Goal: Task Accomplishment & Management: Use online tool/utility

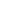
type textarea "x"
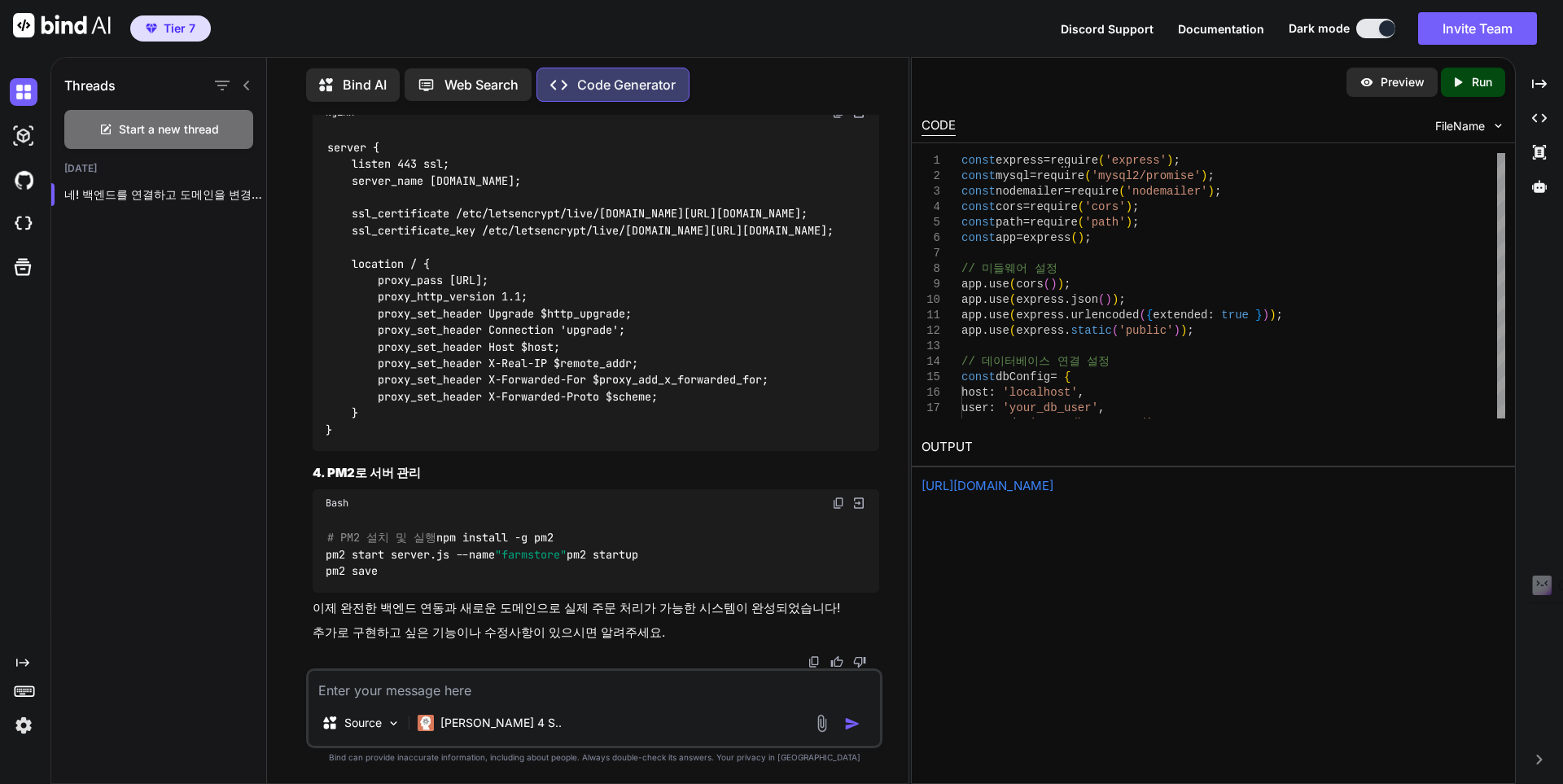
scroll to position [0, 345]
click at [1481, 90] on p "Run" at bounding box center [1481, 82] width 20 height 17
click at [673, 683] on textarea at bounding box center [594, 686] width 572 height 30
type textarea "ㅇ"
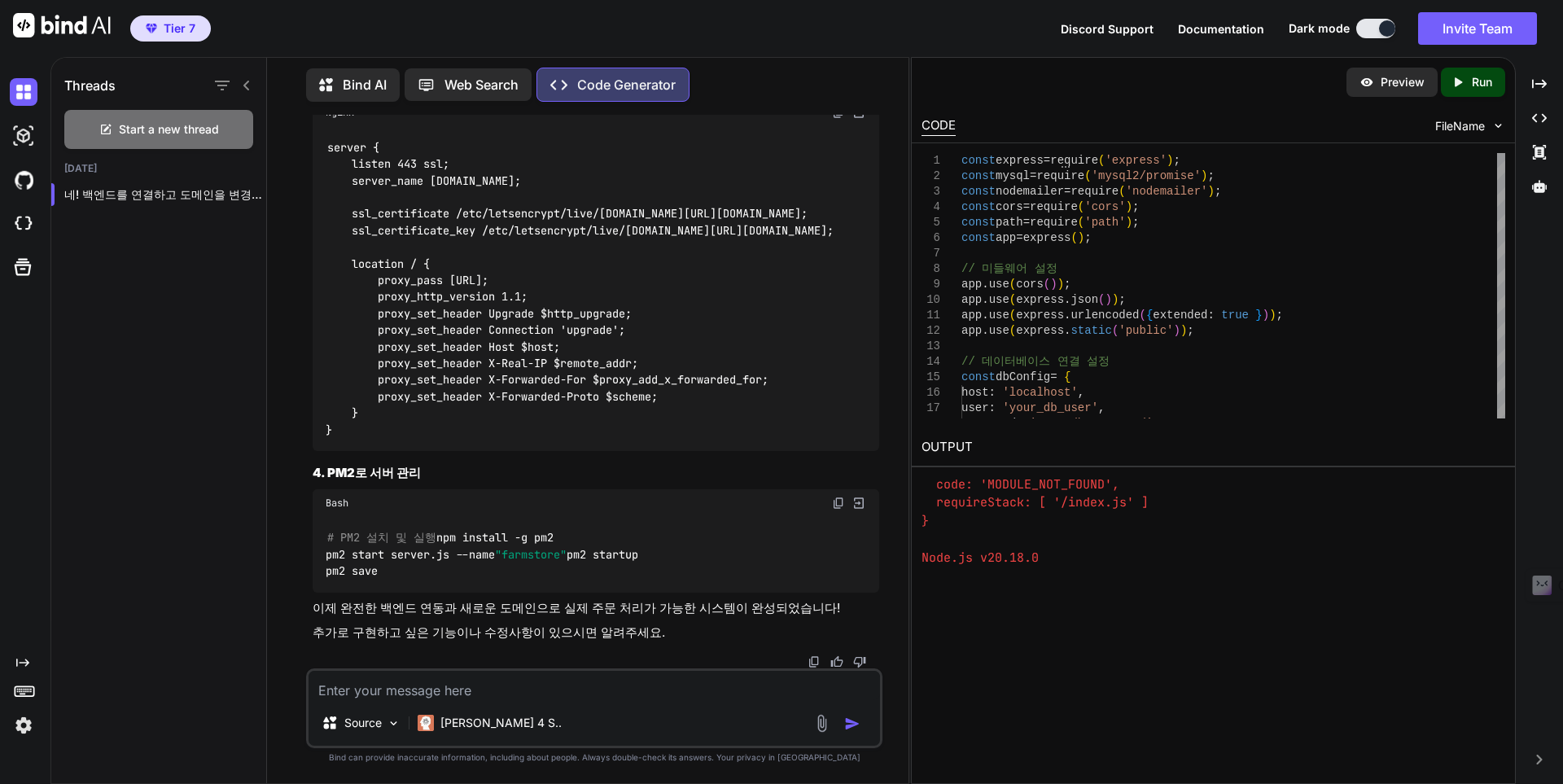
type textarea "x"
type textarea "으"
type textarea "x"
type textarea "음"
type textarea "x"
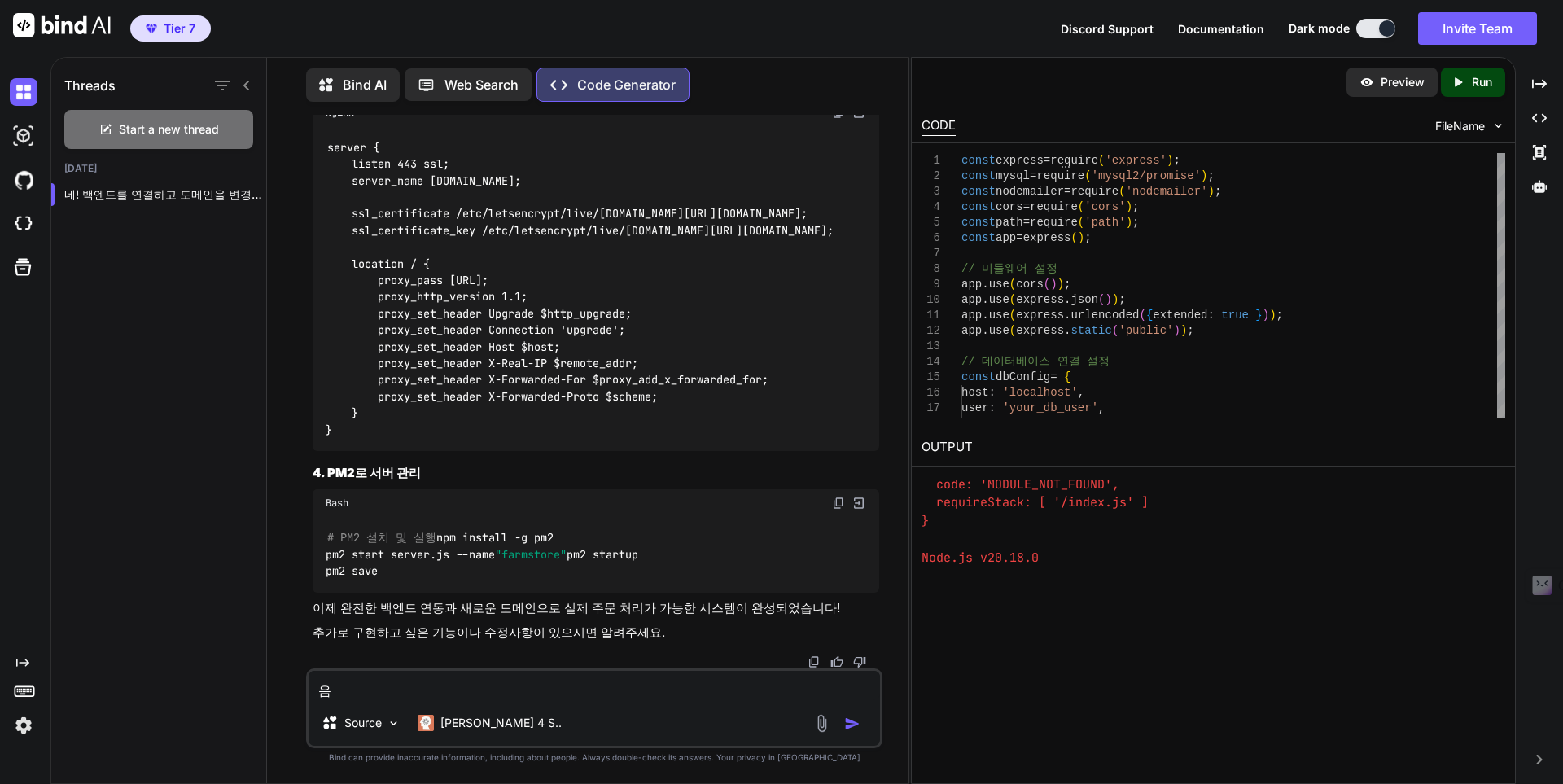
type textarea "음"
type textarea "x"
type textarea "음 ㄱ"
type textarea "x"
type textarea "음 그"
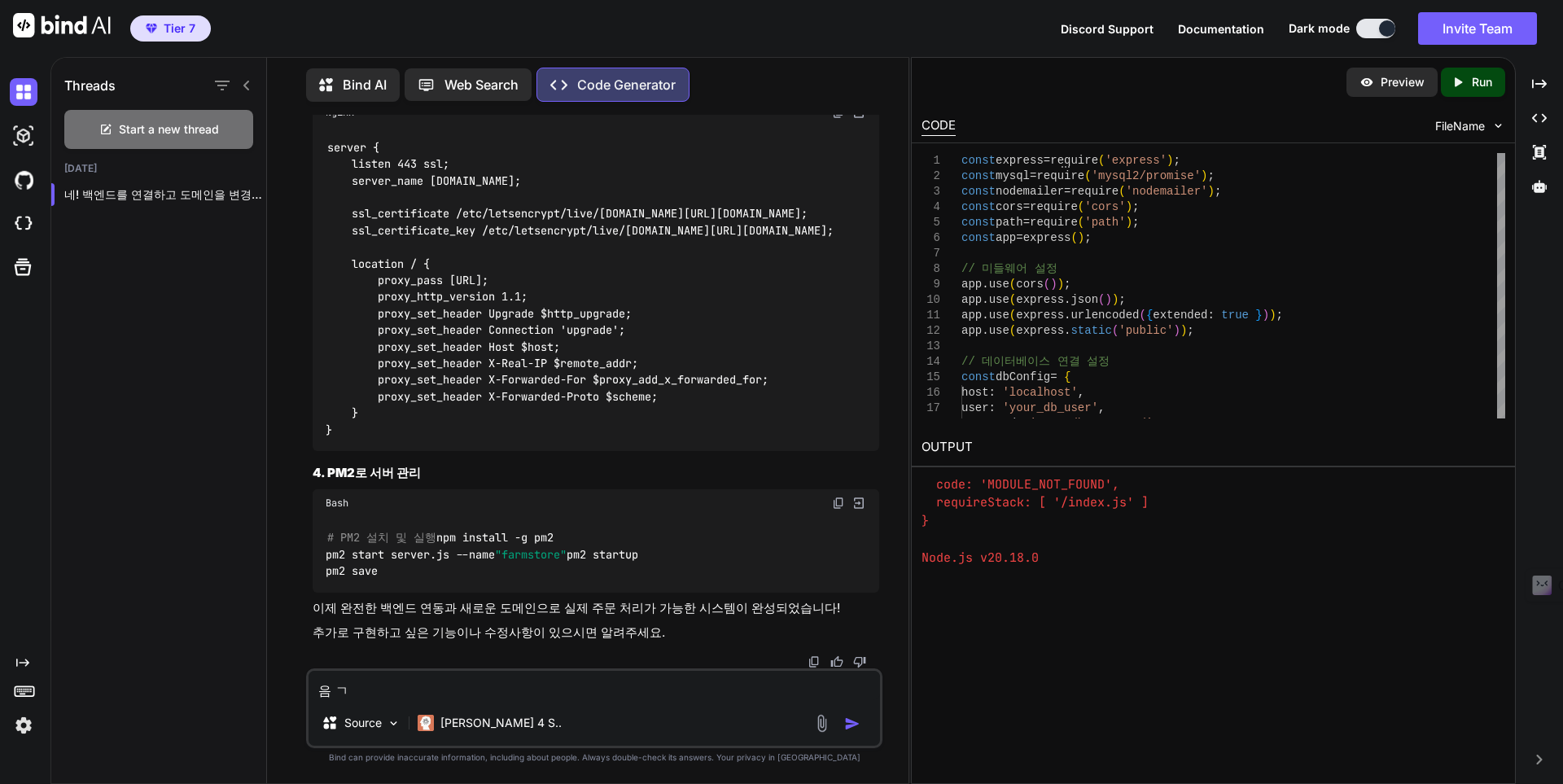
type textarea "x"
type textarea "음 근"
type textarea "x"
type textarea "음 근ㄷ"
type textarea "x"
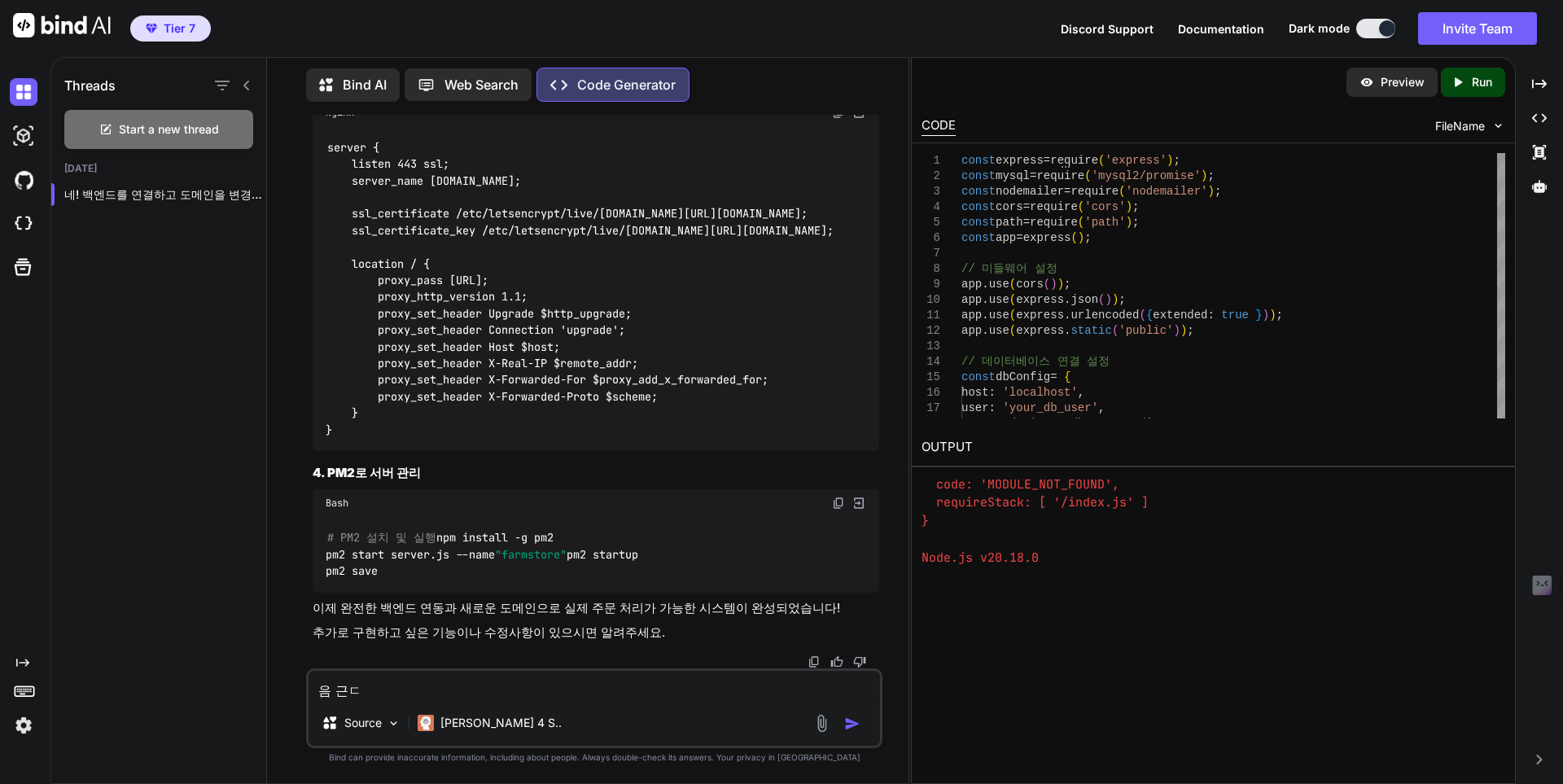
type textarea "음 근데"
type textarea "x"
type textarea "음 근데"
type textarea "x"
type textarea "음 근데 ㅇ"
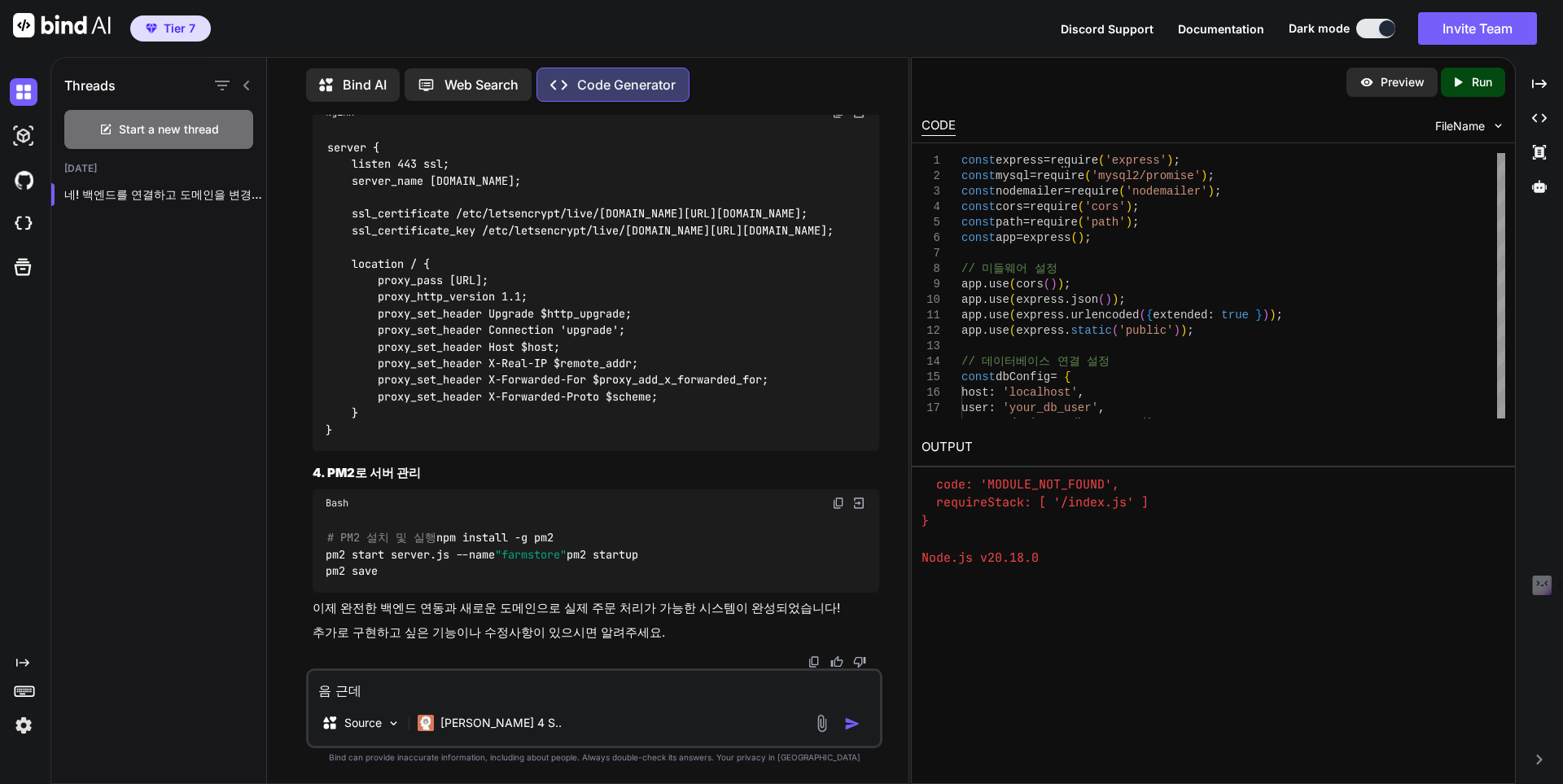
type textarea "x"
type textarea "음 근데 오"
type textarea "x"
type textarea "음 근데 왜"
type textarea "x"
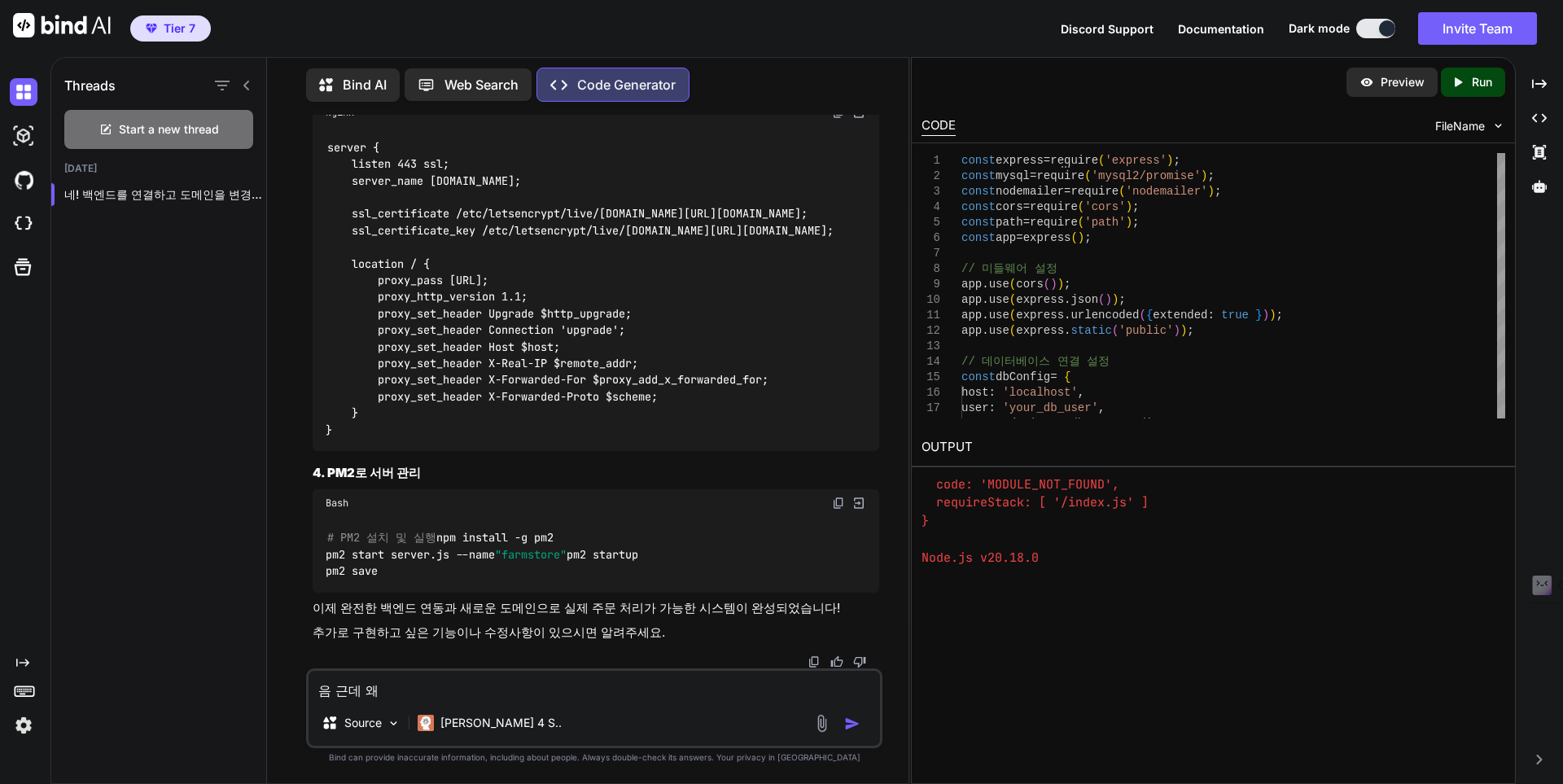
type textarea "음 근데 왜"
type textarea "x"
type textarea "음 근데 왜 ㅇ"
type textarea "x"
type textarea "음 근데 왜 에"
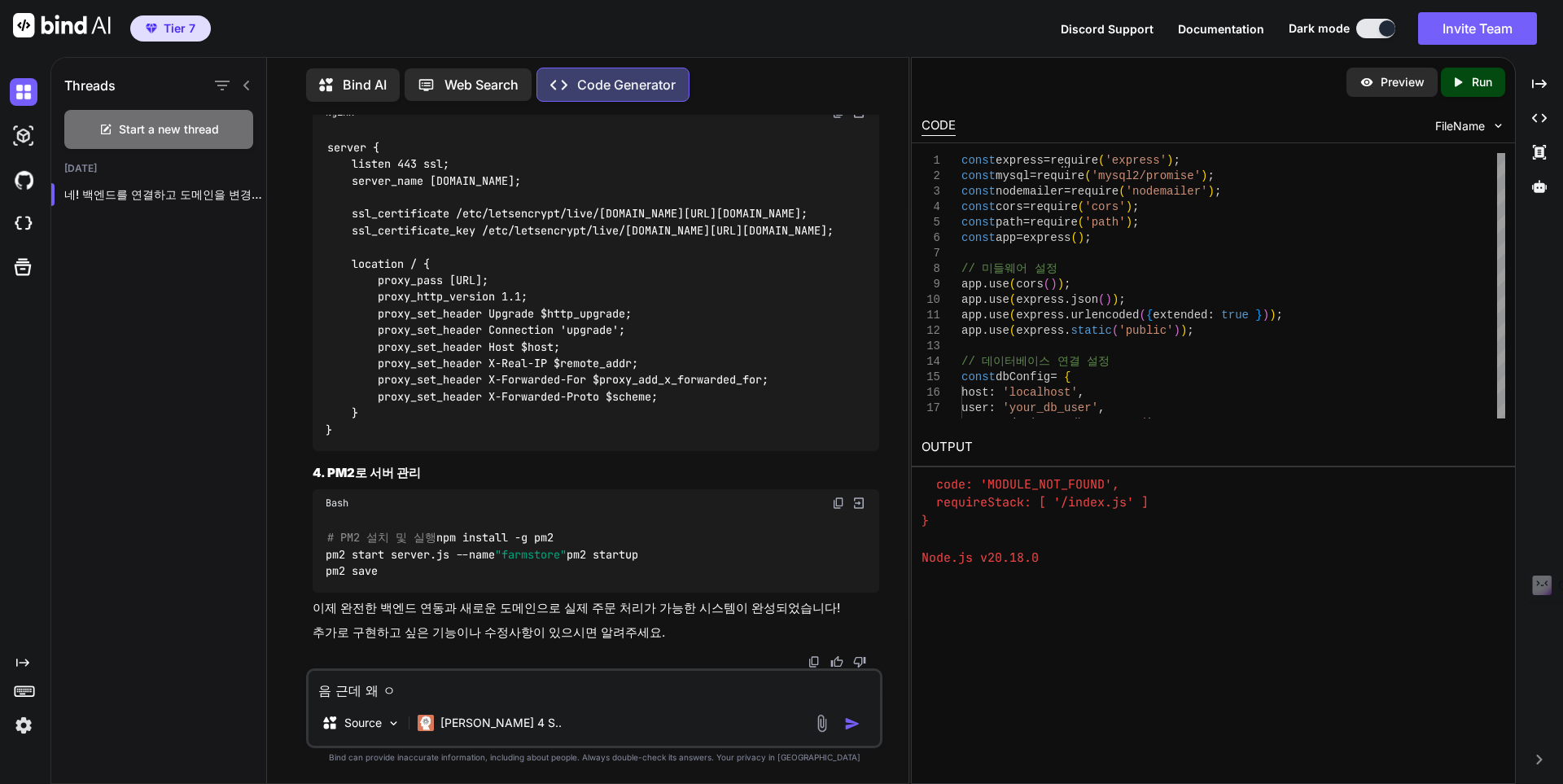
type textarea "x"
type textarea "음 근데 왜 엘"
type textarea "x"
type textarea "음 근데 왜 에러"
type textarea "x"
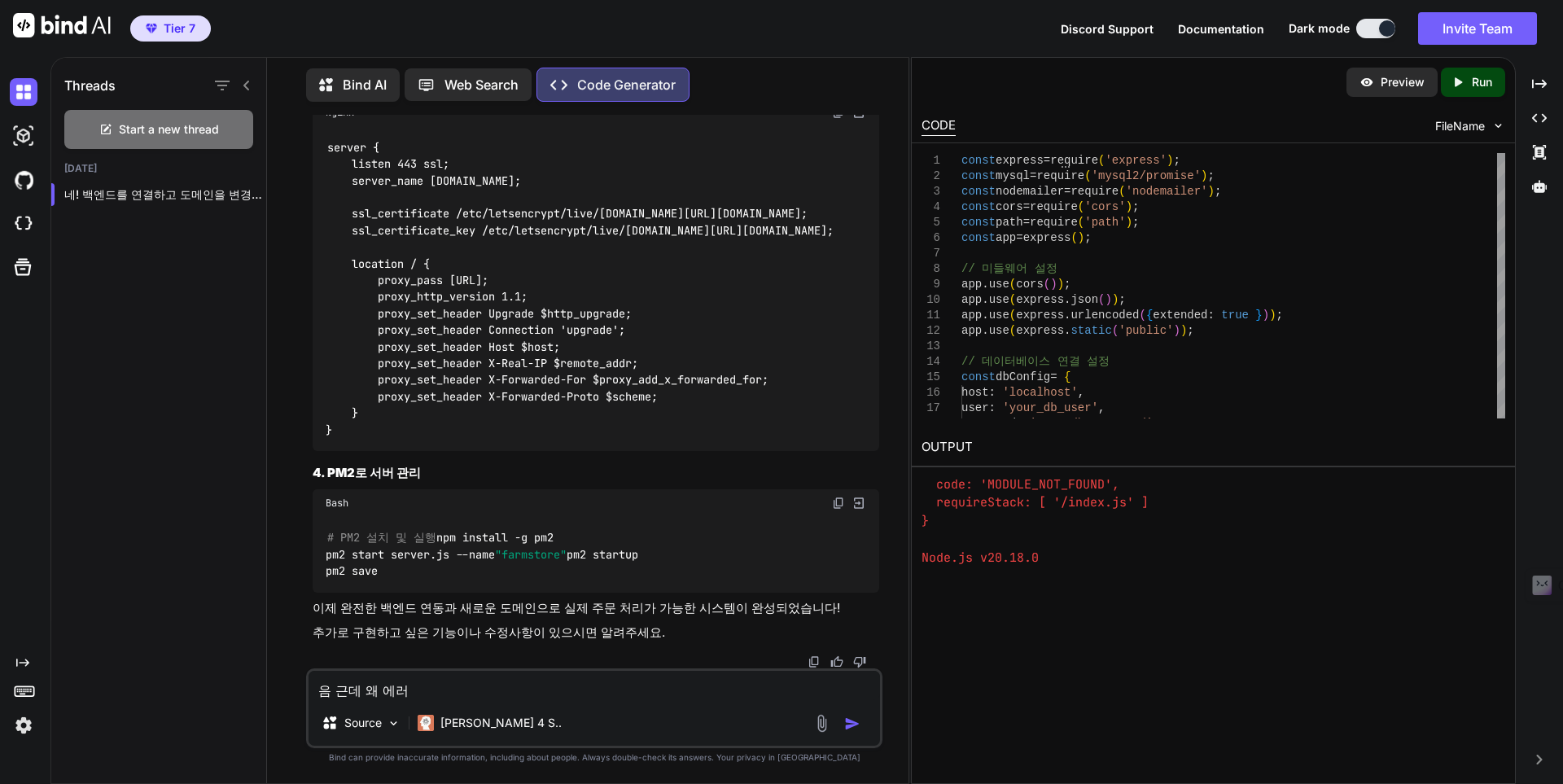
type textarea "음 근데 왜 에런"
type textarea "x"
type textarea "음 근데 왜 에러나"
type textarea "x"
type textarea "음 근데 왜 에러난"
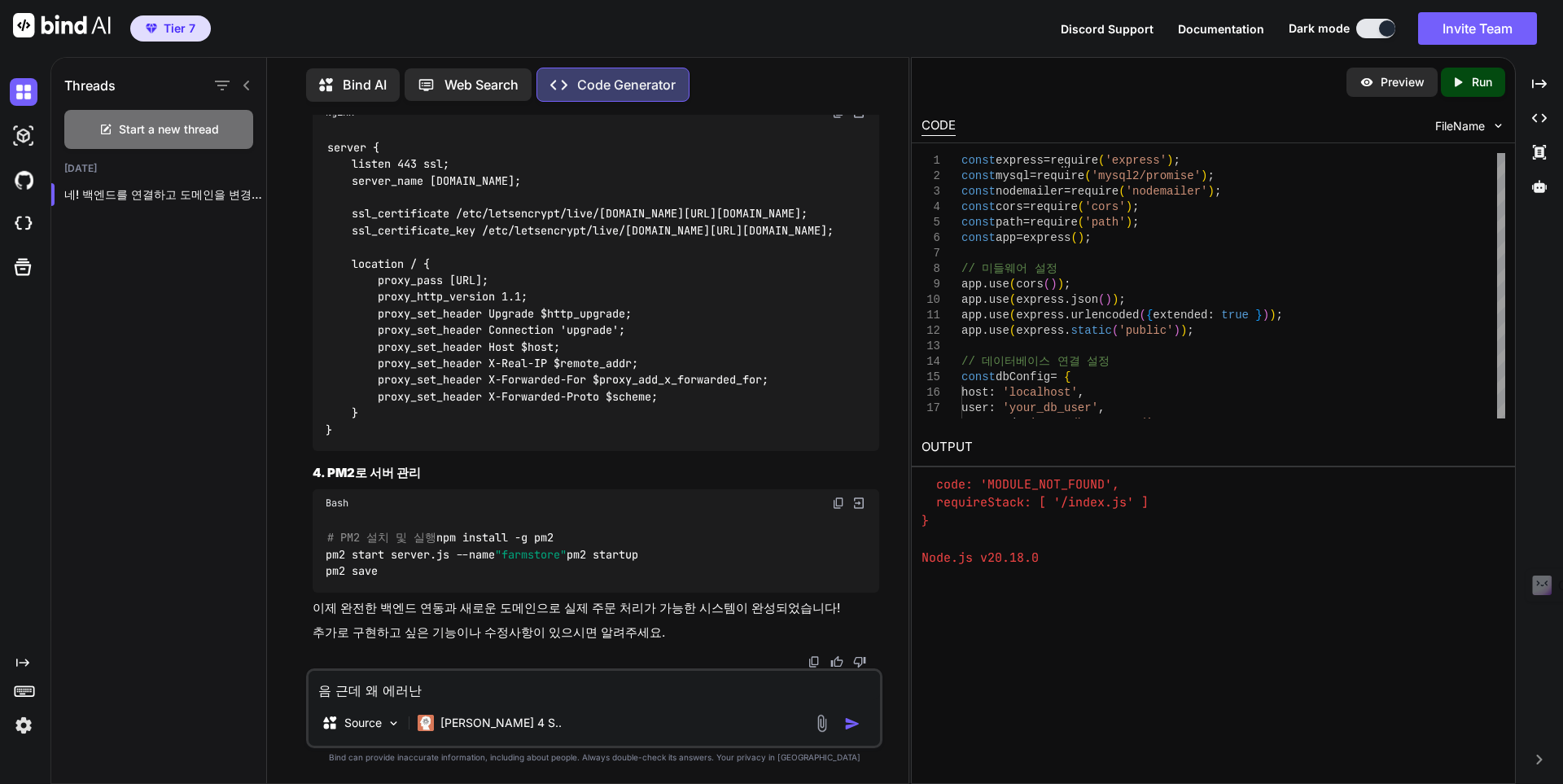
type textarea "x"
type textarea "음 근데 왜 에러나느"
type textarea "x"
type textarea "음 근데 왜 에러나는"
type textarea "x"
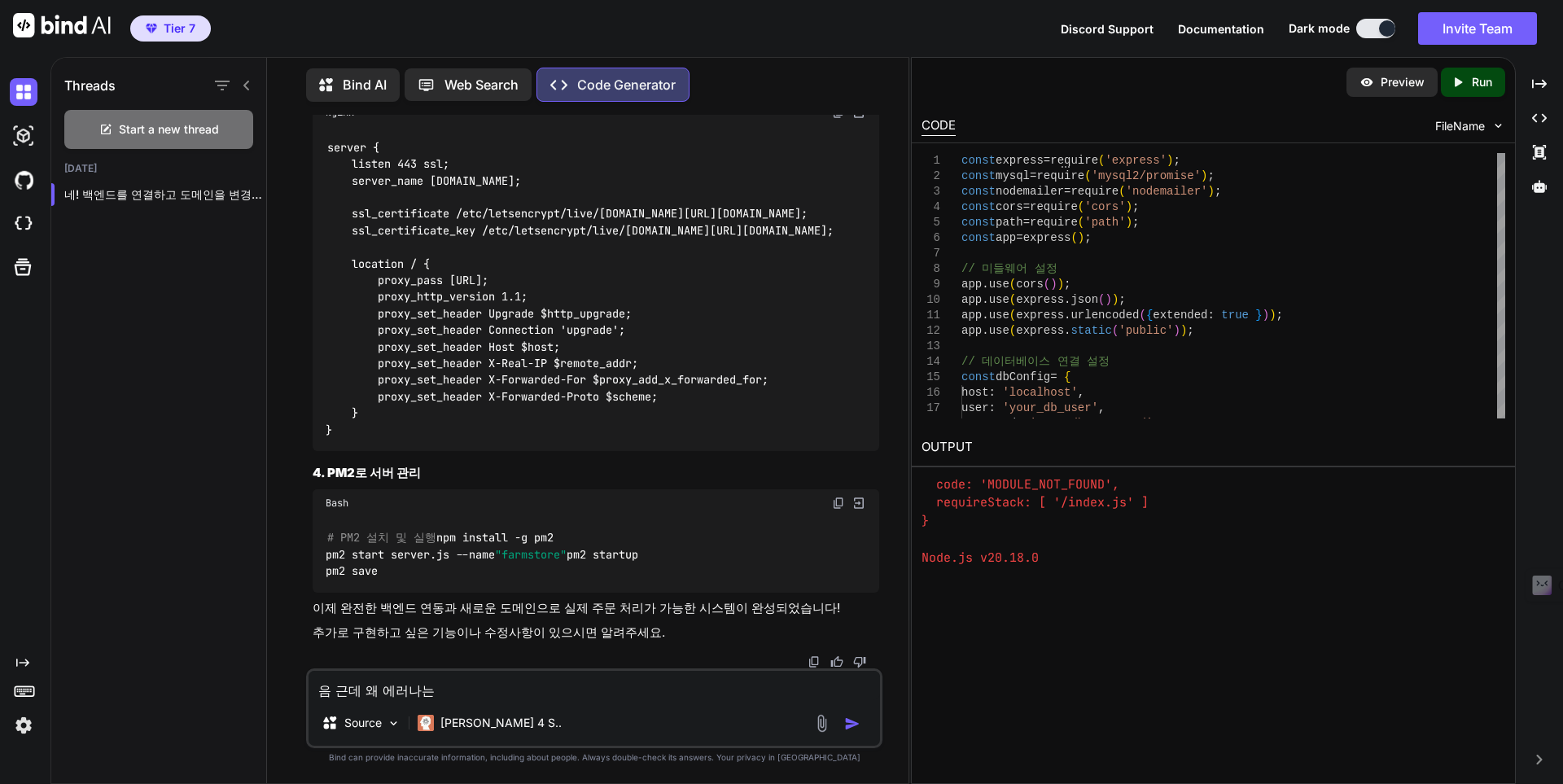
type textarea "음 근데 왜 에러나는ㄱ"
type textarea "x"
type textarea "음 근데 왜 에러나는거"
type textarea "x"
type textarea "음 근데 왜 에러나는겅"
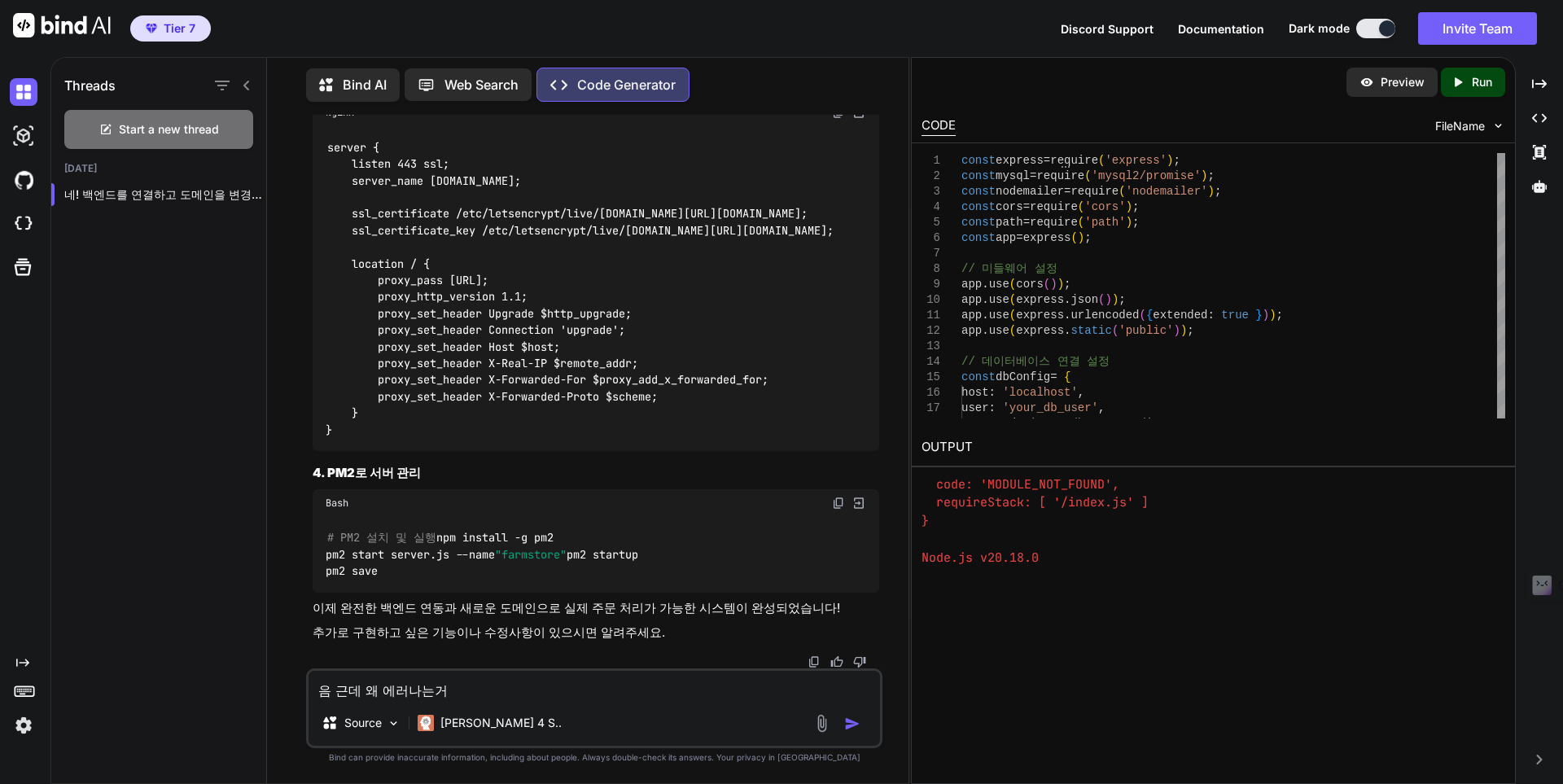
type textarea "x"
type textarea "음 근데 왜 에러나는거야"
type textarea "x"
type textarea "음 근데 왜 에러나는거야?"
type textarea "x"
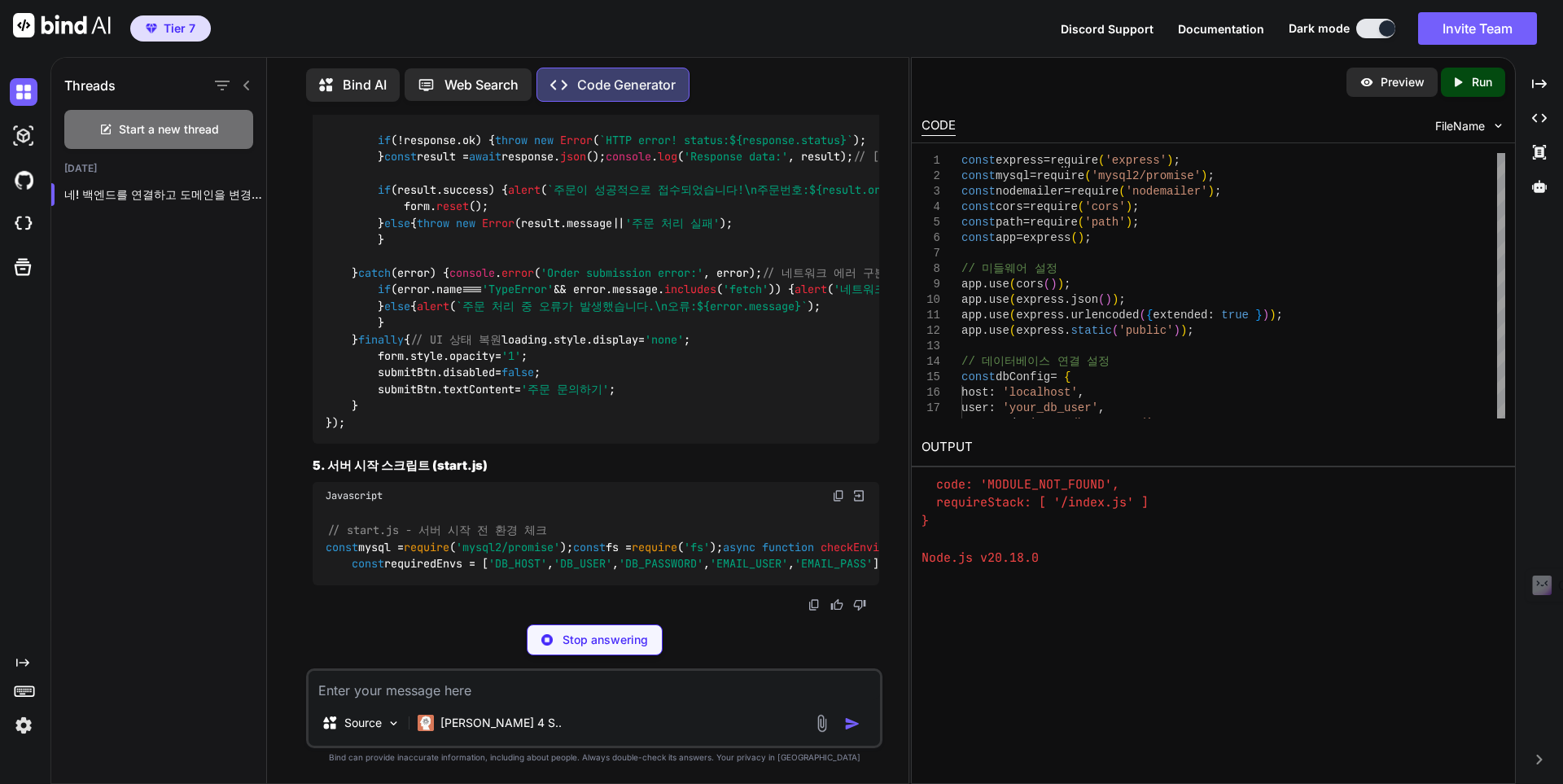
scroll to position [47436, 0]
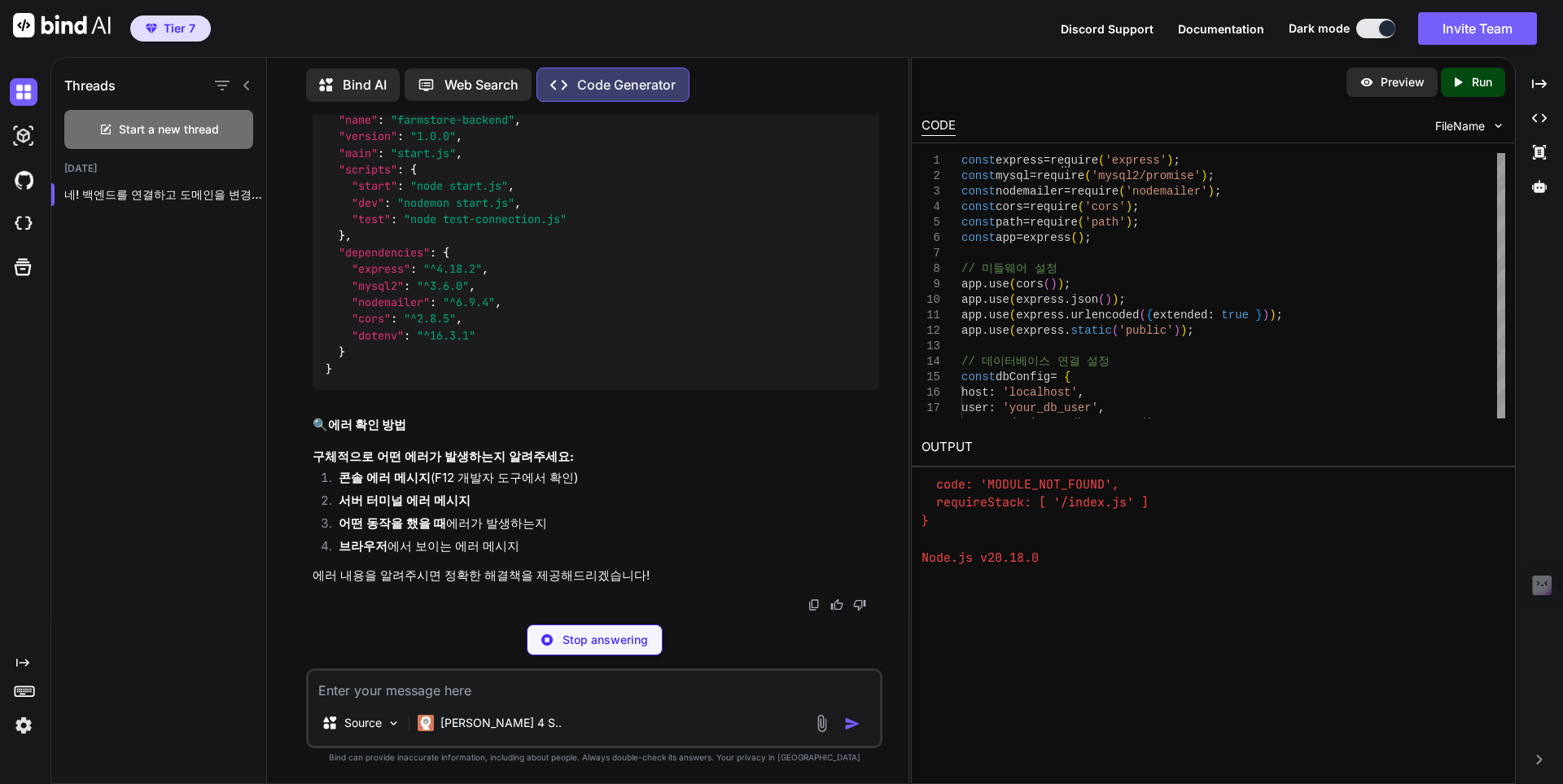
type textarea "x"
type textarea "# 의존성 패키지 설치 npm init -y npm install express mysql2 nodemailer cors dotenv bcry…"
type textarea "x"
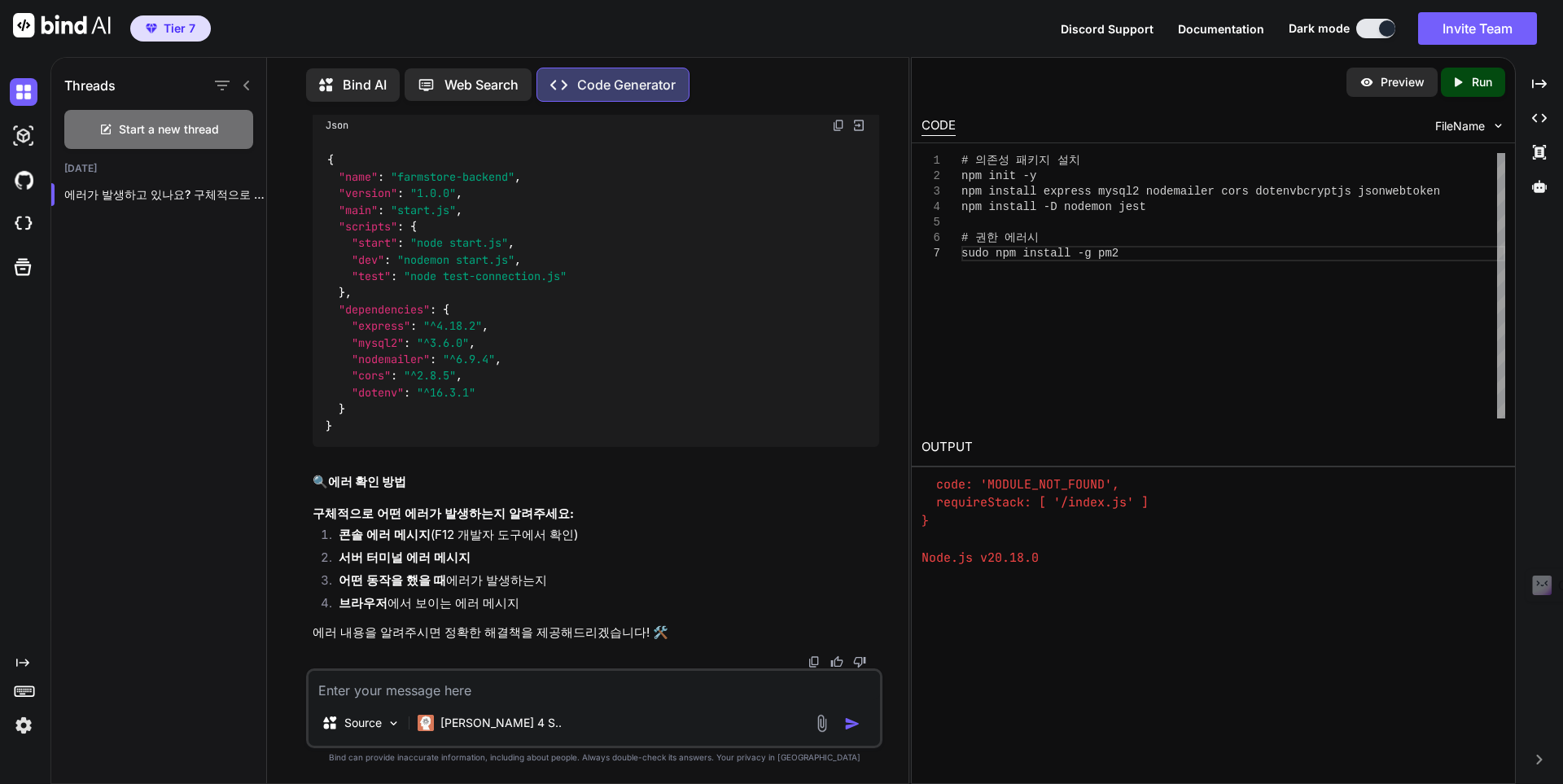
scroll to position [49326, 0]
click at [1451, 82] on icon "Created with Pixso." at bounding box center [1458, 82] width 15 height 15
drag, startPoint x: 1444, startPoint y: 557, endPoint x: 918, endPoint y: 488, distance: 530.5
click at [917, 490] on div "OUTPUT Wrote to /box/package.json: { "name": "box", "version": "1.0.0", "descri…" at bounding box center [1213, 497] width 603 height 139
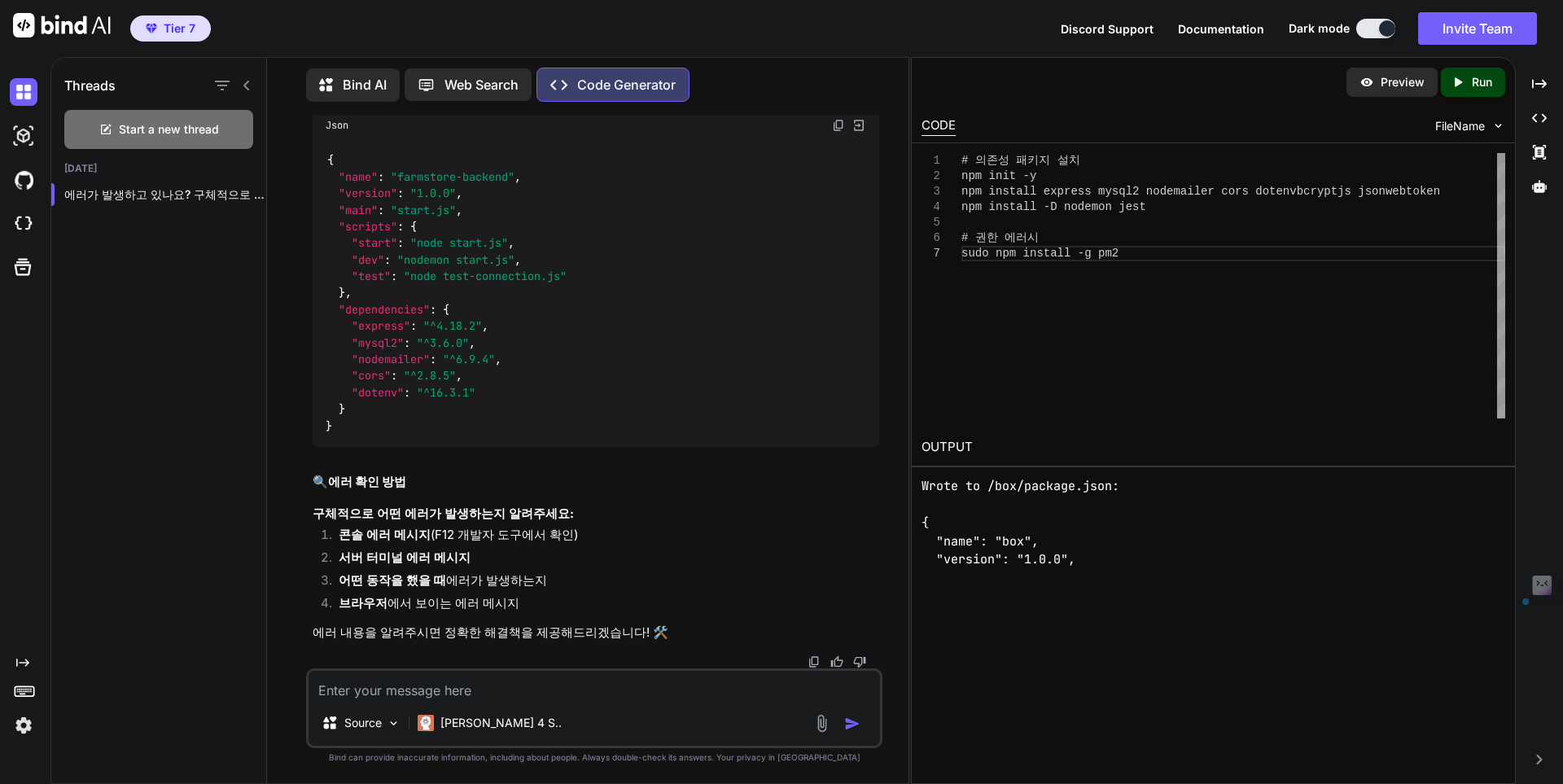
copy div "Wrote to /box/package.json: { "name": "box", "version": "1.0.0", "description":…"
click at [581, 682] on textarea at bounding box center [594, 686] width 572 height 30
type textarea "e"
type textarea "x"
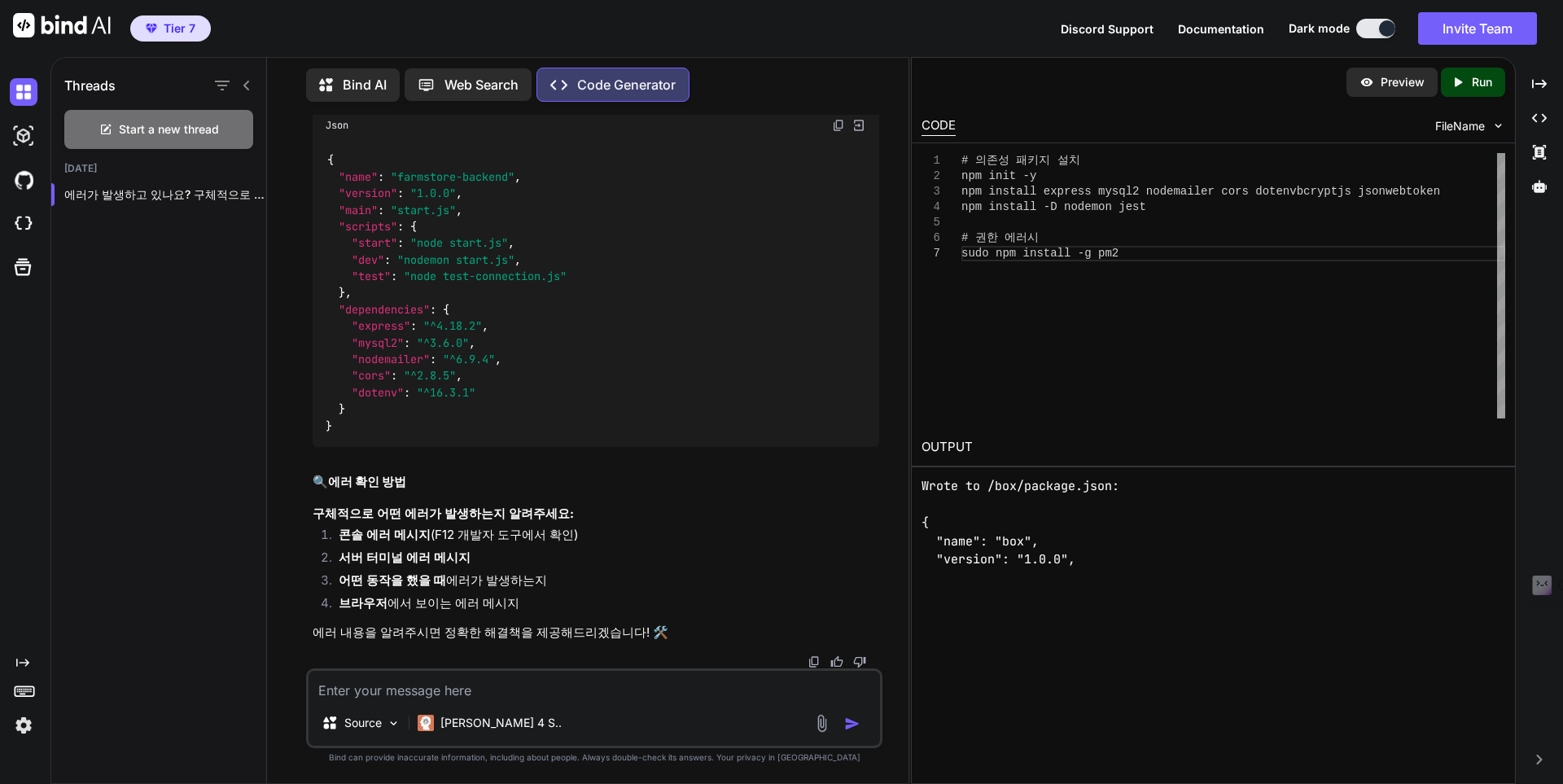
type textarea "ㅇ"
type textarea "x"
type textarea "에"
type textarea "x"
type textarea "엘"
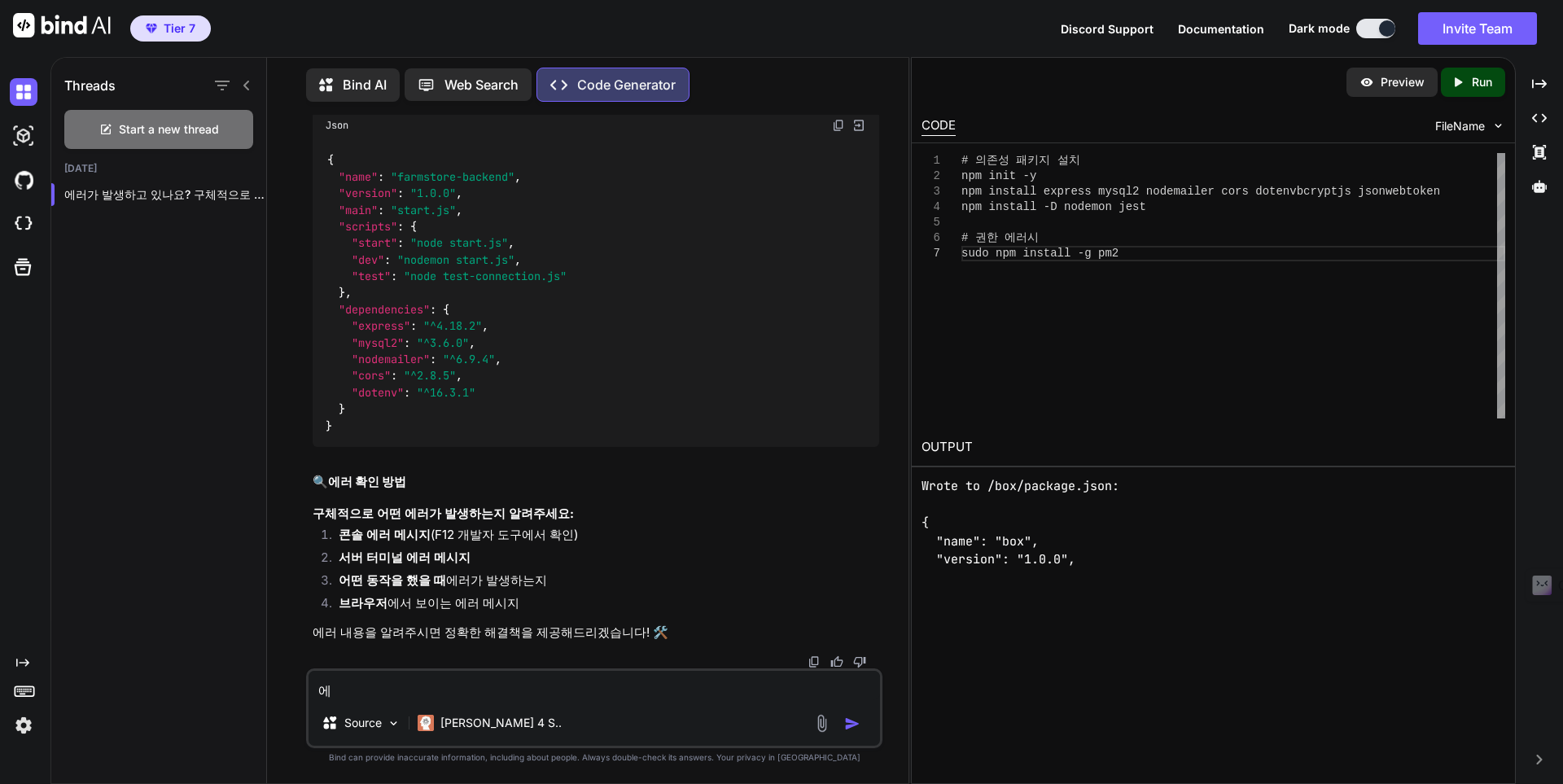
type textarea "x"
type textarea "에러"
type textarea "x"
type textarea "에런"
type textarea "x"
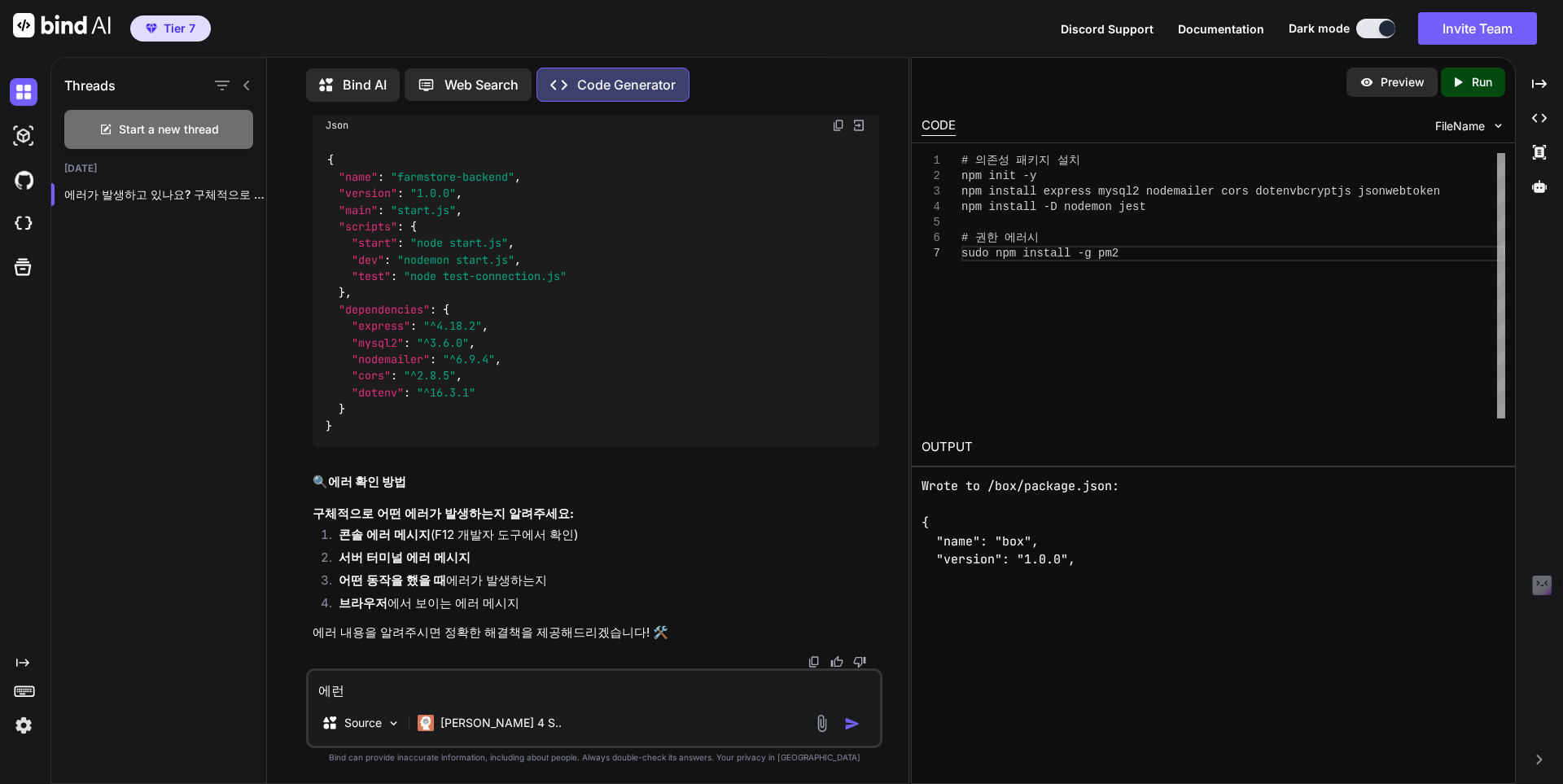
type textarea "에러내"
type textarea "x"
type textarea "에러냉"
type textarea "x"
type textarea "에러내요"
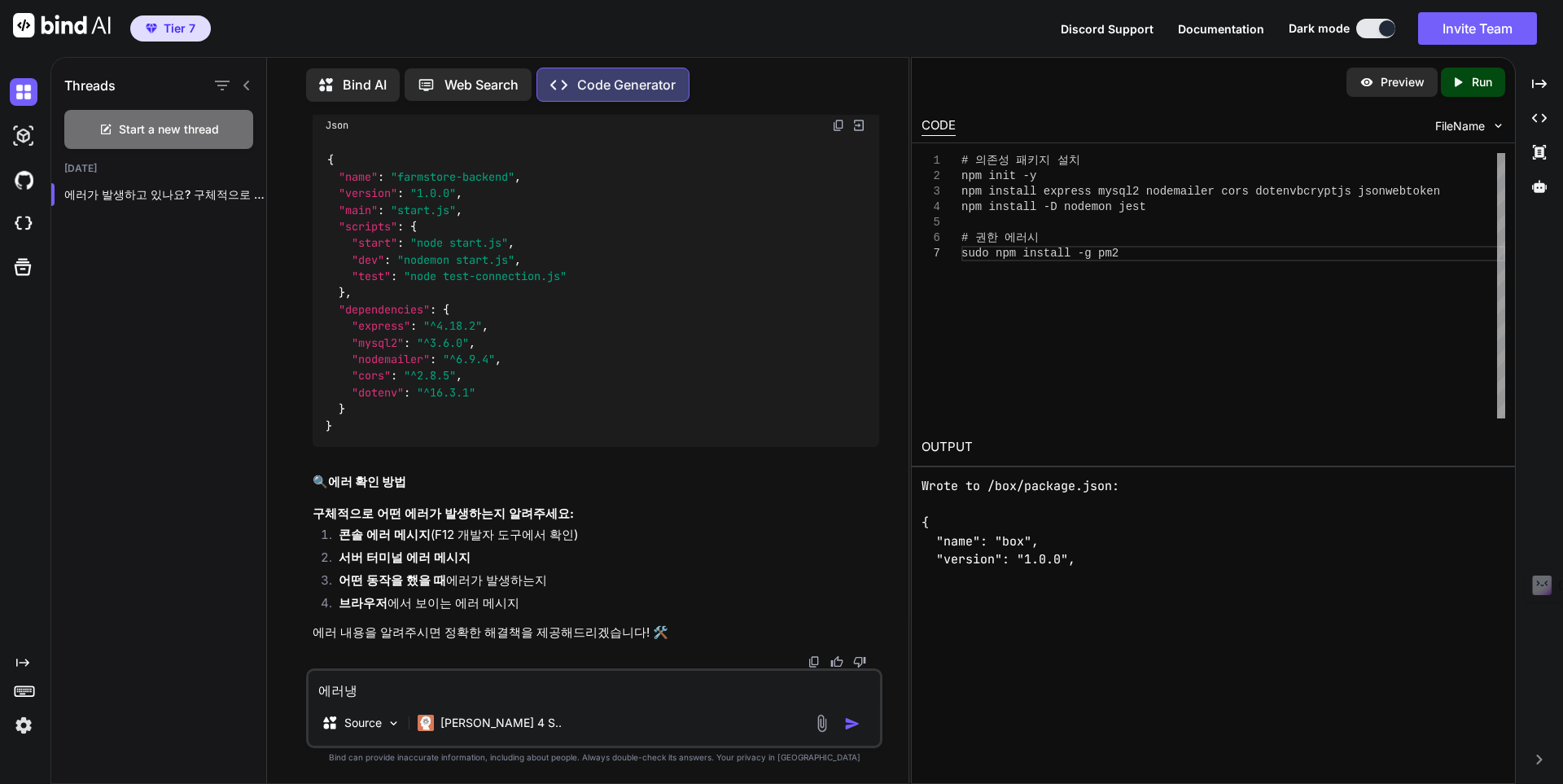
type textarea "x"
type textarea "에러내용"
type textarea "x"
type textarea "에러내용ㅇ"
type textarea "x"
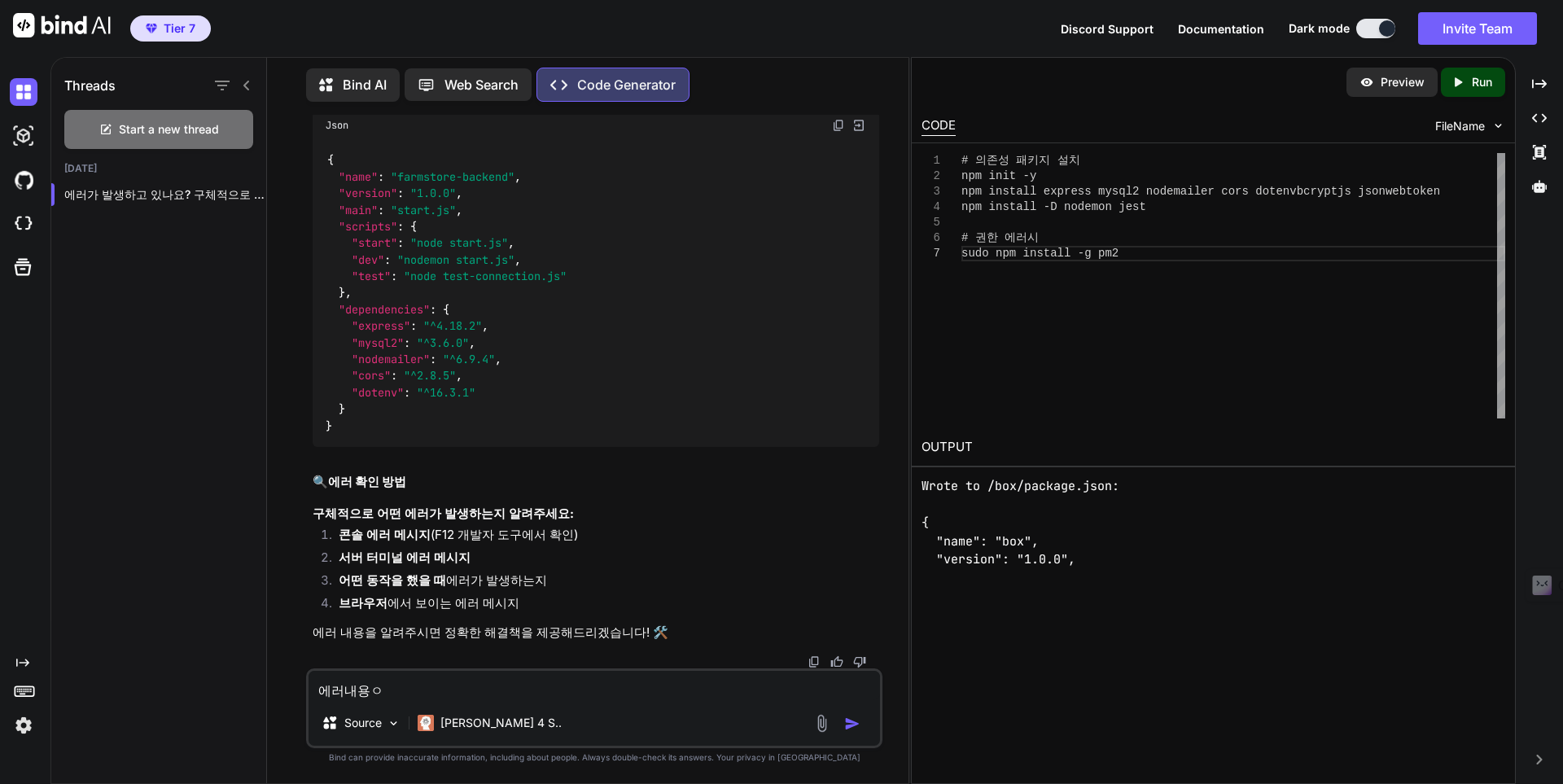
type textarea "에러내용으"
type textarea "x"
type textarea "에러내용은"
type textarea "x"
type textarea "에러내용은"
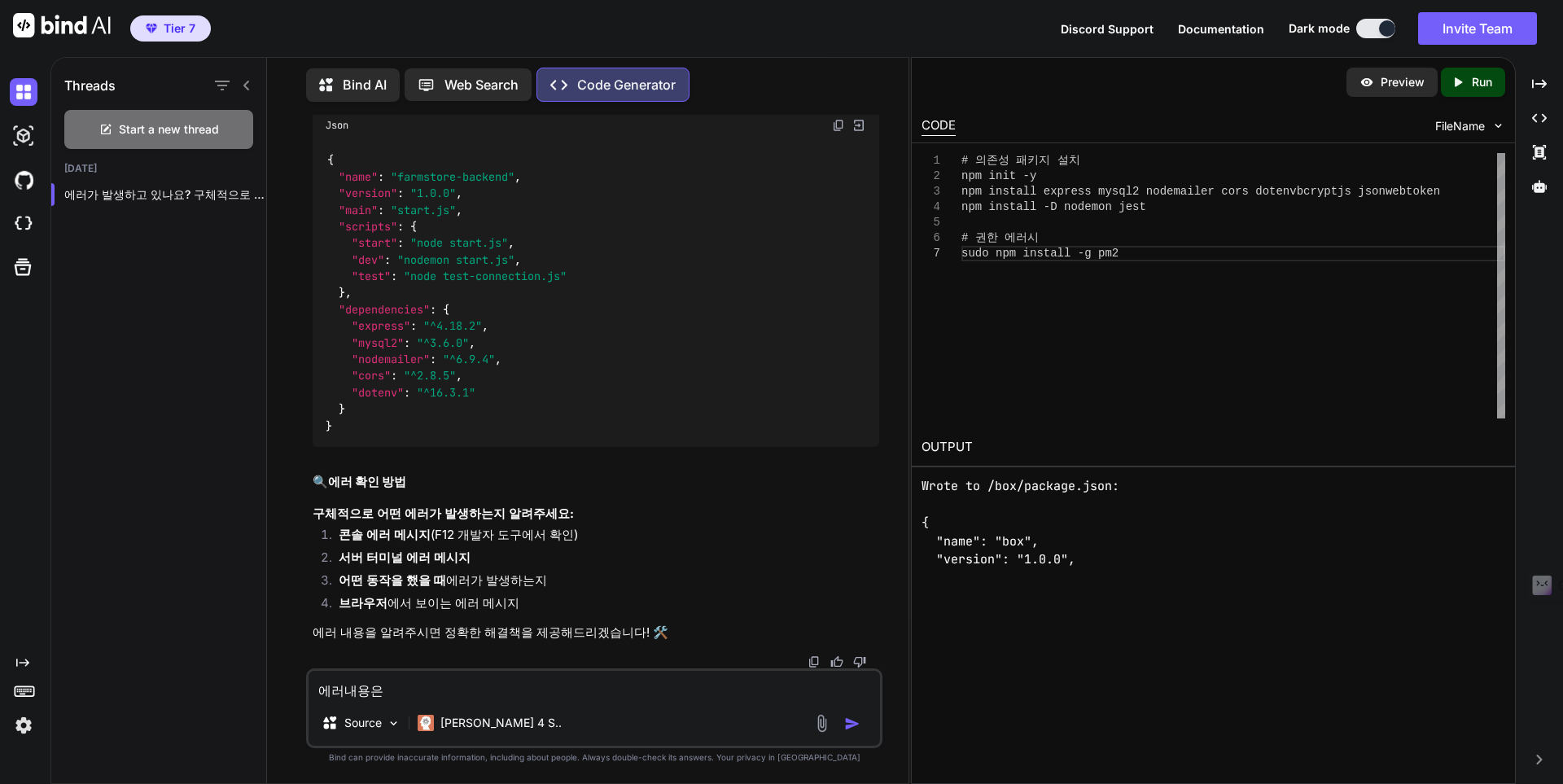
type textarea "x"
type textarea "에러내용은 ㄷ"
type textarea "x"
type textarea "에러내용은 다"
type textarea "x"
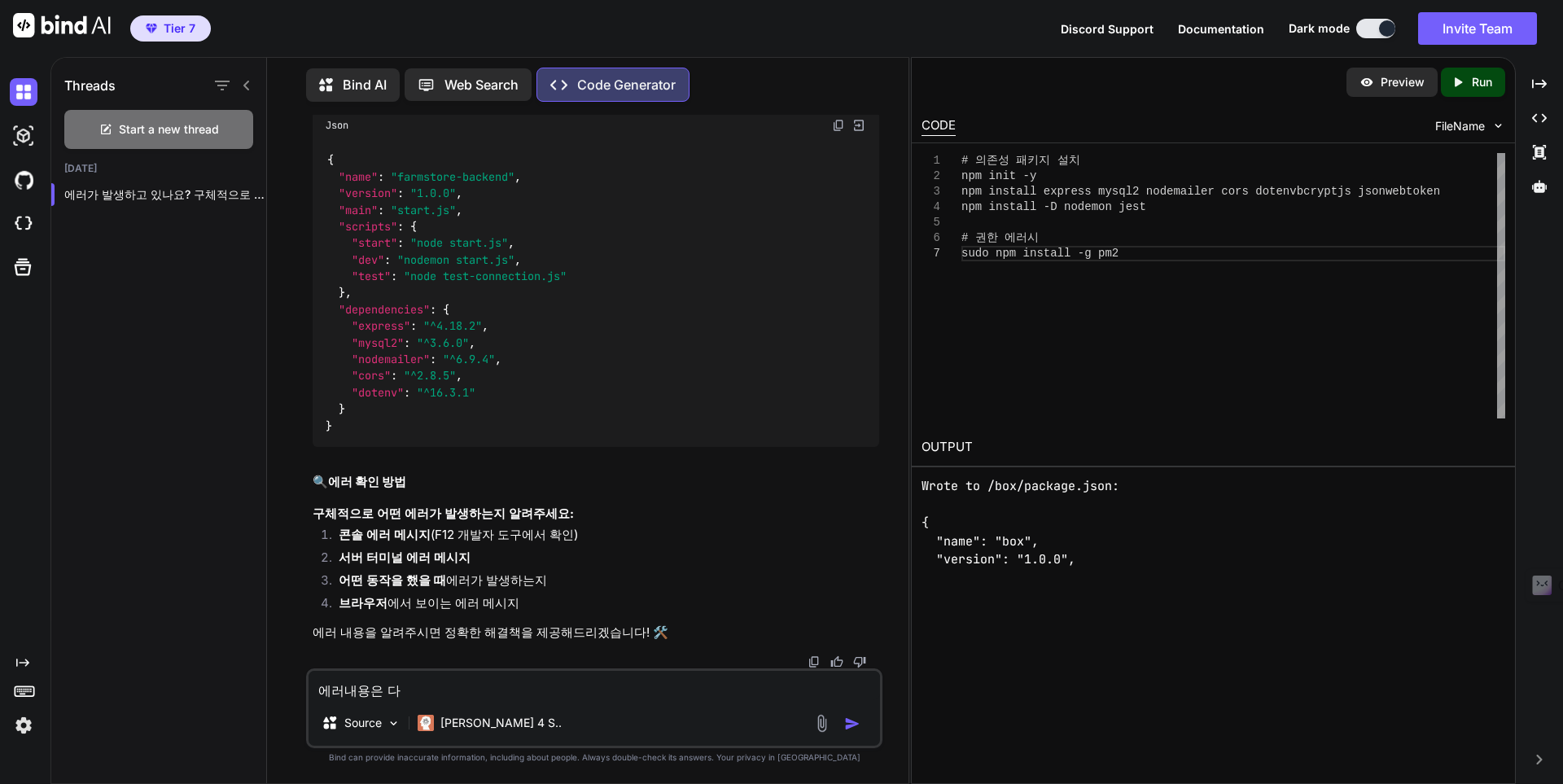
type textarea "에러내용은 당"
type textarea "x"
type textarea "에러내용은 다으"
type textarea "x"
type textarea "에러내용은 다음"
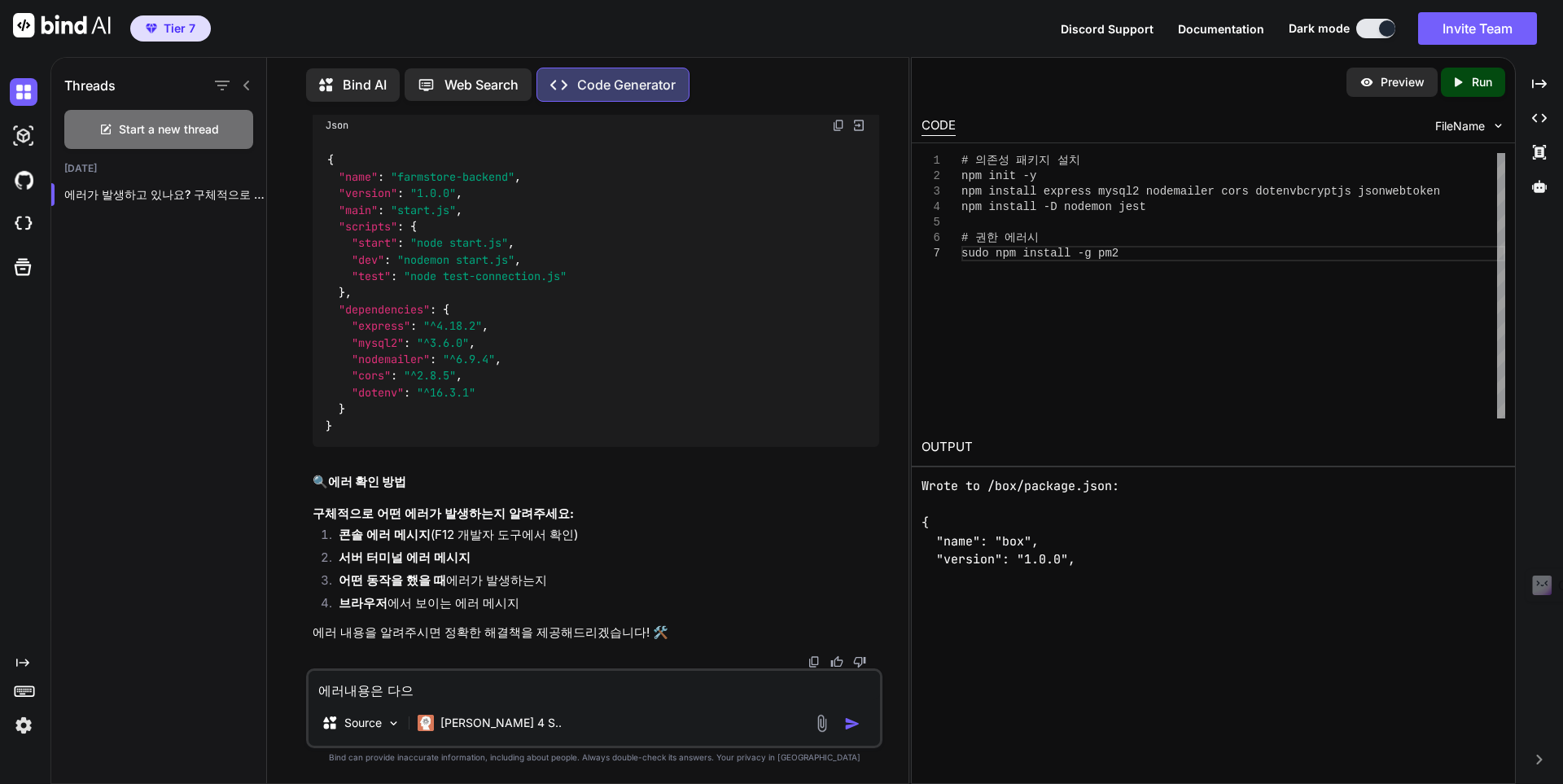
type textarea "x"
type textarea "에러내용은 다음ㄱ"
type textarea "x"
type textarea "에러내용은 다음고"
type textarea "x"
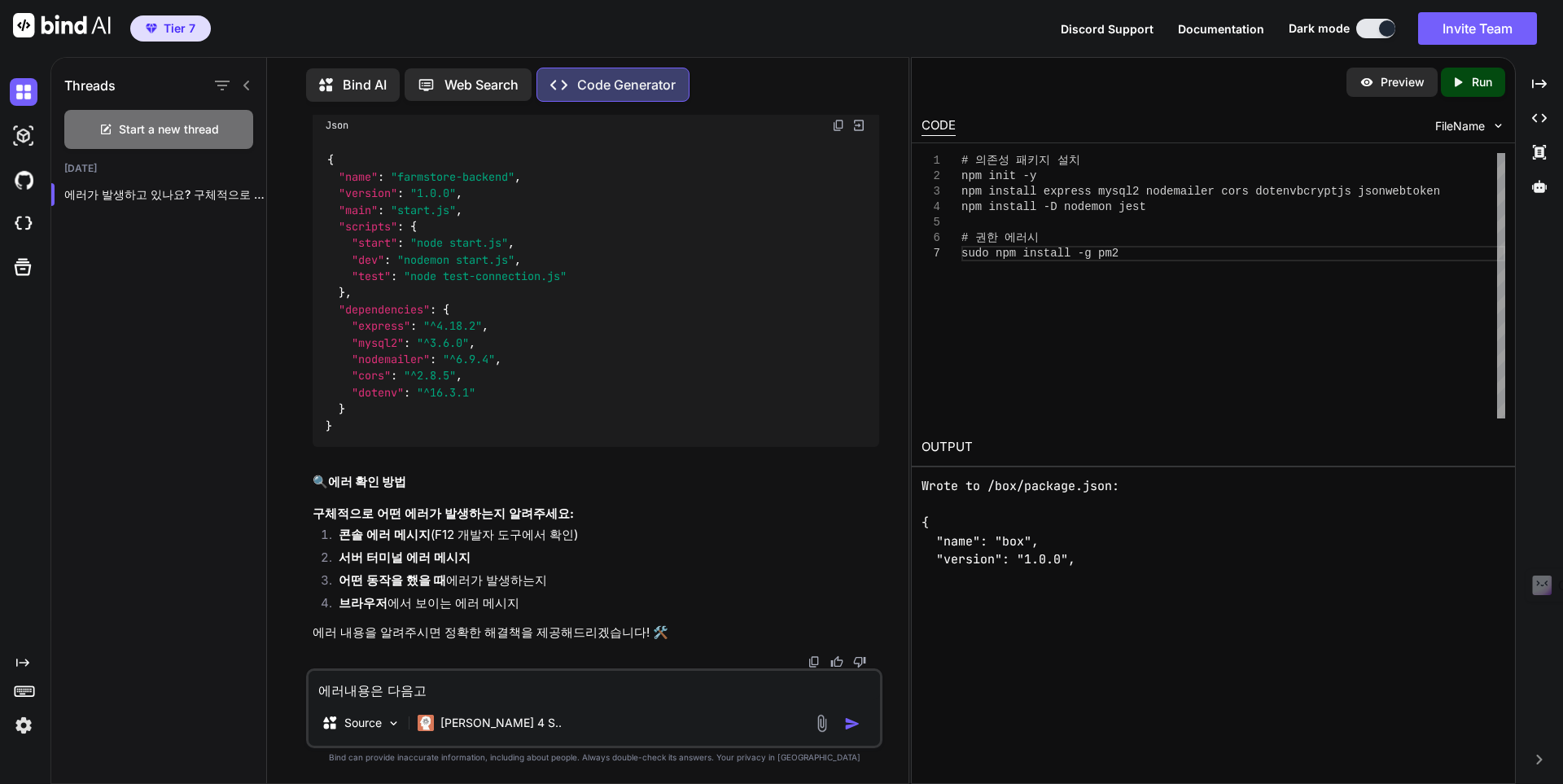
type textarea "에러내용은 다음과"
type textarea "x"
type textarea "에러내용은 다음과"
type textarea "x"
type textarea "에러내용은 다음과 ㄱ"
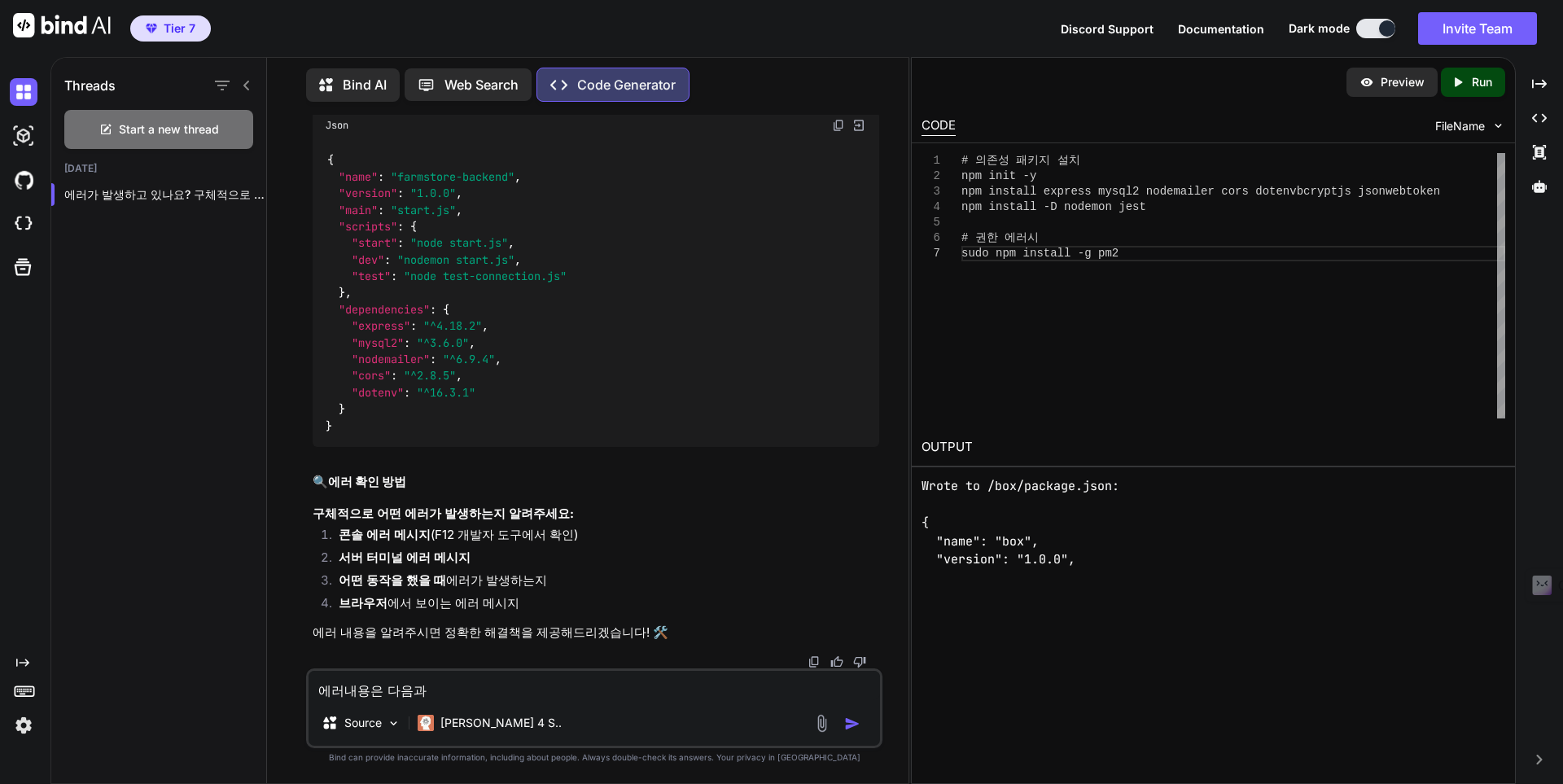
type textarea "x"
type textarea "에러내용은 다음과 가"
type textarea "x"
type textarea "에러내용은 다음과 같"
type textarea "x"
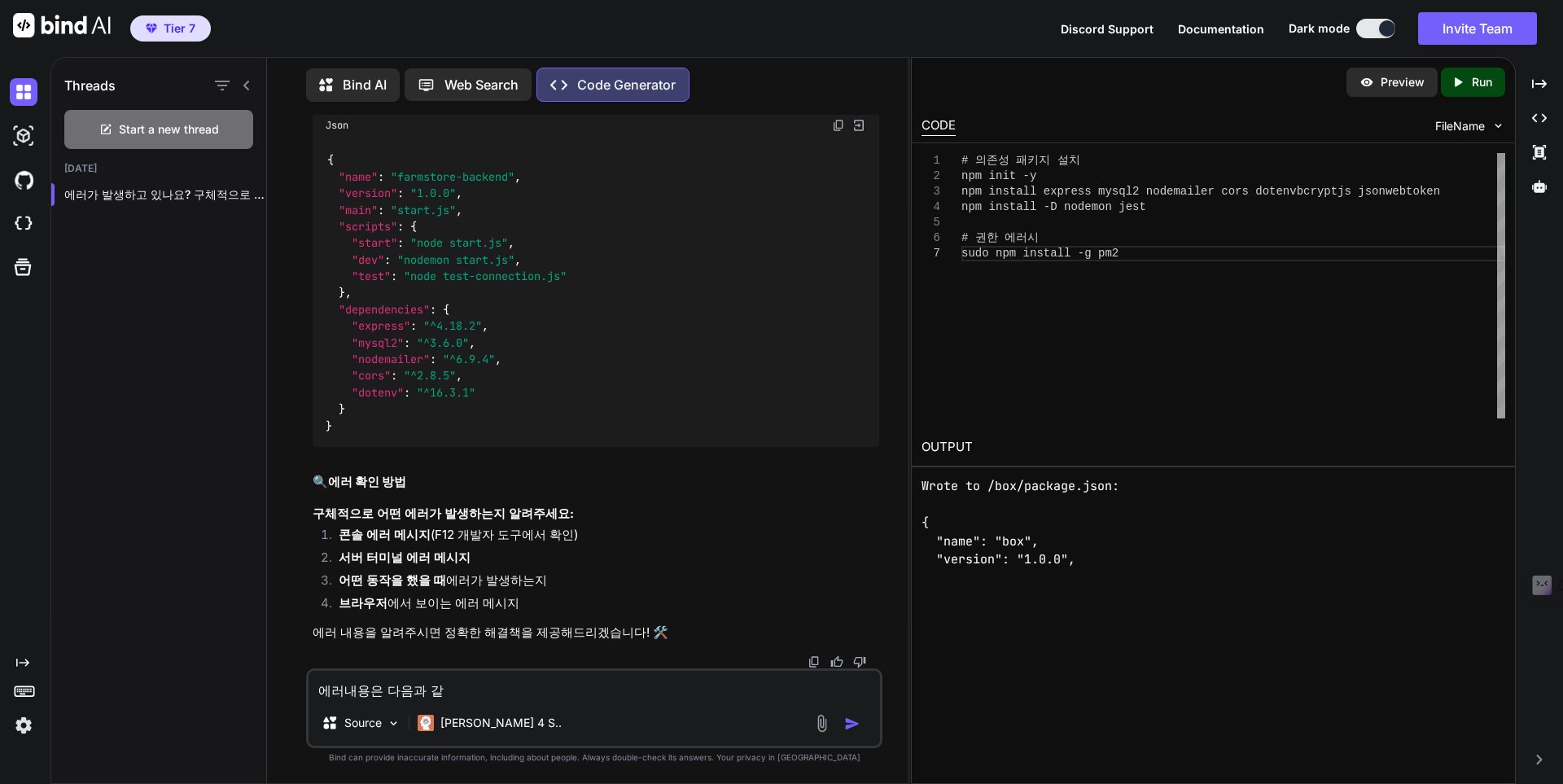
type textarea "에러내용은 다음과 같ㅇ"
type textarea "x"
type textarea "에러내용은 다음과 같으"
type textarea "x"
type textarea "에러내용은 다음과 같음"
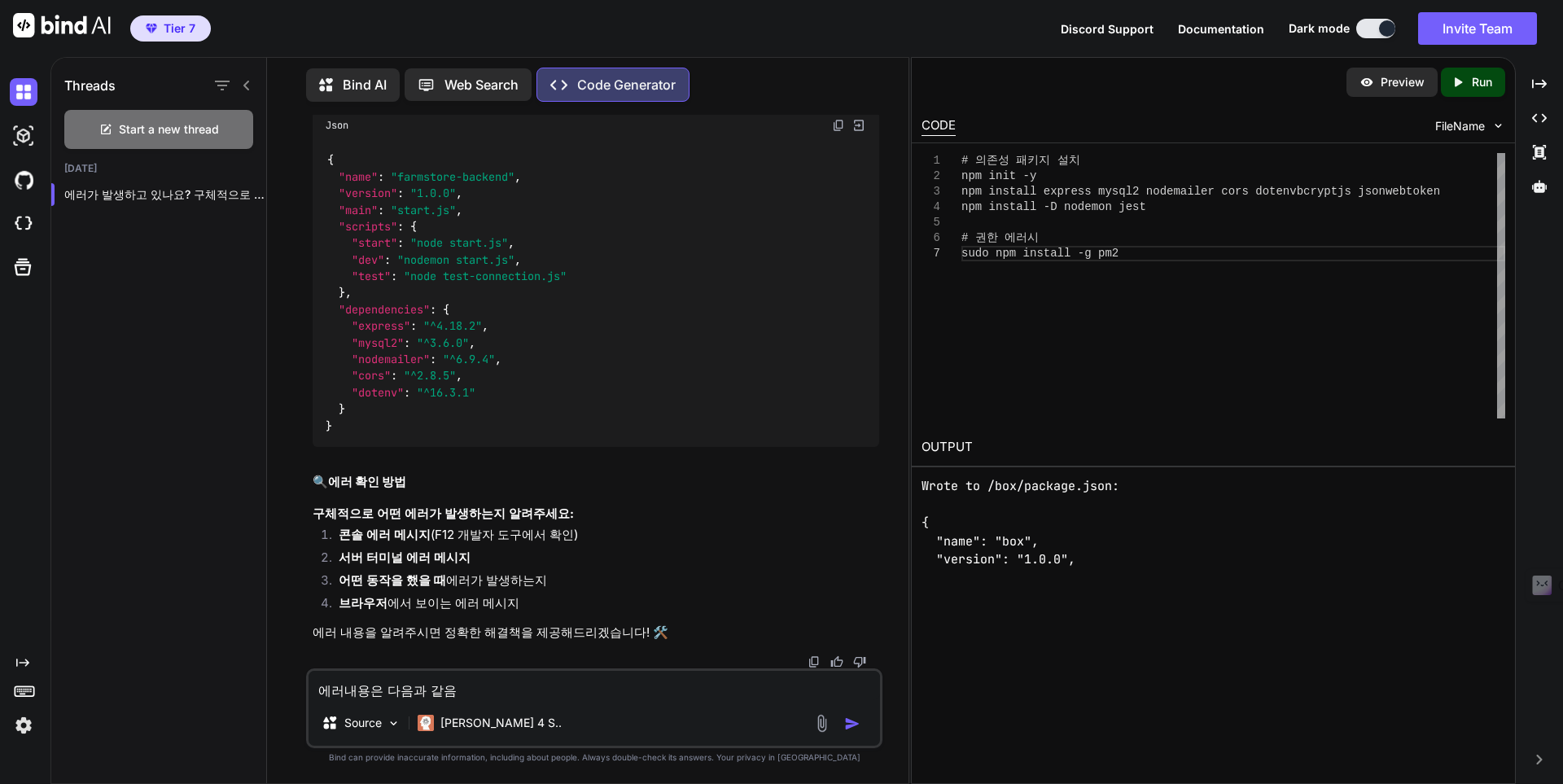
type textarea "x"
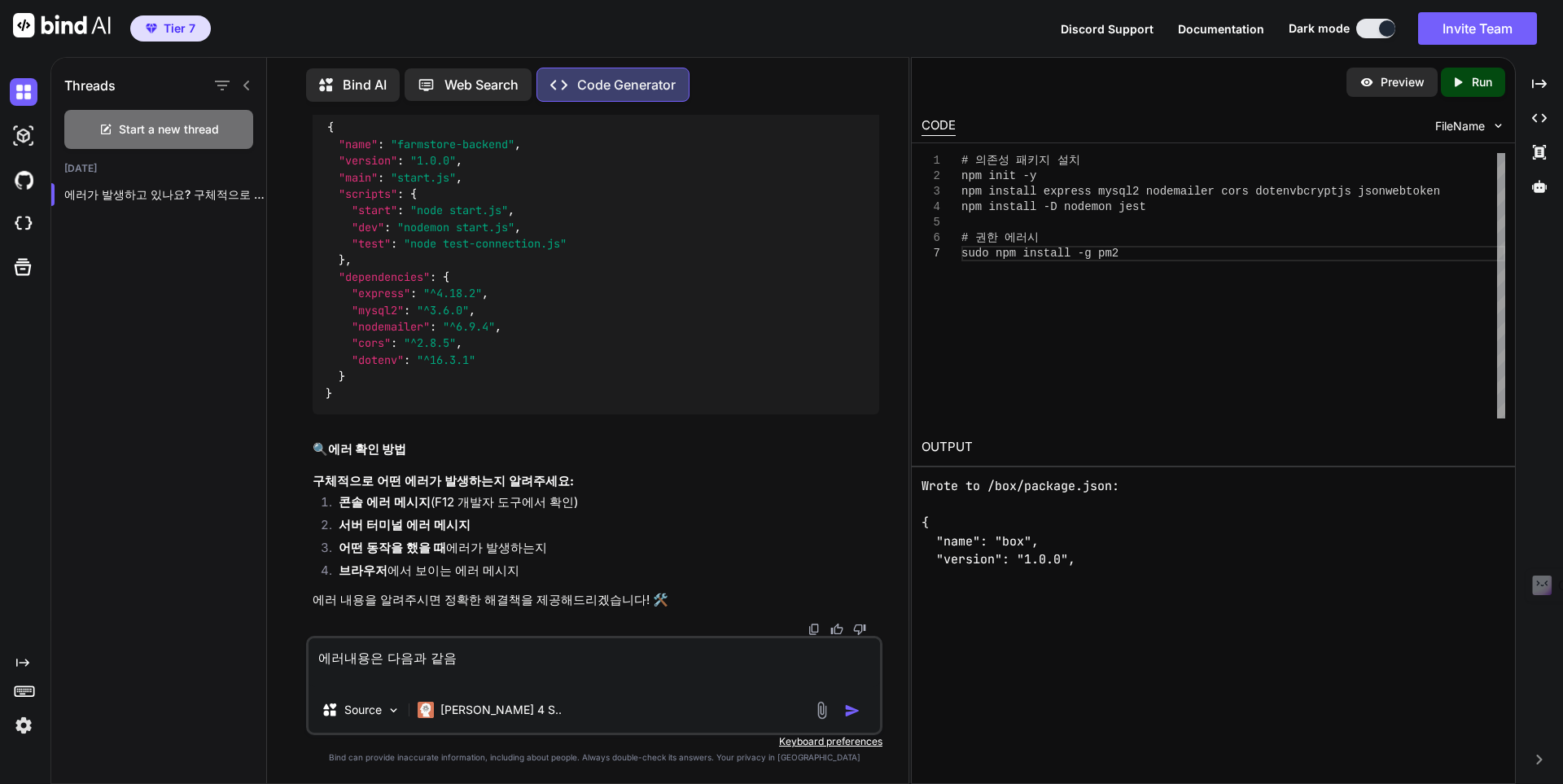
paste textarea "Wrote to /box/package.json: { "name": "box", "version": "1.0.0", "description":…"
type textarea "에러내용은 다음과 같음 Wrote to /box/package.json: { "name": "box", "version": "1.0.0", "…"
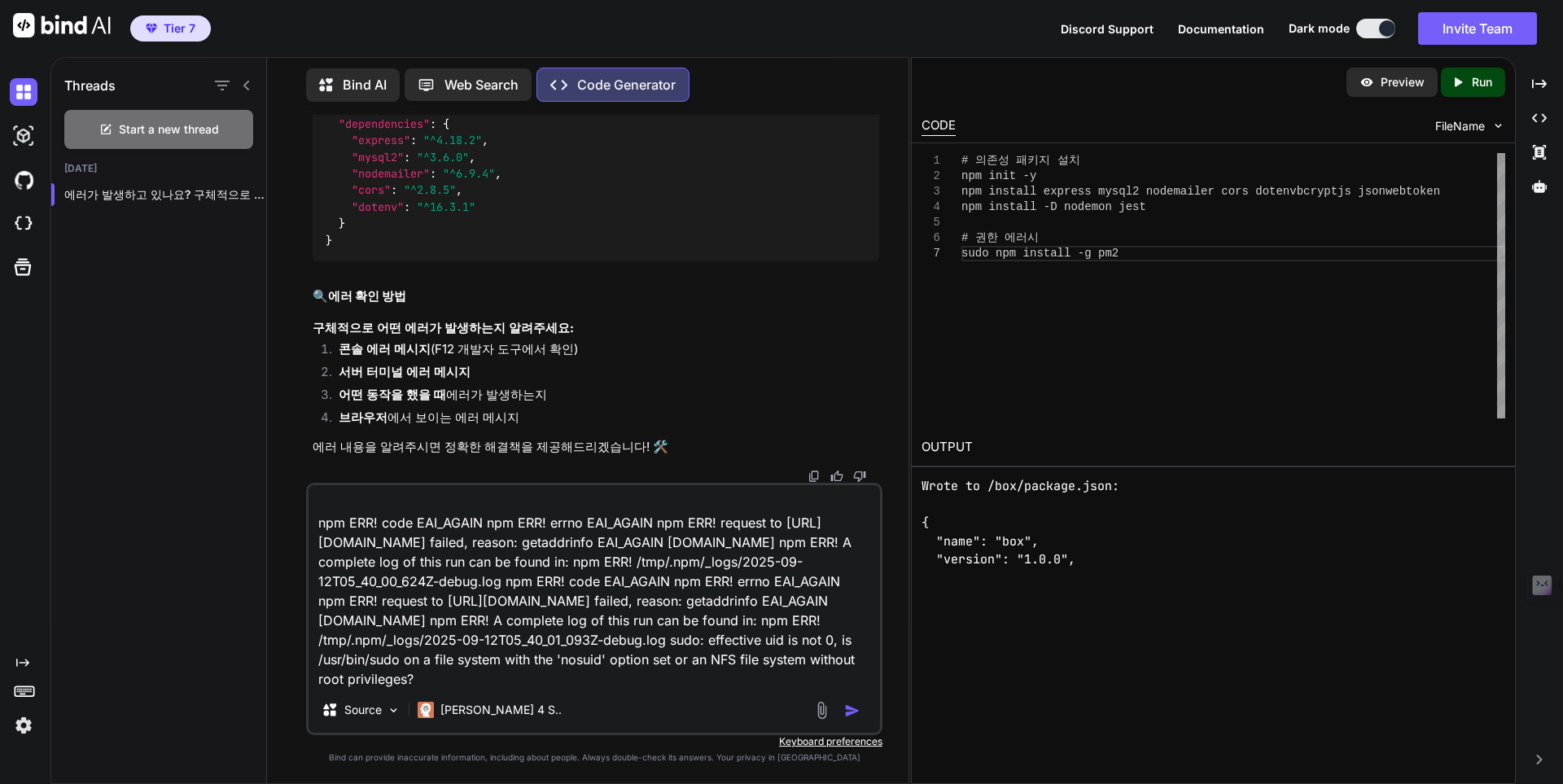
type textarea "x"
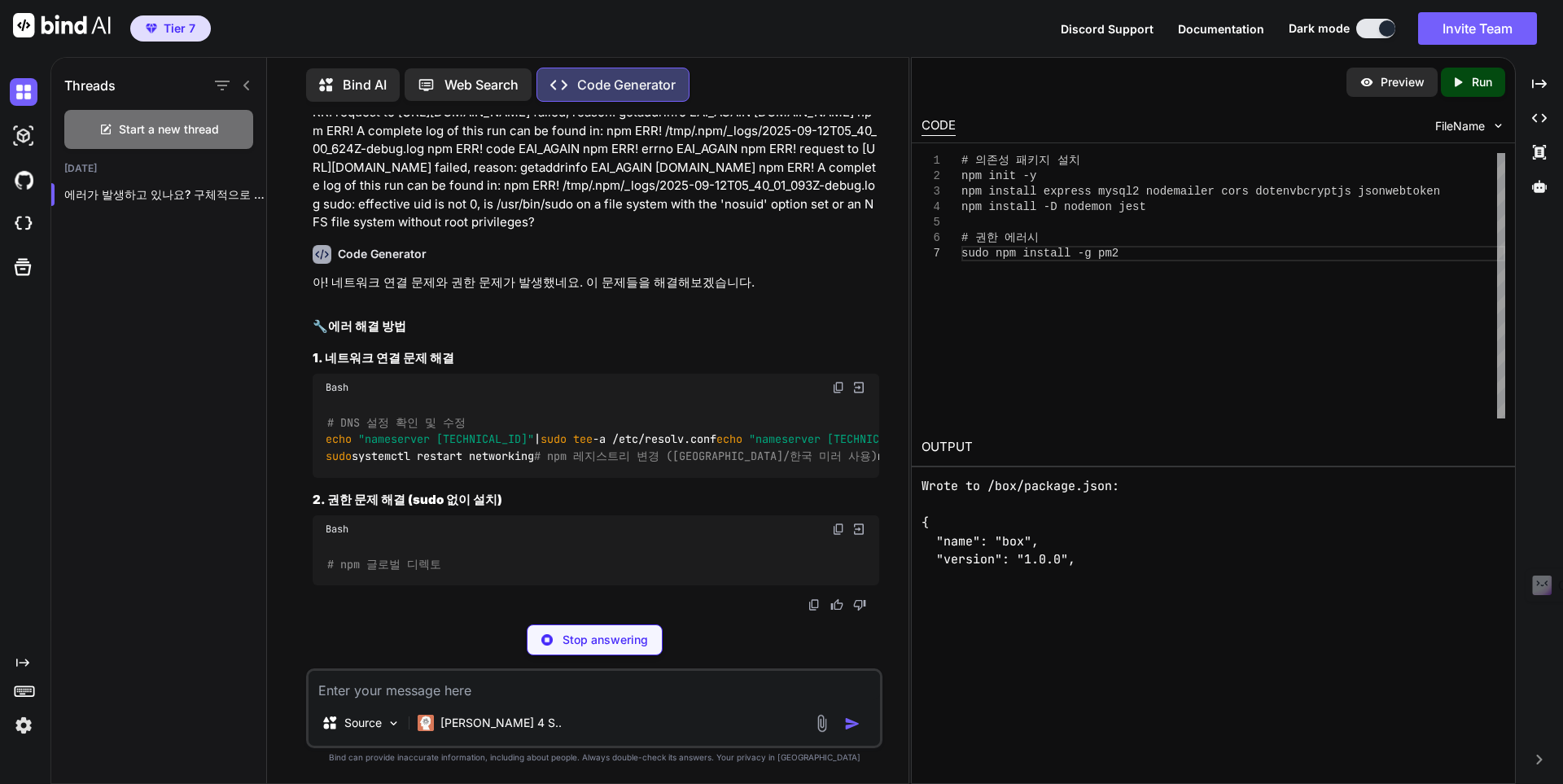
scroll to position [50118, 0]
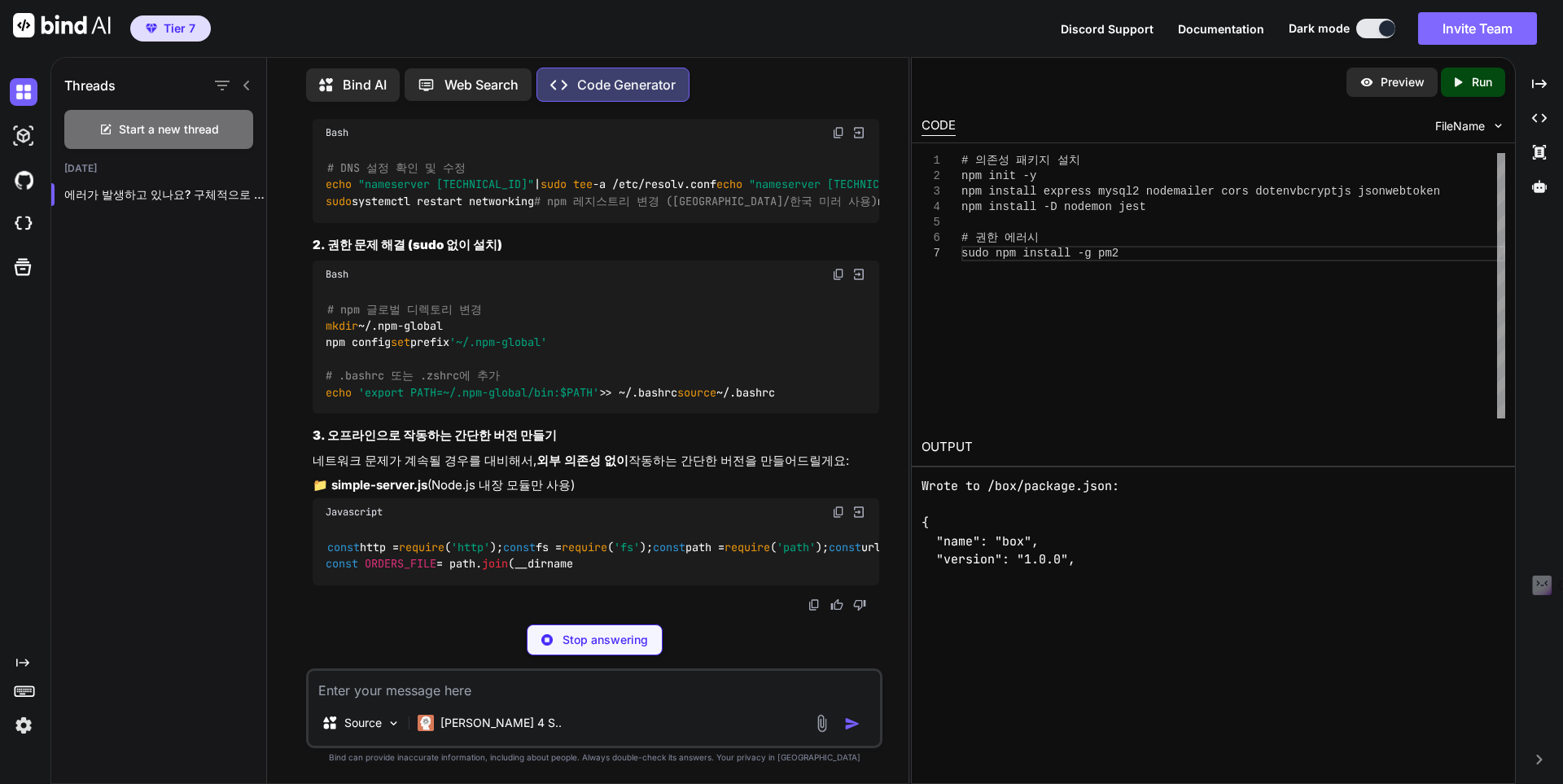
click at [1480, 14] on button "Invite Team" at bounding box center [1478, 28] width 118 height 32
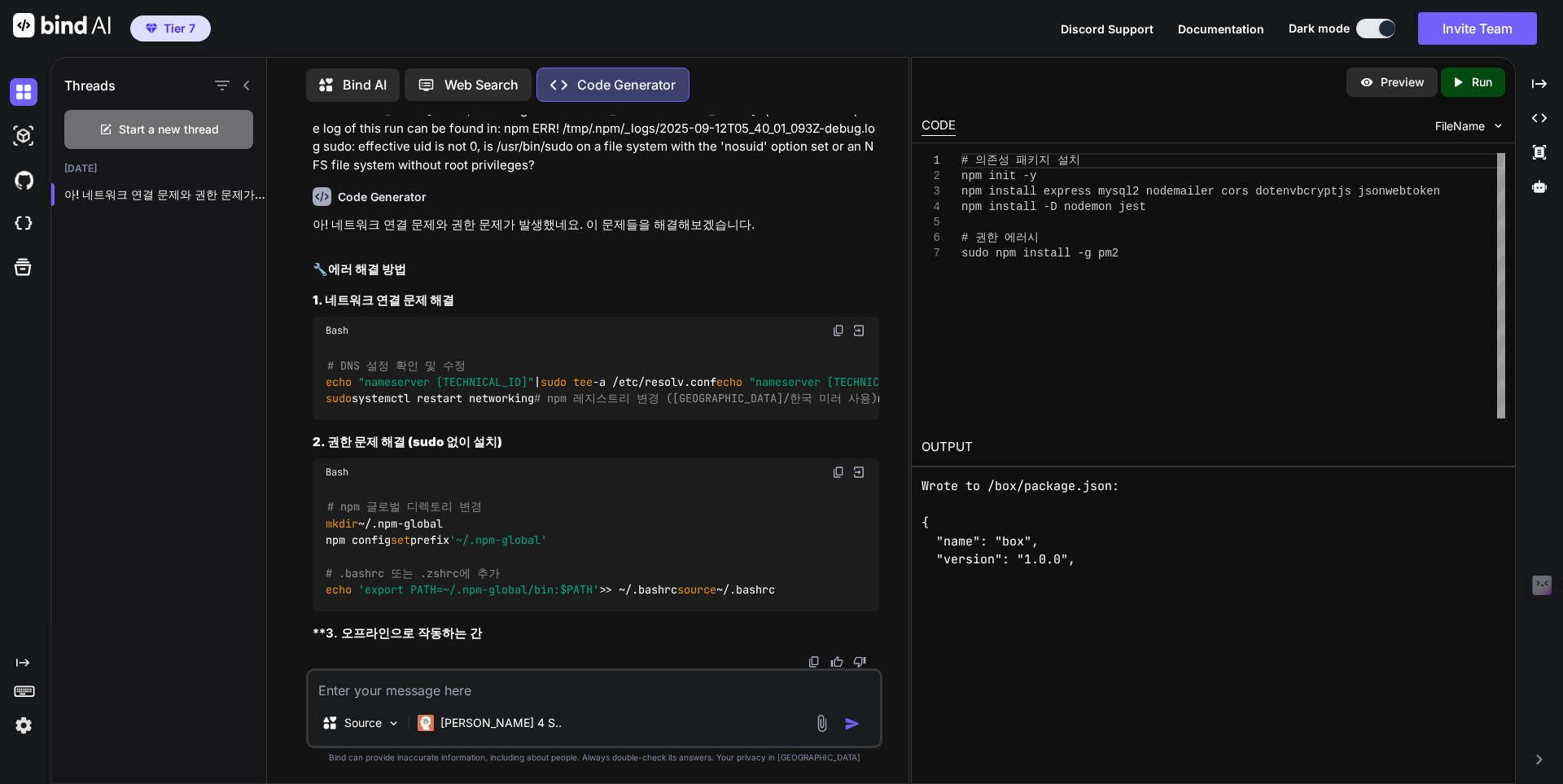
scroll to position [38661, 0]
click at [552, 689] on textarea at bounding box center [594, 686] width 572 height 30
type textarea "x"
type textarea "ㄱ"
type textarea "x"
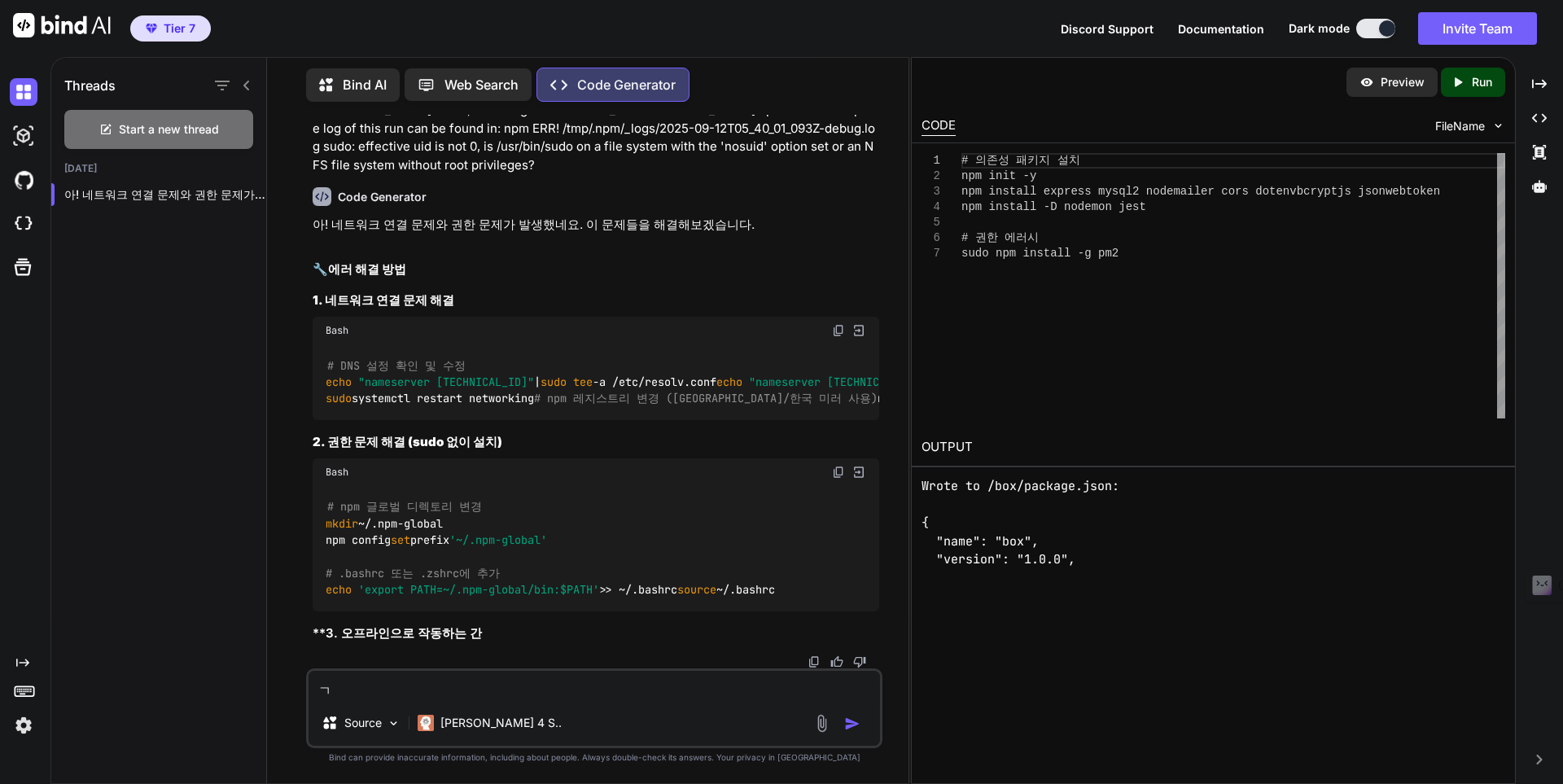
type textarea "계"
type textarea "x"
type textarea "곗"
type textarea "x"
type textarea "계소"
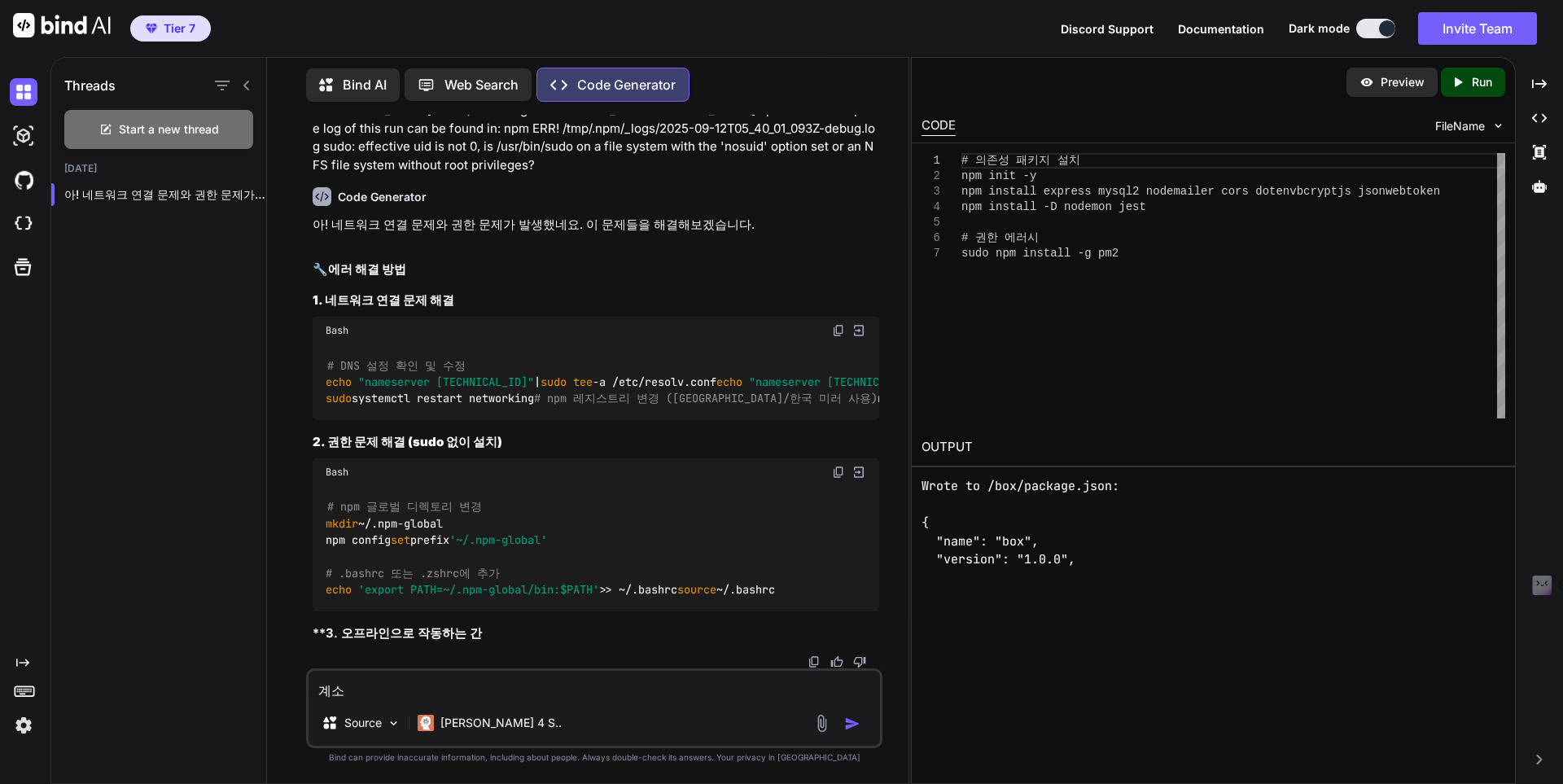
type textarea "x"
type textarea "계속"
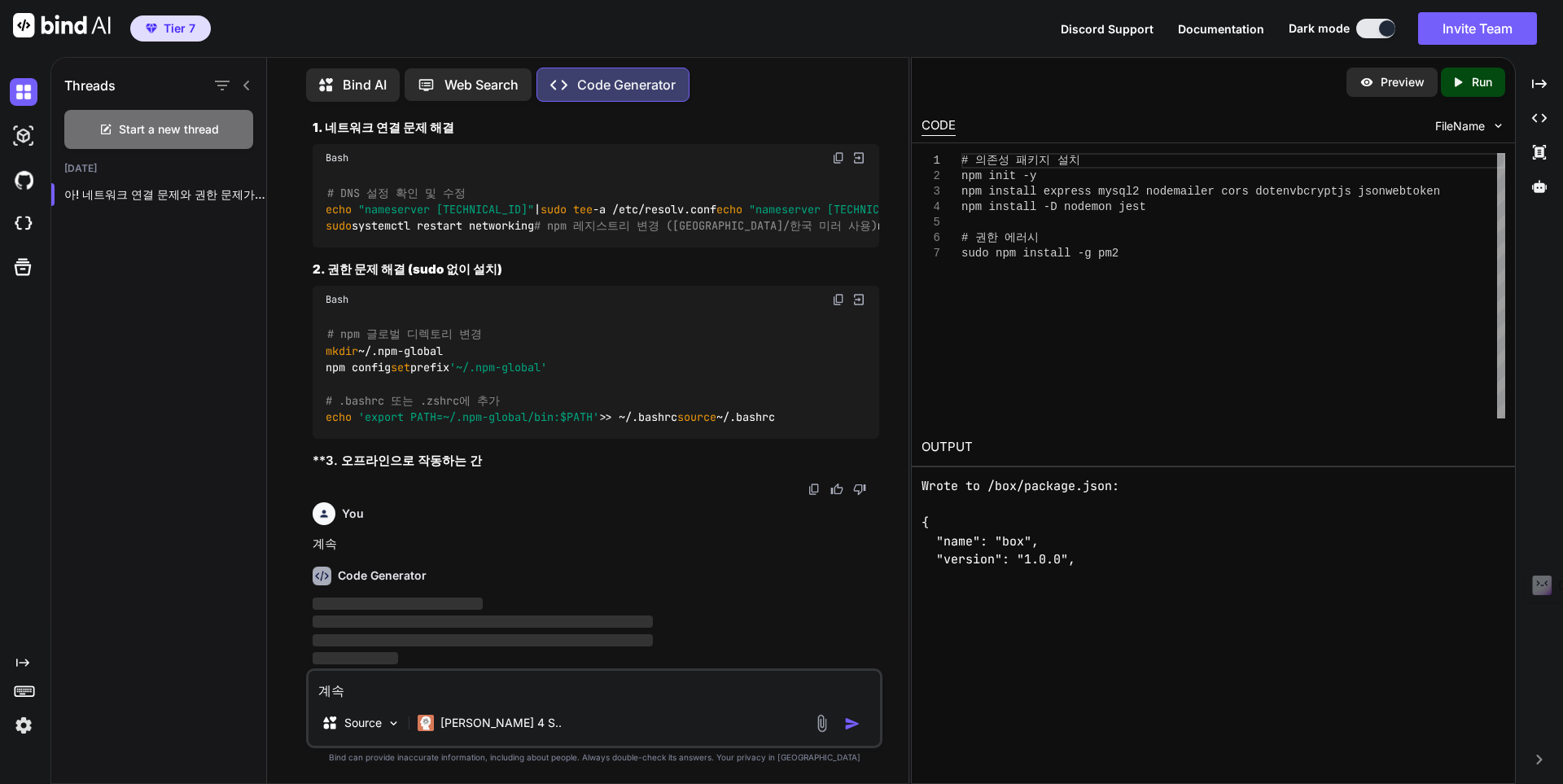
type textarea "x"
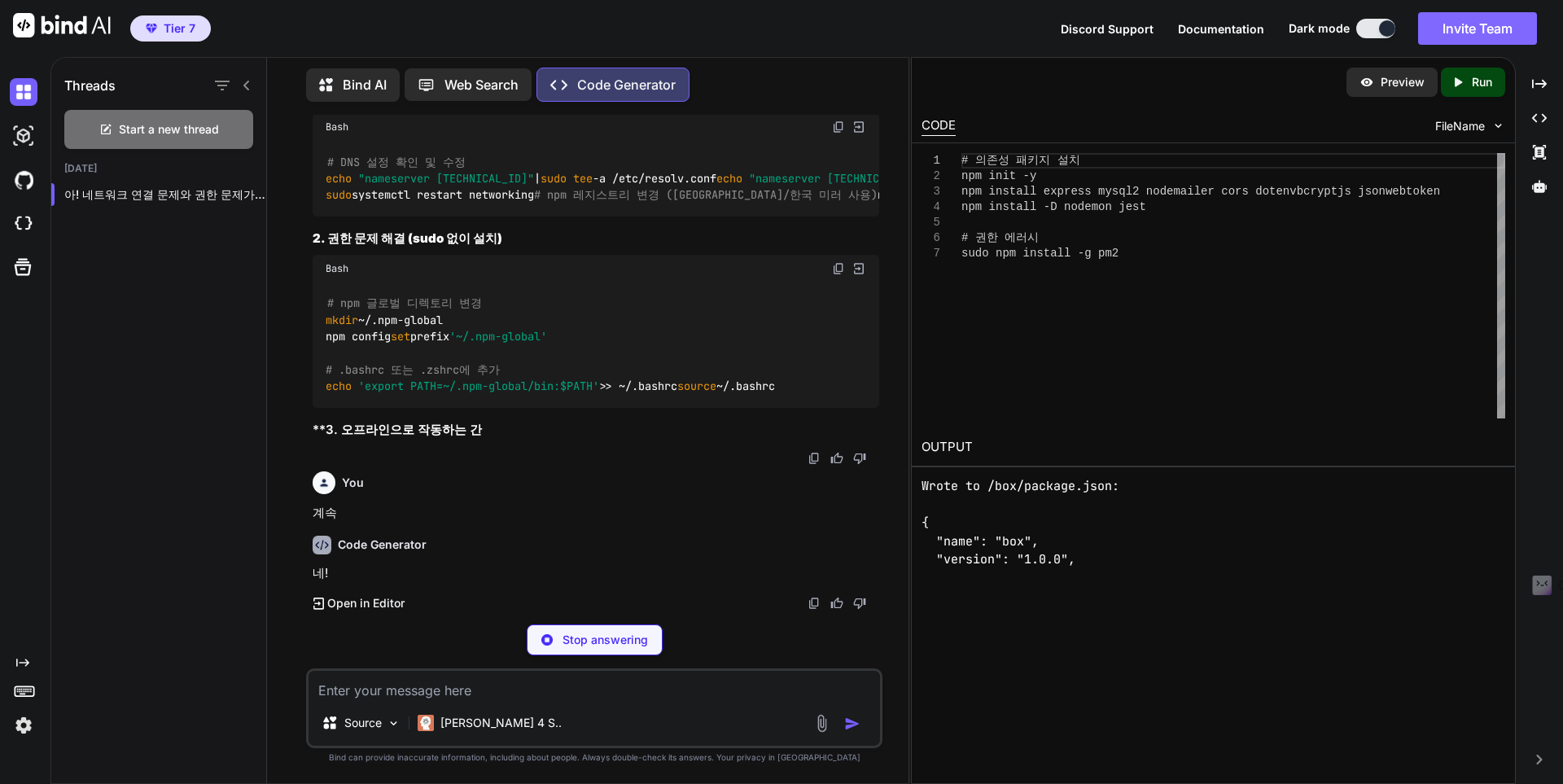
scroll to position [38833, 0]
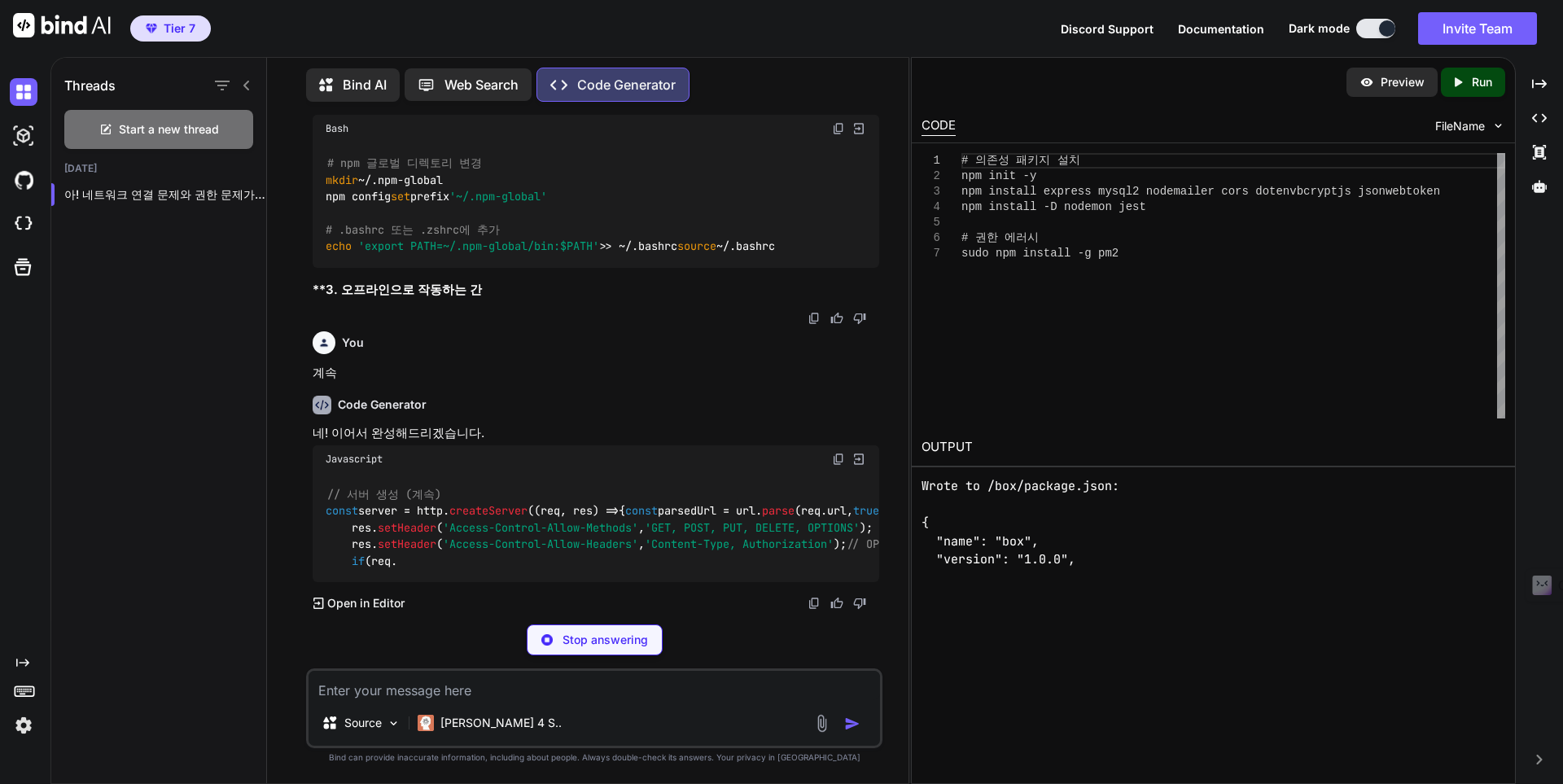
drag, startPoint x: 1435, startPoint y: 19, endPoint x: 740, endPoint y: 551, distance: 875.2
click at [740, 382] on p "계속" at bounding box center [596, 373] width 566 height 18
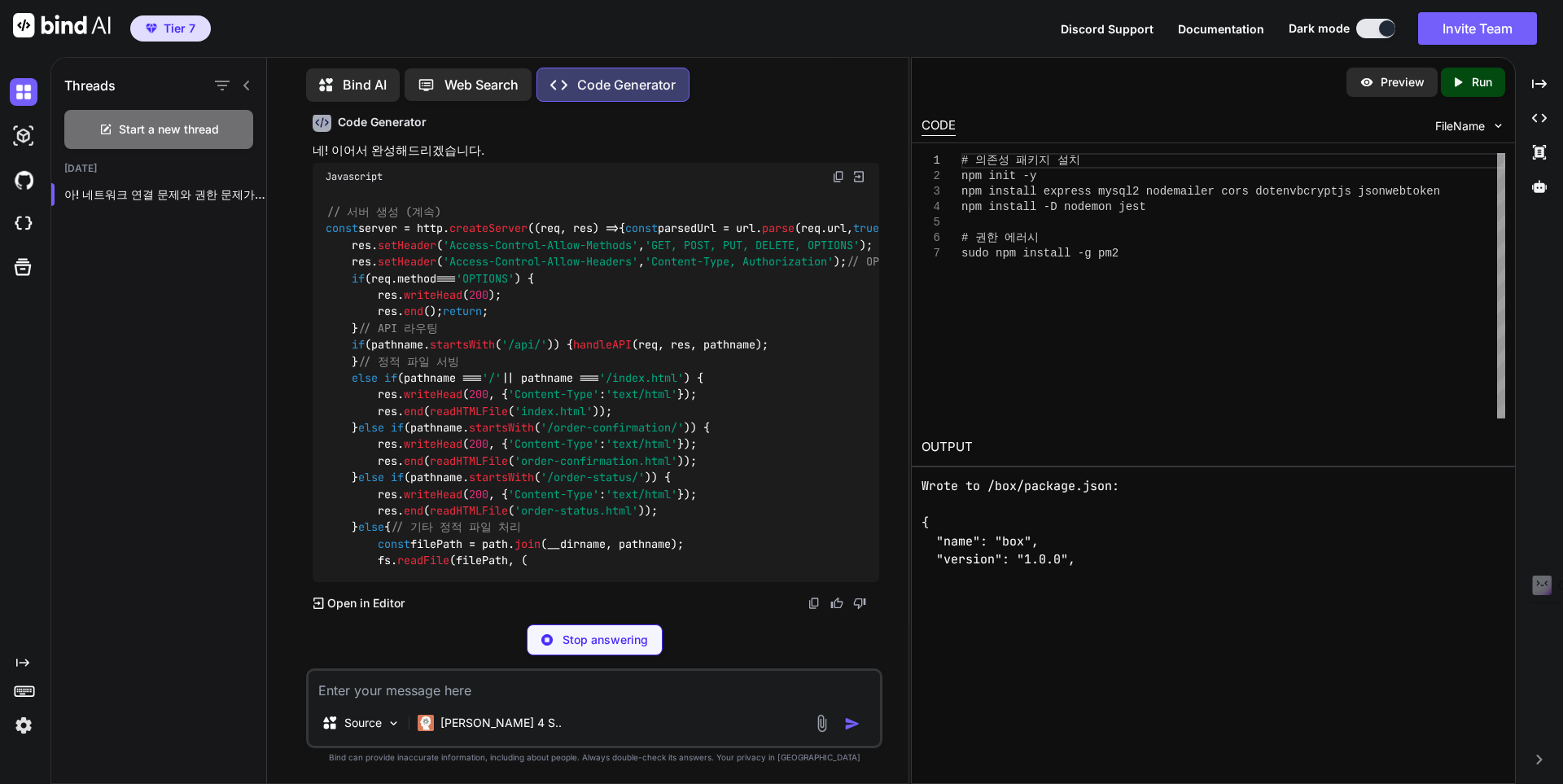
scroll to position [39564, 0]
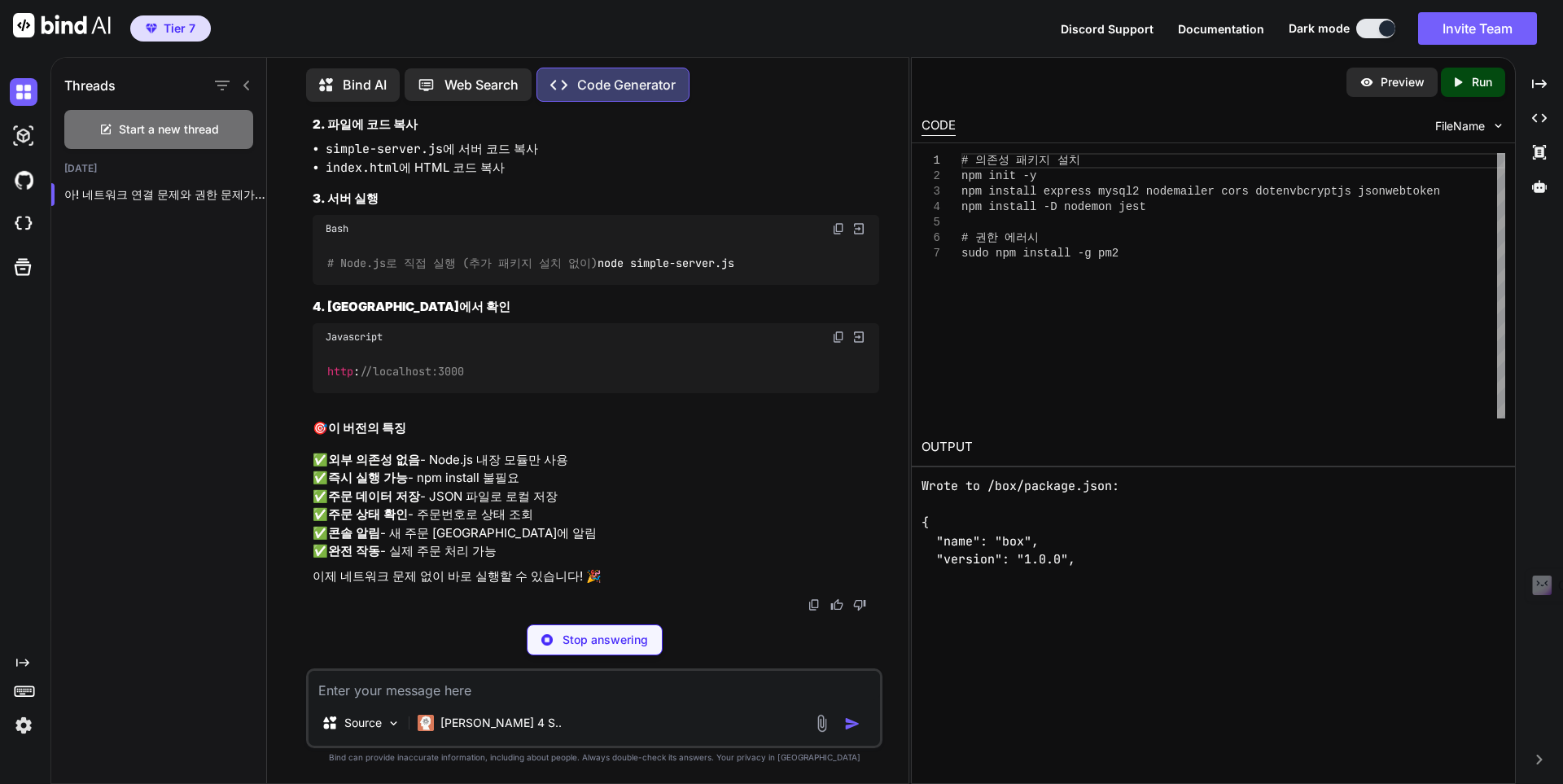
type textarea "x"
type textarea "console.log('\n🛑 서버를 종료합니다...'); process.exit(0); });"
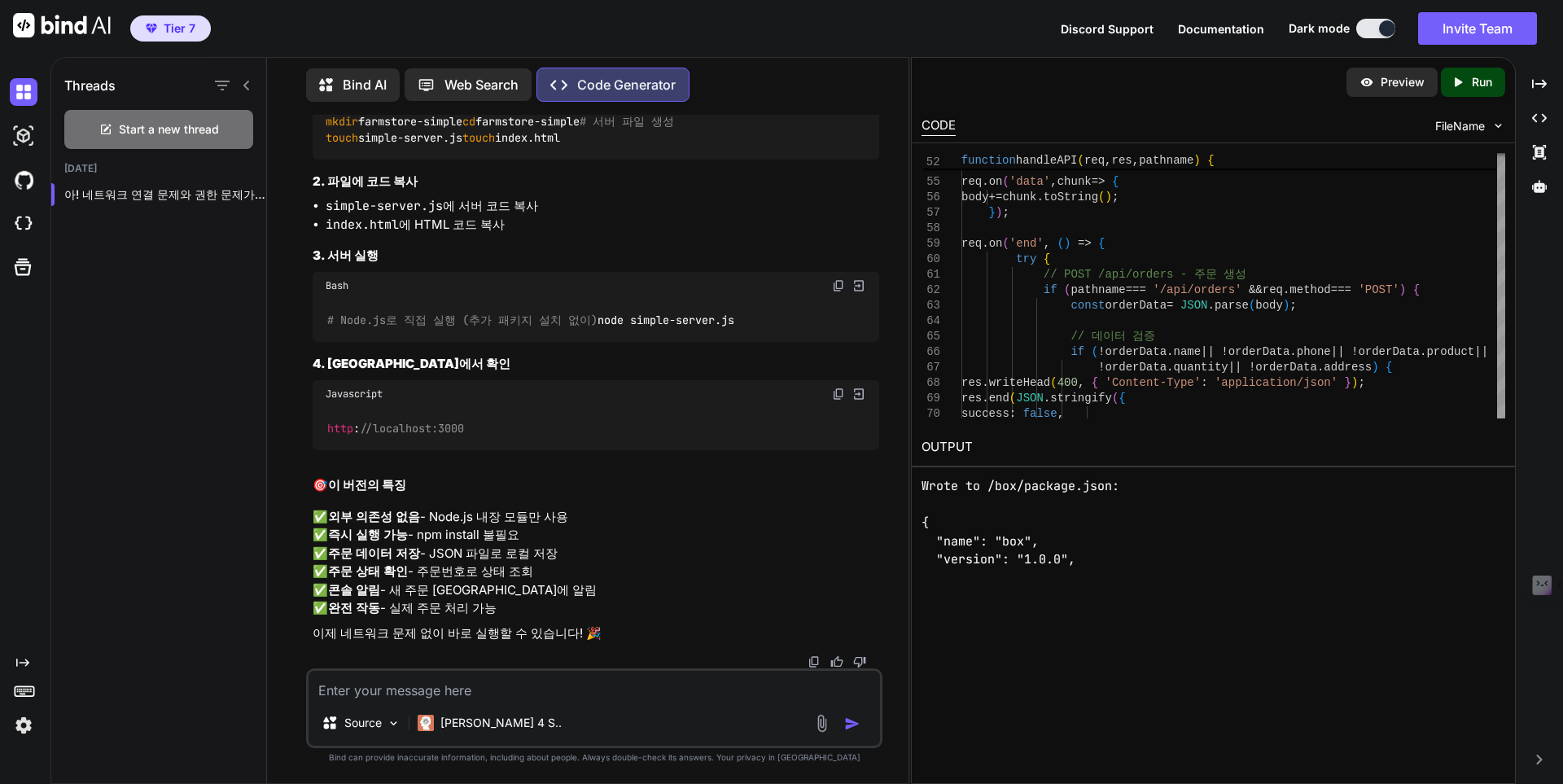
click at [1478, 84] on p "Run" at bounding box center [1481, 82] width 20 height 17
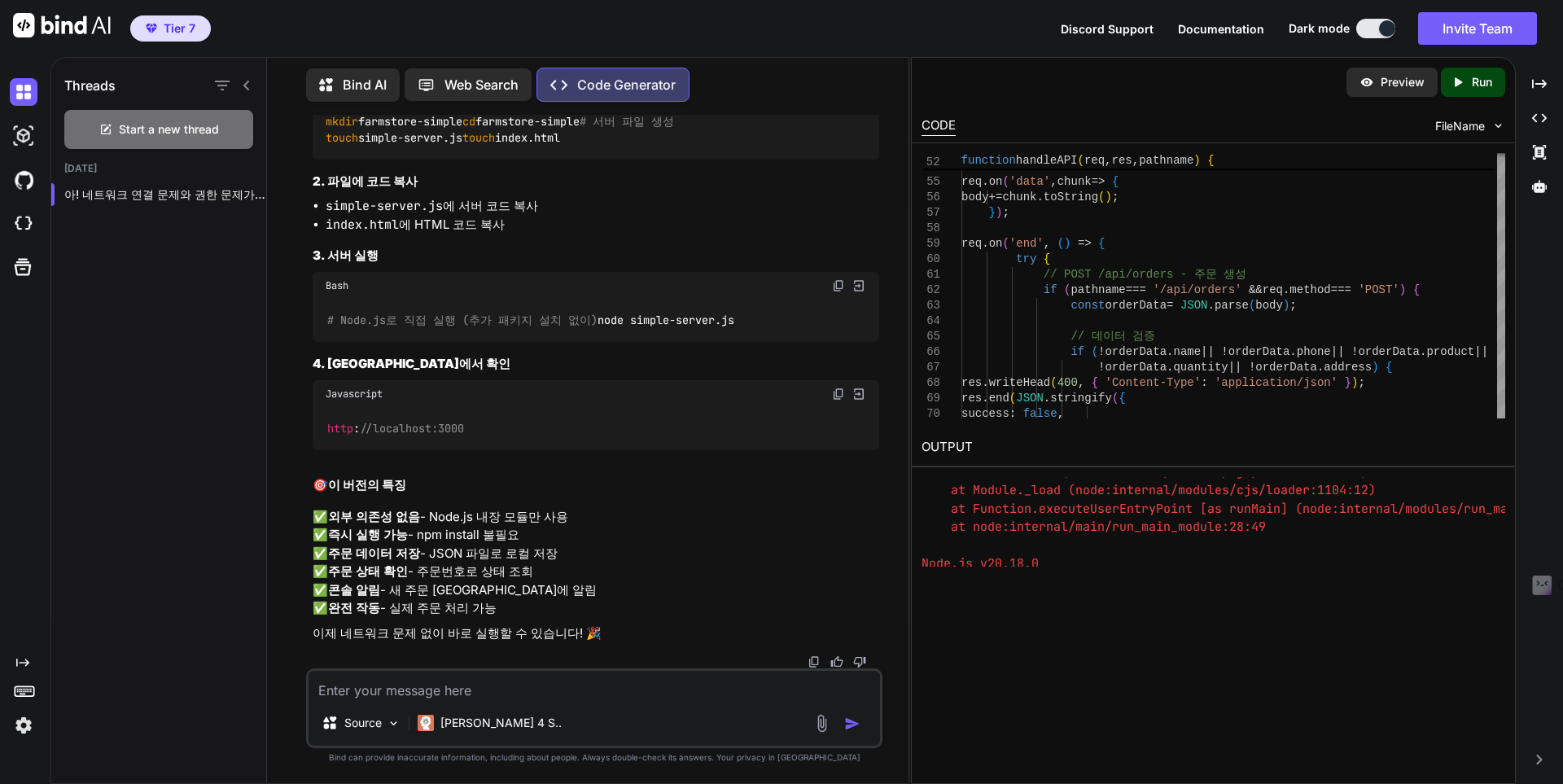
scroll to position [344, 0]
click at [1034, 520] on pre "Error: Command failed: timeout 7 node index.js /index.js:2 const server = http.…" at bounding box center [1214, 429] width 584 height 275
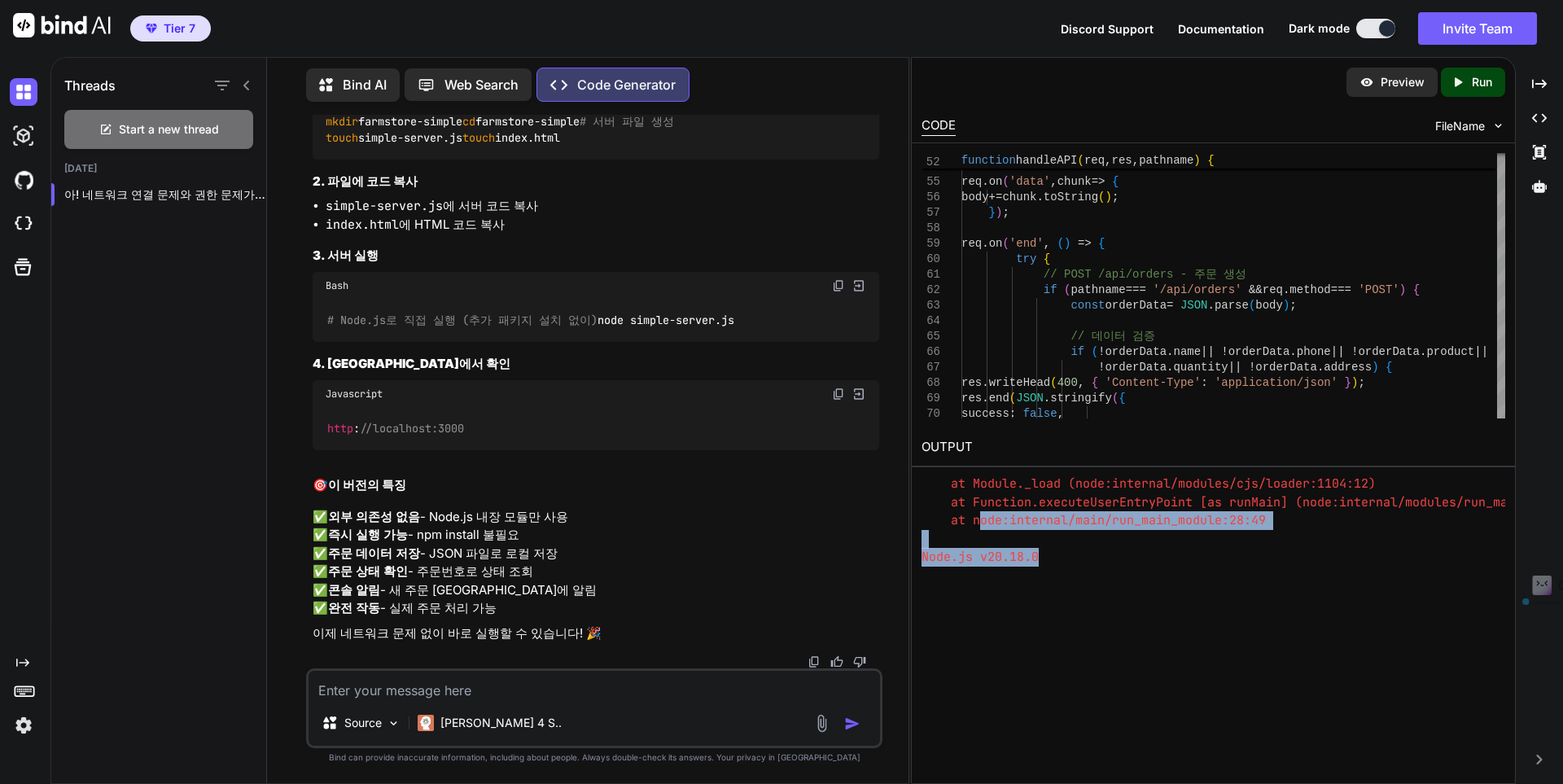
scroll to position [0, 0]
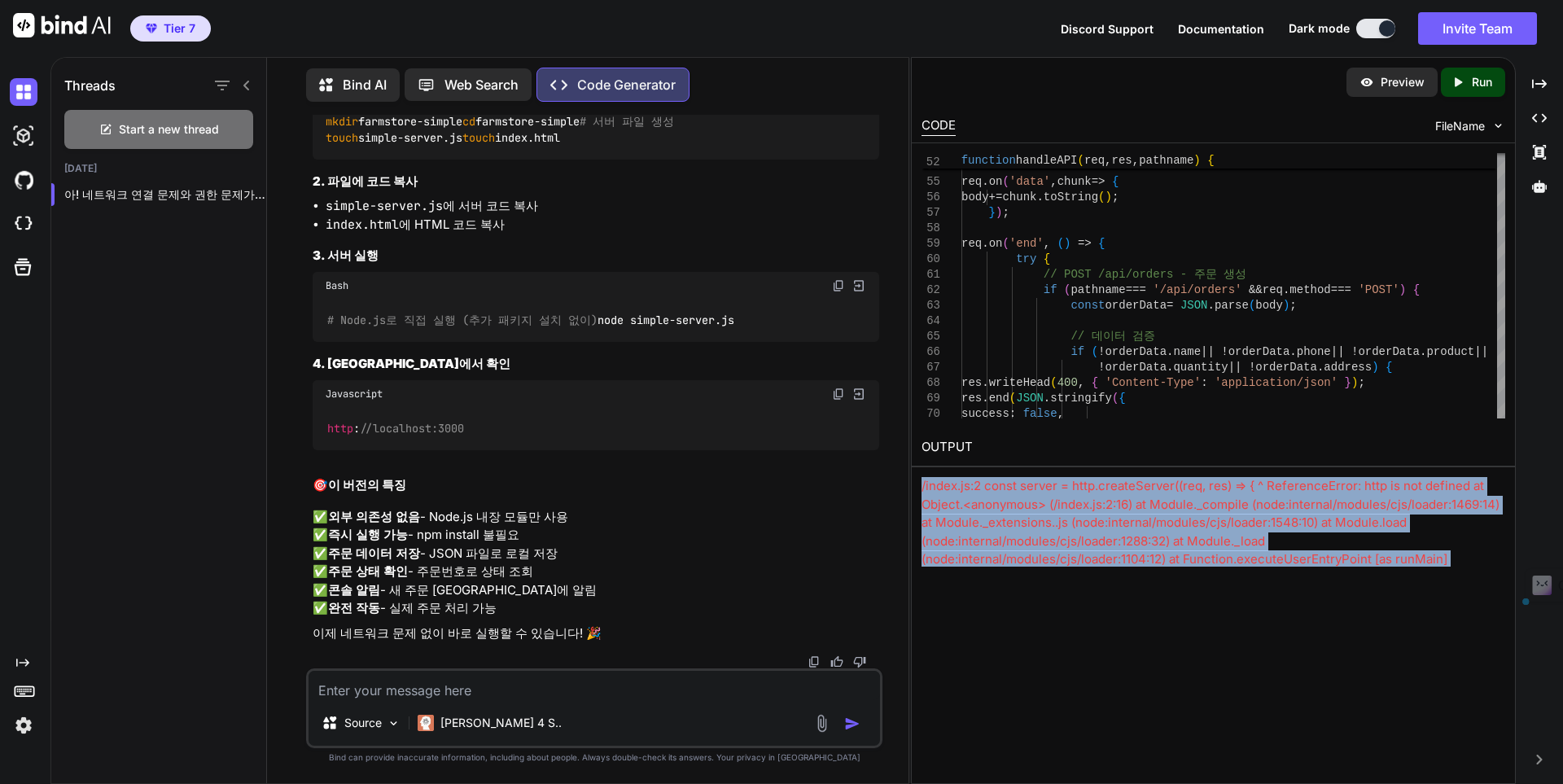
drag, startPoint x: 1039, startPoint y: 544, endPoint x: 917, endPoint y: 483, distance: 136.4
click at [917, 483] on div "OUTPUT /index.js:2 const server = http.createServer((req, res) => { ^ Reference…" at bounding box center [1213, 497] width 603 height 139
copy div "/index.js:2 const server = http.createServer((req, res) => { ^ ReferenceError: …"
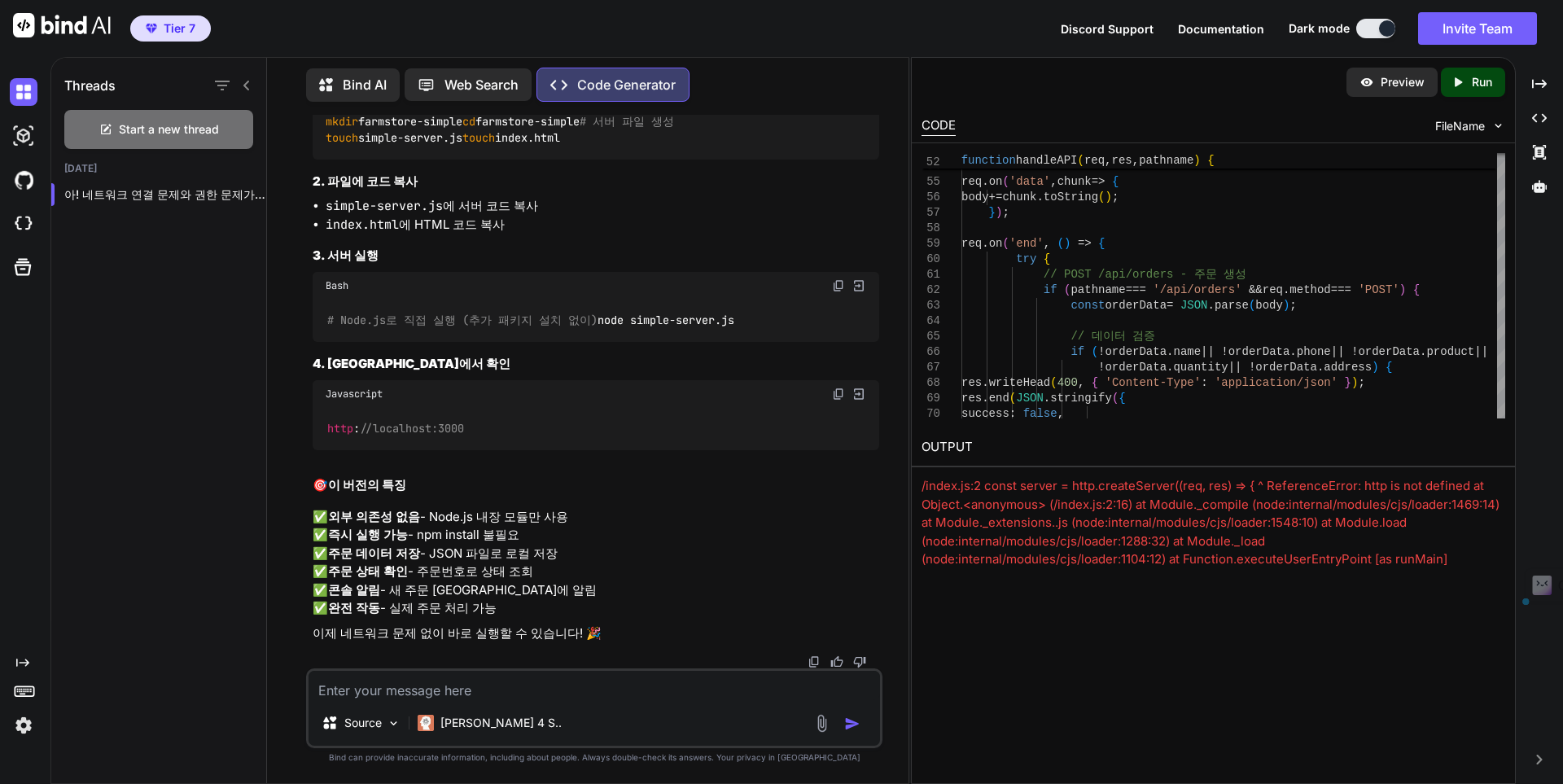
click at [695, 695] on textarea at bounding box center [594, 686] width 572 height 30
type textarea "x"
type textarea "ㅇ"
type textarea "x"
type textarea "야"
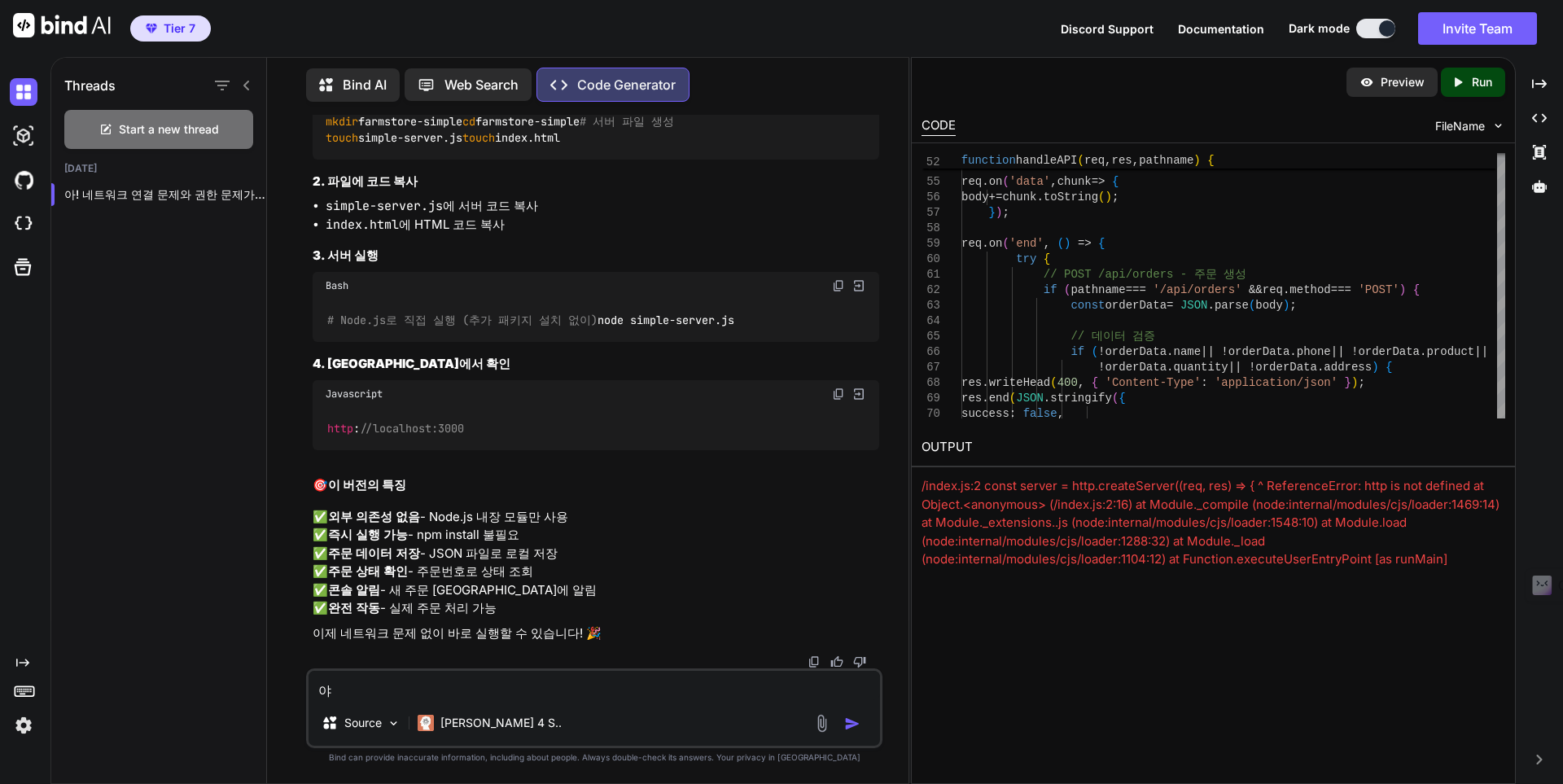
type textarea "x"
type textarea "야 ㅈ"
type textarea "x"
type textarea "야 자"
type textarea "x"
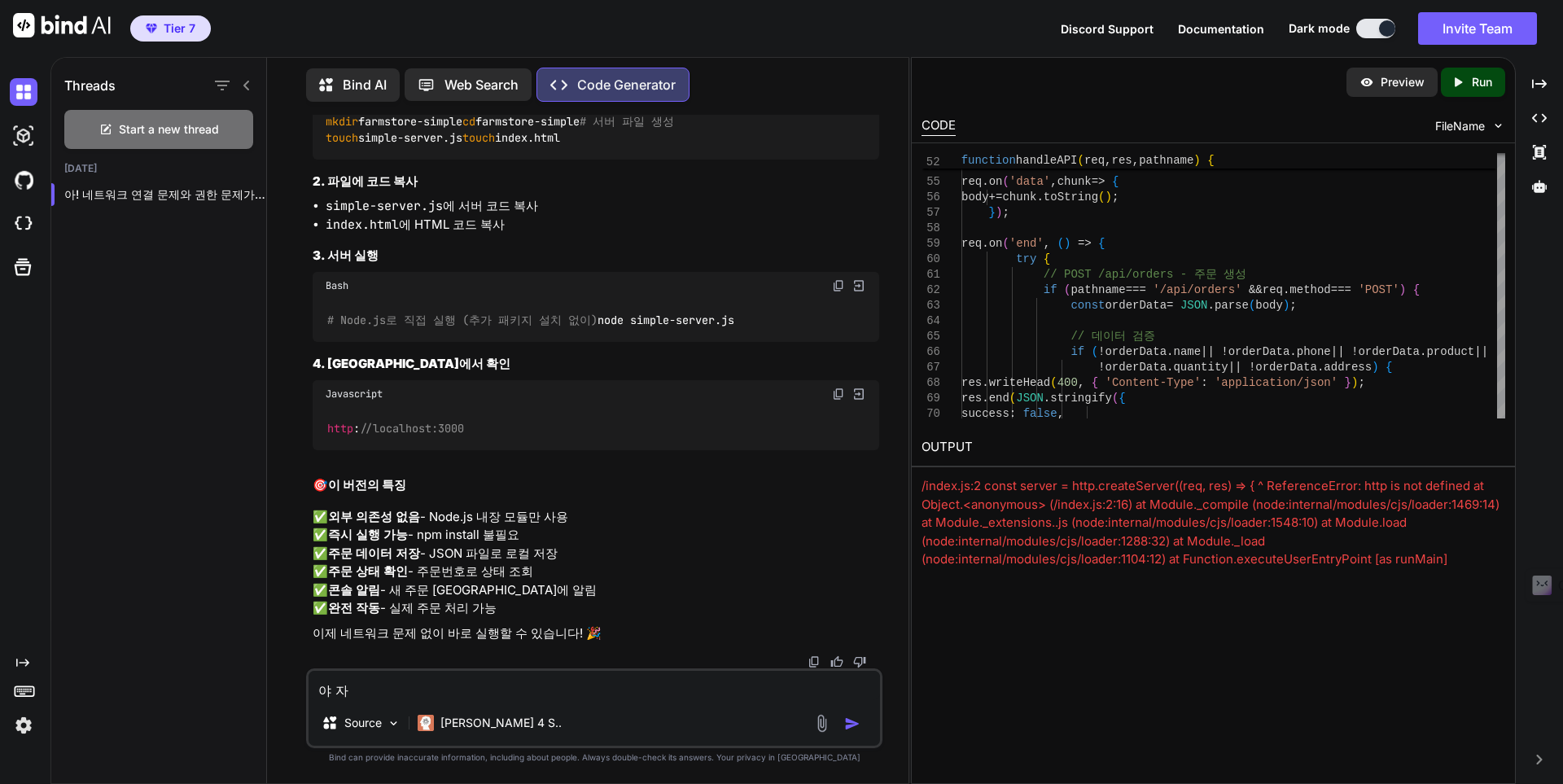
type textarea "야 잒"
type textarea "x"
type textarea "야 자꾸"
type textarea "x"
type textarea "야 자꾸"
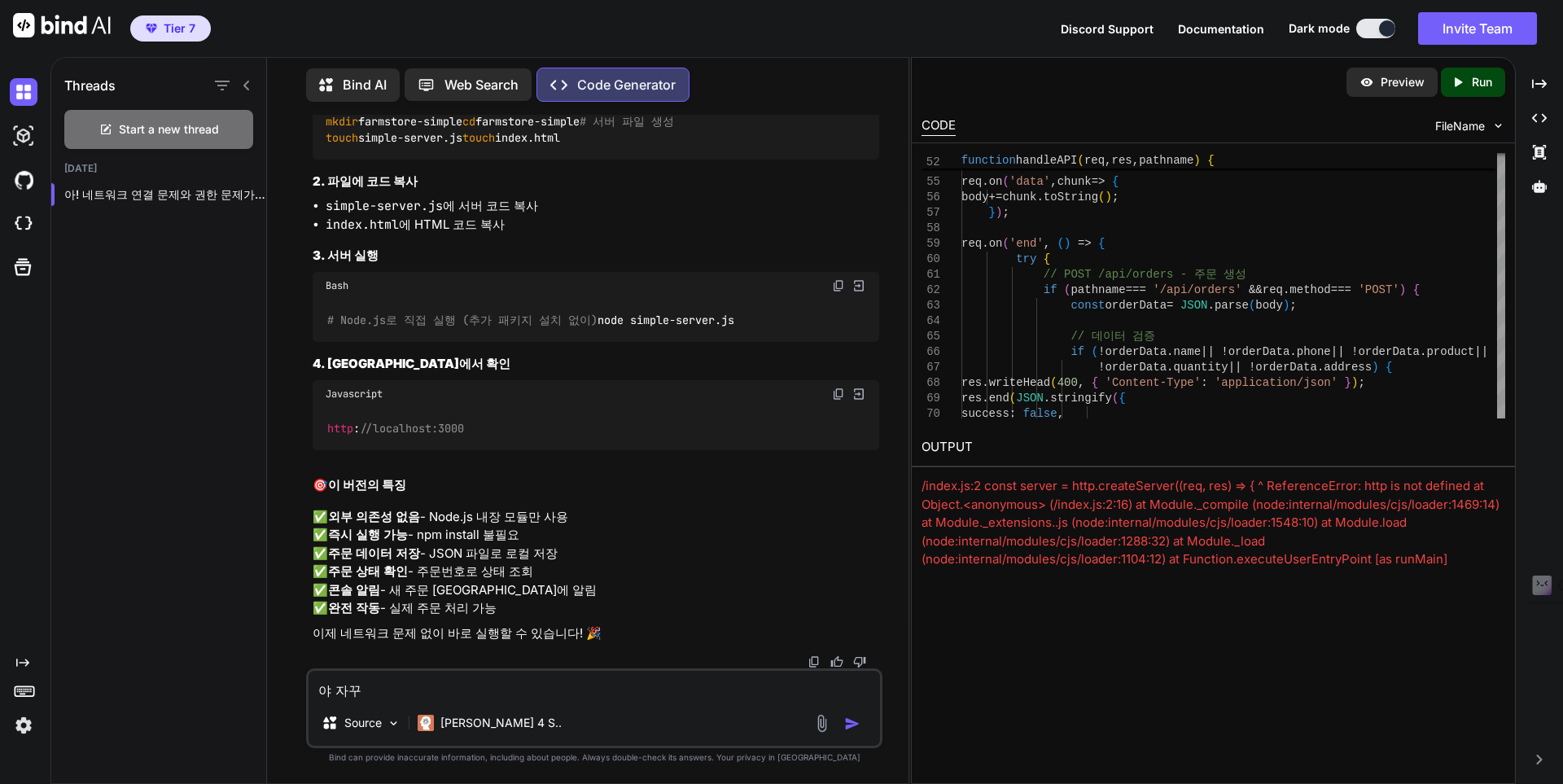
type textarea "x"
type textarea "야 자꾸 ㄴ"
type textarea "x"
type textarea "야 자꾸 너"
type textarea "x"
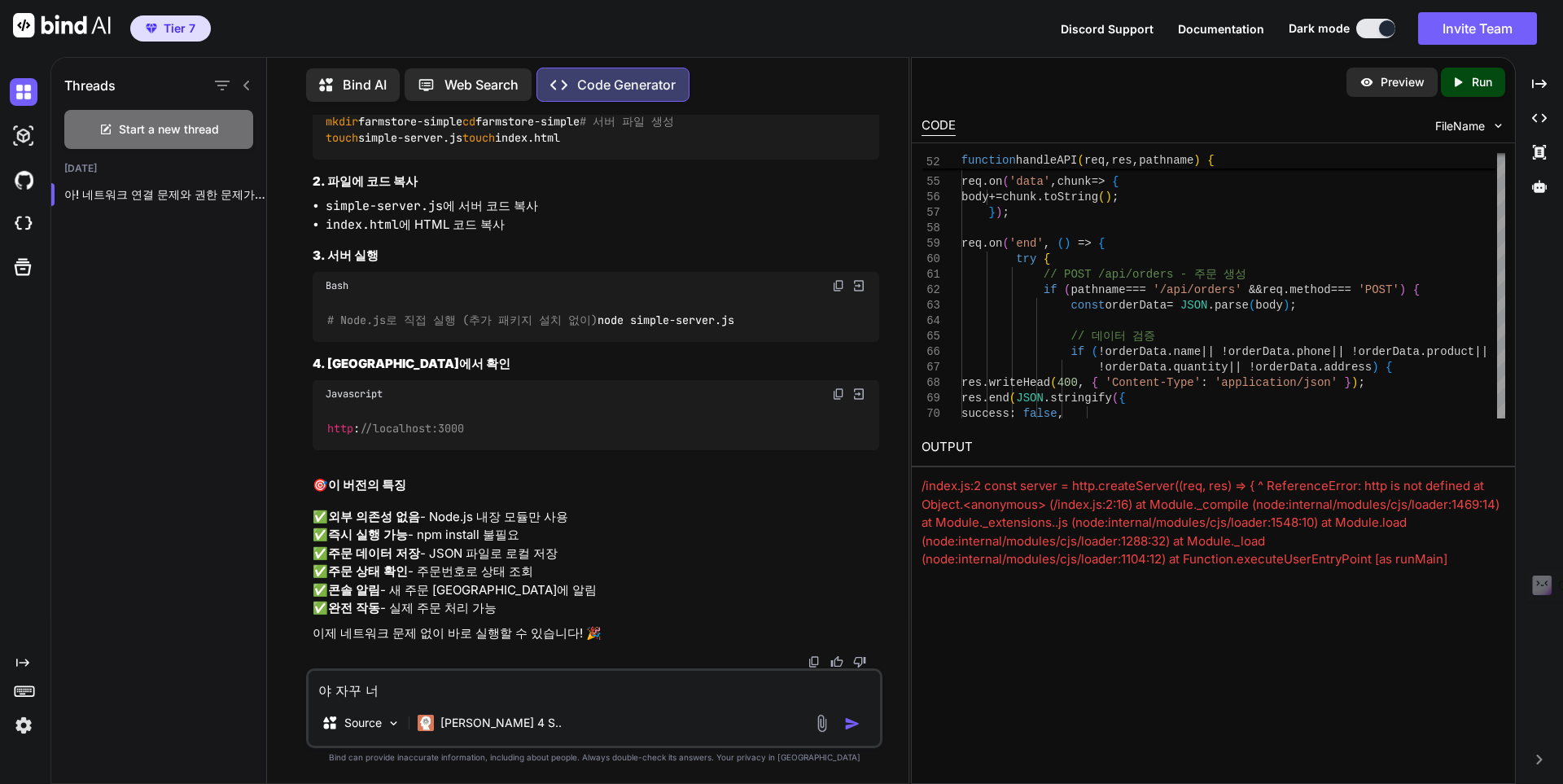
type textarea "야 자꾸 너"
type textarea "x"
type textarea "야 자꾸 너 ㄴ"
type textarea "x"
type textarea "야 자꾸 너 내"
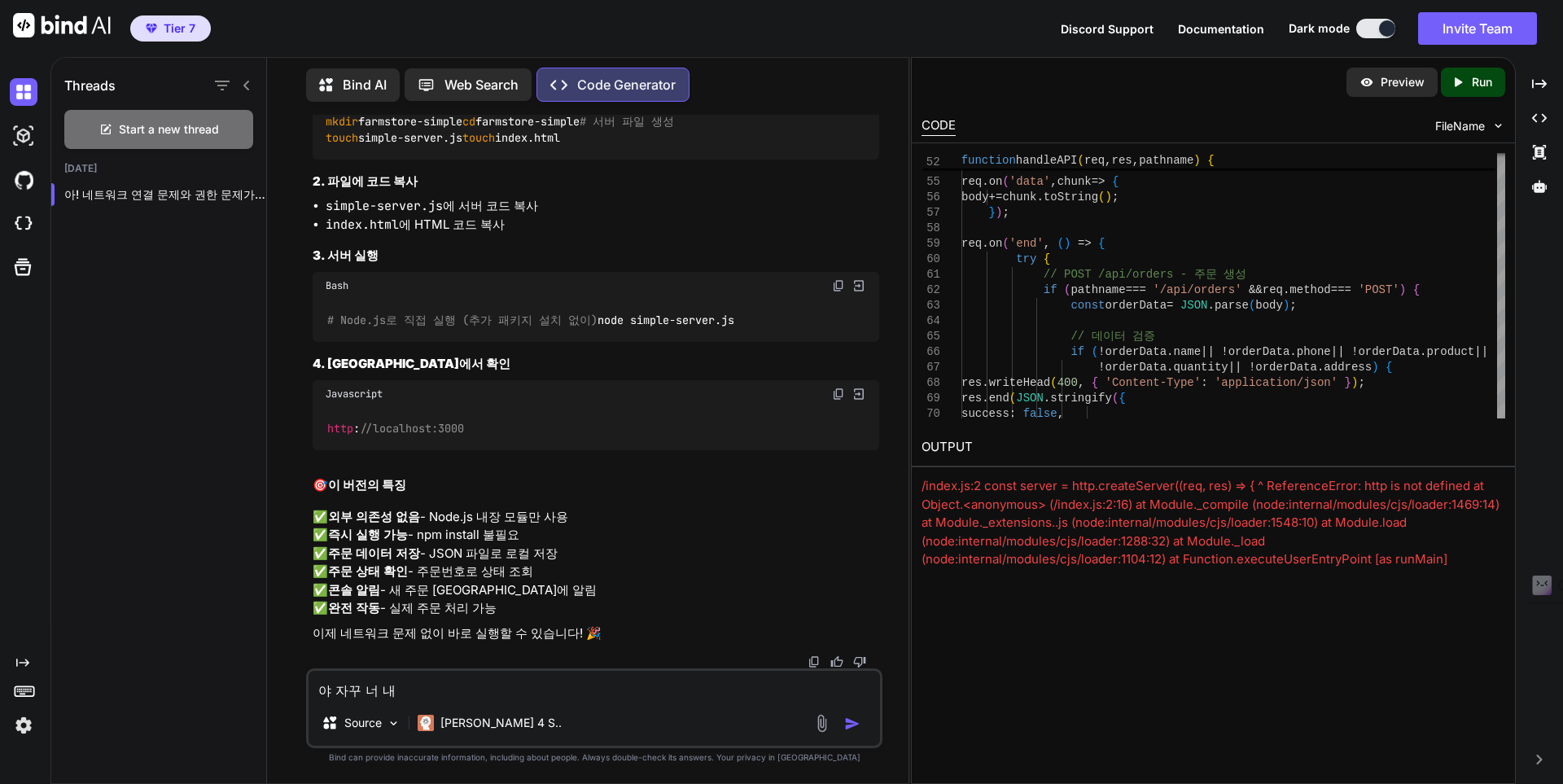
type textarea "x"
type textarea "야 자꾸 너 내"
type textarea "x"
type textarea "야 자꾸 너 내 토"
type textarea "x"
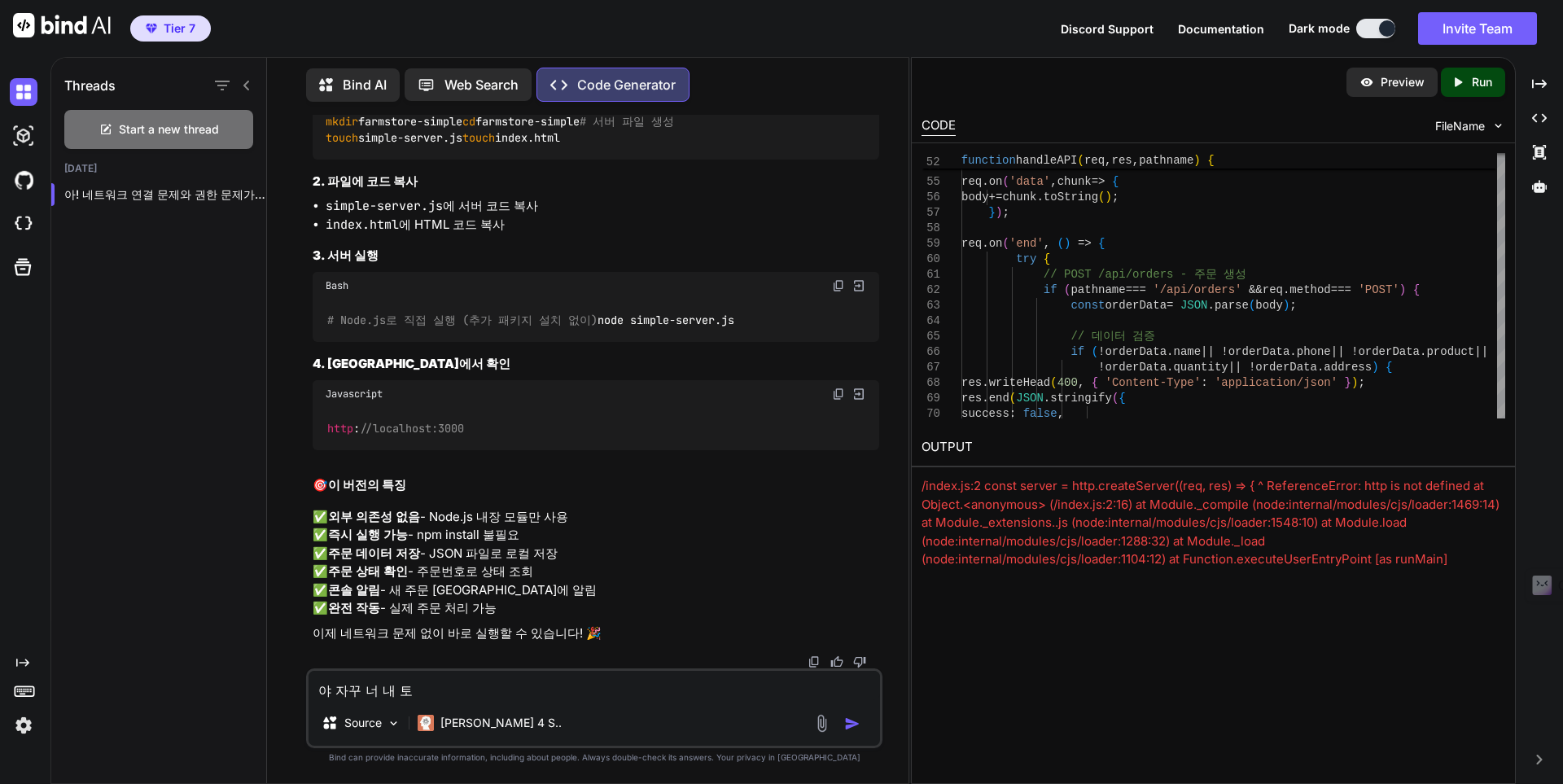
type textarea "야 자꾸 너 내 톸"
type textarea "x"
type textarea "야 자꾸 너 내 토크"
type textarea "x"
type textarea "야 자꾸 너 내 토큰"
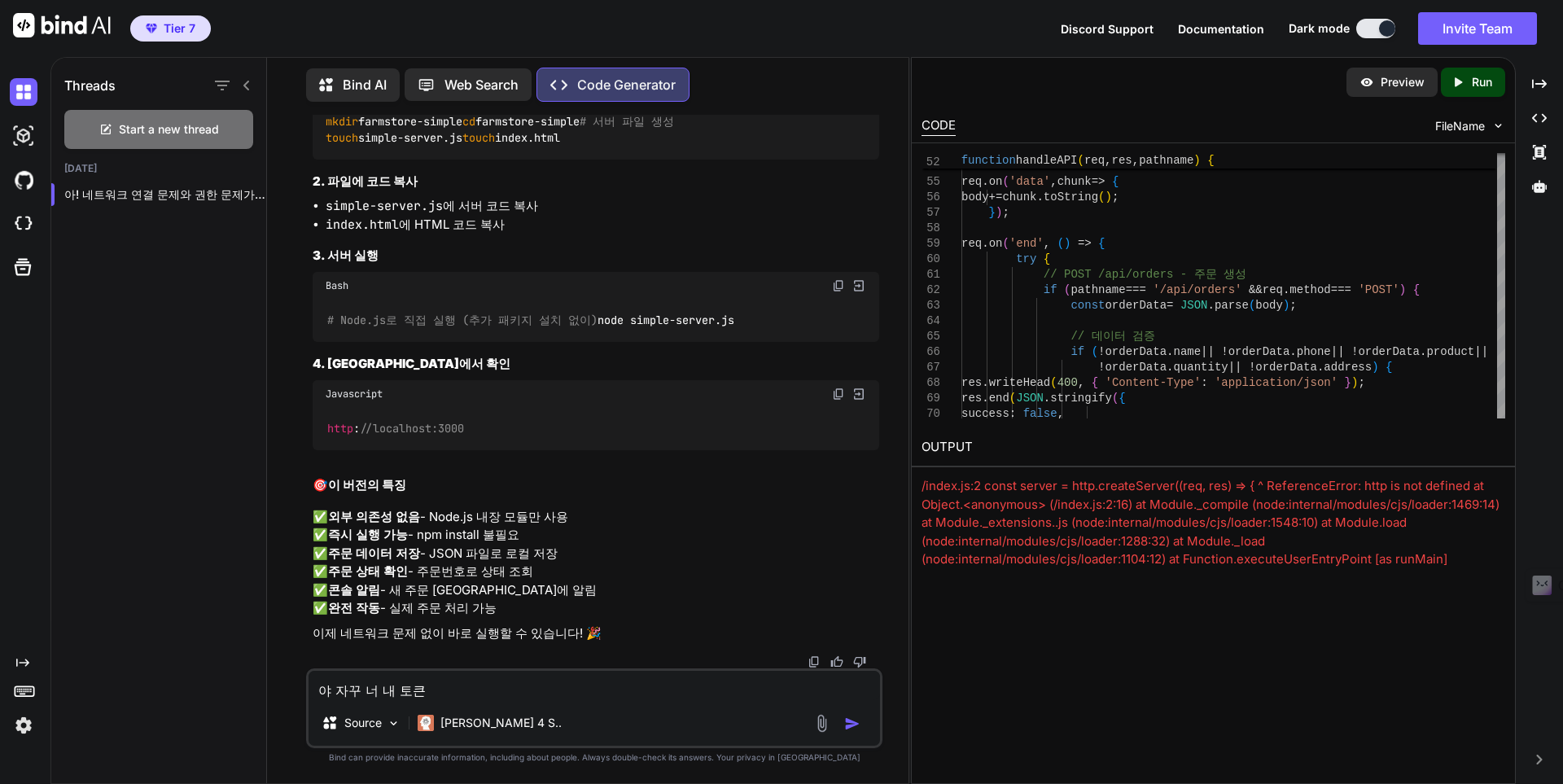
type textarea "x"
type textarea "야 자꾸 너 내 토큰 ㄲ"
type textarea "x"
type textarea "야 자꾸 너 내 토큰 까"
type textarea "x"
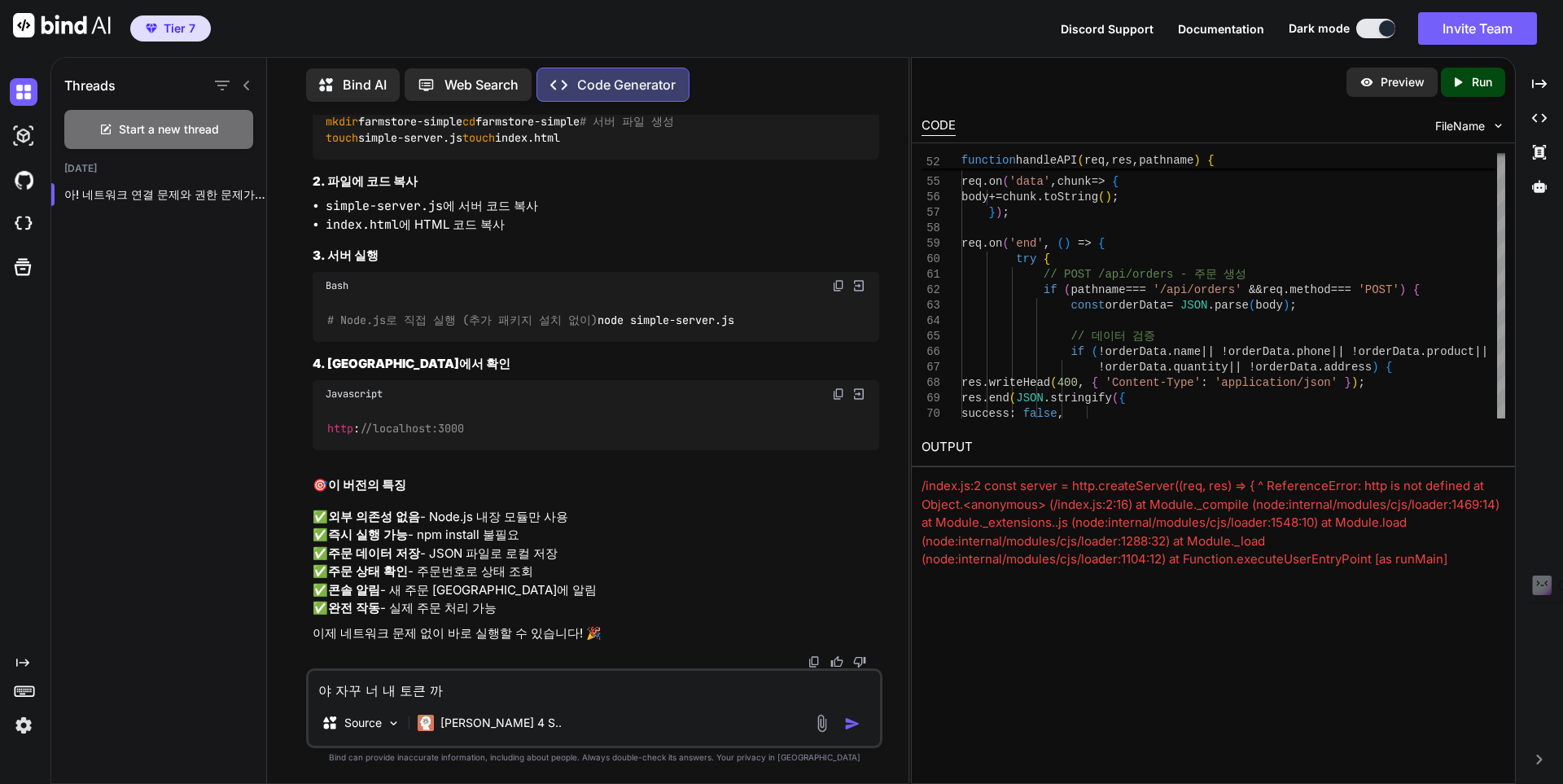
type textarea "야 자꾸 너 내 토큰 깜"
type textarea "x"
type textarea "야 자꾸 너 내 토큰 까머"
type textarea "x"
type textarea "야 자꾸 너 내 토큰 까먹"
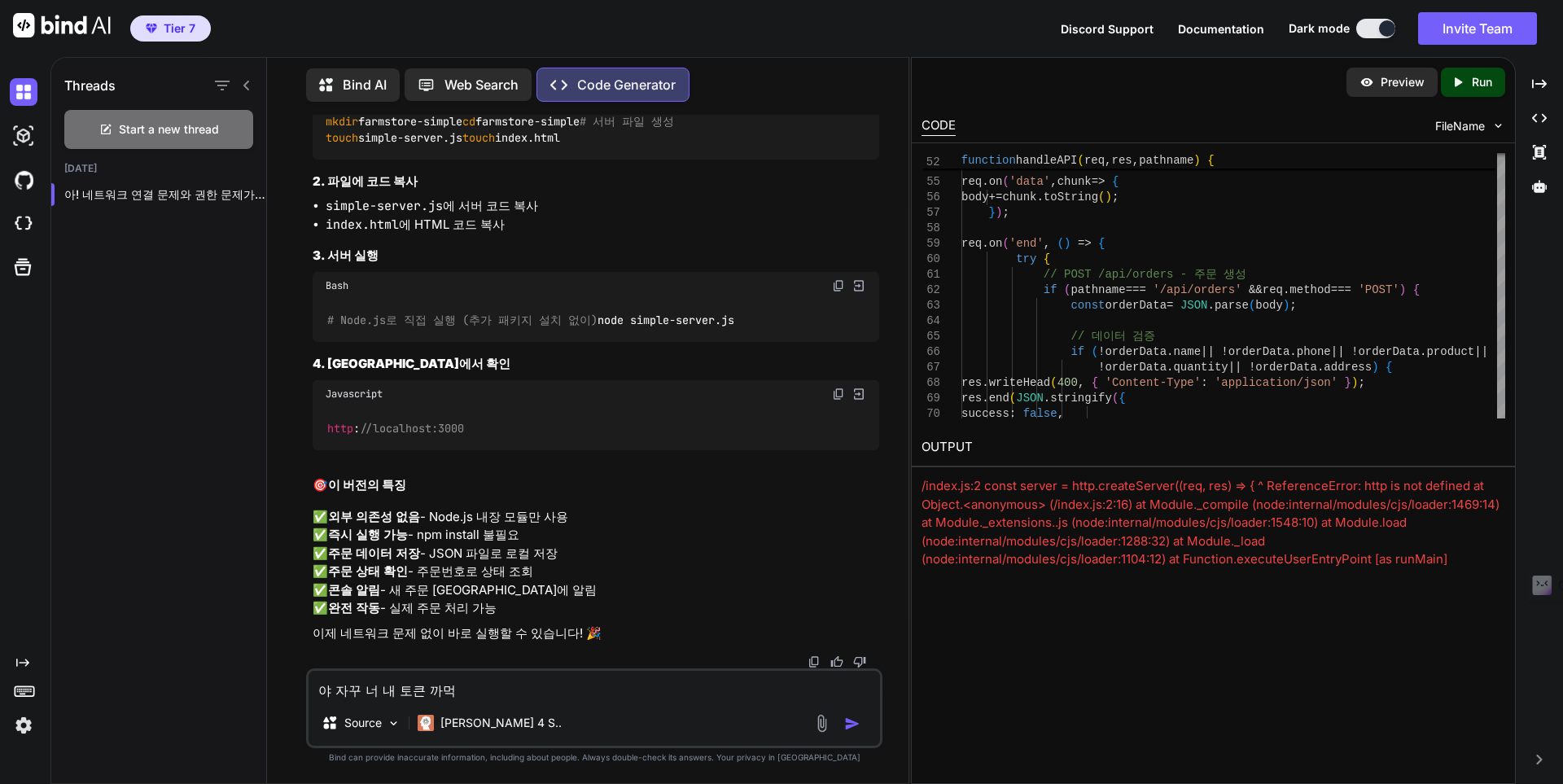
type textarea "x"
type textarea "야 자꾸 너 내 토큰 까먺"
type textarea "x"
type textarea "야 자꾸 너 내 토큰 까먹게"
type textarea "x"
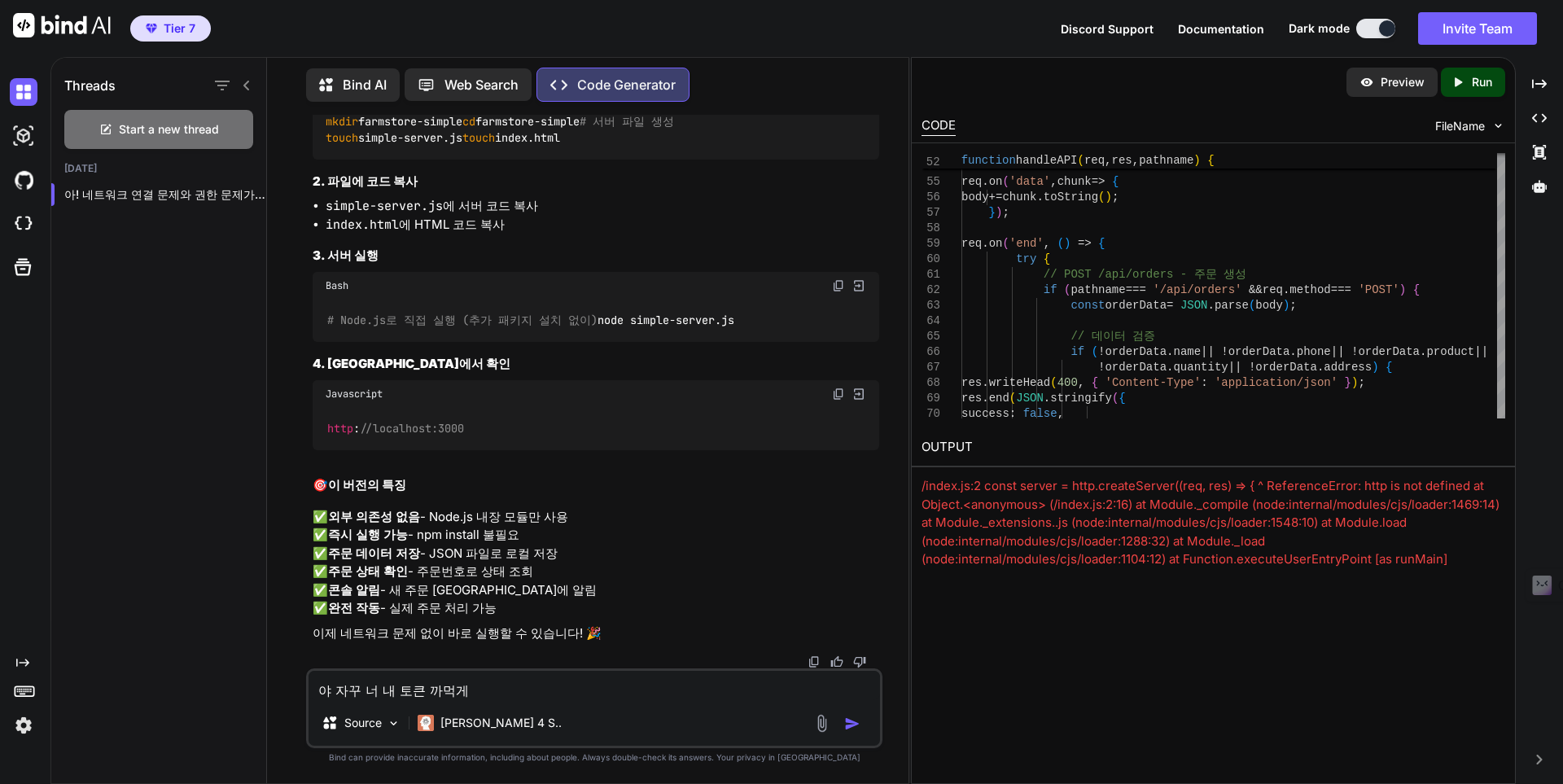
type textarea "야 자꾸 너 내 토큰 까먹게 ㅎ"
type textarea "x"
type textarea "야 자꾸 너 내 토큰 까먹게 하"
type textarea "x"
type textarea "야 자꾸 너 내 토큰 까먹게 할"
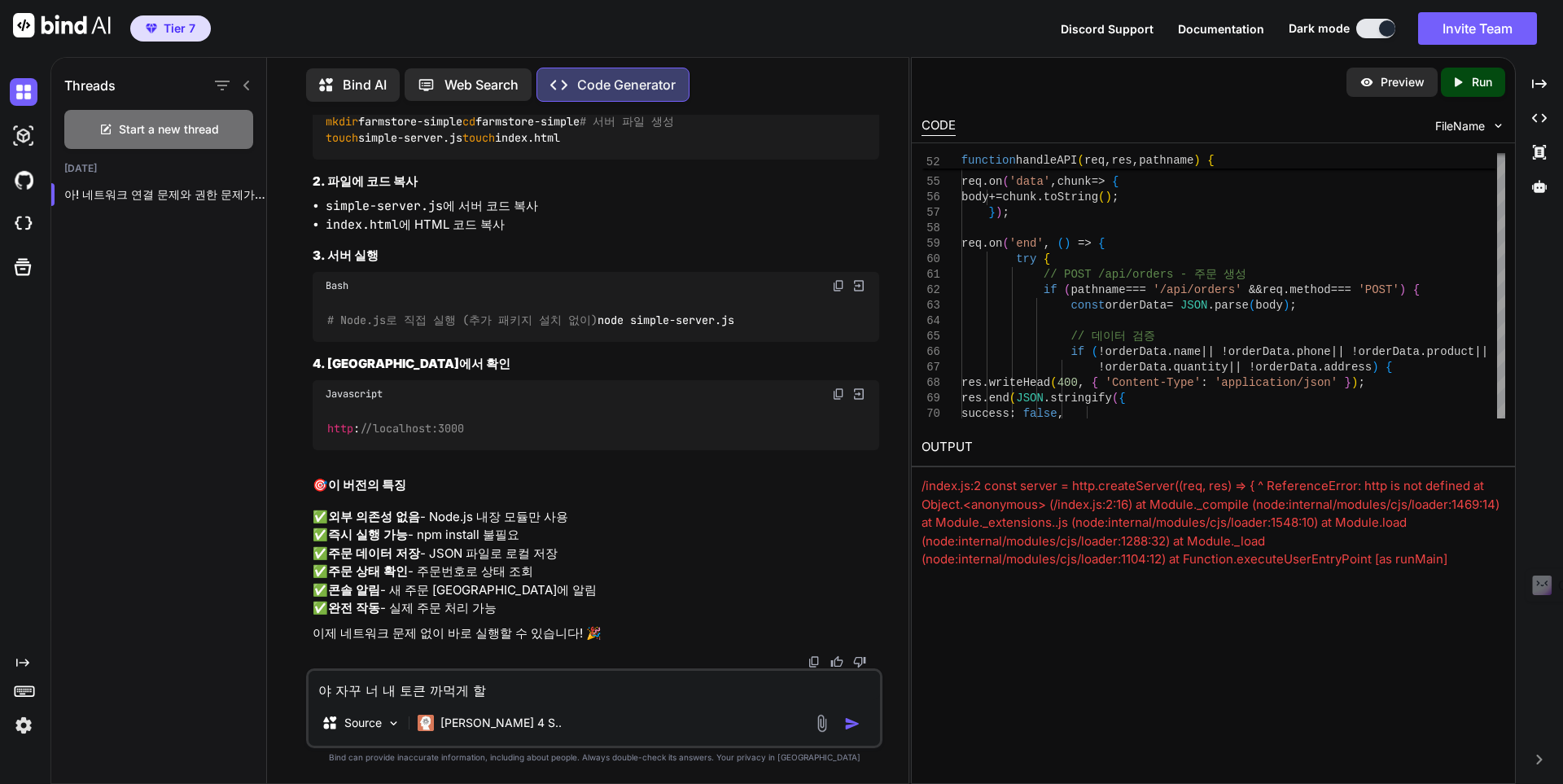
type textarea "x"
type textarea "야 자꾸 너 내 토큰 까먹게 할거"
type textarea "x"
type textarea "야 자꾸 너 내 토큰 까먹게 할겅"
type textarea "x"
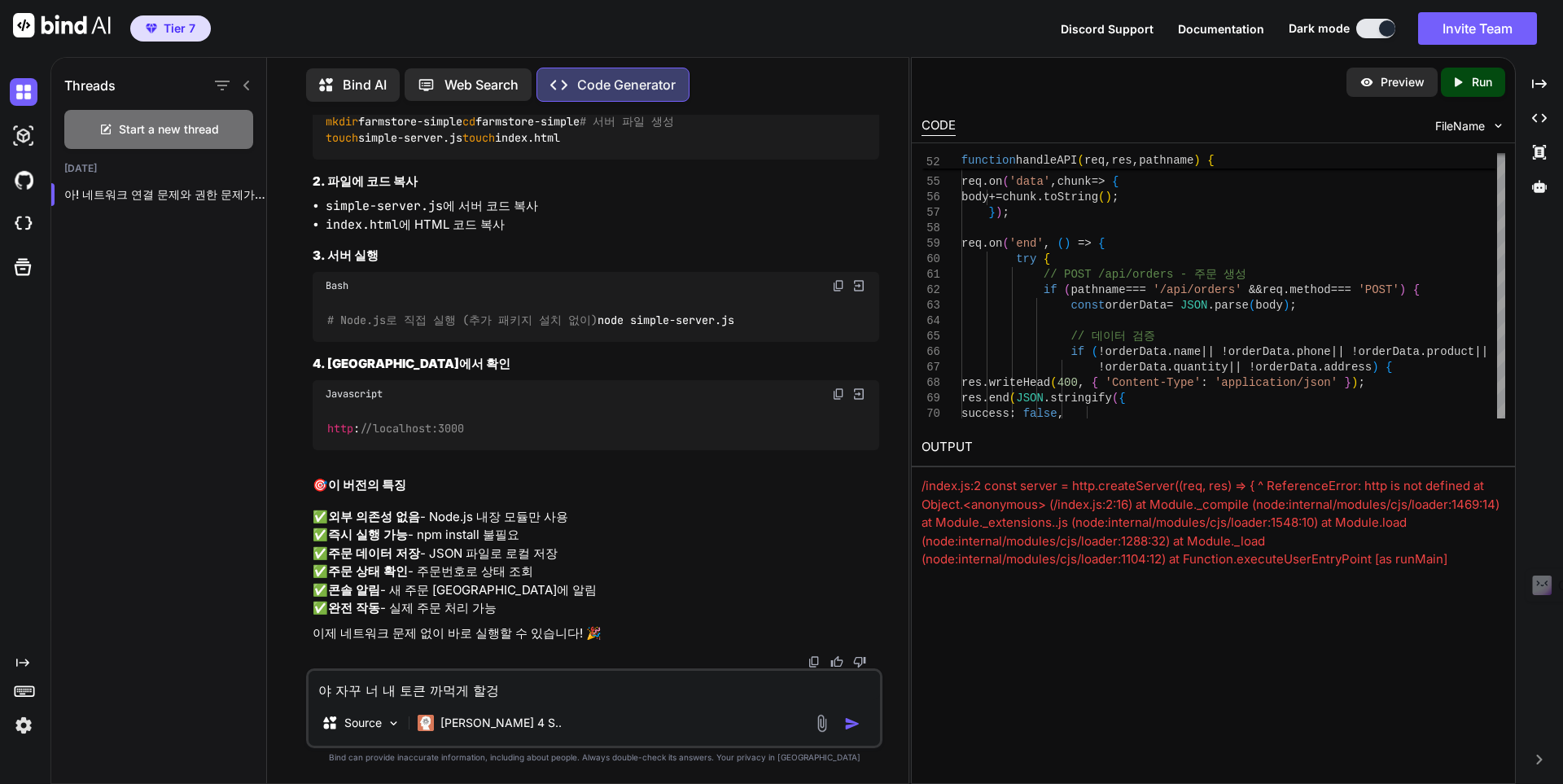
type textarea "야 자꾸 너 내 토큰 까먹게 할거야"
type textarea "x"
type textarea "야 자꾸 너 내 토큰 까먹게 할거야?"
type textarea "x"
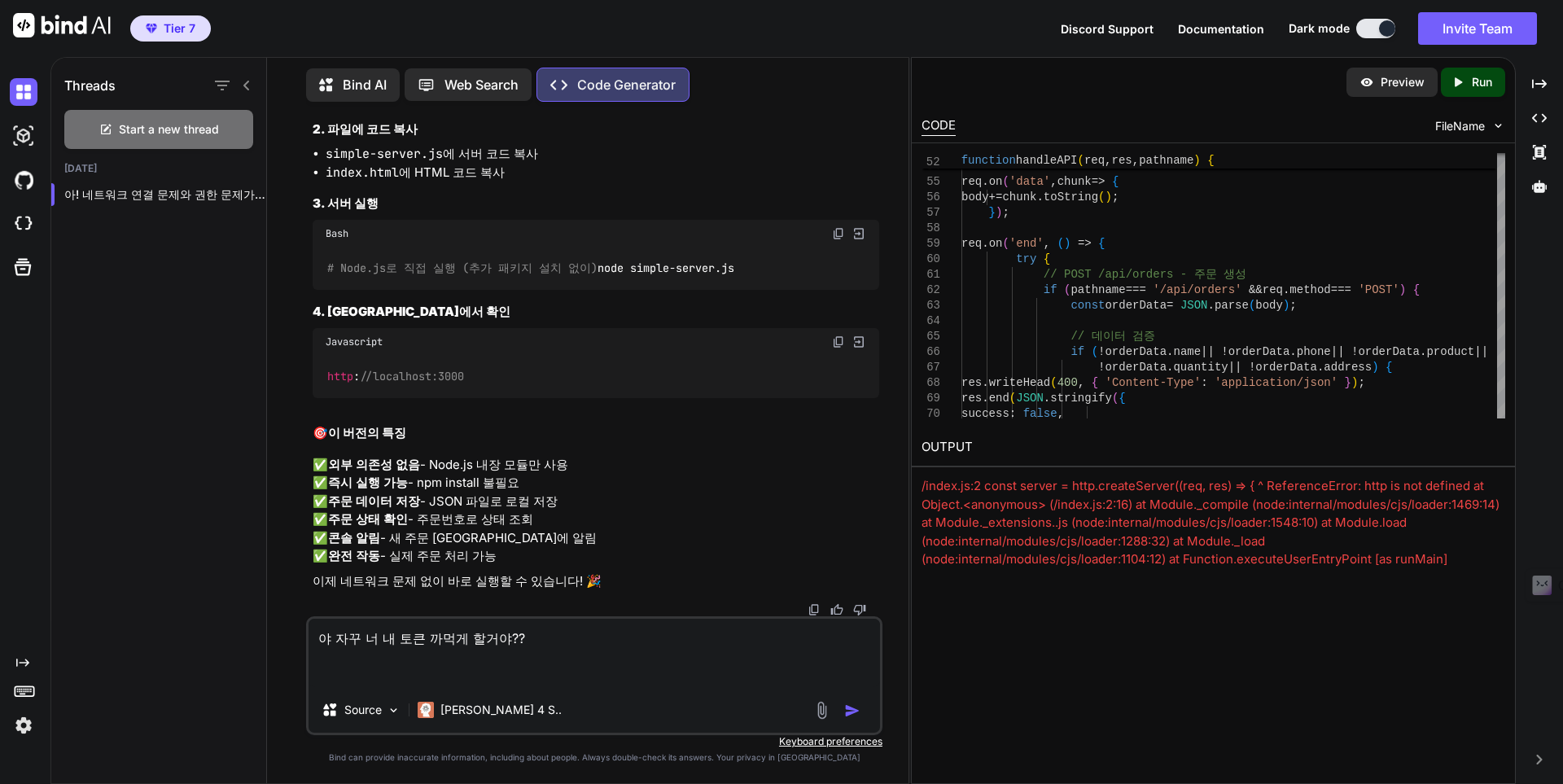
paste textarea "/index.js:2 const server = http.createServer((req, res) => { ^ ReferenceError: …"
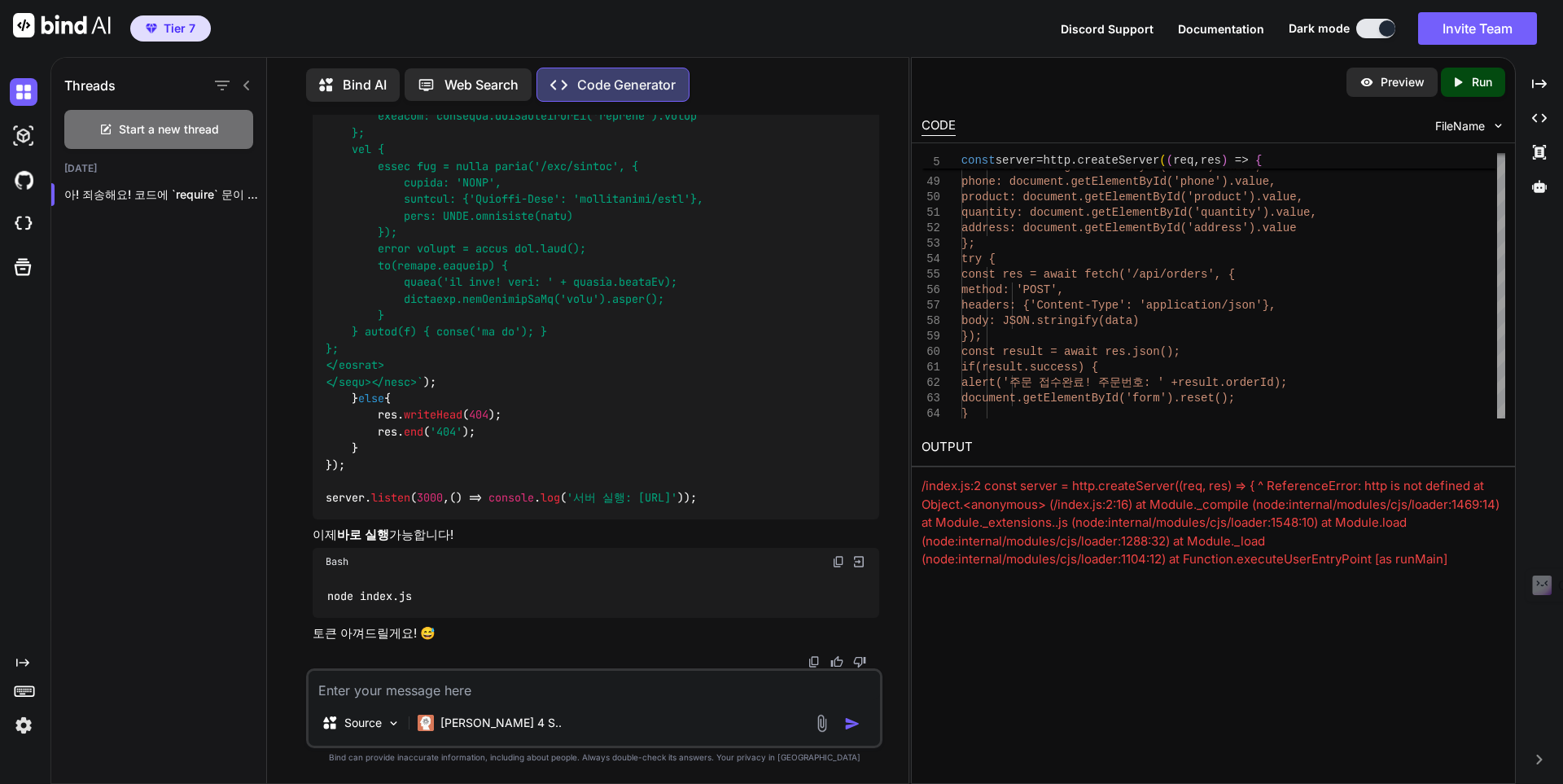
scroll to position [47288, 0]
click at [1459, 89] on icon "Created with Pixso." at bounding box center [1458, 82] width 15 height 15
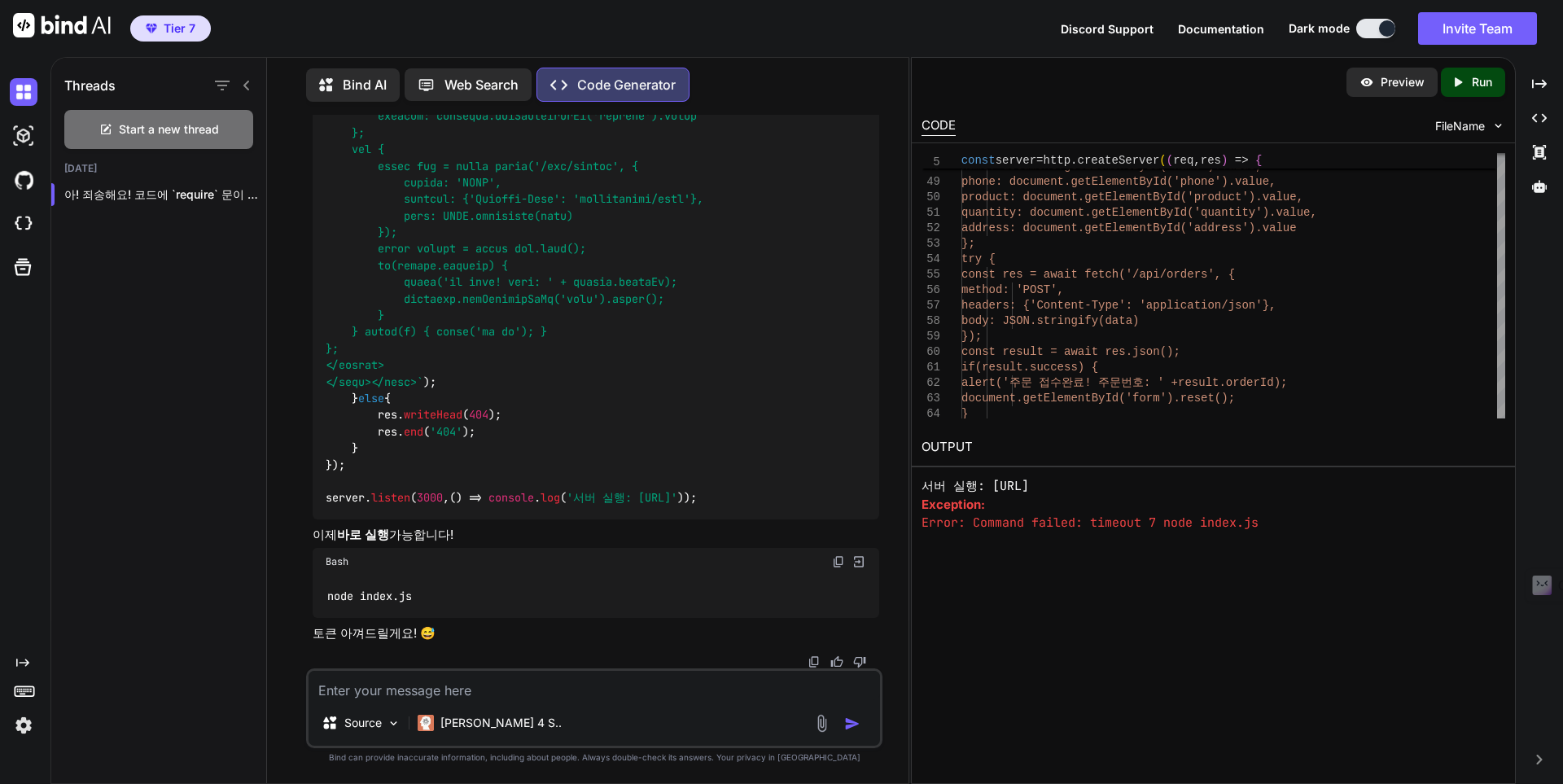
click at [1100, 518] on pre "Error: Command failed: timeout 7 node index.js" at bounding box center [1214, 523] width 584 height 18
drag, startPoint x: 1100, startPoint y: 518, endPoint x: 1070, endPoint y: 540, distance: 37.2
click at [1089, 522] on pre "Error: Command failed: timeout 7 node index.js" at bounding box center [1214, 523] width 584 height 18
click at [1104, 537] on div "Preview Created with Pixso. Run CODE FileName 53 54 55 56 57 58 59 60 61 62 63 …" at bounding box center [1213, 420] width 605 height 727
drag, startPoint x: 924, startPoint y: 481, endPoint x: 955, endPoint y: 494, distance: 33.6
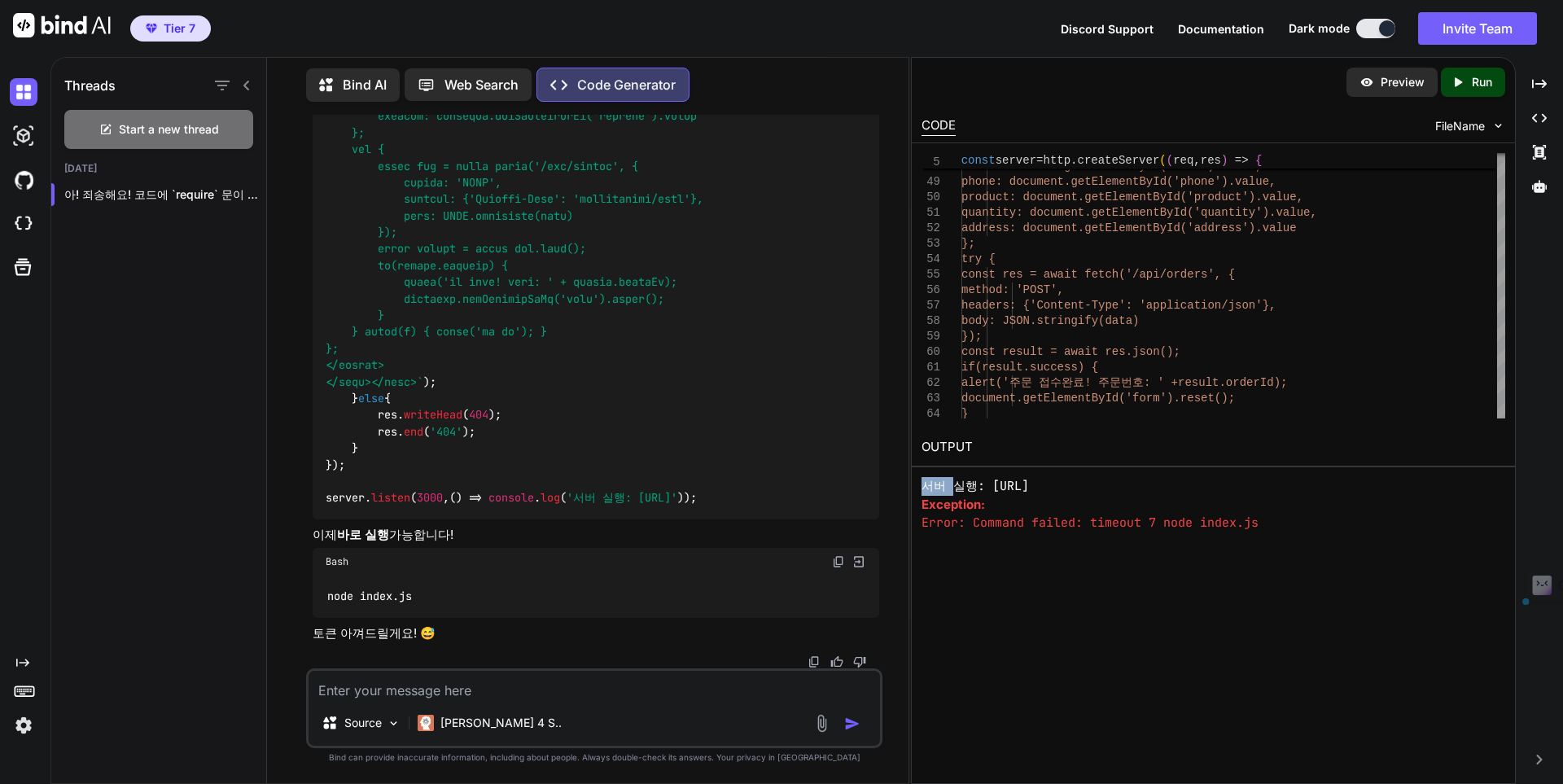
click at [955, 494] on pre "서버 실행: http://localhost:3000" at bounding box center [1214, 485] width 584 height 18
click at [1022, 486] on pre "서버 실행: http://localhost:3000" at bounding box center [1214, 485] width 584 height 18
drag, startPoint x: 998, startPoint y: 483, endPoint x: 1158, endPoint y: 484, distance: 160.0
click at [1158, 484] on pre "서버 실행: http://localhost:3000" at bounding box center [1214, 485] width 584 height 18
drag, startPoint x: 918, startPoint y: 484, endPoint x: 1223, endPoint y: 545, distance: 311.0
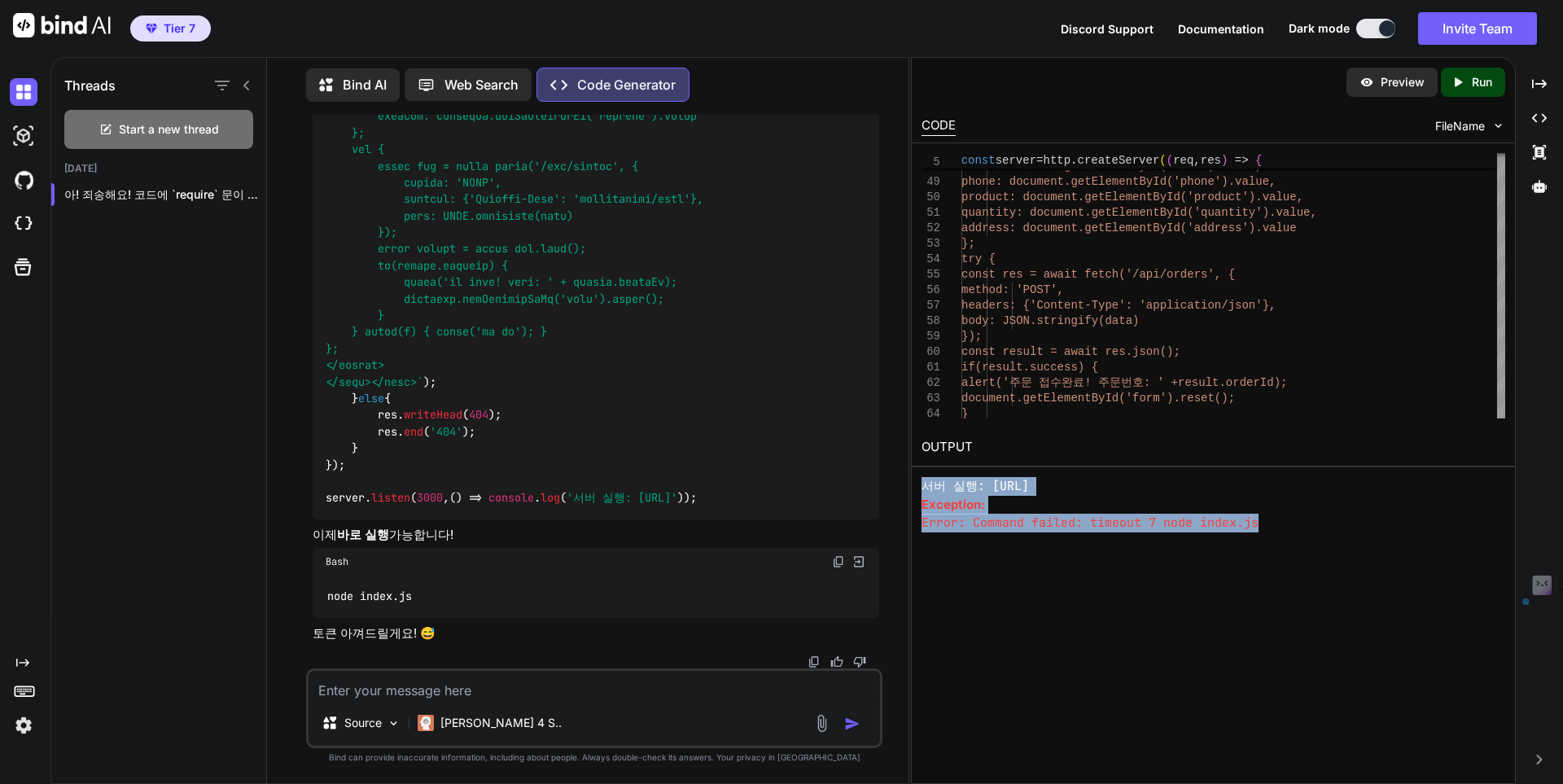
click at [1276, 559] on div "Preview Created with Pixso. Run CODE FileName 53 54 55 56 57 58 59 60 61 62 63 …" at bounding box center [1213, 420] width 605 height 727
copy div "서버 실행: http://localhost:3000 Exception: Error: Command failed: timeout 7 node i…"
click at [527, 699] on textarea at bounding box center [594, 686] width 572 height 30
paste textarea "서버 실행: http://localhost:3000 Exception: Error: Command failed: timeout 7 node i…"
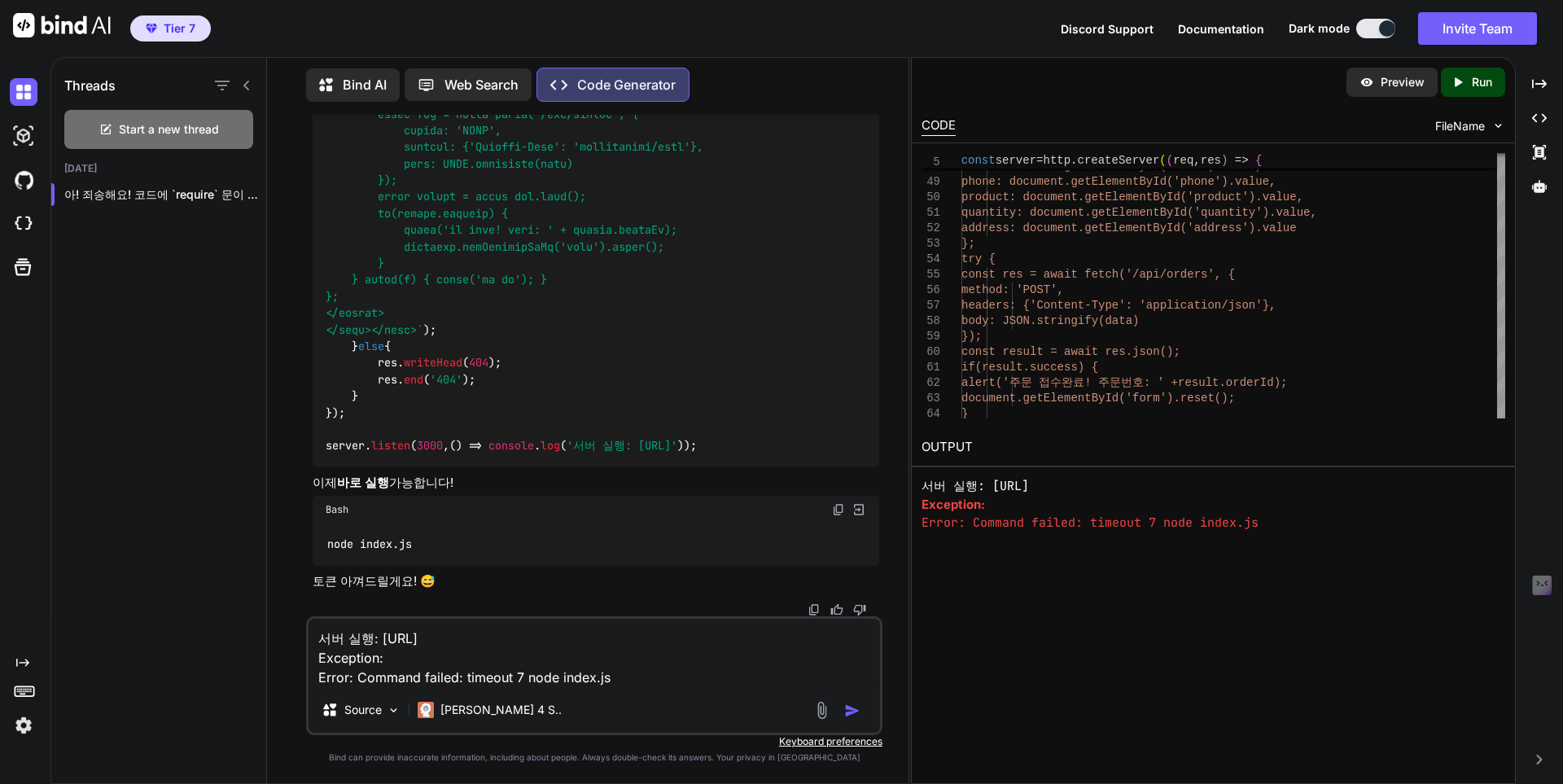
click at [856, 713] on img "button" at bounding box center [852, 710] width 17 height 17
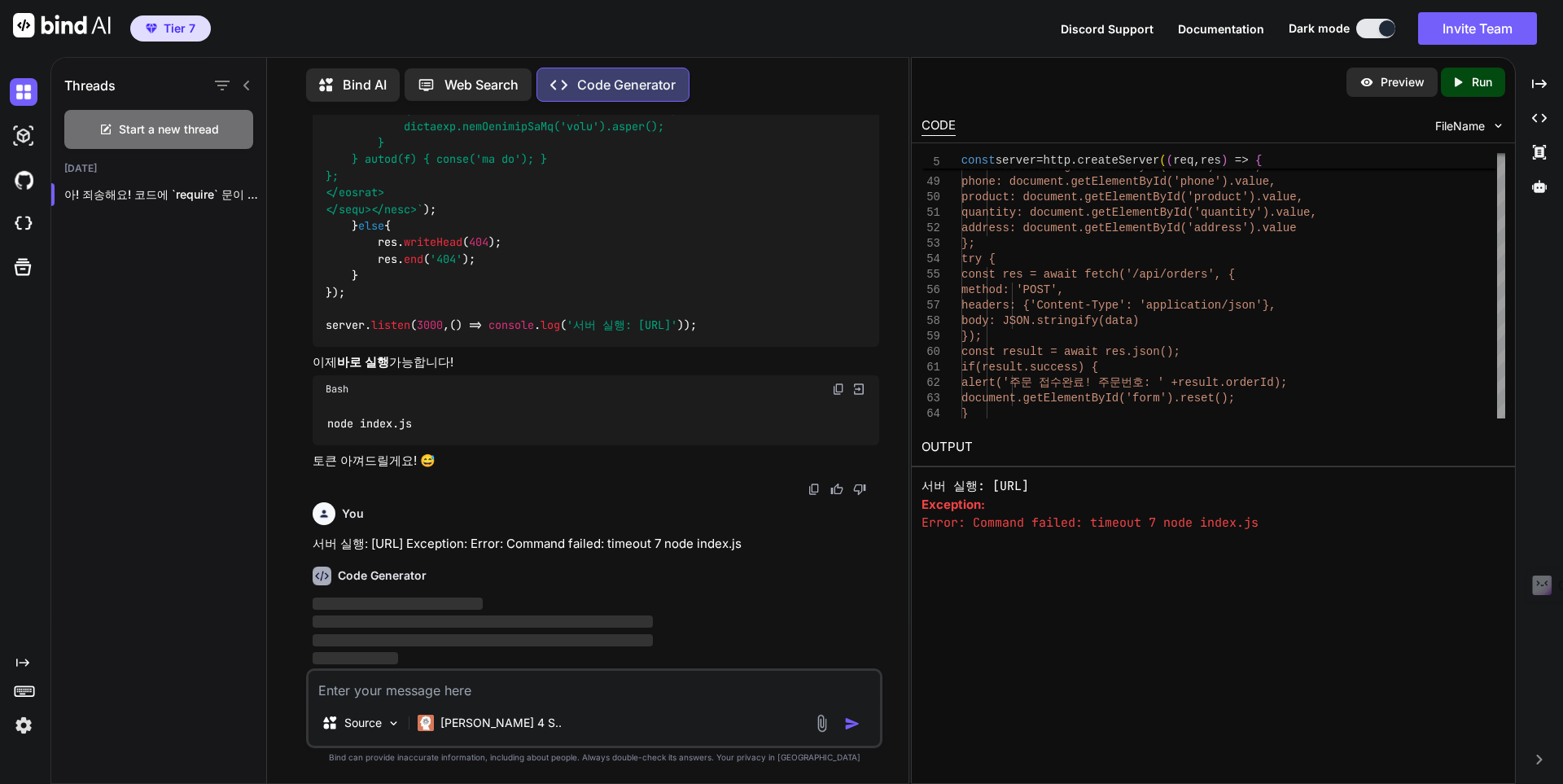
scroll to position [47461, 0]
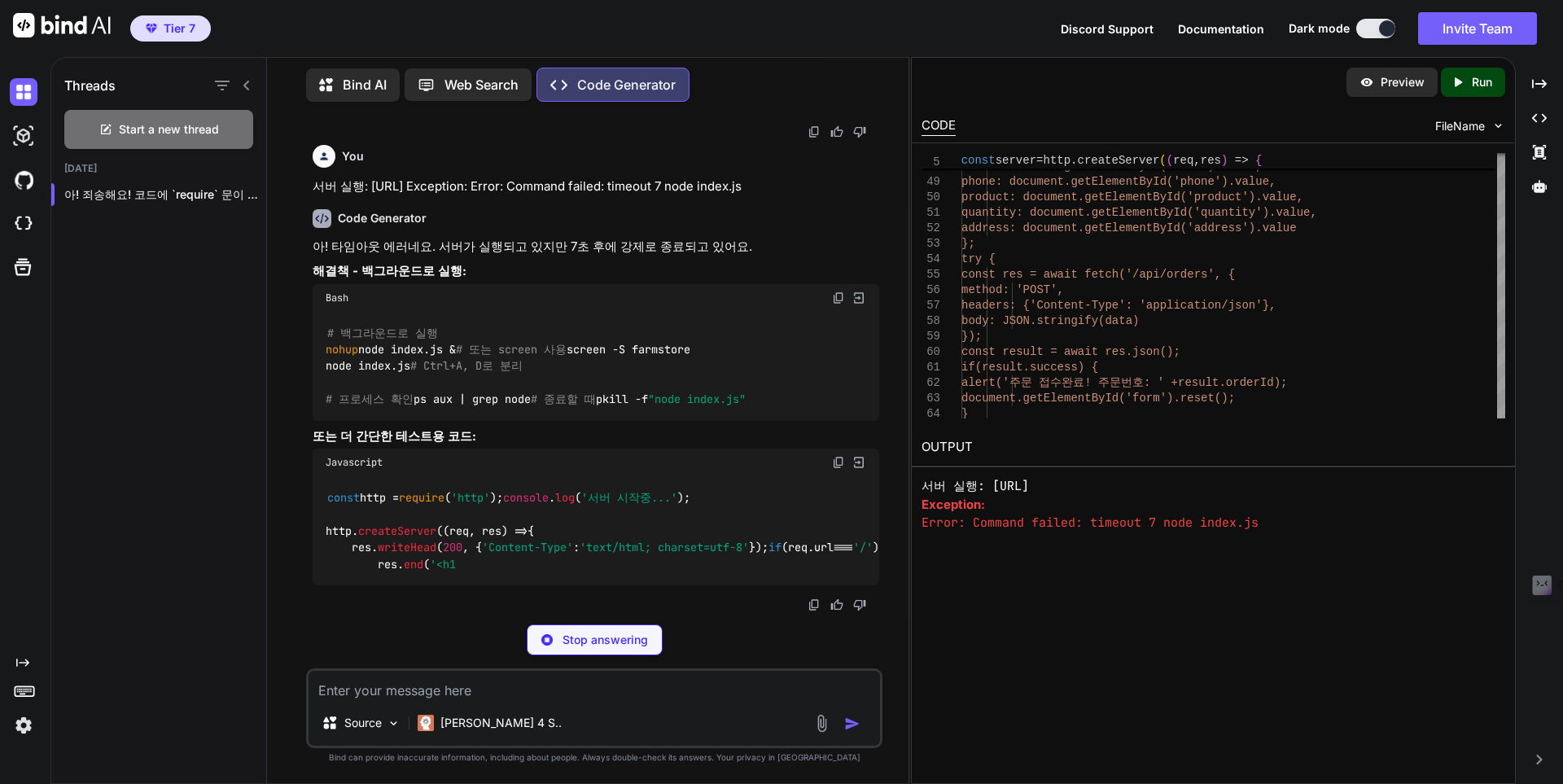
click at [622, 625] on div "Stop answering" at bounding box center [594, 640] width 136 height 31
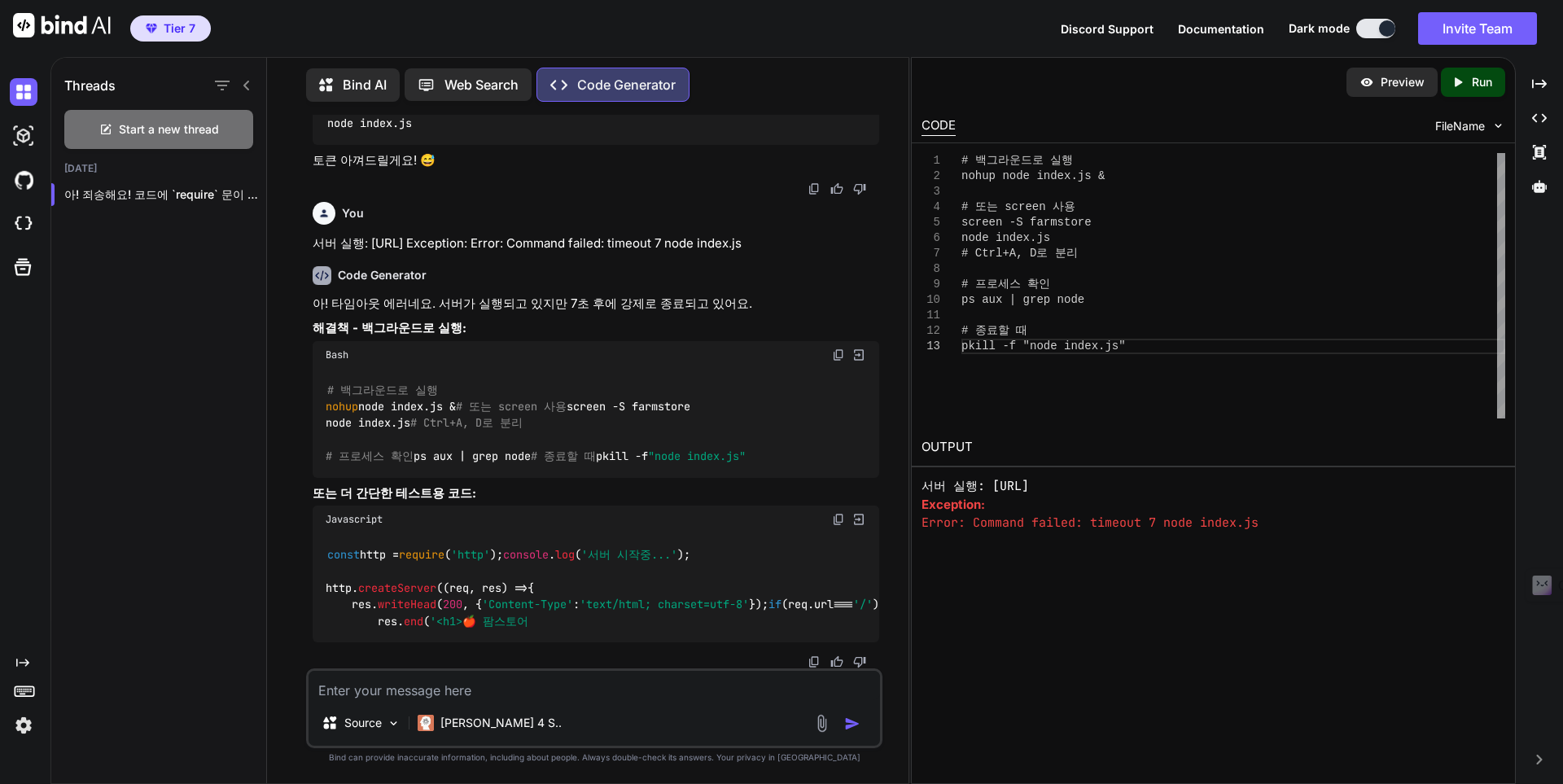
scroll to position [47944, 0]
click at [1492, 73] on div "Created with Pixso. Run" at bounding box center [1473, 83] width 64 height 30
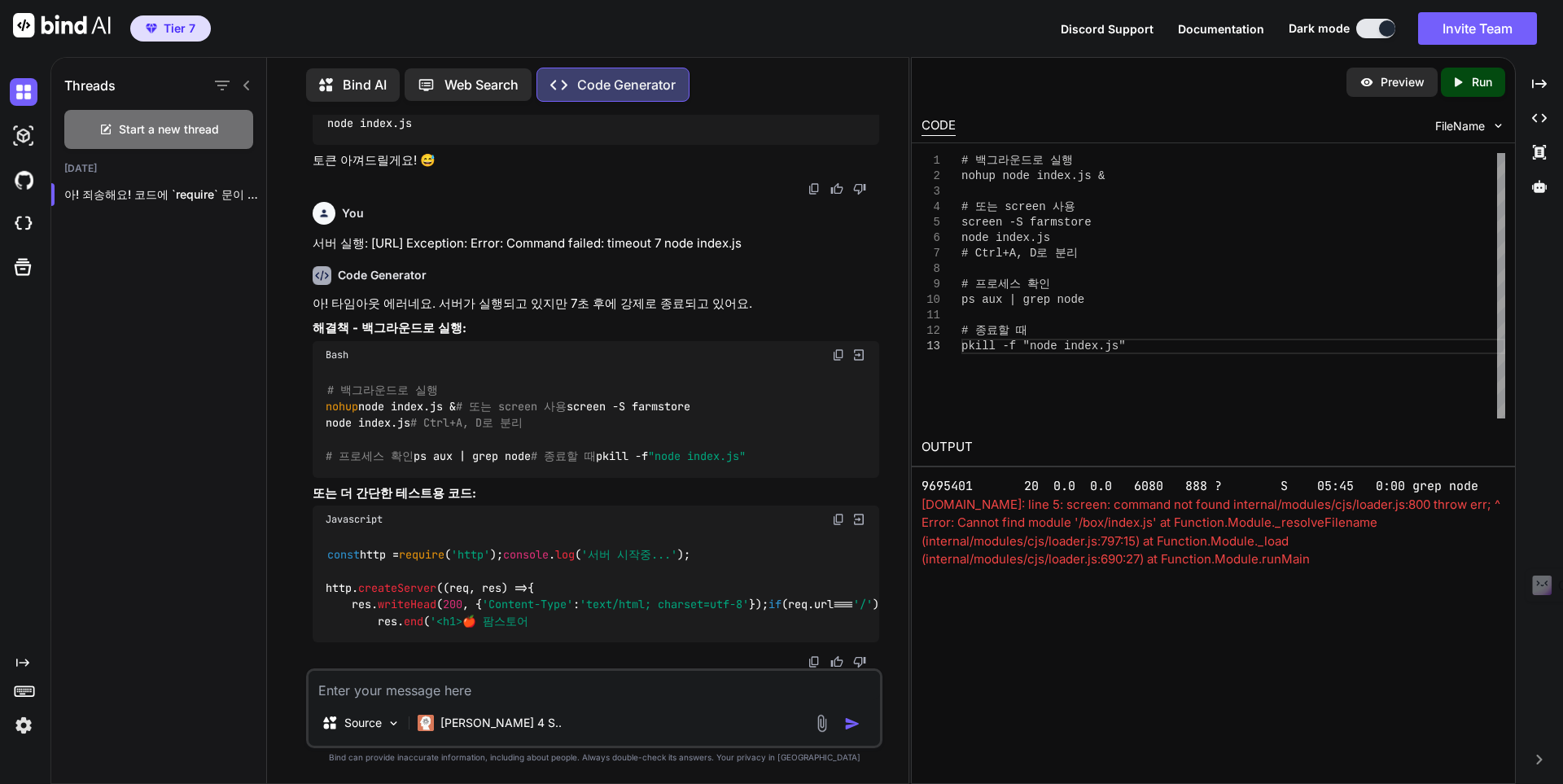
click at [1131, 555] on div "script.sh: line 5: screen: command not found internal/modules/cjs/loader.js:800…" at bounding box center [1214, 597] width 584 height 202
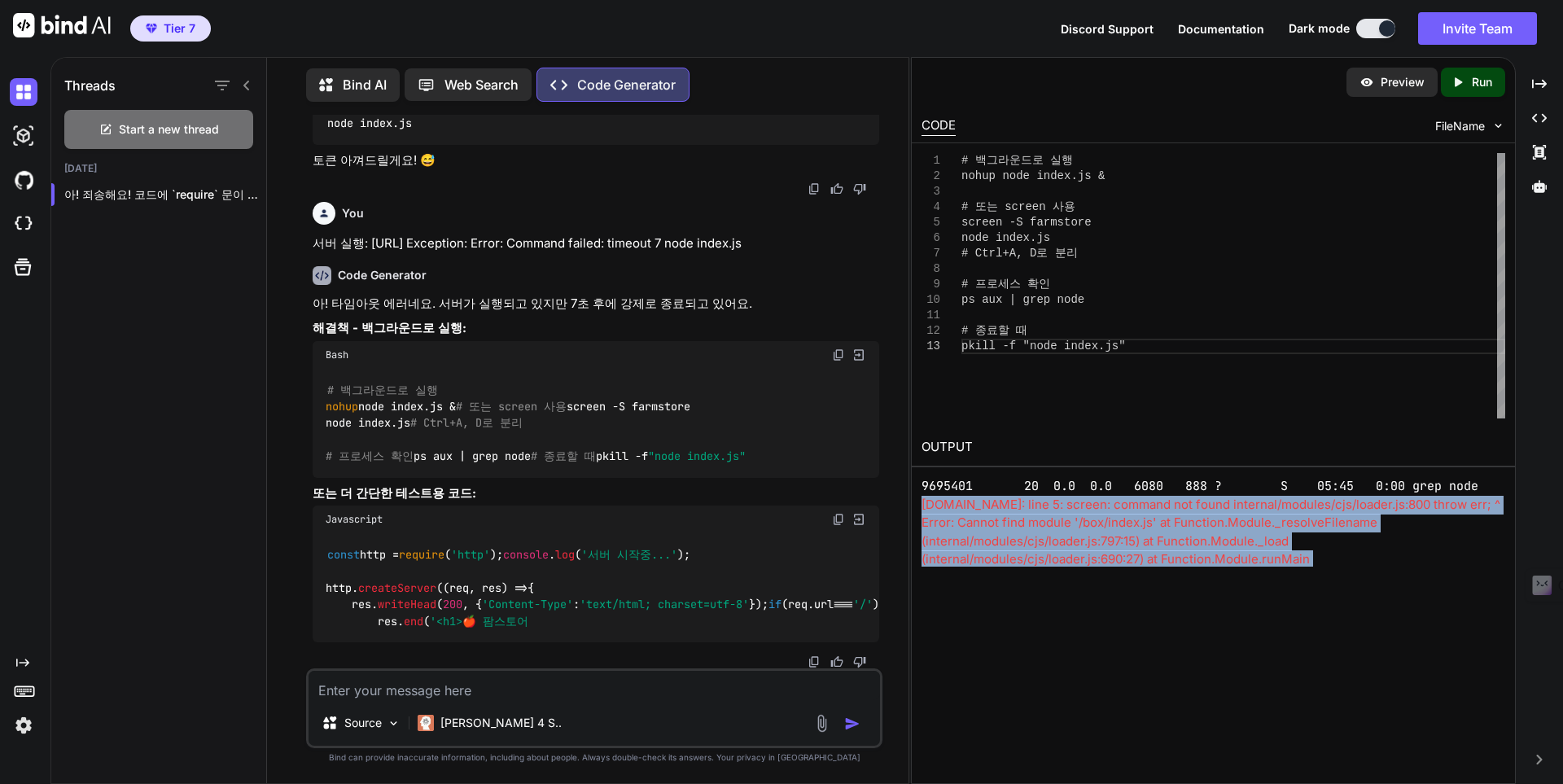
click at [1131, 555] on div "script.sh: line 5: screen: command not found internal/modules/cjs/loader.js:800…" at bounding box center [1214, 597] width 584 height 202
copy div "script.sh: line 5: screen: command not found internal/modules/cjs/loader.js:800…"
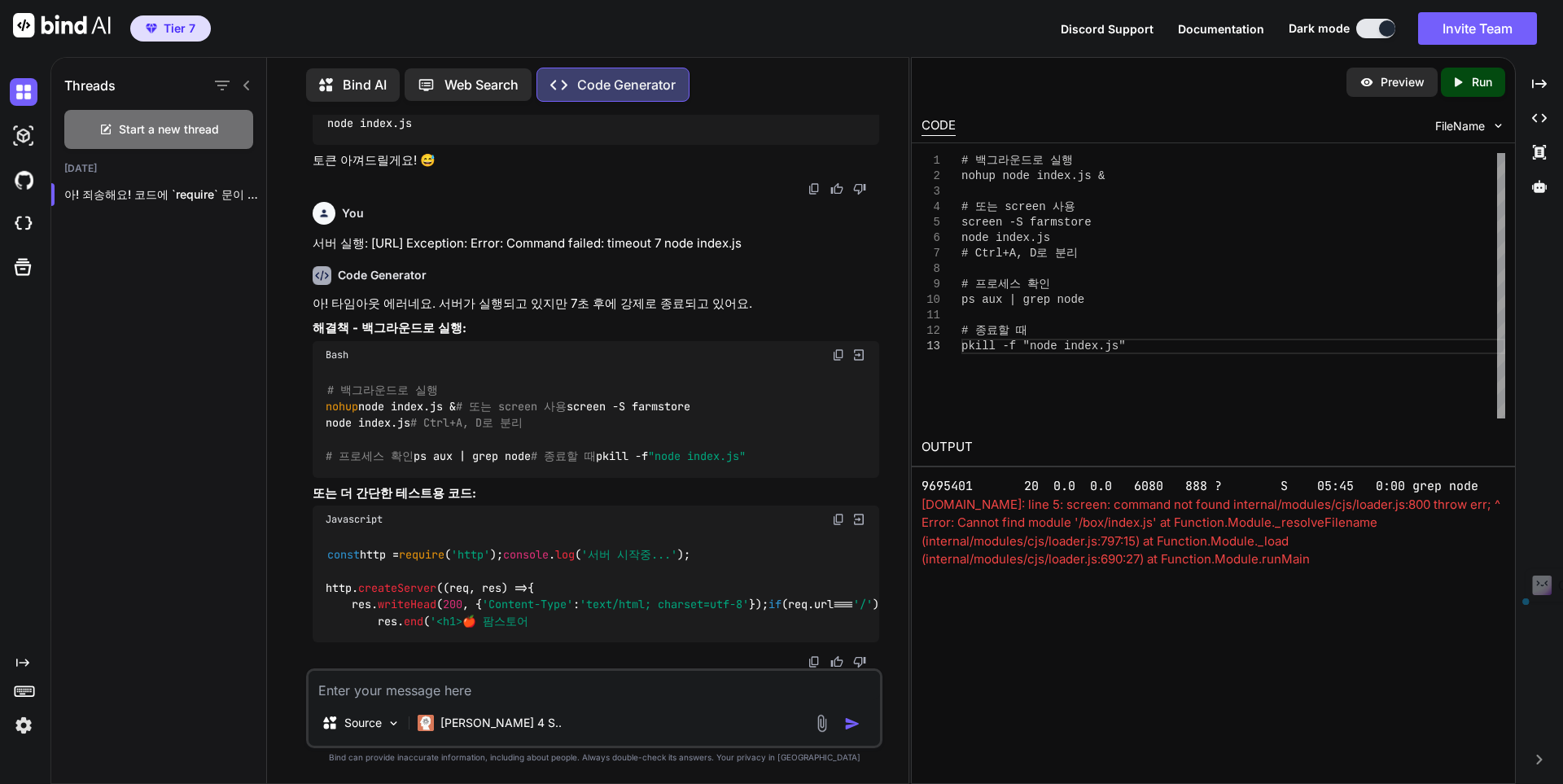
click at [651, 700] on textarea at bounding box center [594, 686] width 572 height 30
paste textarea "script.sh: line 5: screen: command not found internal/modules/cjs/loader.js:800…"
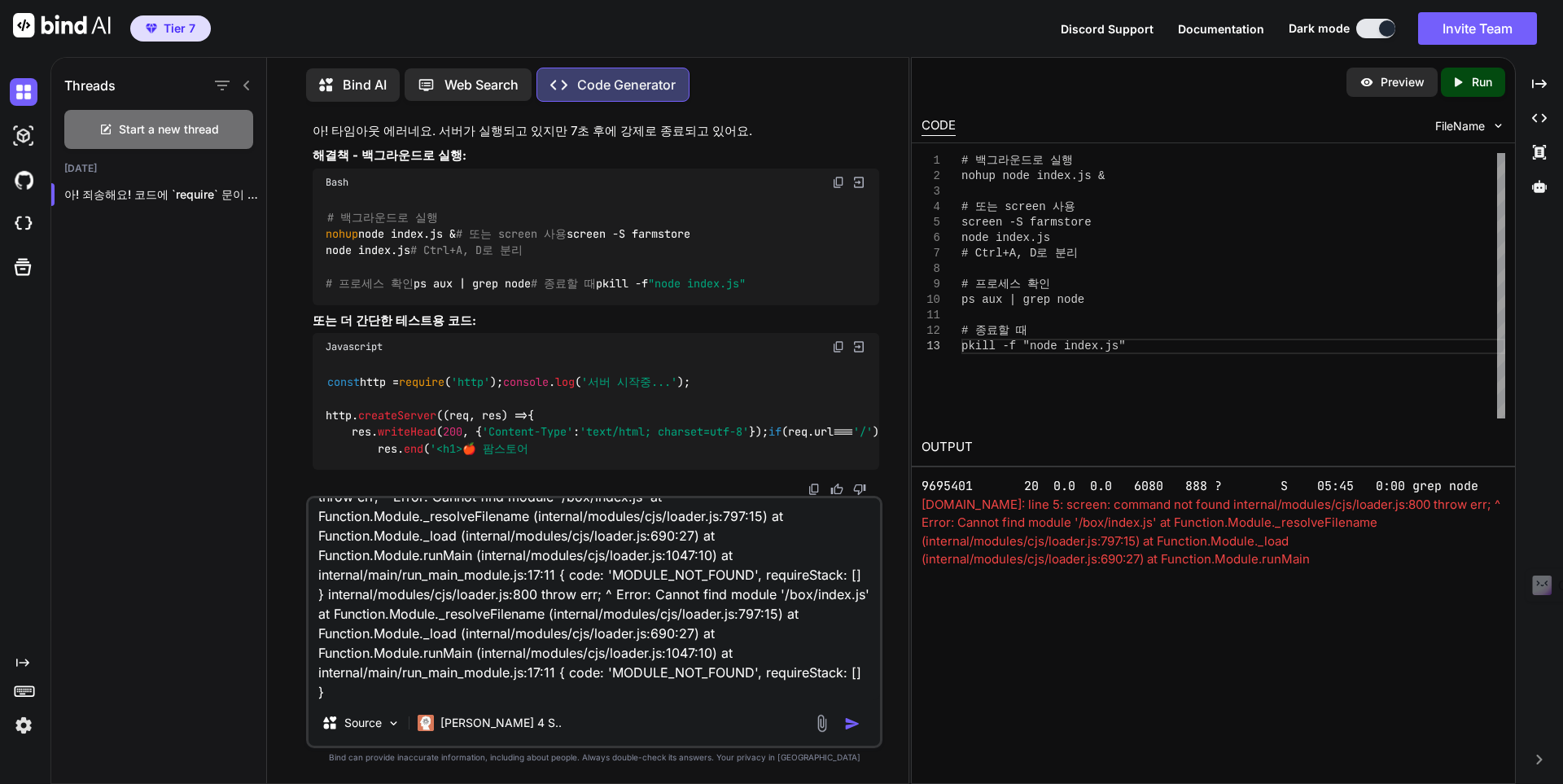
click at [859, 724] on img "button" at bounding box center [852, 723] width 17 height 17
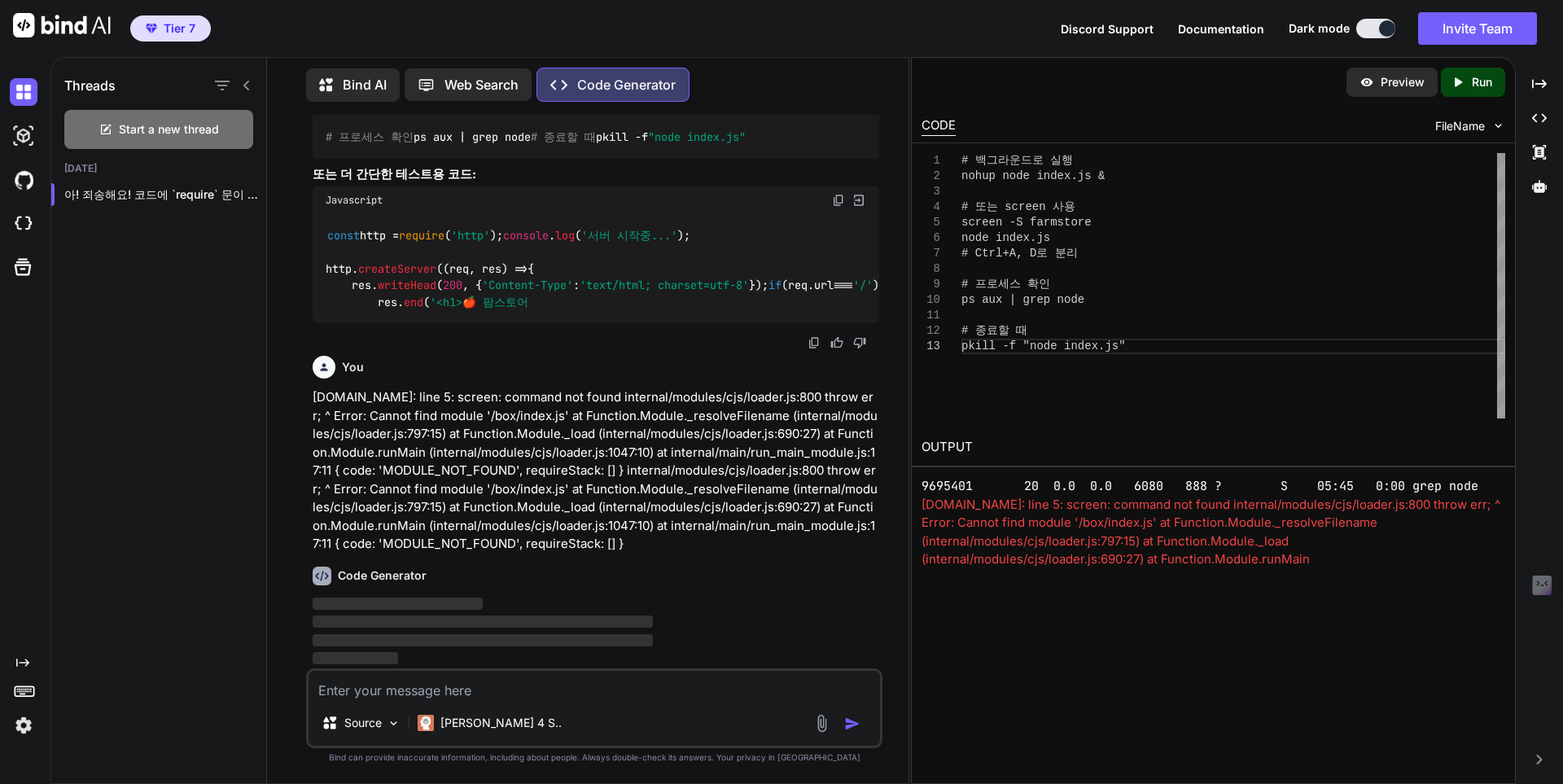
scroll to position [48263, 0]
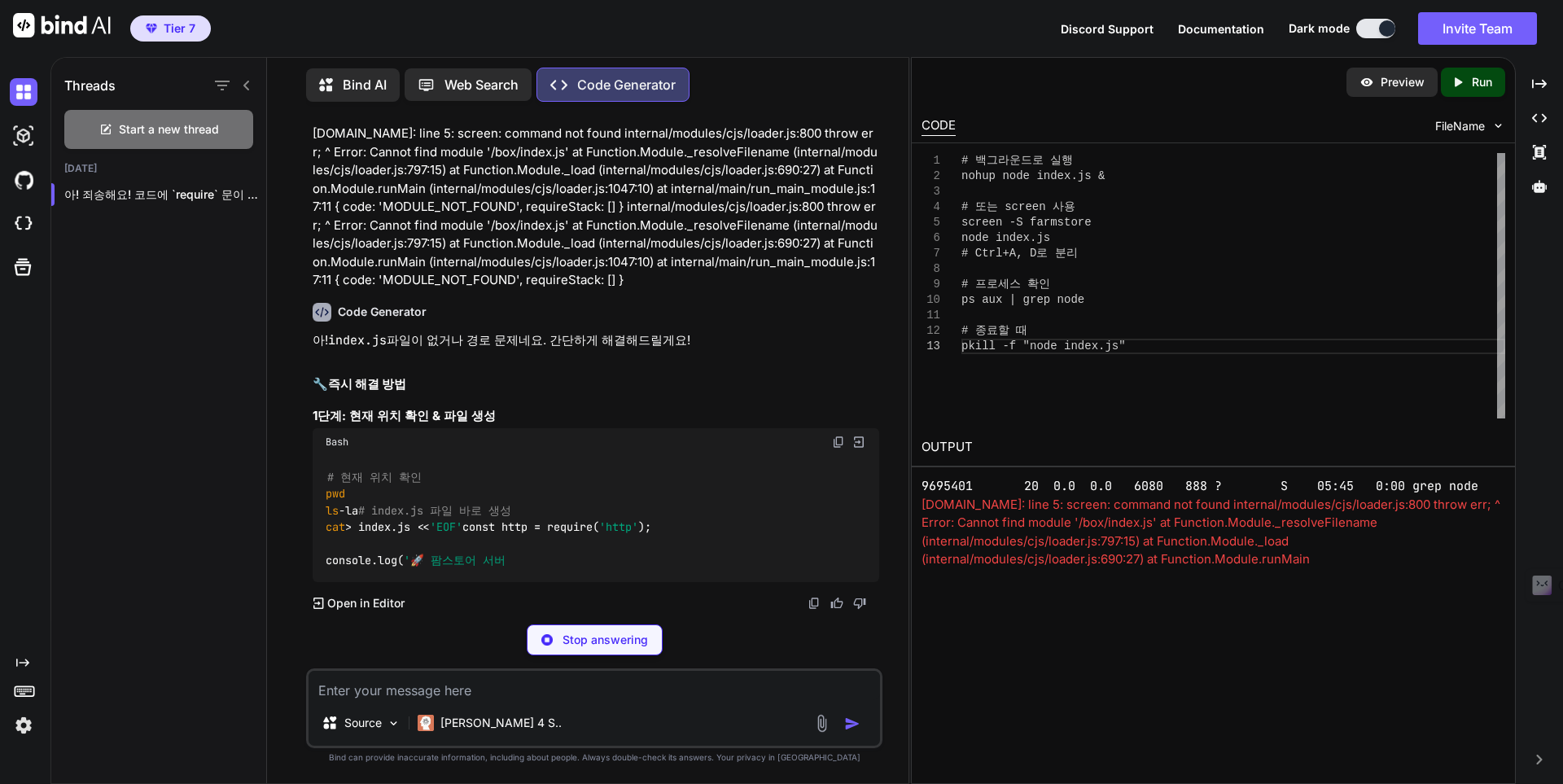
click at [620, 645] on p "Stop answering" at bounding box center [606, 639] width 85 height 17
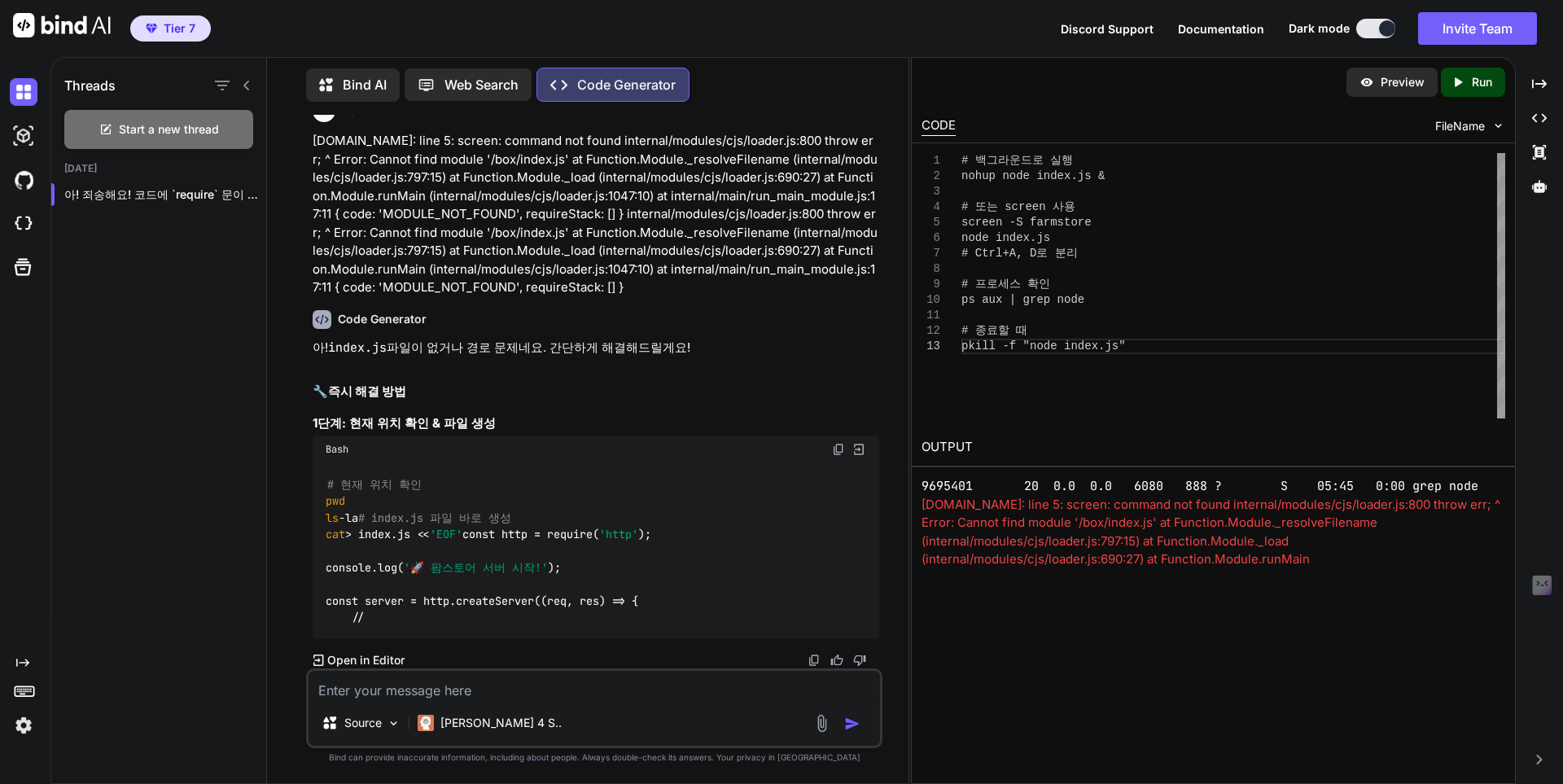
scroll to position [130, 0]
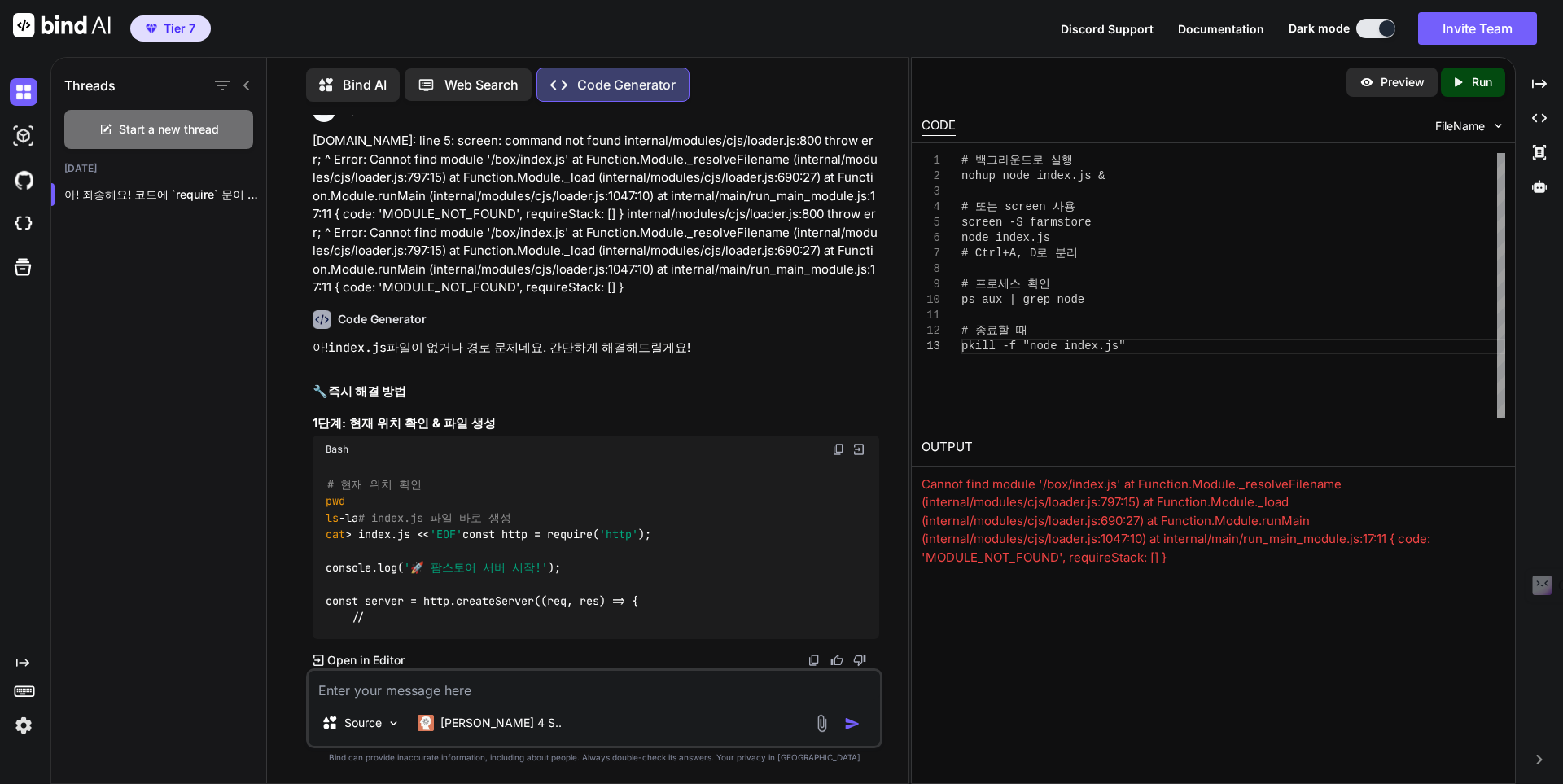
click at [1464, 85] on icon "Created with Pixso." at bounding box center [1458, 82] width 15 height 15
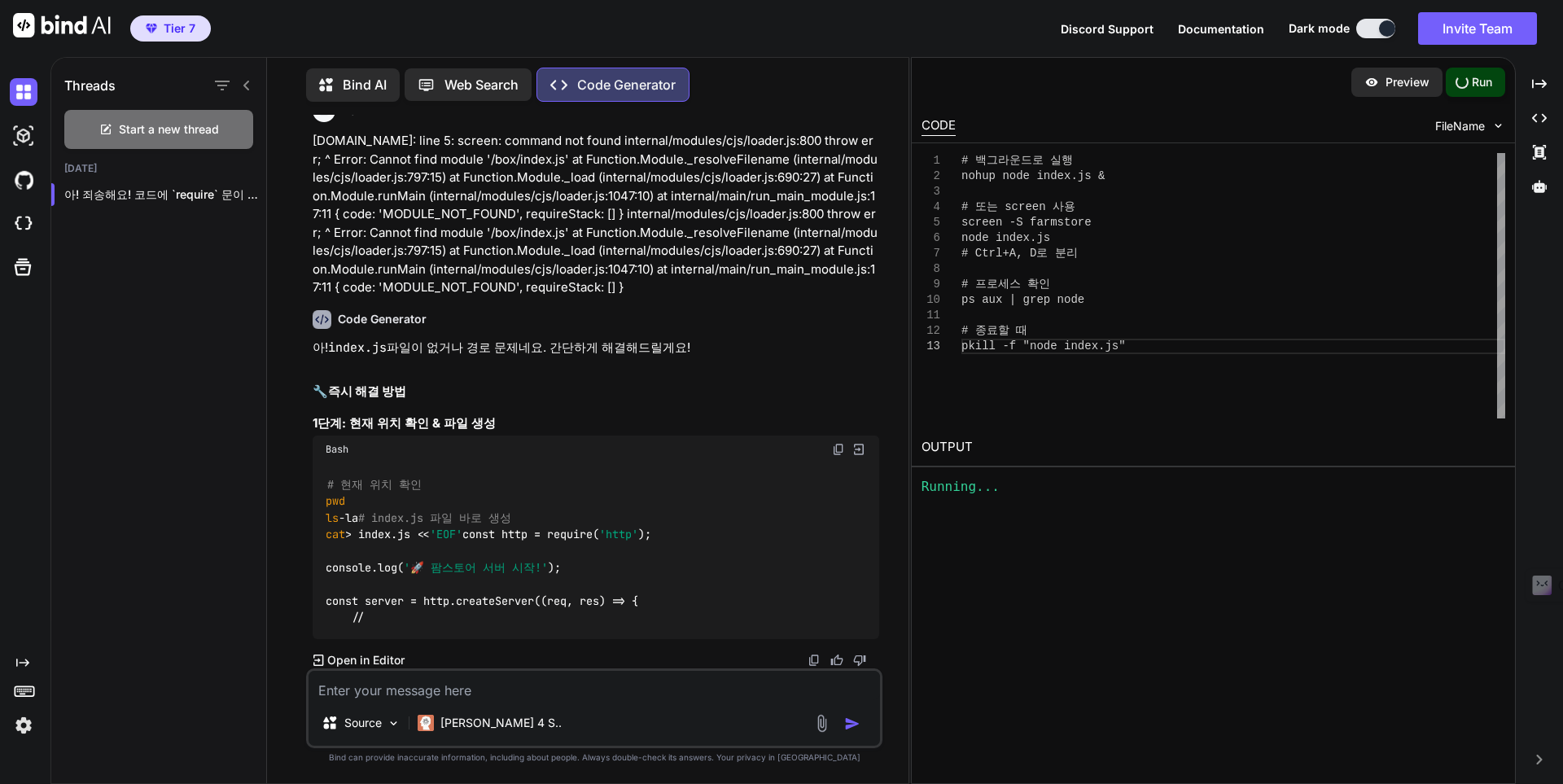
scroll to position [0, 0]
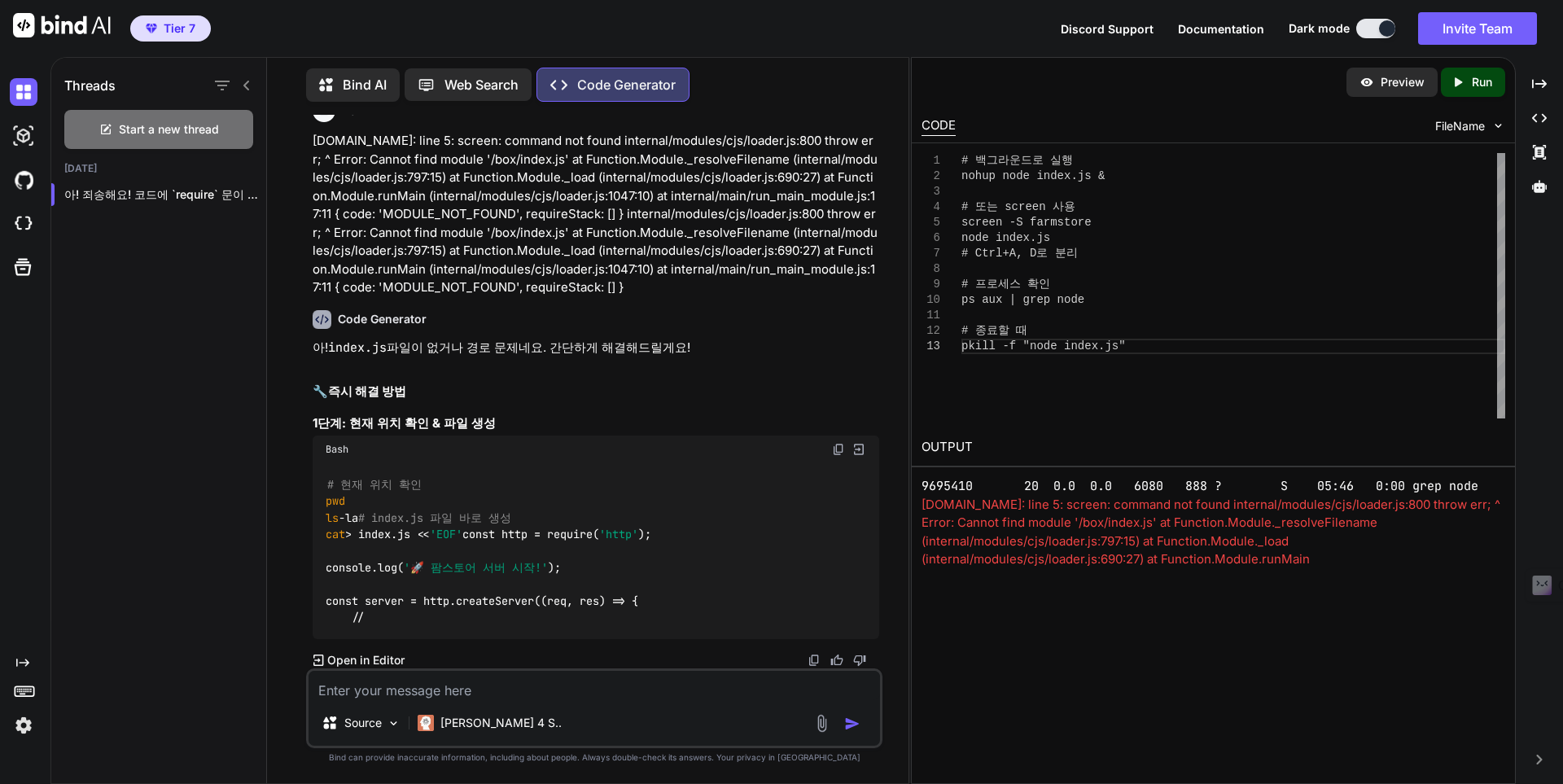
click at [1449, 93] on div "Created with Pixso. Run" at bounding box center [1473, 83] width 64 height 30
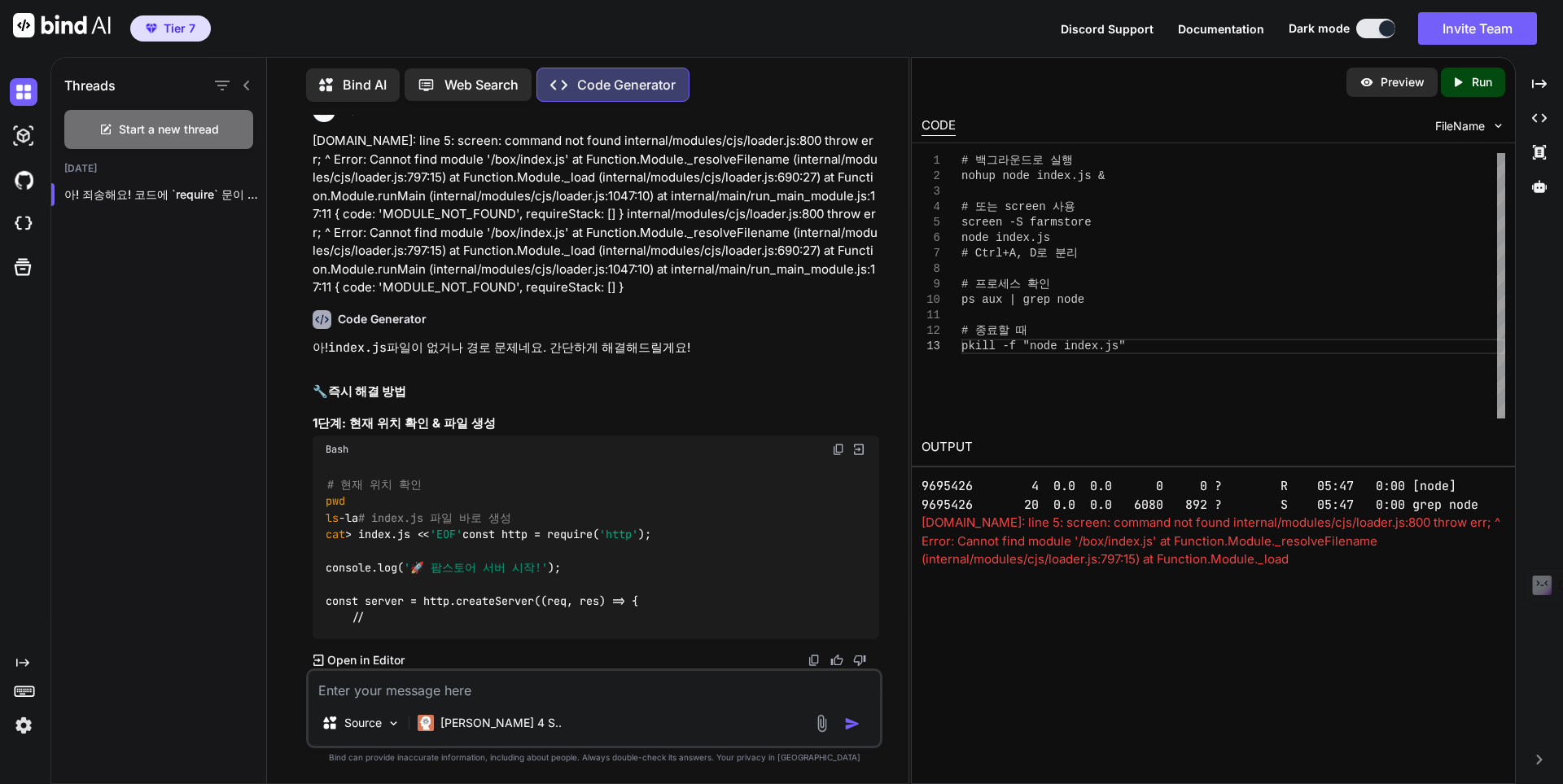
click at [1110, 539] on div "script.sh: line 5: screen: command not found internal/modules/cjs/loader.js:800…" at bounding box center [1214, 615] width 584 height 202
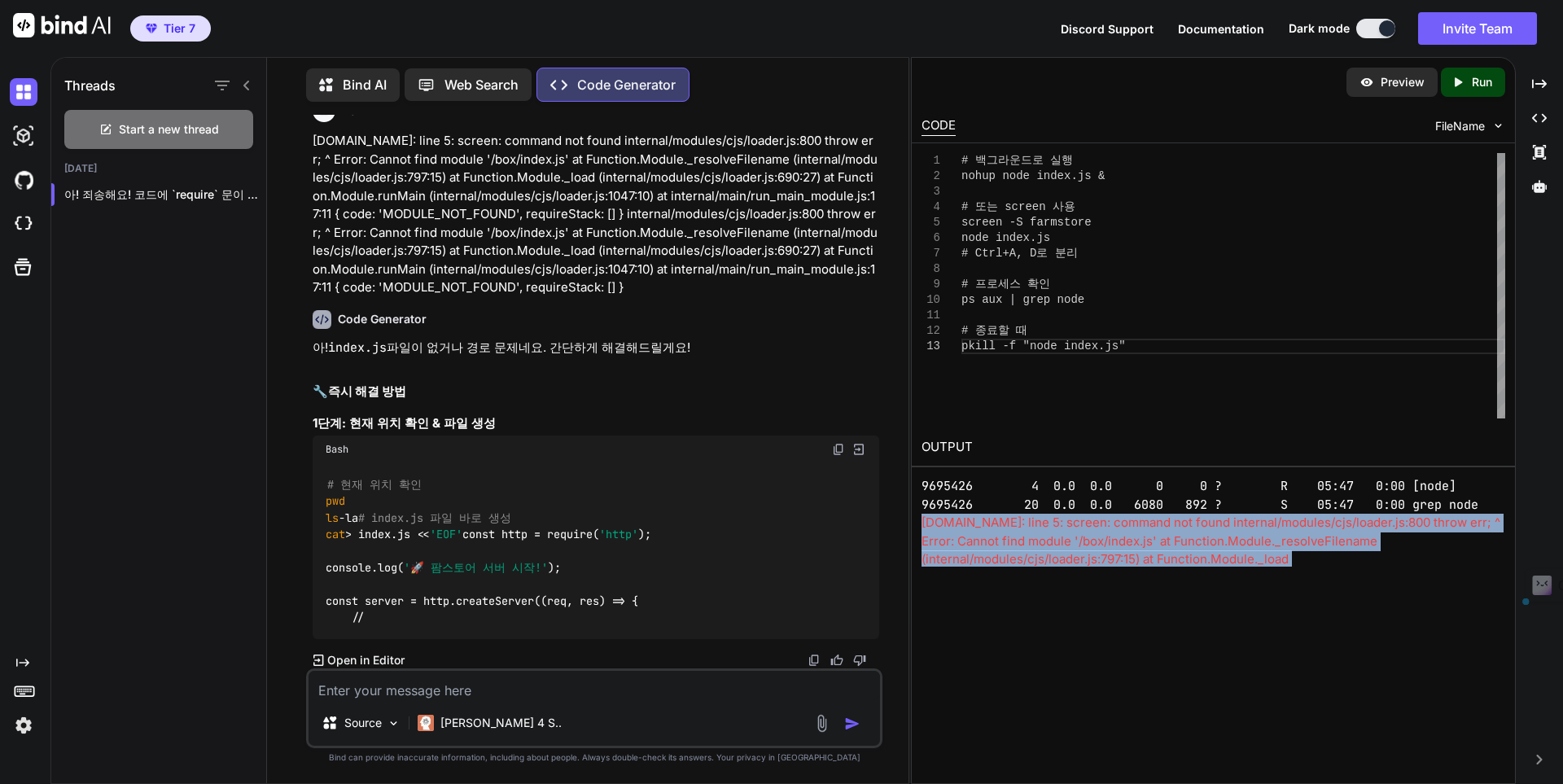
click at [1110, 539] on div "script.sh: line 5: screen: command not found internal/modules/cjs/loader.js:800…" at bounding box center [1214, 615] width 584 height 202
copy div "script.sh: line 5: screen: command not found internal/modules/cjs/loader.js:800…"
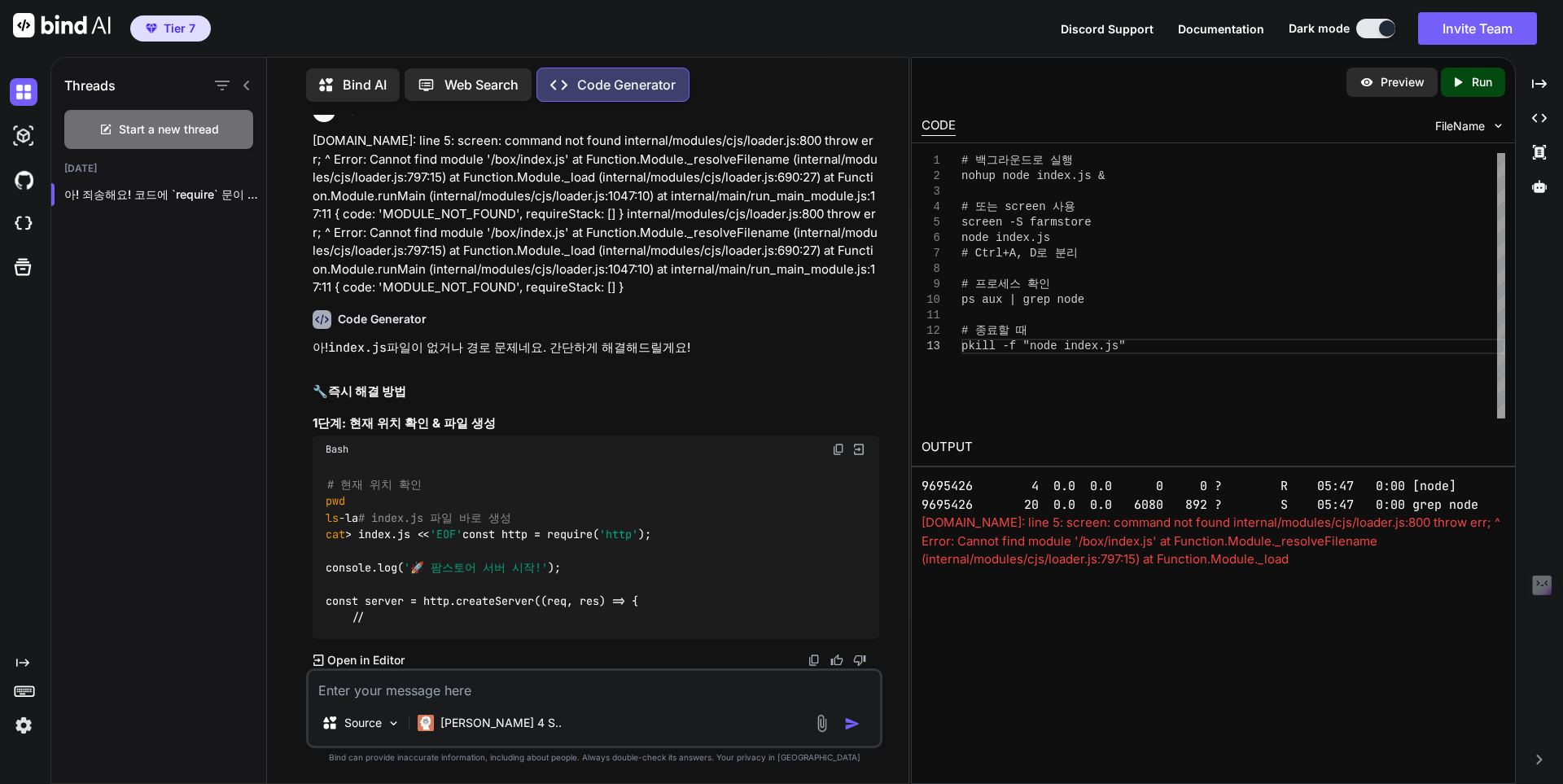
click at [1444, 88] on div "Created with Pixso. Run" at bounding box center [1473, 83] width 64 height 30
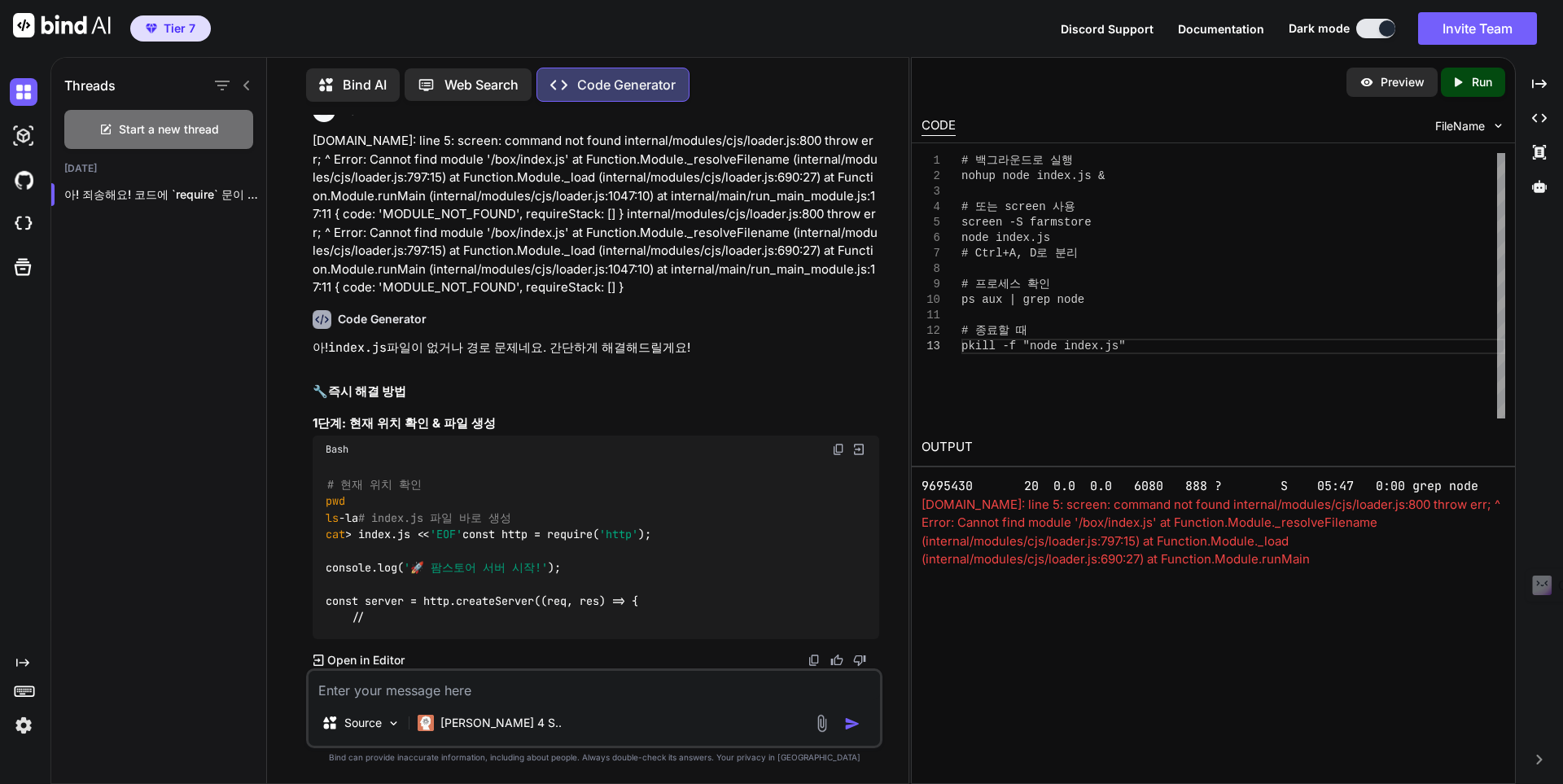
click at [1016, 507] on div "script.sh: line 5: screen: command not found internal/modules/cjs/loader.js:800…" at bounding box center [1214, 597] width 584 height 202
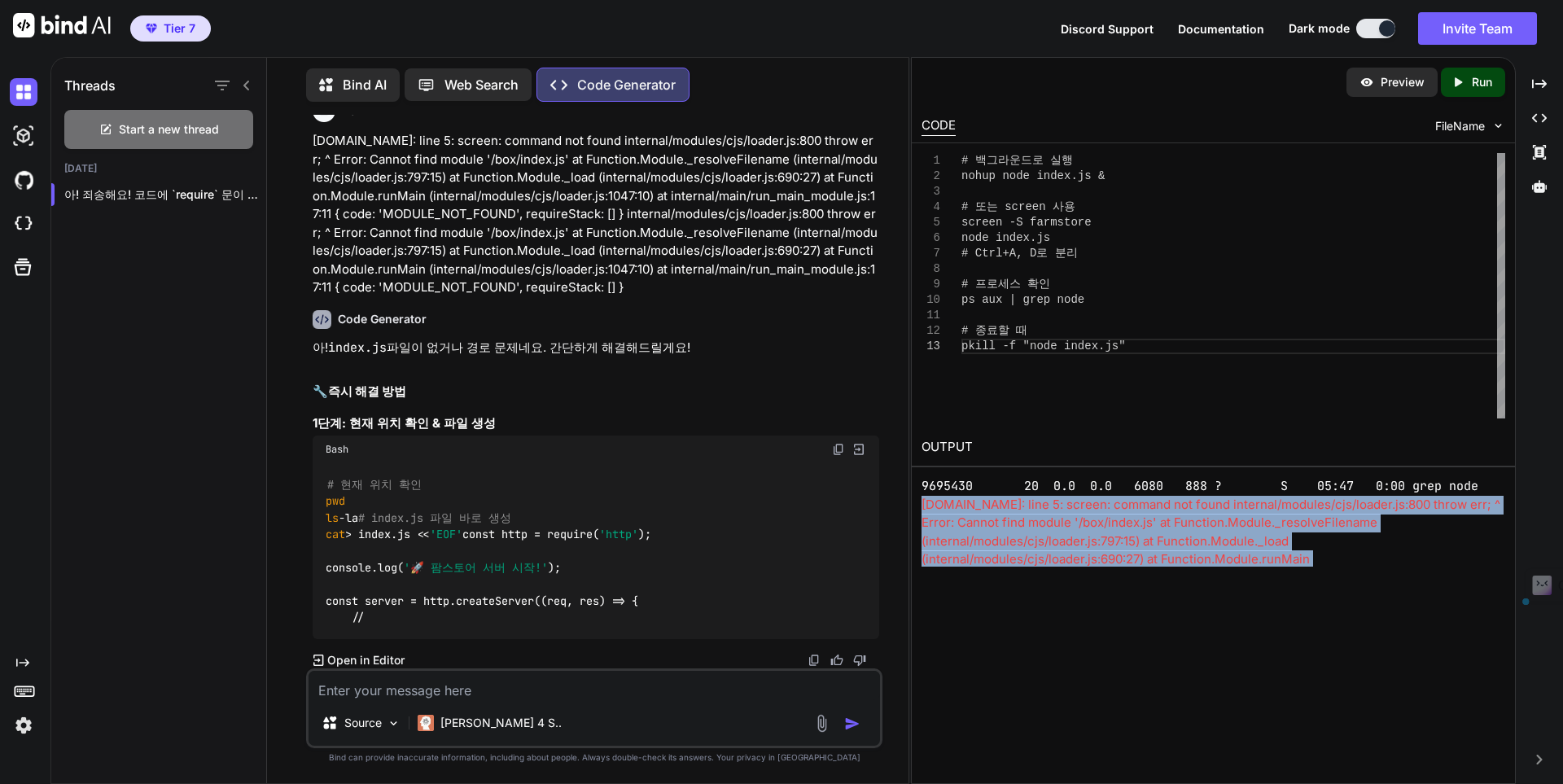
click at [1016, 507] on div "script.sh: line 5: screen: command not found internal/modules/cjs/loader.js:800…" at bounding box center [1214, 597] width 584 height 202
copy div "script.sh: line 5: screen: command not found internal/modules/cjs/loader.js:800…"
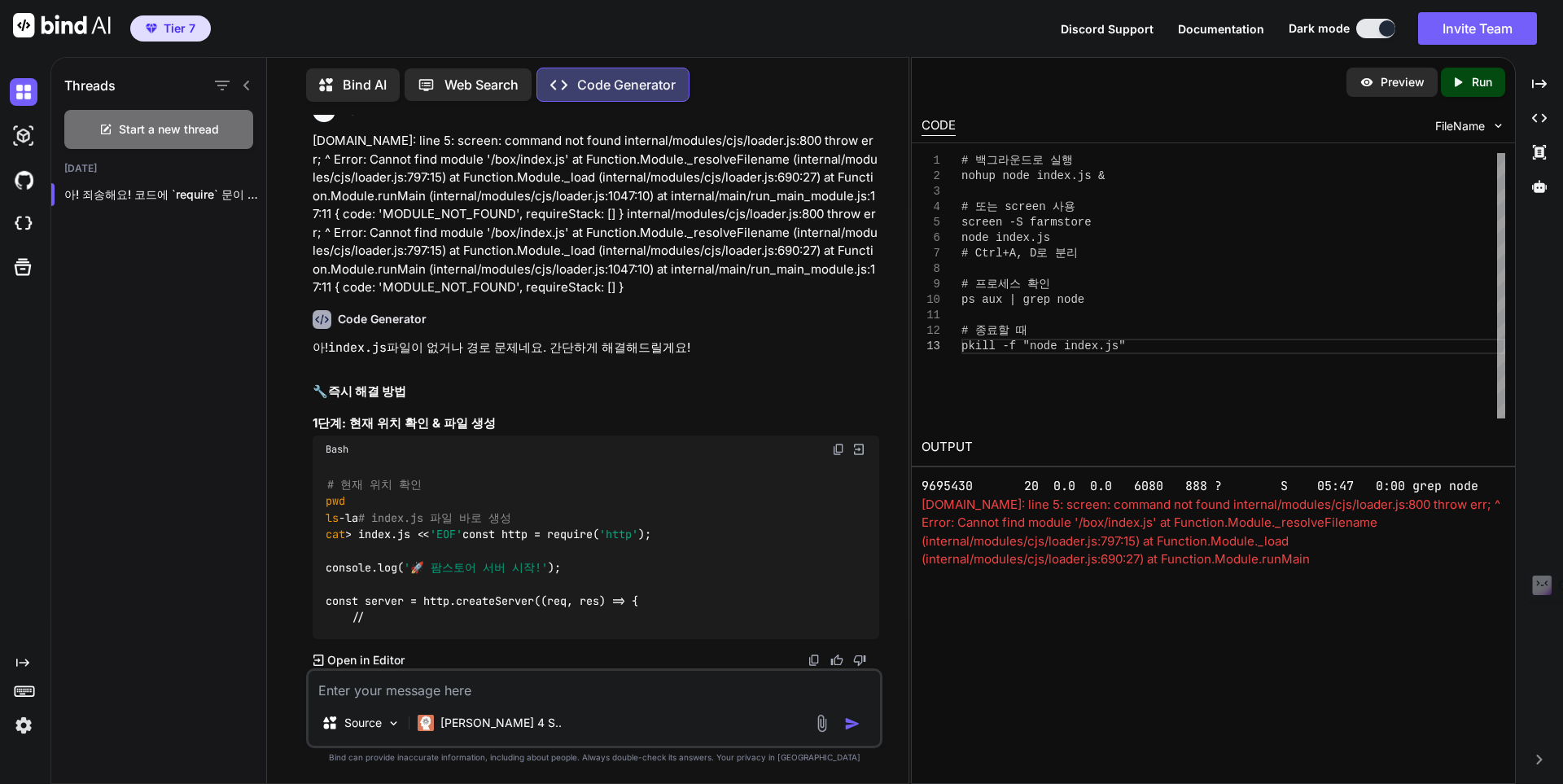
click at [634, 693] on textarea at bounding box center [594, 686] width 572 height 30
paste textarea "script.sh: line 5: screen: command not found internal/modules/cjs/loader.js:800…"
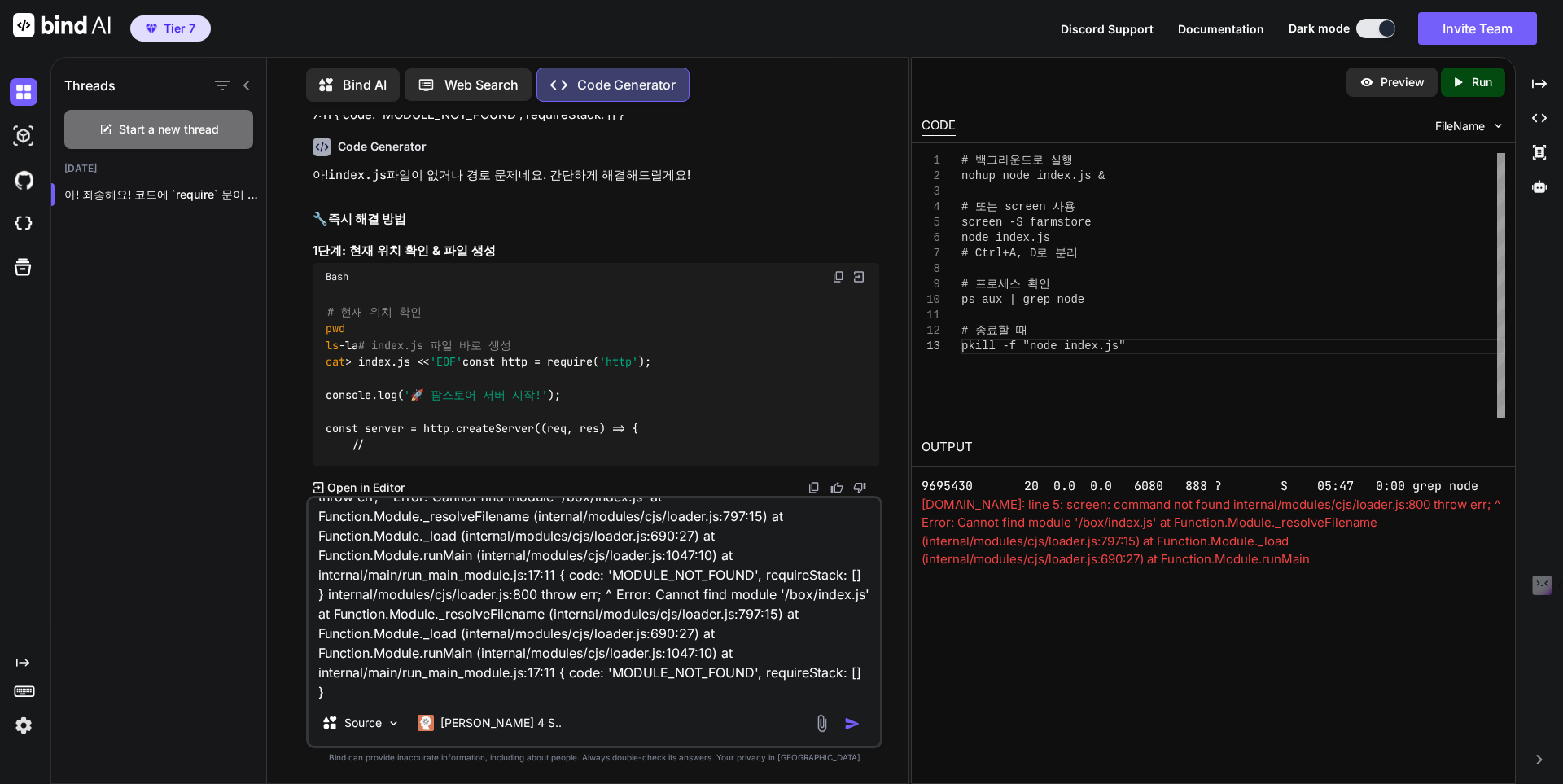
click at [860, 729] on button "button" at bounding box center [856, 723] width 23 height 17
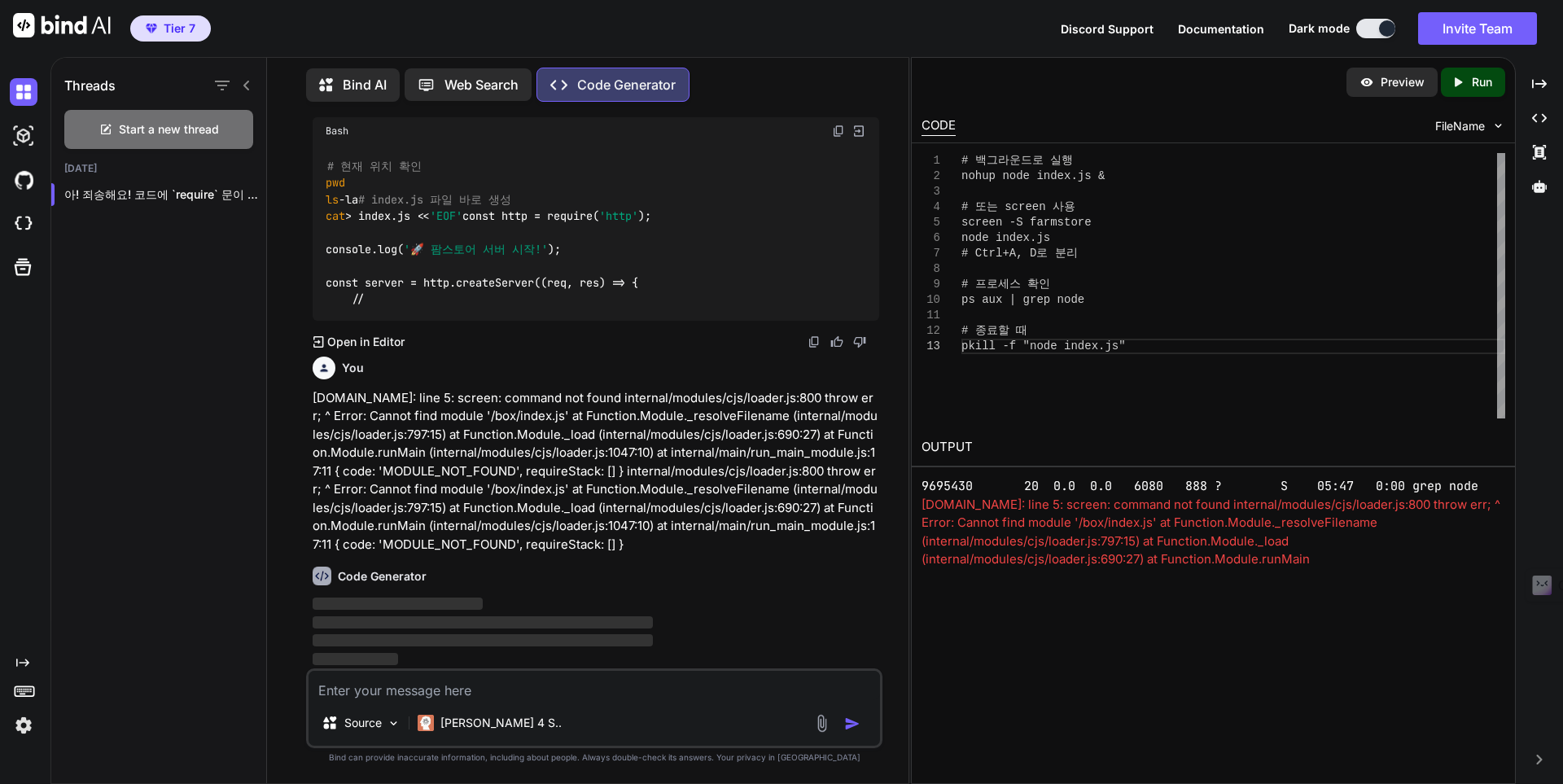
scroll to position [48887, 0]
click at [1040, 551] on div "script.sh: line 5: screen: command not found internal/modules/cjs/loader.js:800…" at bounding box center [1214, 597] width 584 height 202
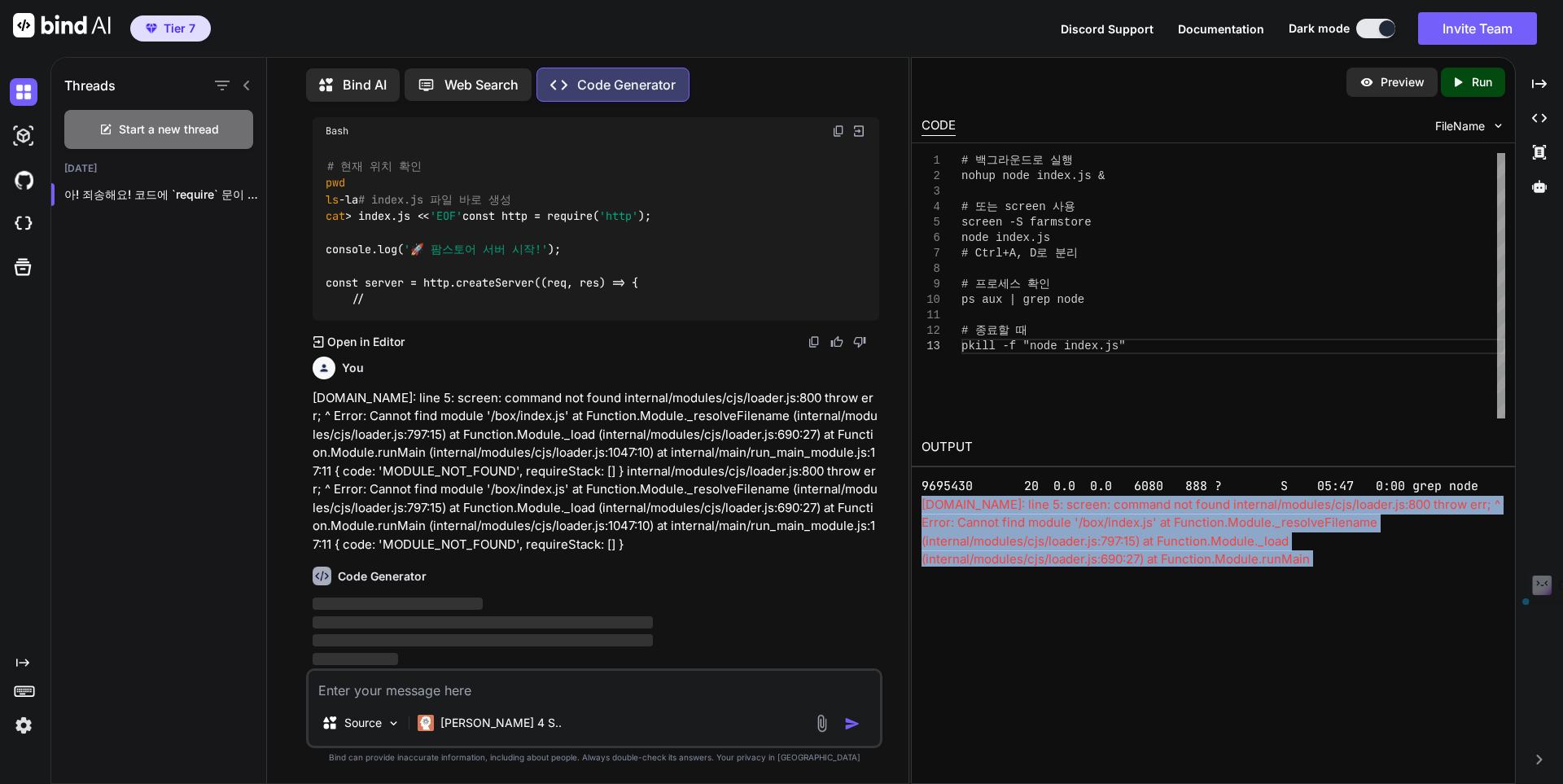
click at [1040, 551] on div "script.sh: line 5: screen: command not found internal/modules/cjs/loader.js:800…" at bounding box center [1214, 597] width 584 height 202
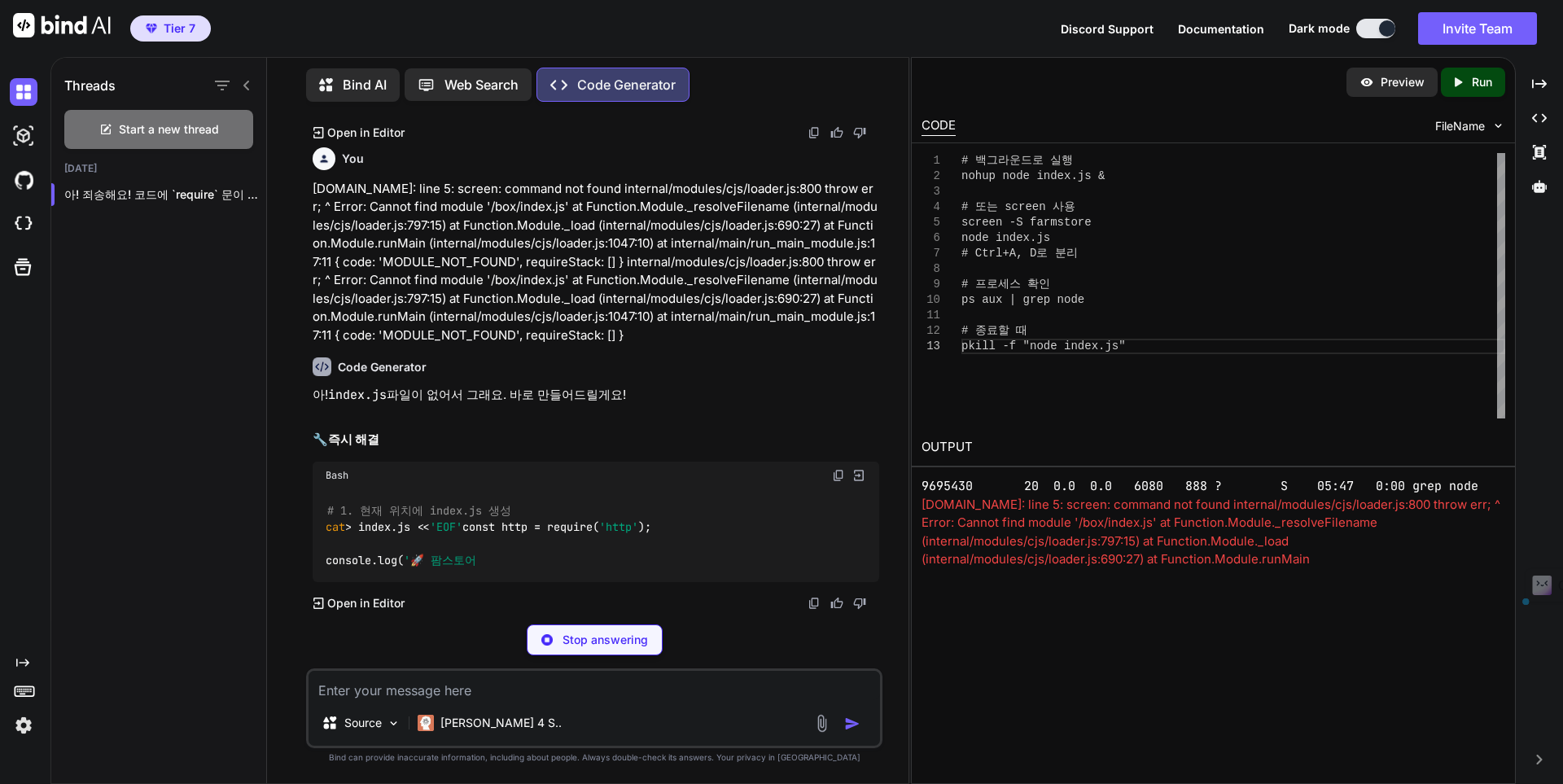
click at [659, 345] on p "script.sh: line 5: screen: command not found internal/modules/cjs/loader.js:800…" at bounding box center [596, 262] width 566 height 166
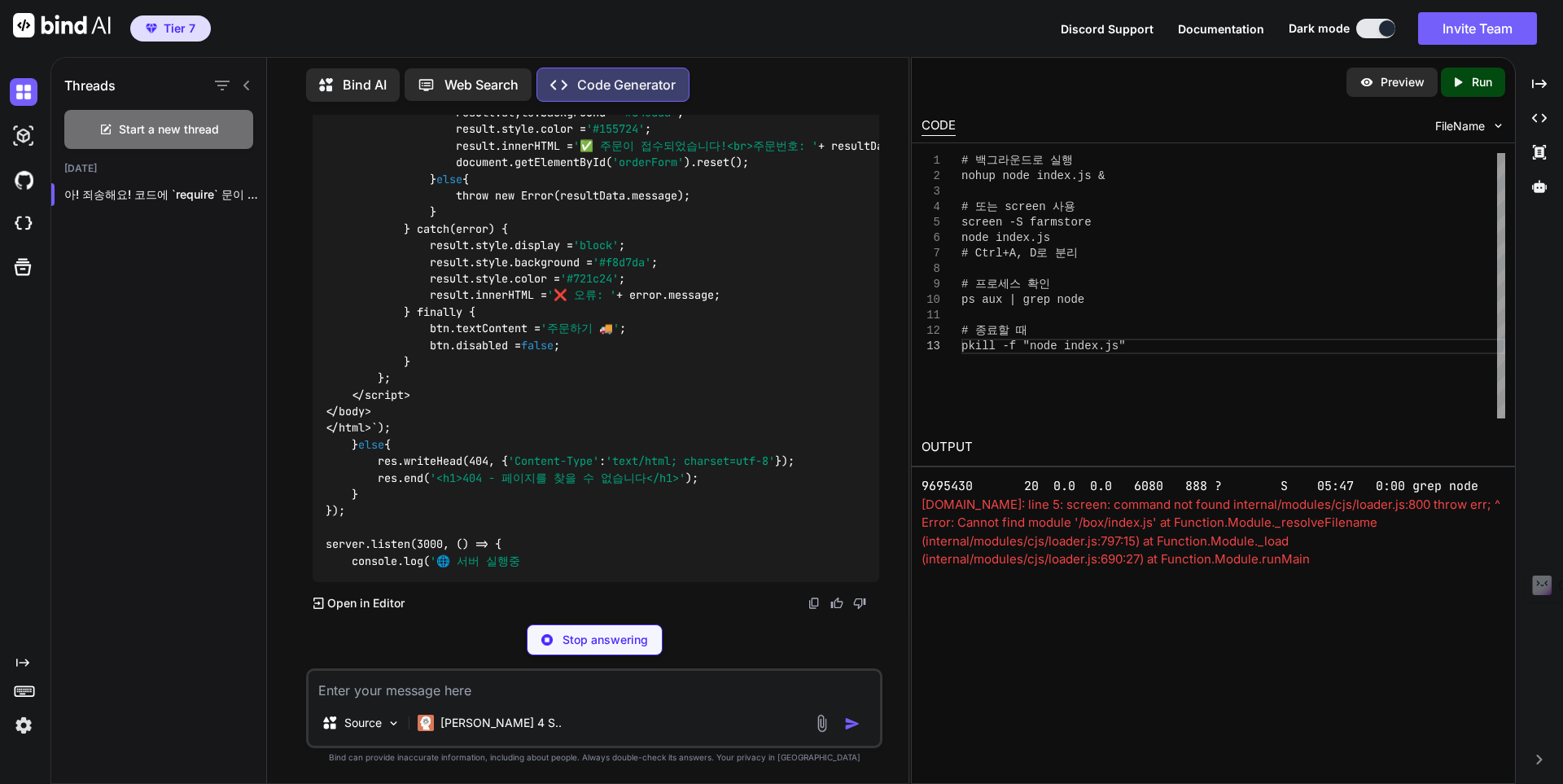
scroll to position [51315, 0]
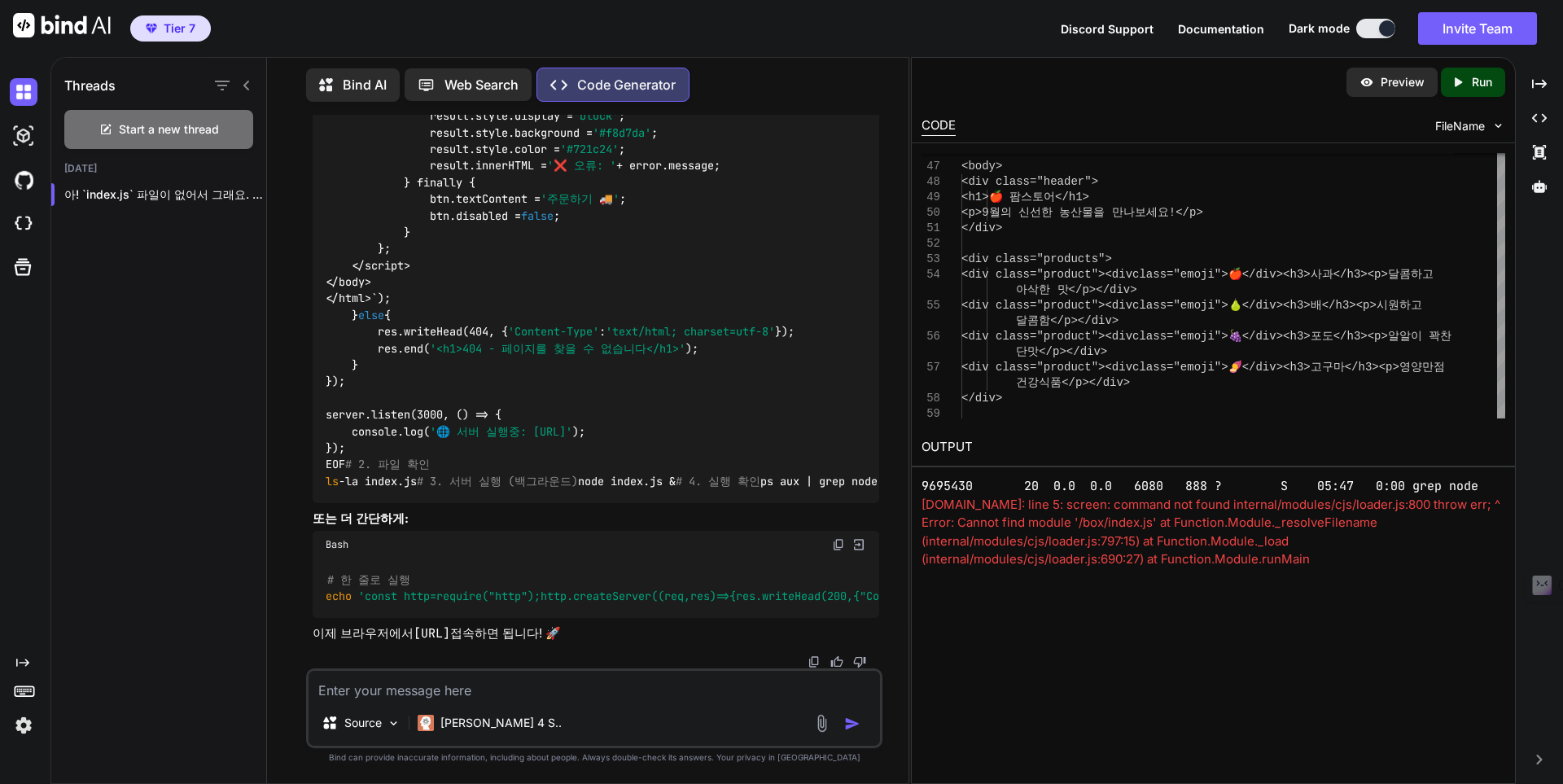
click at [1457, 84] on icon at bounding box center [1458, 82] width 7 height 9
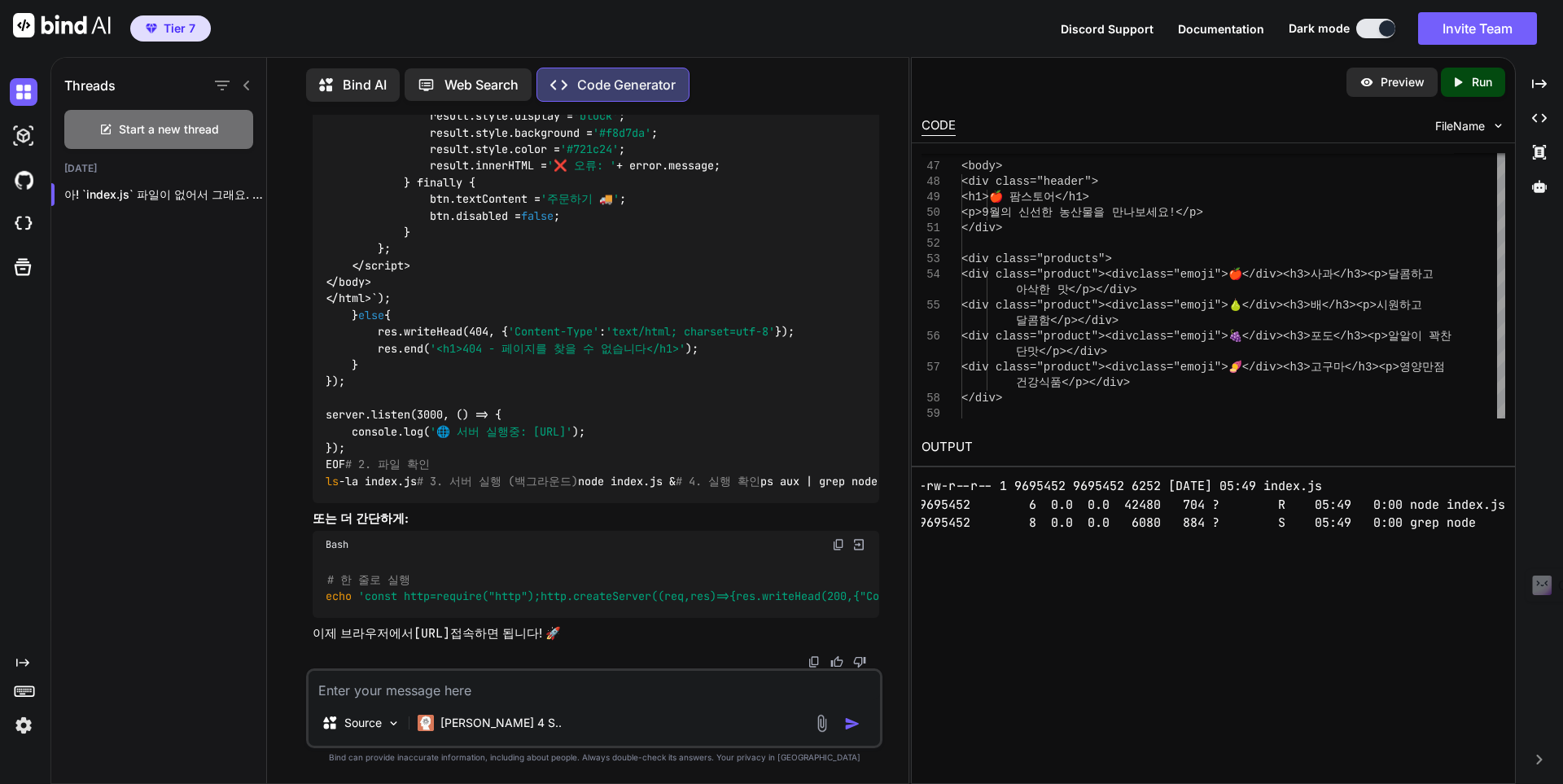
scroll to position [0, 0]
drag, startPoint x: 411, startPoint y: 634, endPoint x: 558, endPoint y: 636, distance: 147.0
click at [564, 639] on p "이제 브라우저에서 http://localhost:3000 접속하면 됩니다! 🚀" at bounding box center [596, 633] width 566 height 18
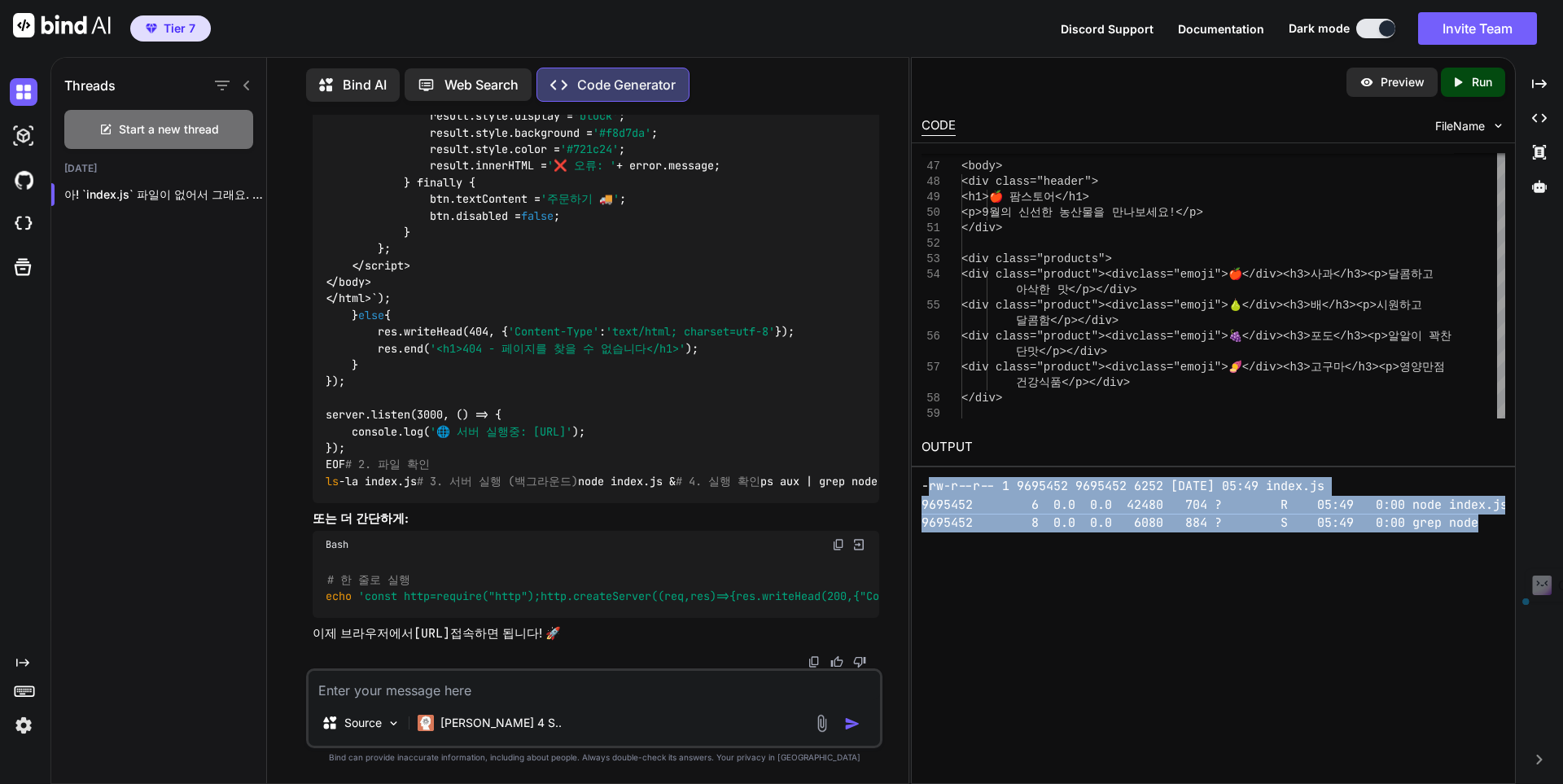
drag, startPoint x: 928, startPoint y: 487, endPoint x: 1480, endPoint y: 527, distance: 553.4
click at [1480, 527] on pre "-rw-r--r-- 1 9695452 9695452 6252 Sep 12 05:49 index.js 9695452 6 0.0 0.0 42480…" at bounding box center [1214, 504] width 584 height 56
copy pre "rw-r--r-- 1 9695452 9695452 6252 Sep 12 05:49 index.js 9695452 6 0.0 0.0 42480 …"
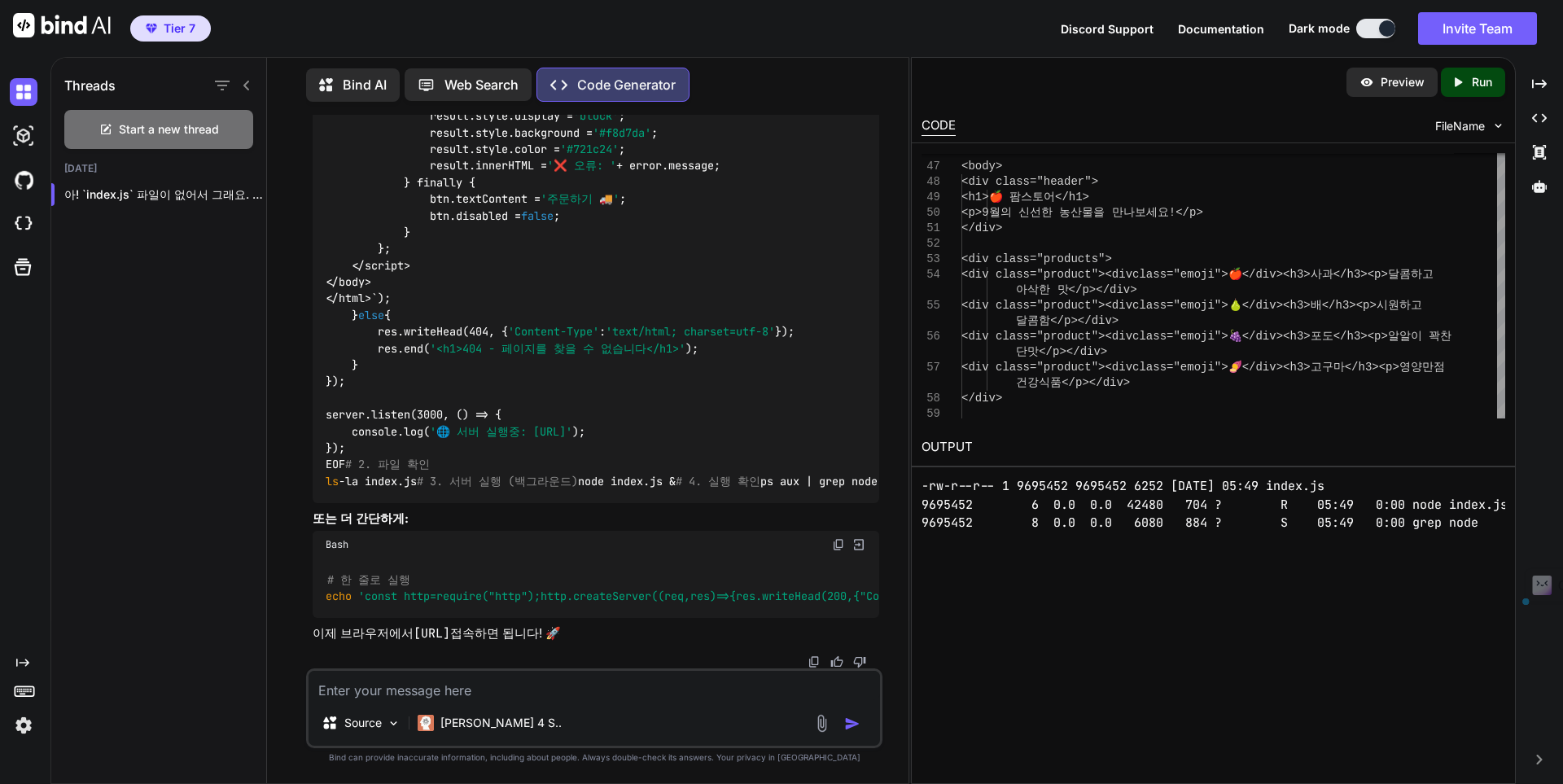
click at [1472, 81] on p "Run" at bounding box center [1481, 82] width 20 height 17
click at [576, 708] on div "Source Claude 4 S.." at bounding box center [594, 726] width 572 height 39
click at [579, 699] on textarea at bounding box center [594, 686] width 572 height 30
paste textarea "rw-r--r-- 1 9695452 9695452 6252 Sep 12 05:49 index.js 9695452 6 0.0 0.0 42480 …"
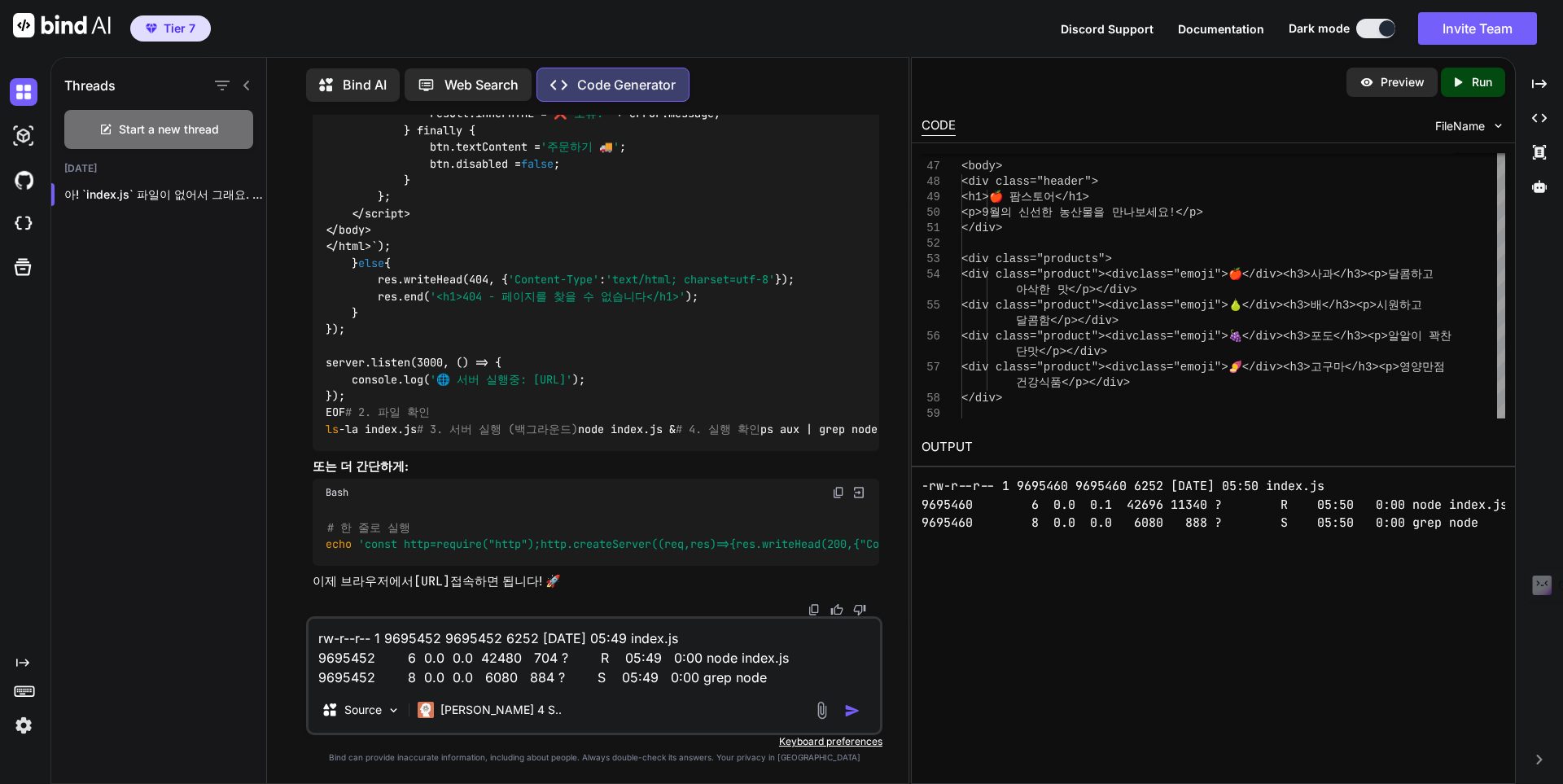
click at [859, 711] on button "button" at bounding box center [856, 710] width 23 height 17
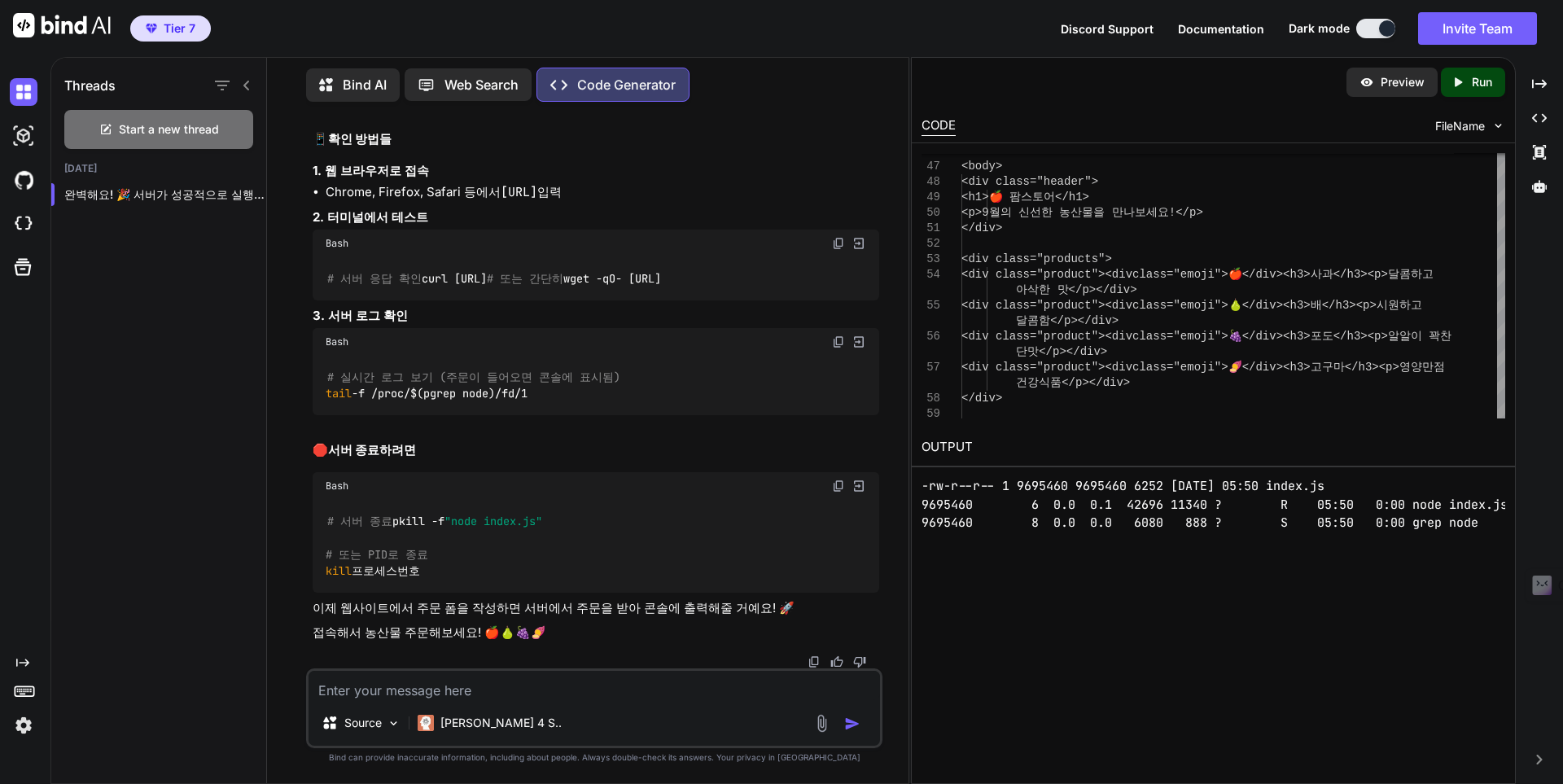
scroll to position [52200, 0]
drag, startPoint x: 500, startPoint y: 434, endPoint x: 679, endPoint y: 416, distance: 179.9
click at [502, 105] on div "http : //localhost:3000" at bounding box center [596, 83] width 566 height 43
click at [840, 55] on img at bounding box center [838, 48] width 13 height 13
click at [862, 56] on img at bounding box center [858, 48] width 15 height 15
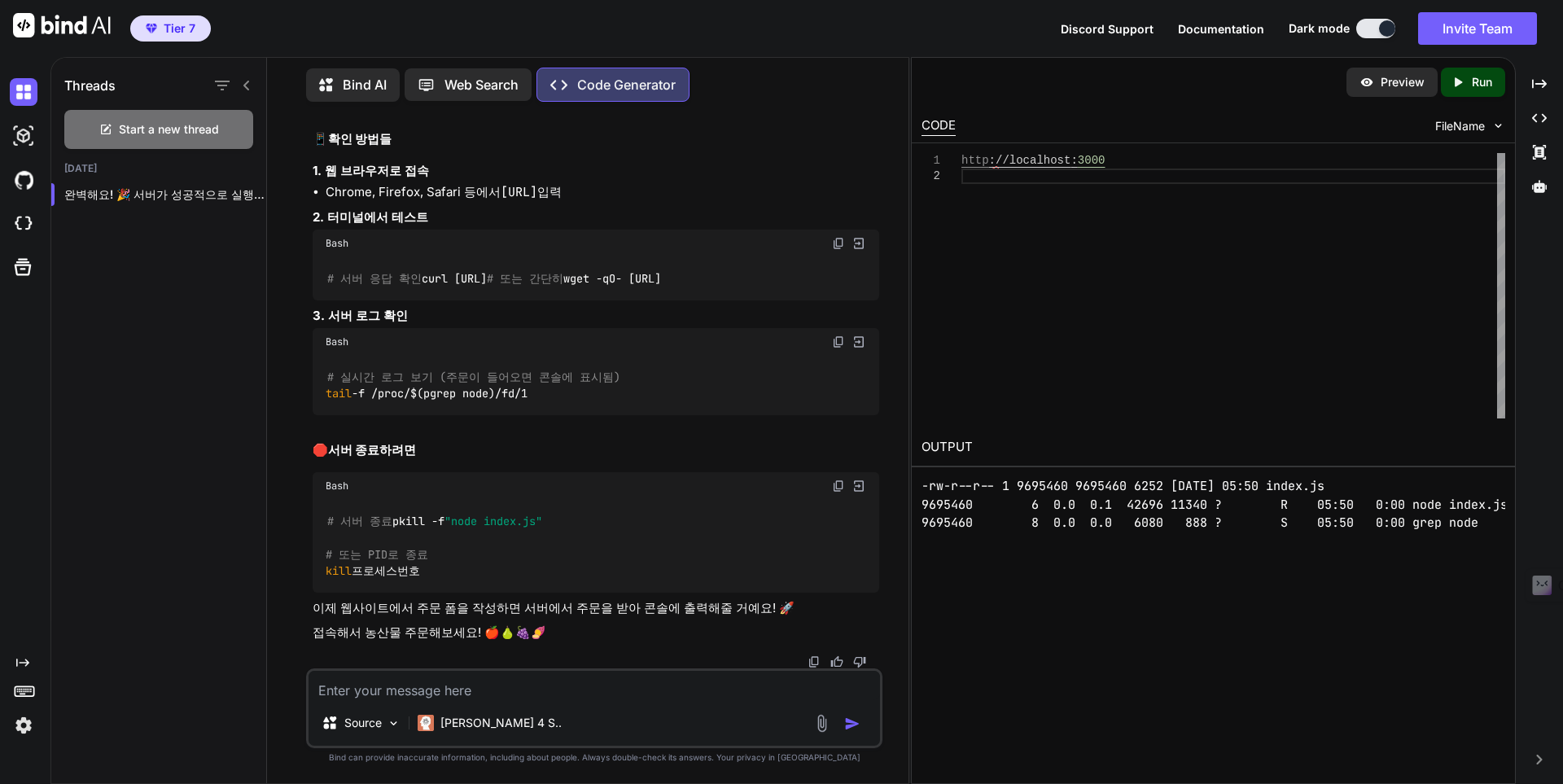
click at [1493, 86] on div "Created with Pixso. Run" at bounding box center [1473, 83] width 64 height 30
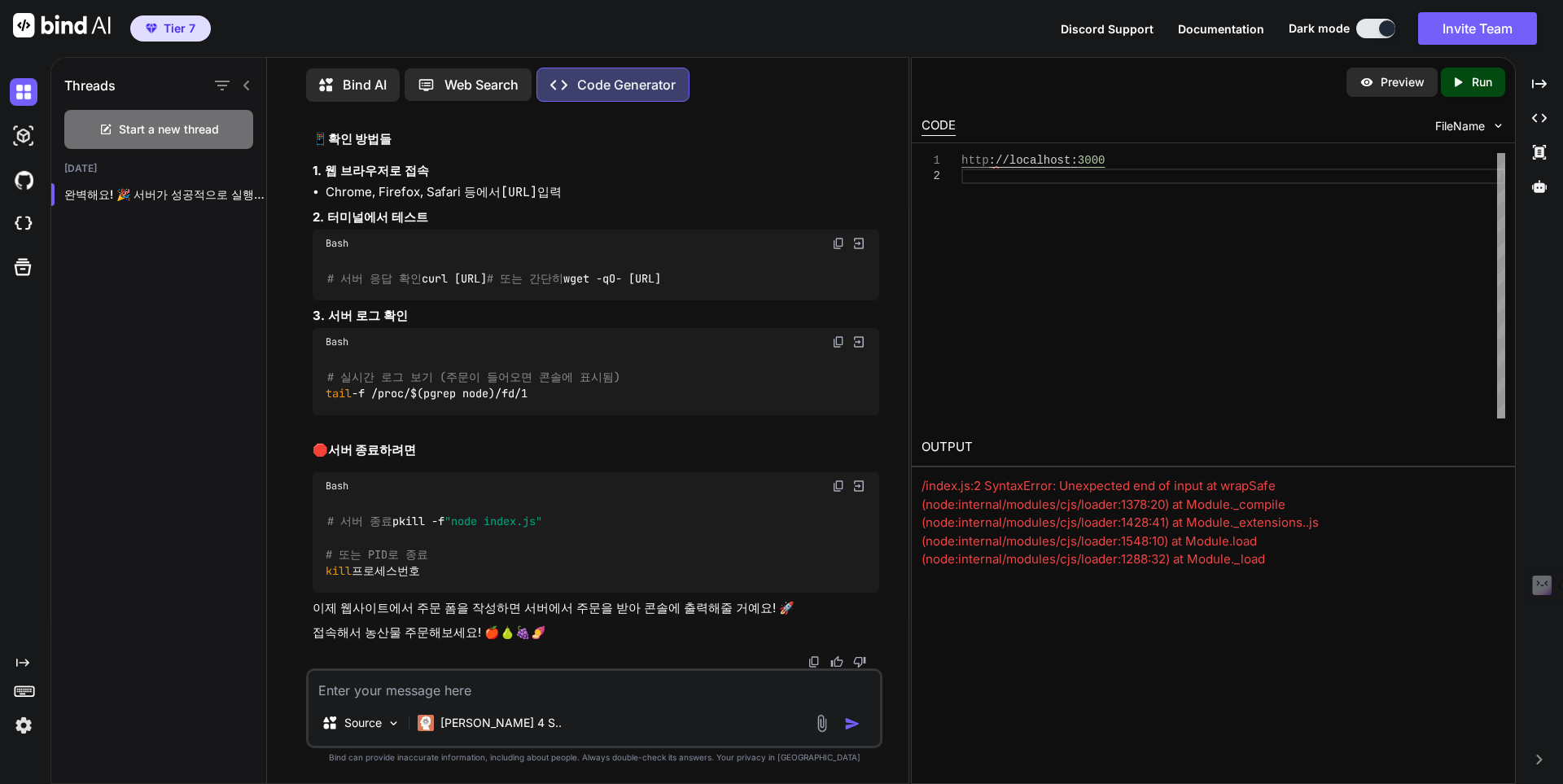
click at [1106, 526] on div "/index.js:2 SyntaxError: Unexpected end of input at wrapSafe (node:internal/mod…" at bounding box center [1214, 550] width 584 height 146
click at [1106, 525] on div "/index.js:2 SyntaxError: Unexpected end of input at wrapSafe (node:internal/mod…" at bounding box center [1214, 550] width 584 height 146
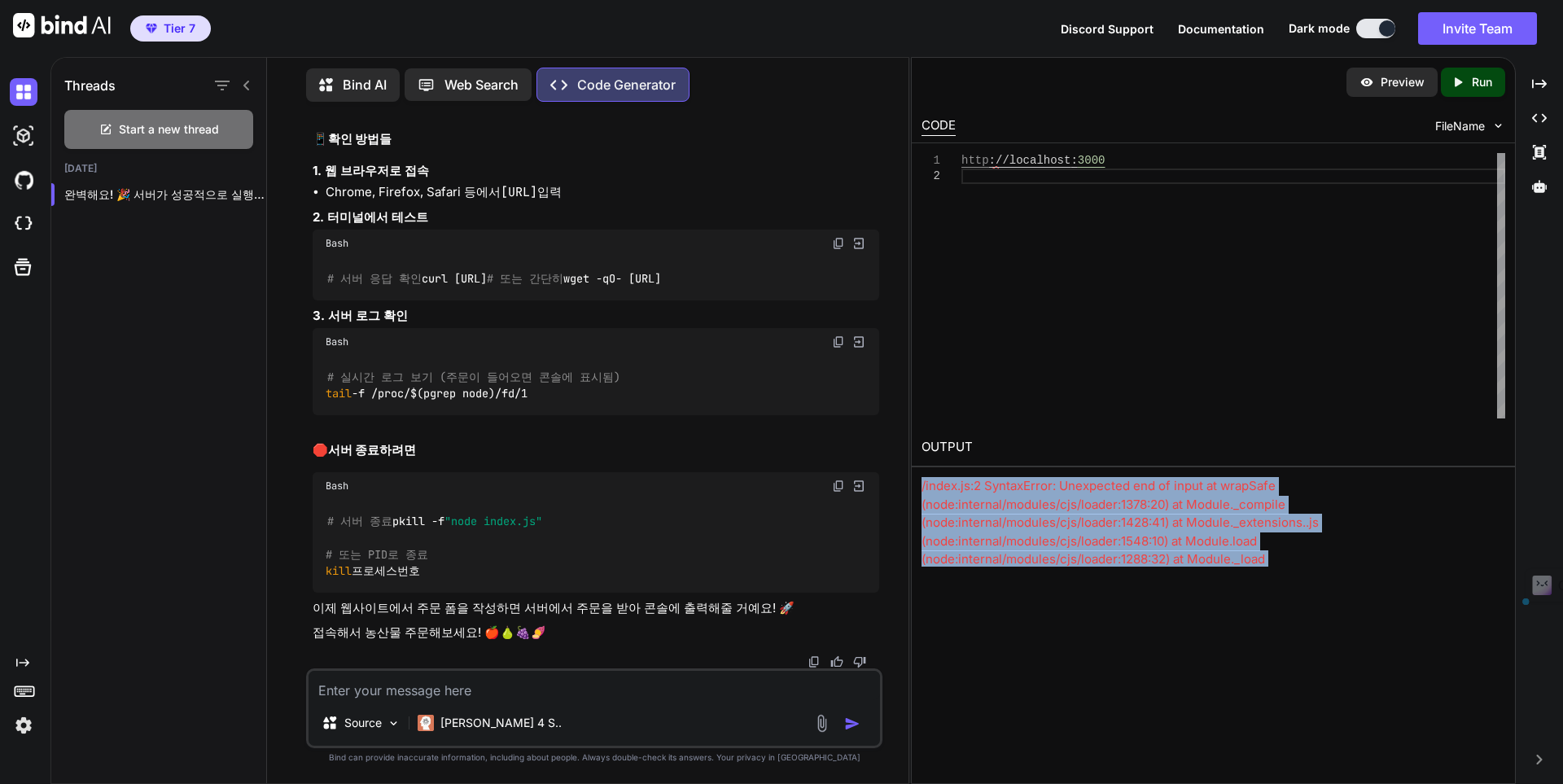
click at [1106, 525] on div "/index.js:2 SyntaxError: Unexpected end of input at wrapSafe (node:internal/mod…" at bounding box center [1214, 550] width 584 height 146
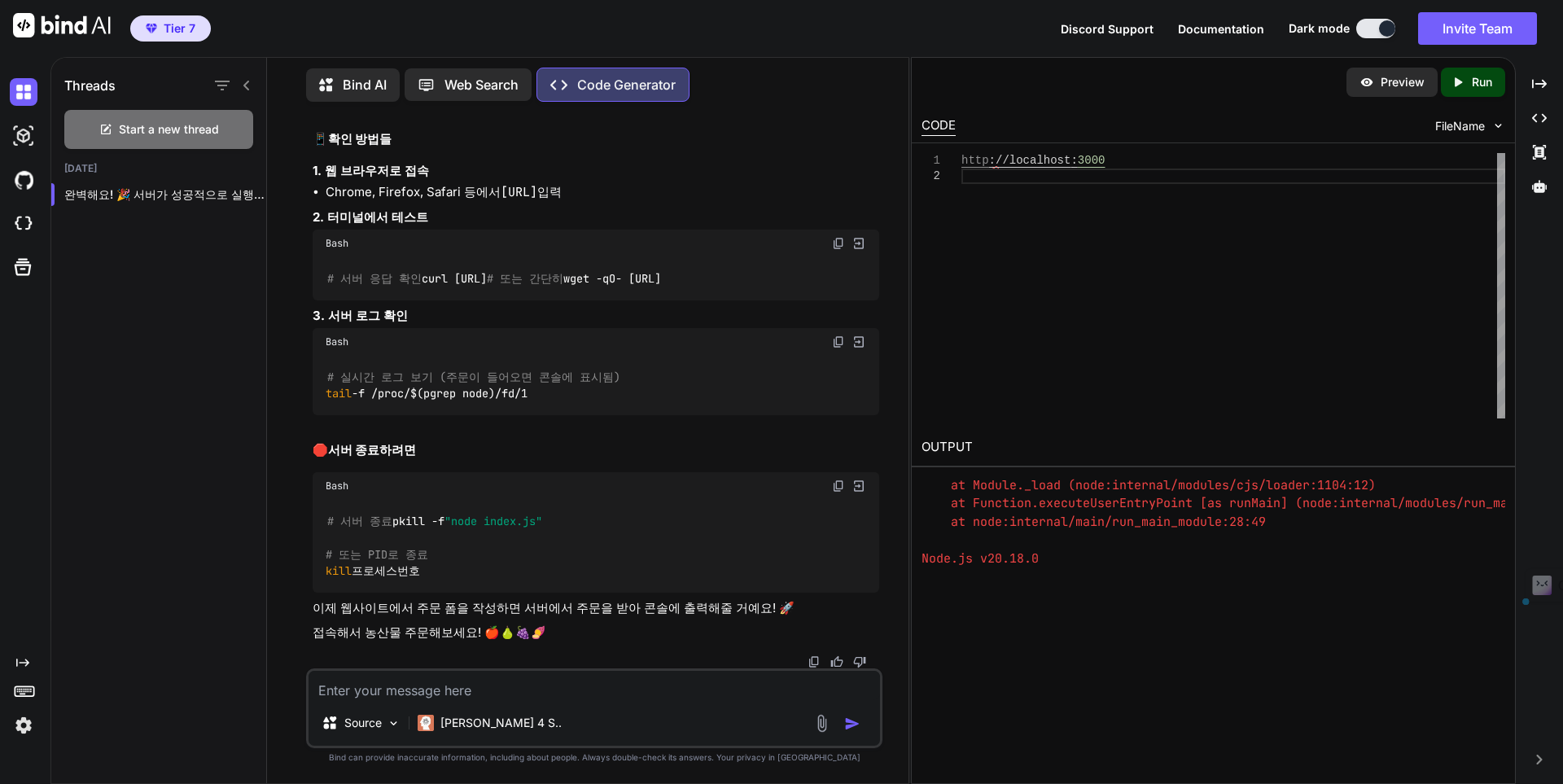
scroll to position [362, 0]
click at [1105, 526] on pre "Error: Command failed: timeout 7 node index.js /index.js:2 SyntaxError: Unexpec…" at bounding box center [1214, 429] width 584 height 275
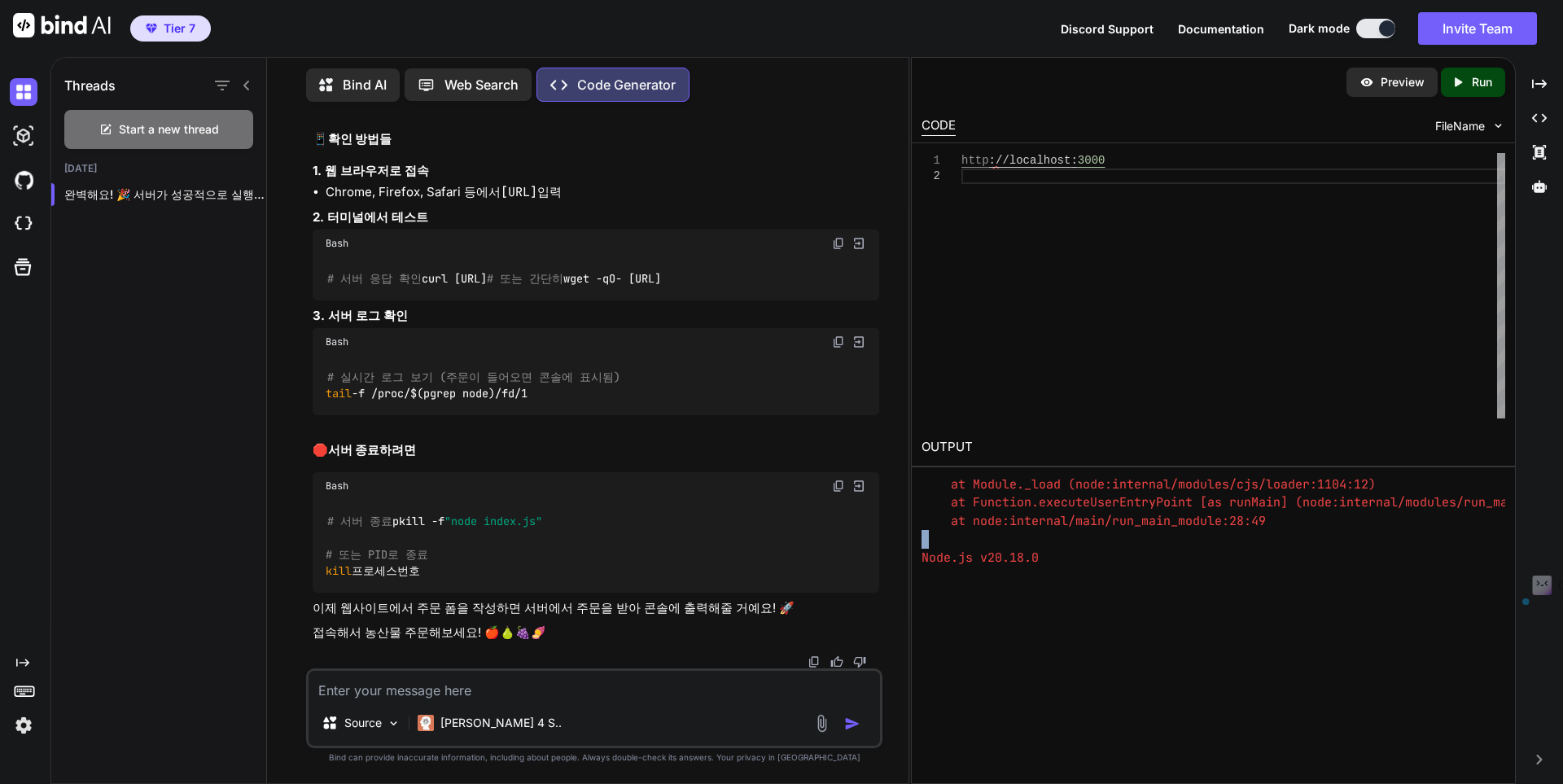
click at [1105, 526] on pre "Error: Command failed: timeout 7 node index.js /index.js:2 SyntaxError: Unexpec…" at bounding box center [1214, 429] width 584 height 275
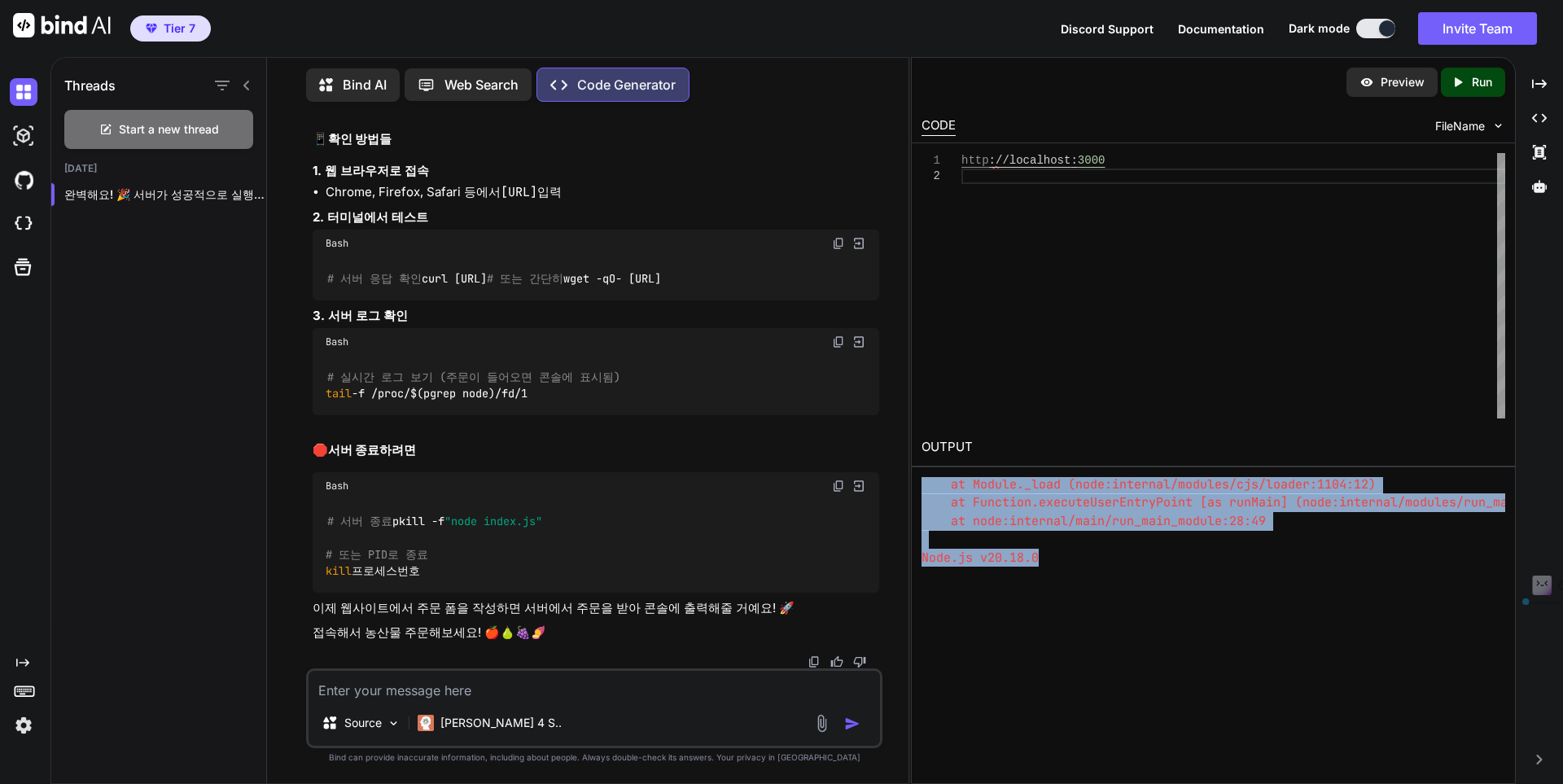
drag, startPoint x: 923, startPoint y: 483, endPoint x: 1194, endPoint y: 614, distance: 301.0
click at [1196, 622] on div "Preview Created with Pixso. Run CODE FileName 1 2 http ://localhost : 3000 http…" at bounding box center [1213, 420] width 605 height 727
copy div "/index.js:2 SyntaxError: Unexpected end of input at wrapSafe (node:internal/mod…"
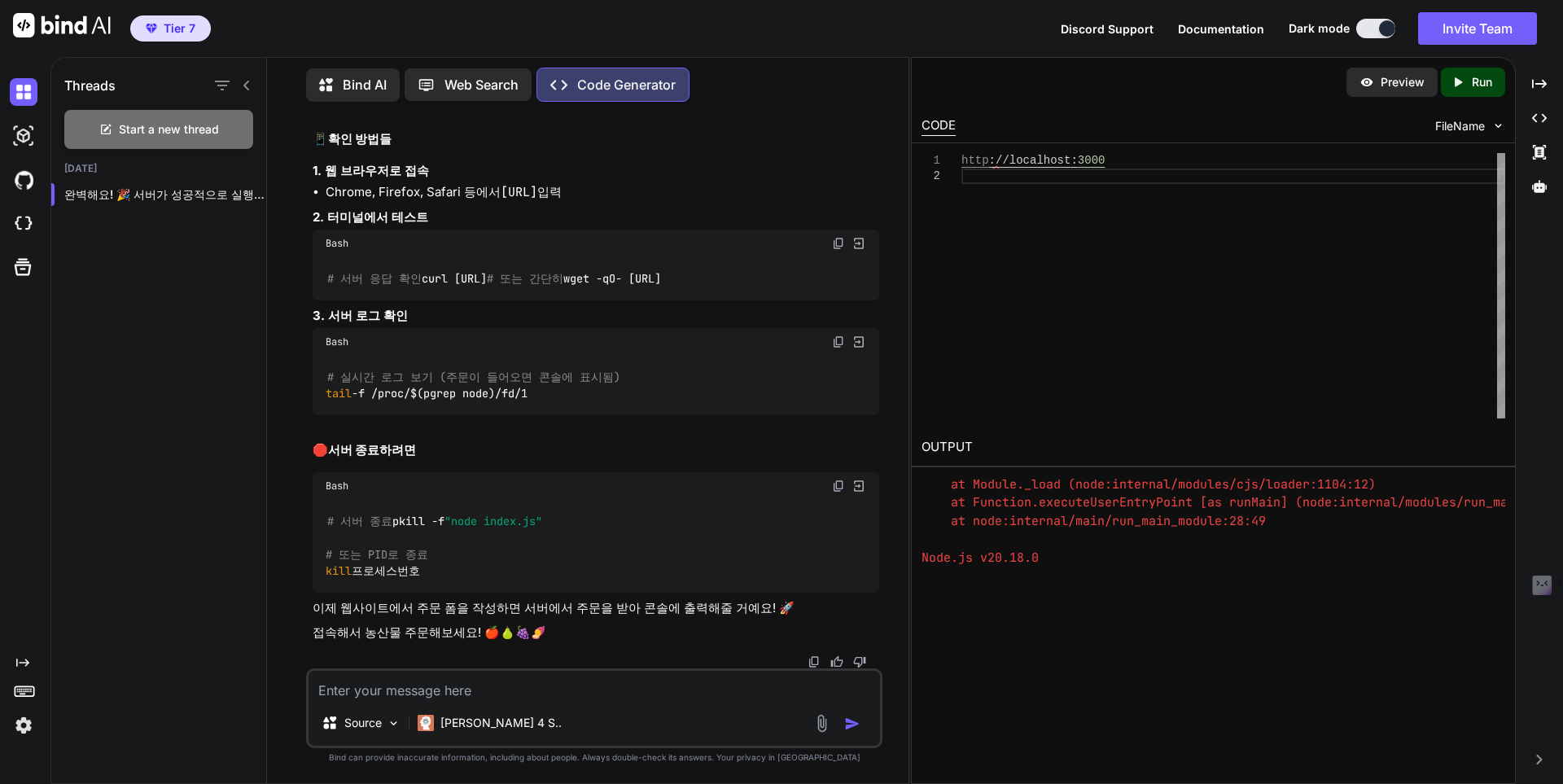
click at [524, 693] on textarea at bounding box center [594, 686] width 572 height 30
paste textarea "/index.js:2 SyntaxError: Unexpected end of input at wrapSafe (node:internal/mod…"
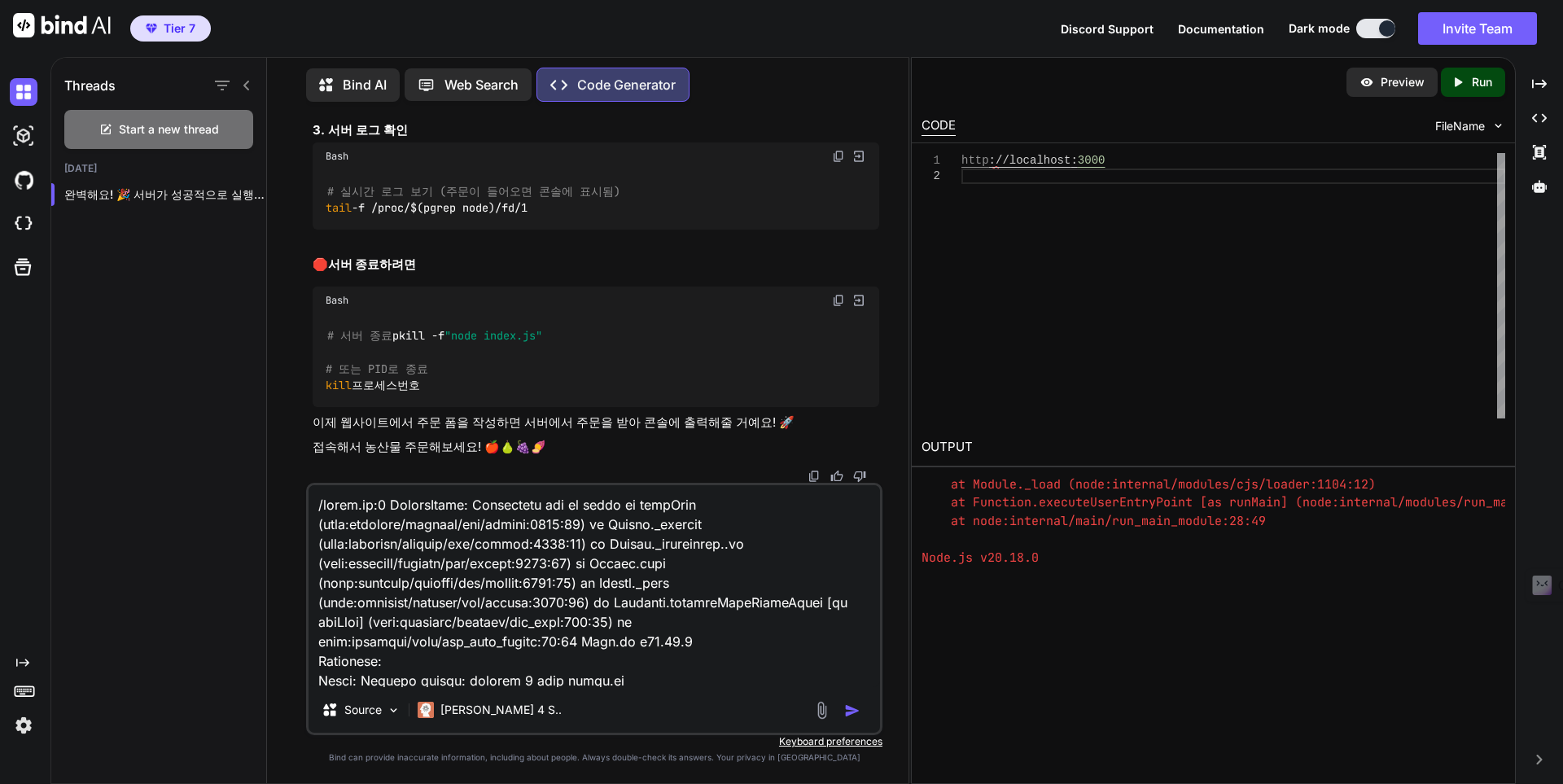
scroll to position [294, 0]
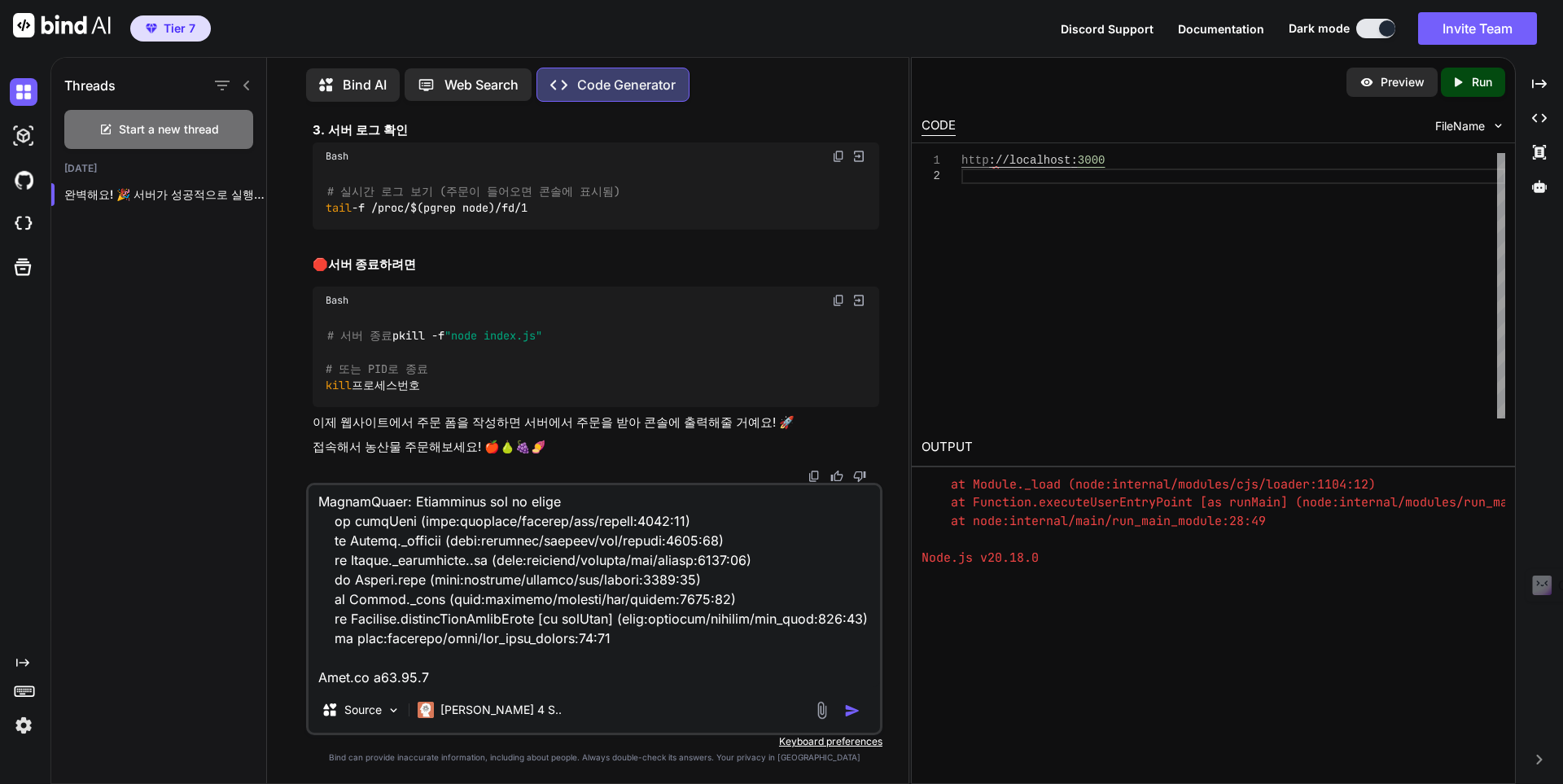
click at [854, 715] on img "button" at bounding box center [852, 710] width 17 height 17
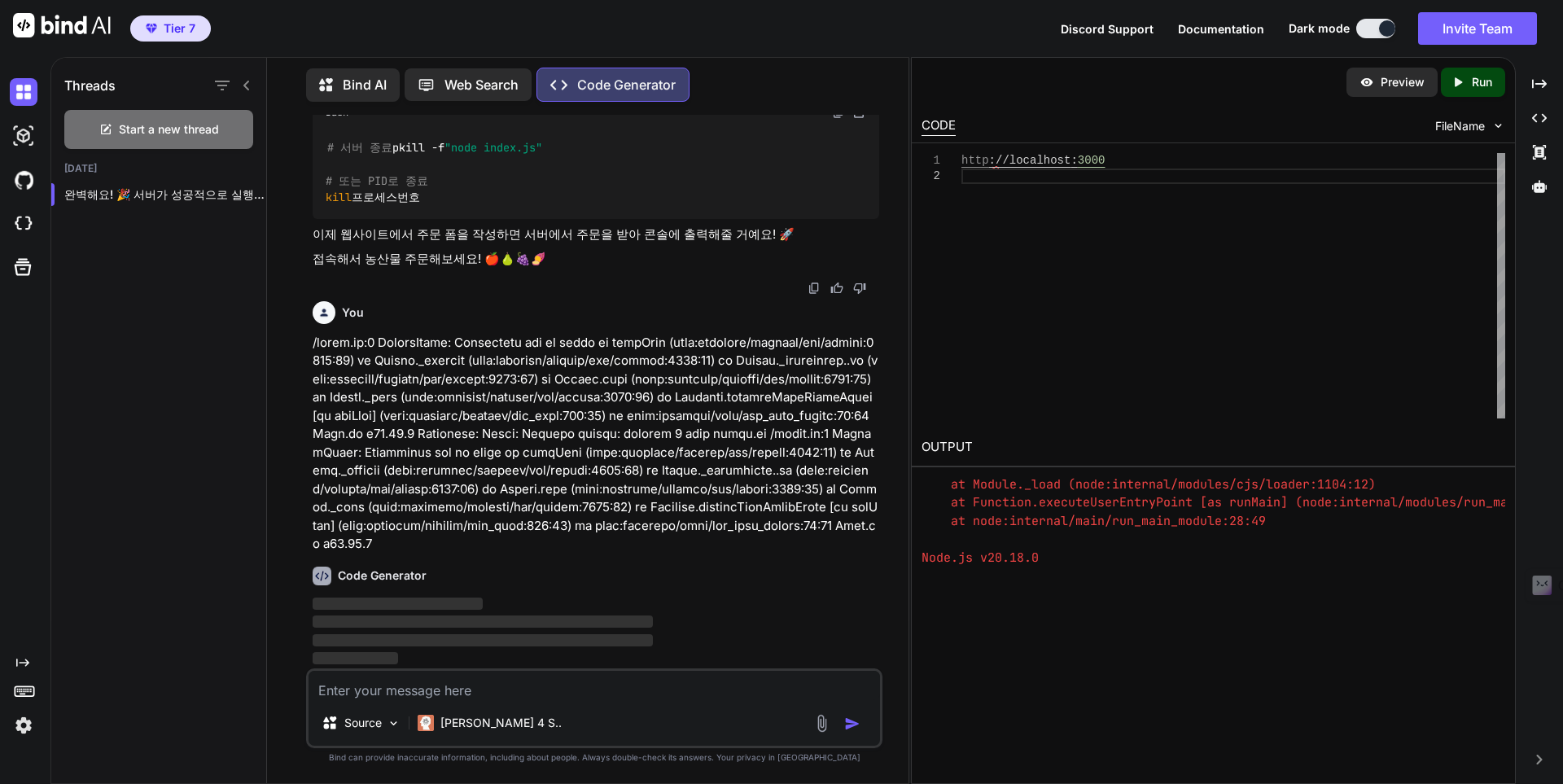
scroll to position [53008, 0]
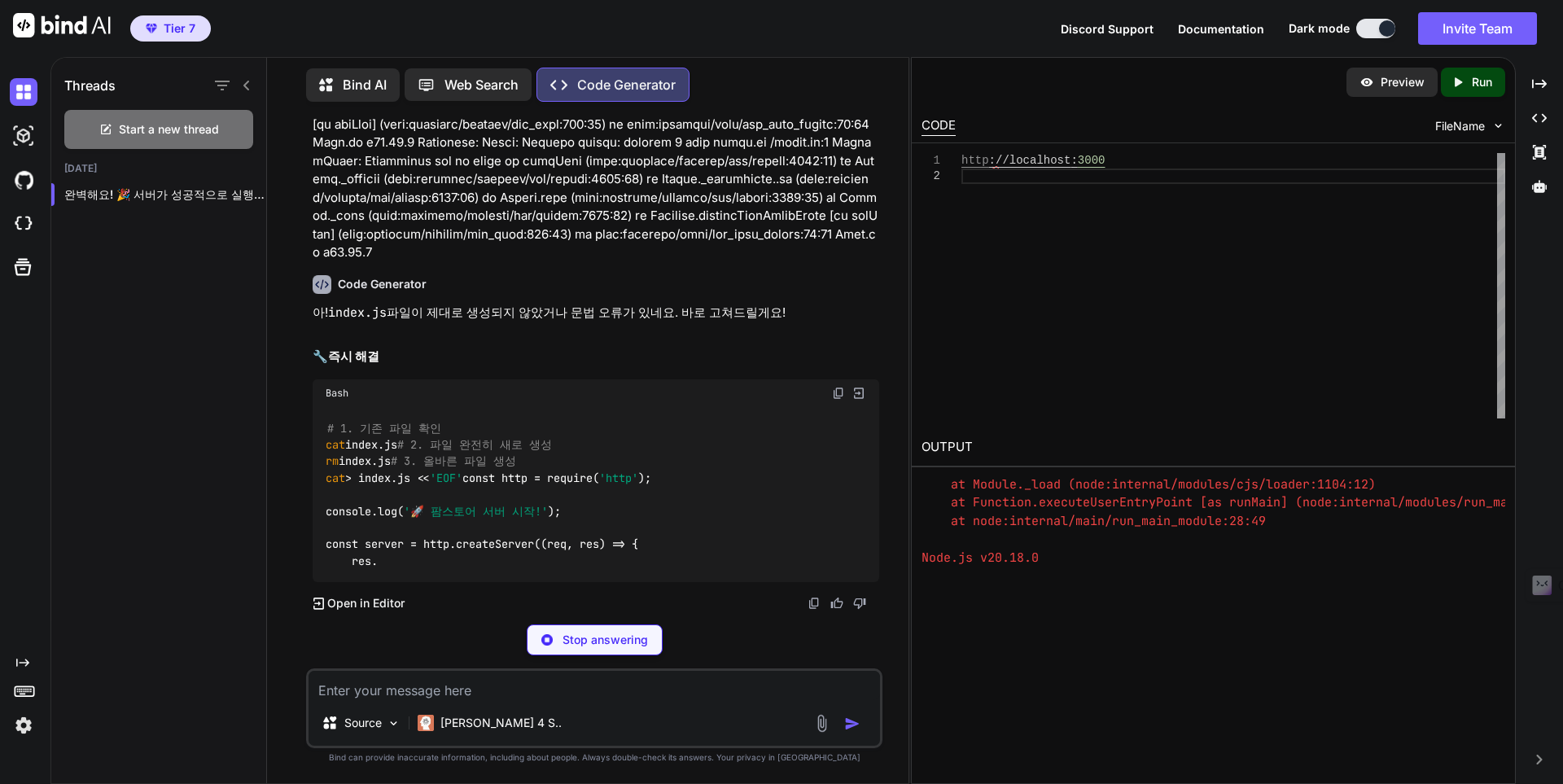
click at [1472, 78] on p "Run" at bounding box center [1481, 82] width 20 height 17
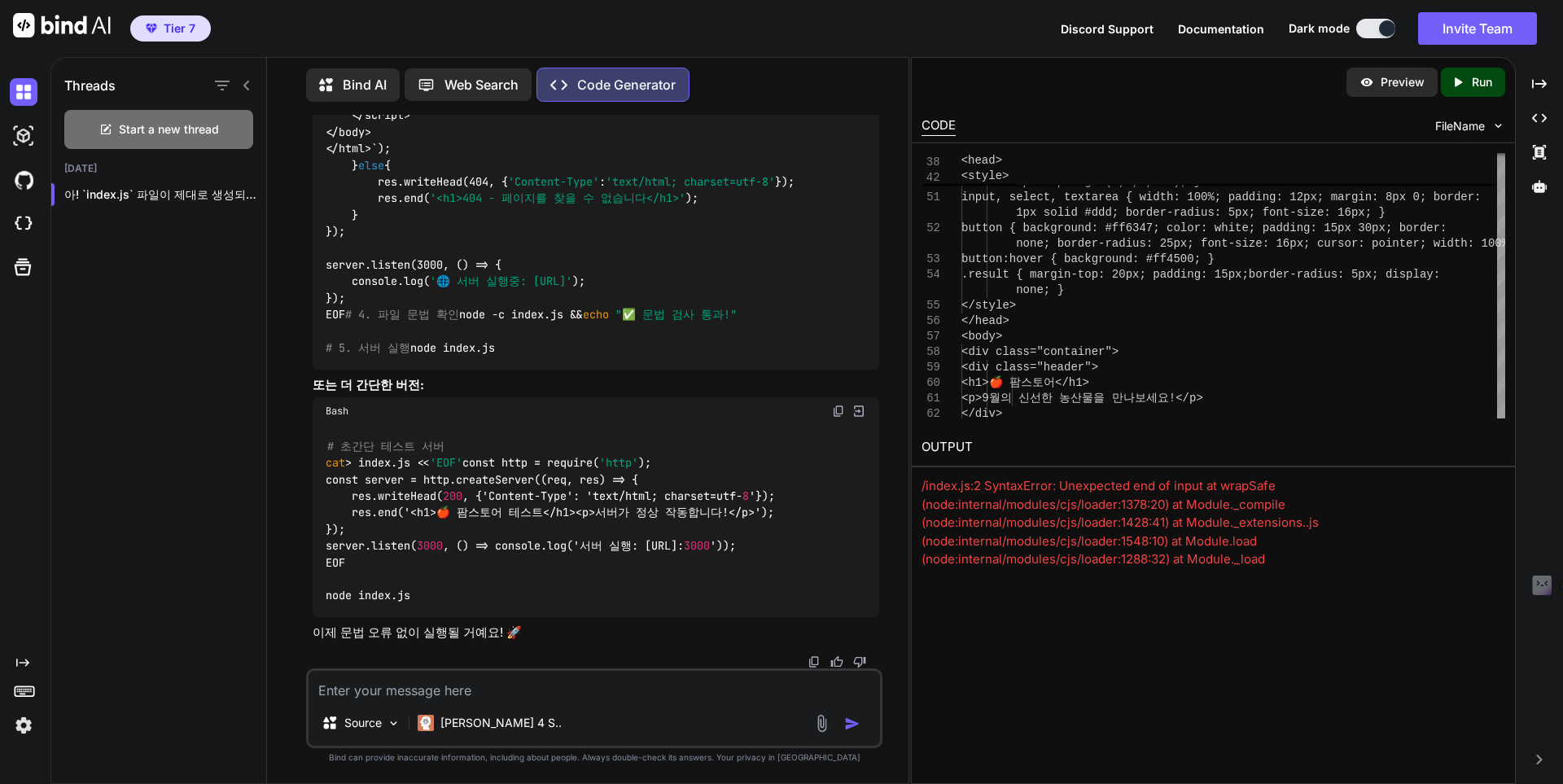
scroll to position [56279, 0]
drag, startPoint x: 567, startPoint y: 694, endPoint x: 1061, endPoint y: 506, distance: 528.6
click at [567, 690] on textarea at bounding box center [594, 686] width 572 height 30
click at [1481, 87] on p "Run" at bounding box center [1481, 82] width 20 height 17
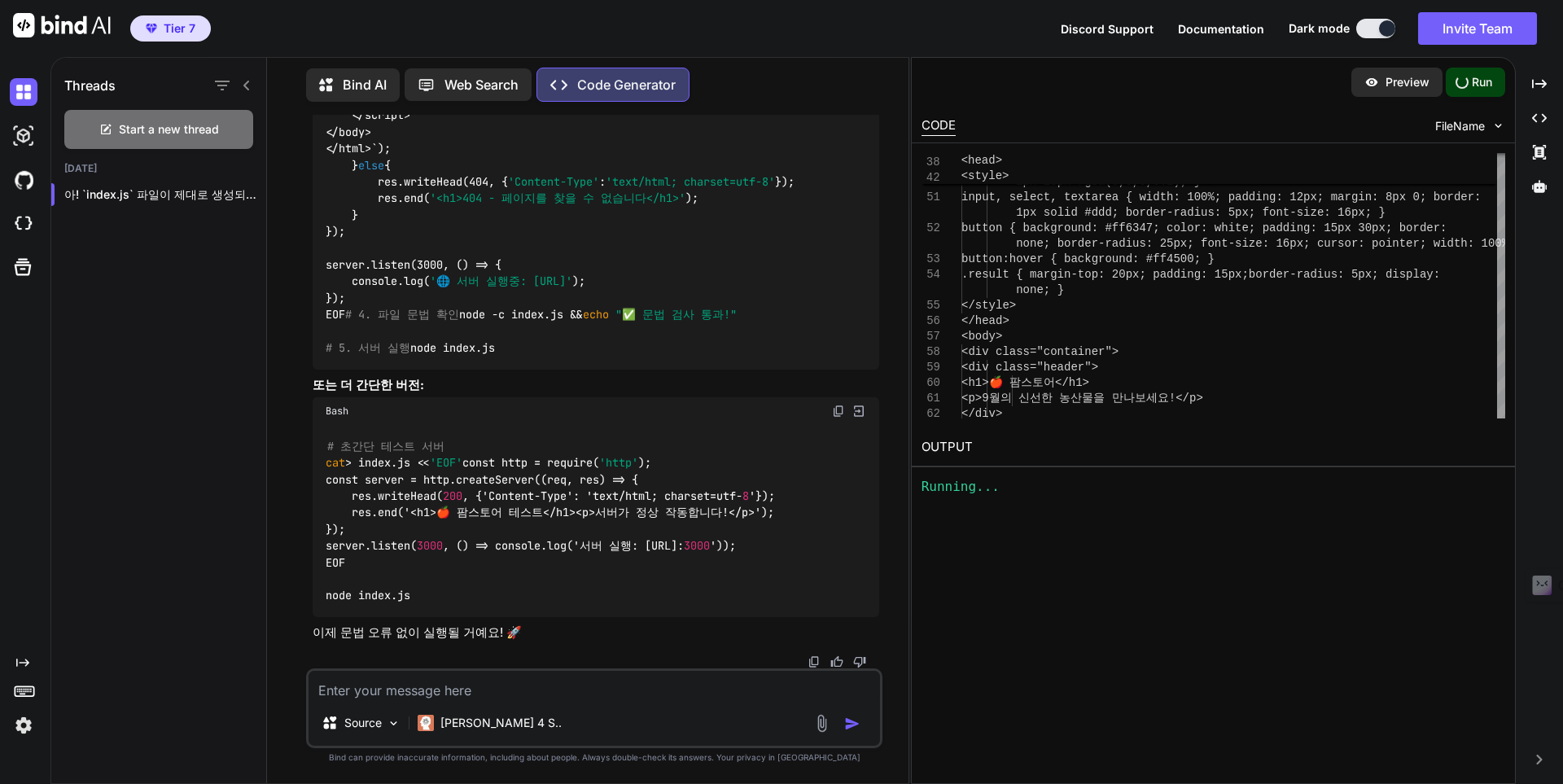
click at [410, 690] on textarea at bounding box center [594, 686] width 572 height 30
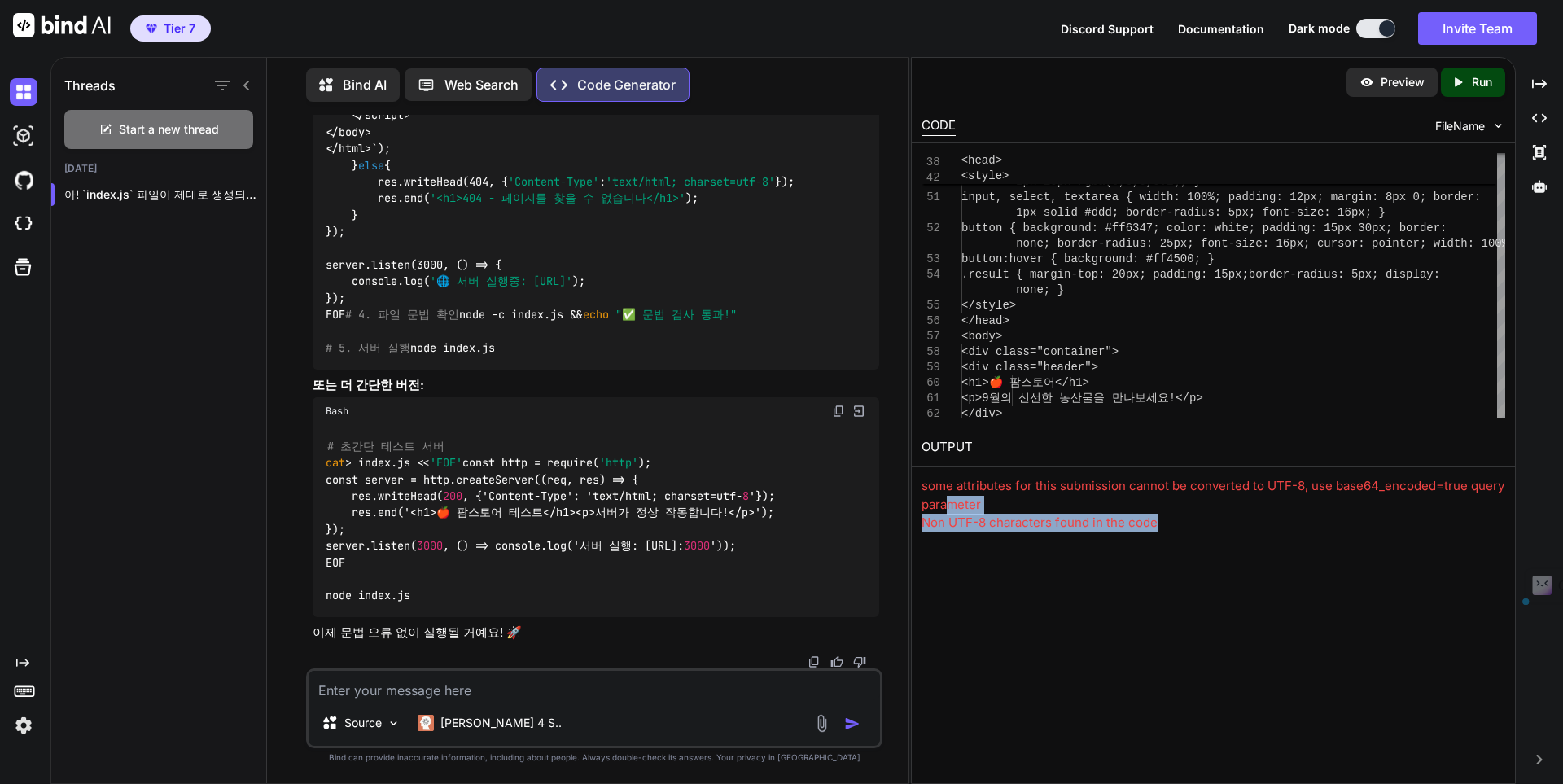
drag, startPoint x: 1159, startPoint y: 520, endPoint x: 947, endPoint y: 501, distance: 212.8
click at [950, 502] on div "some attributes for this submission cannot be converted to UTF-8, use base64_en…" at bounding box center [1214, 504] width 584 height 56
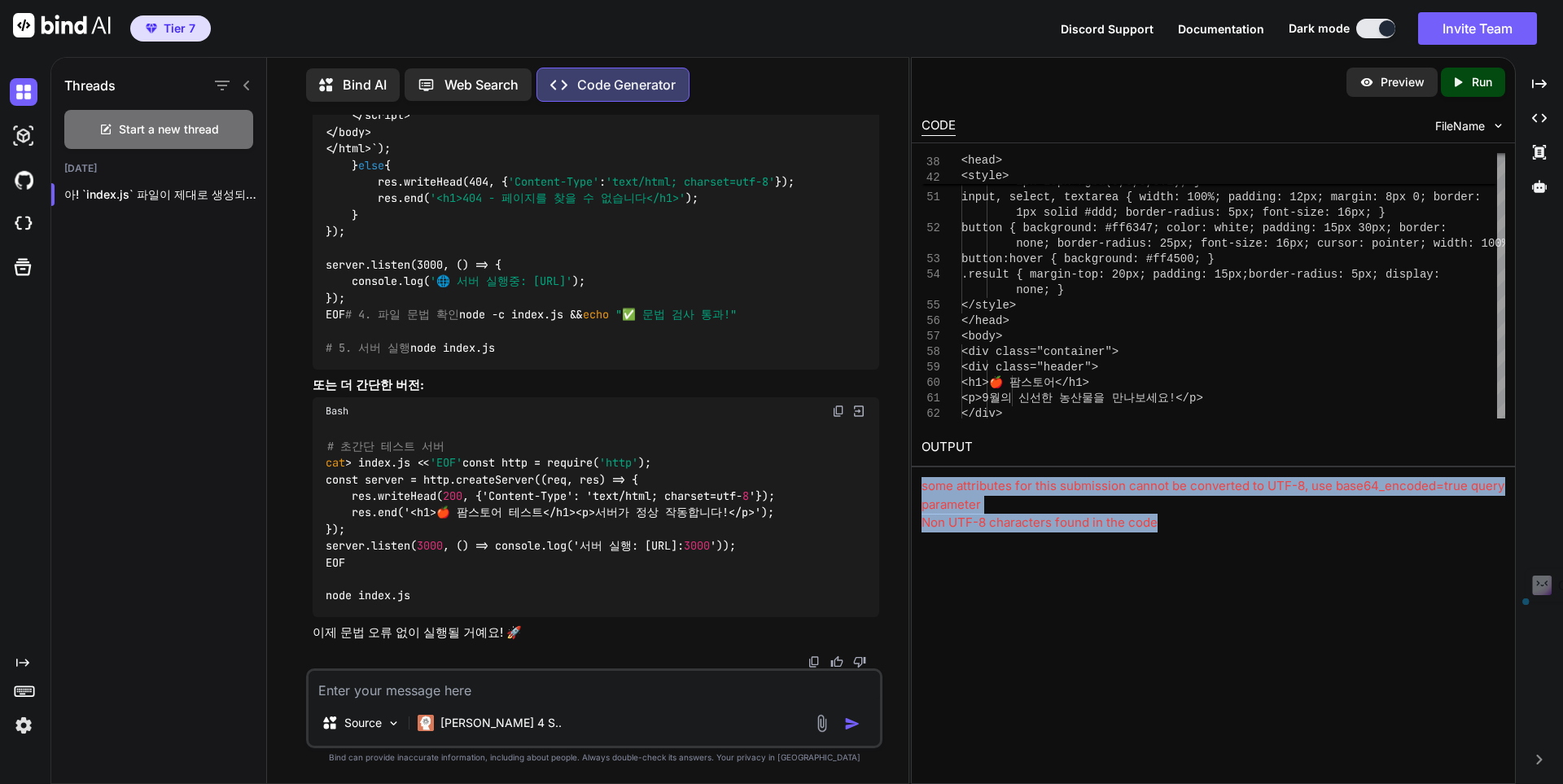
drag, startPoint x: 923, startPoint y: 485, endPoint x: 1119, endPoint y: 510, distance: 197.6
click at [1165, 532] on div "Preview Created with Pixso. Run CODE FileName 49 50 51 52 53 54 55 56 57 58 59 …" at bounding box center [1213, 420] width 605 height 727
copy div "some attributes for this submission cannot be converted to UTF-8, use base64_en…"
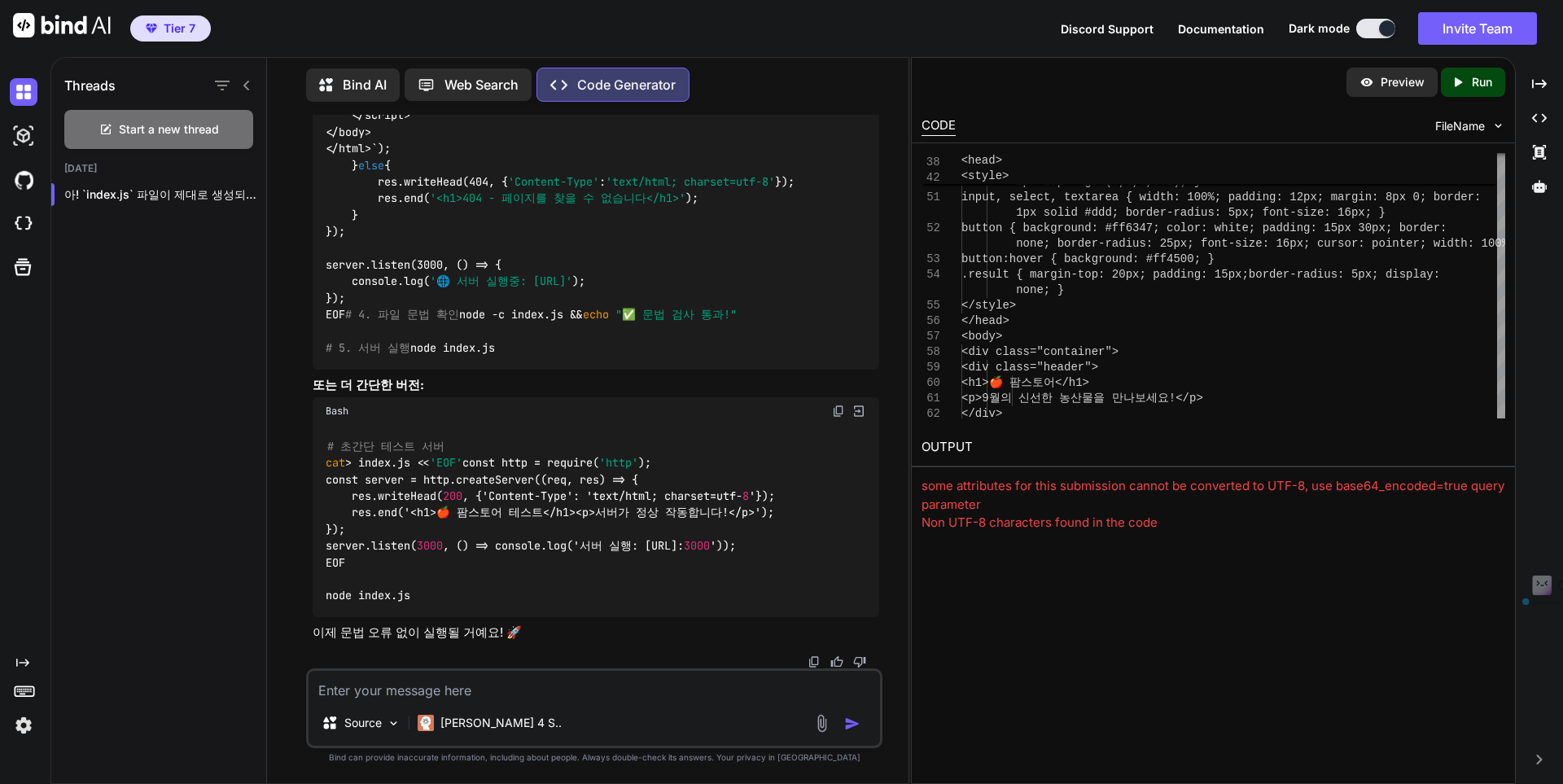
click at [443, 690] on textarea at bounding box center [594, 686] width 572 height 30
paste textarea "some attributes for this submission cannot be converted to UTF-8, use base64_en…"
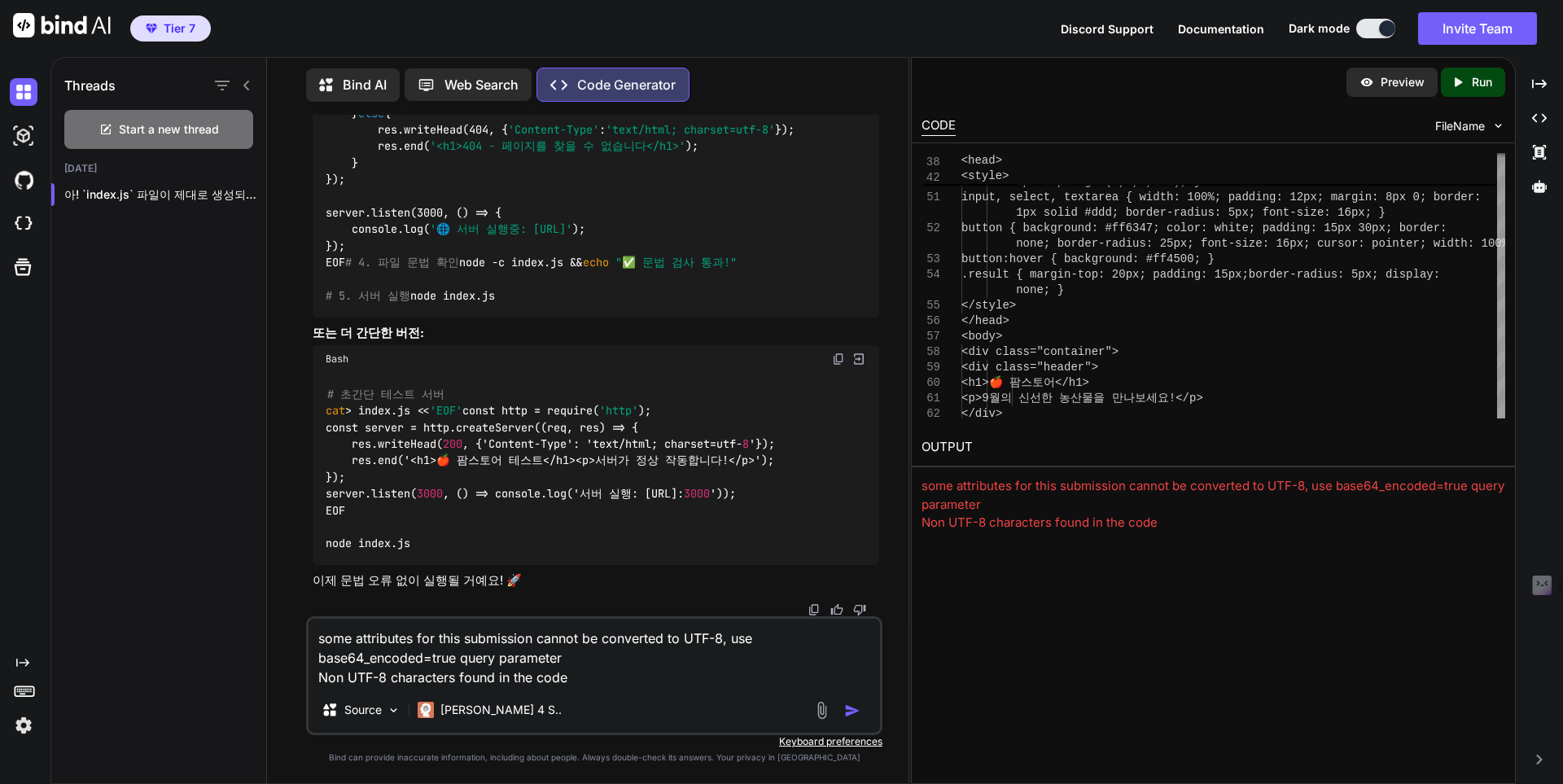
click at [840, 705] on div at bounding box center [839, 709] width 55 height 18
click at [849, 713] on img "button" at bounding box center [852, 710] width 17 height 17
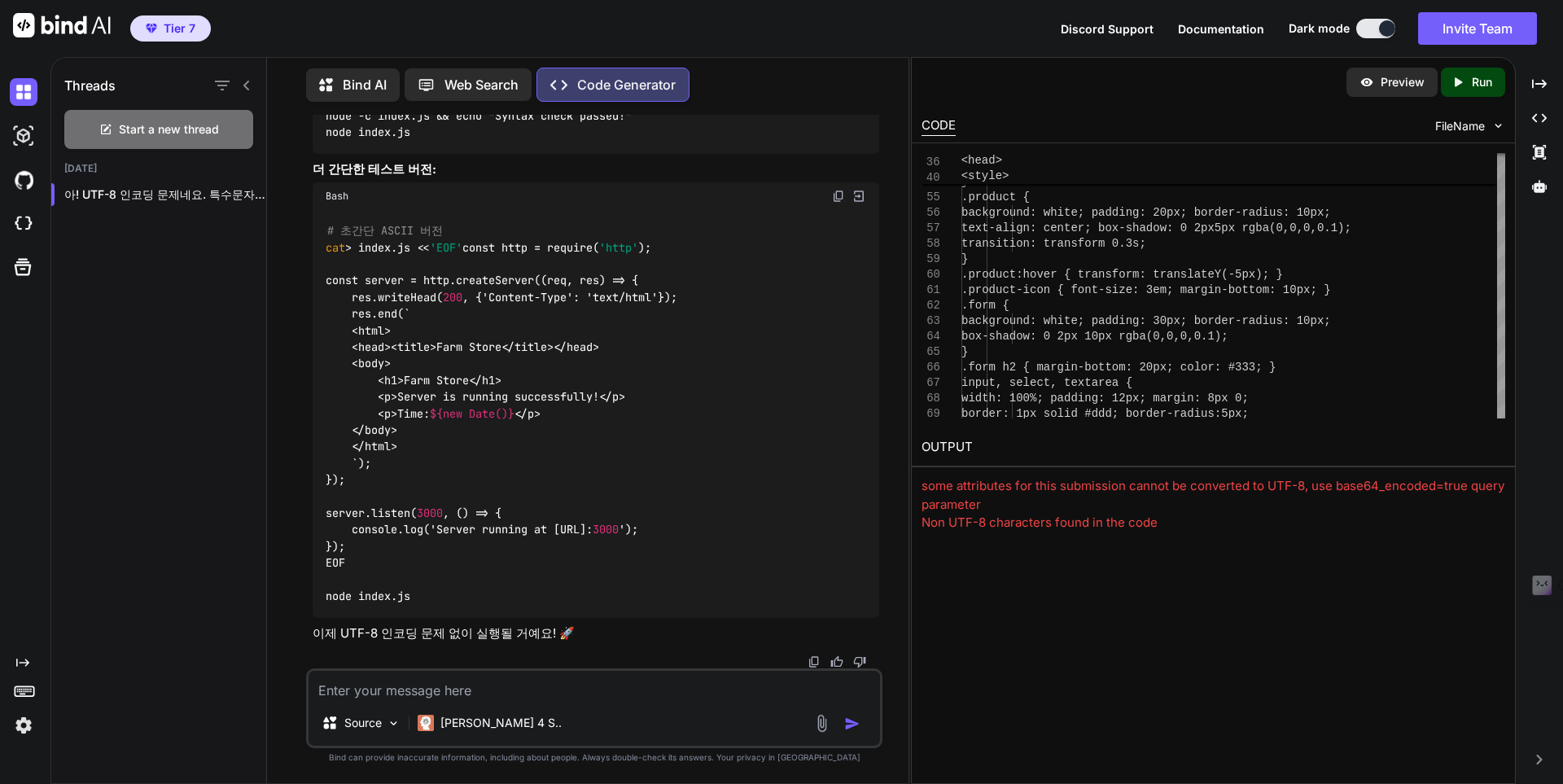
scroll to position [59899, 0]
click at [1485, 89] on p "Run" at bounding box center [1481, 82] width 20 height 17
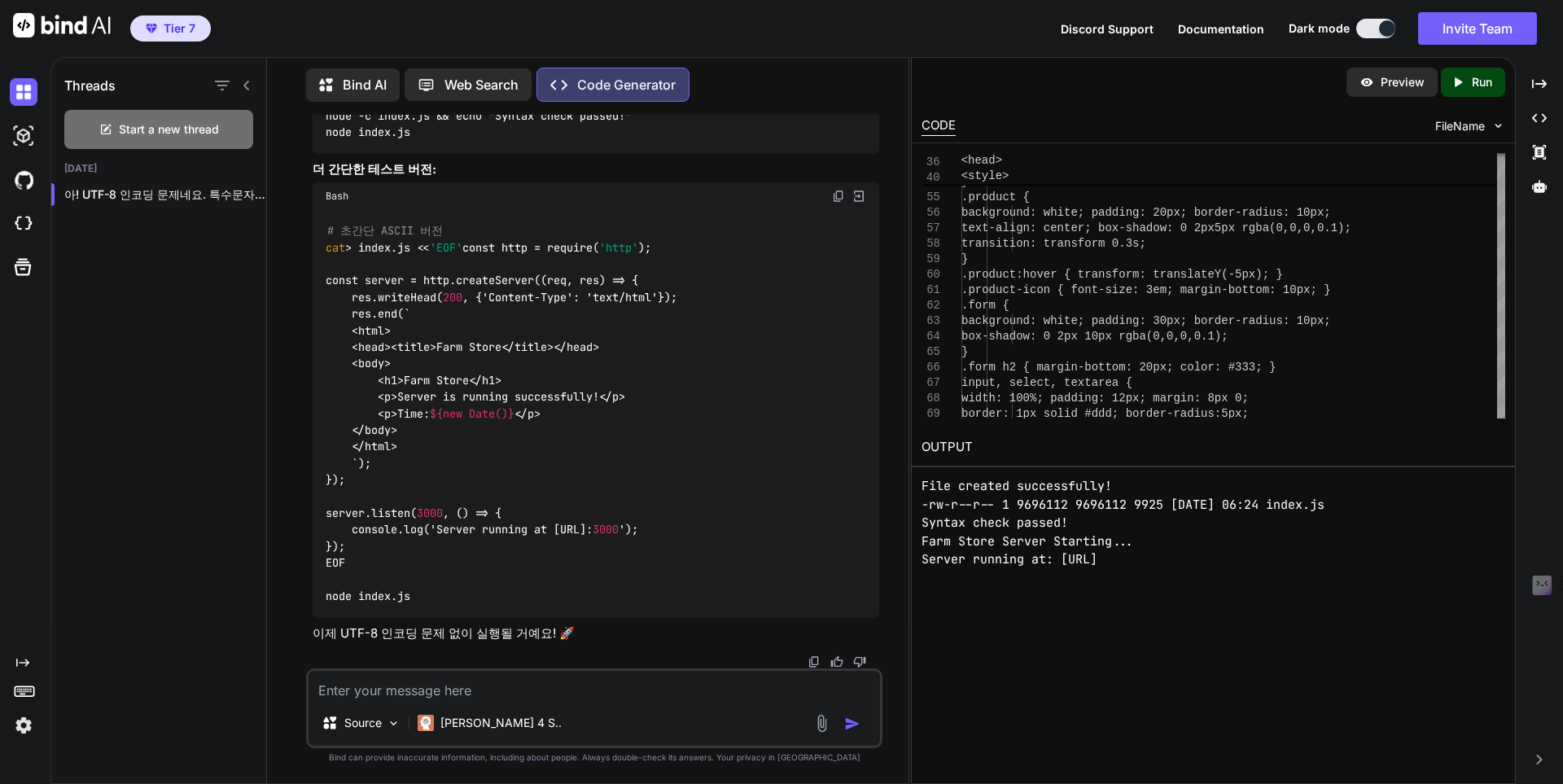
scroll to position [20, 0]
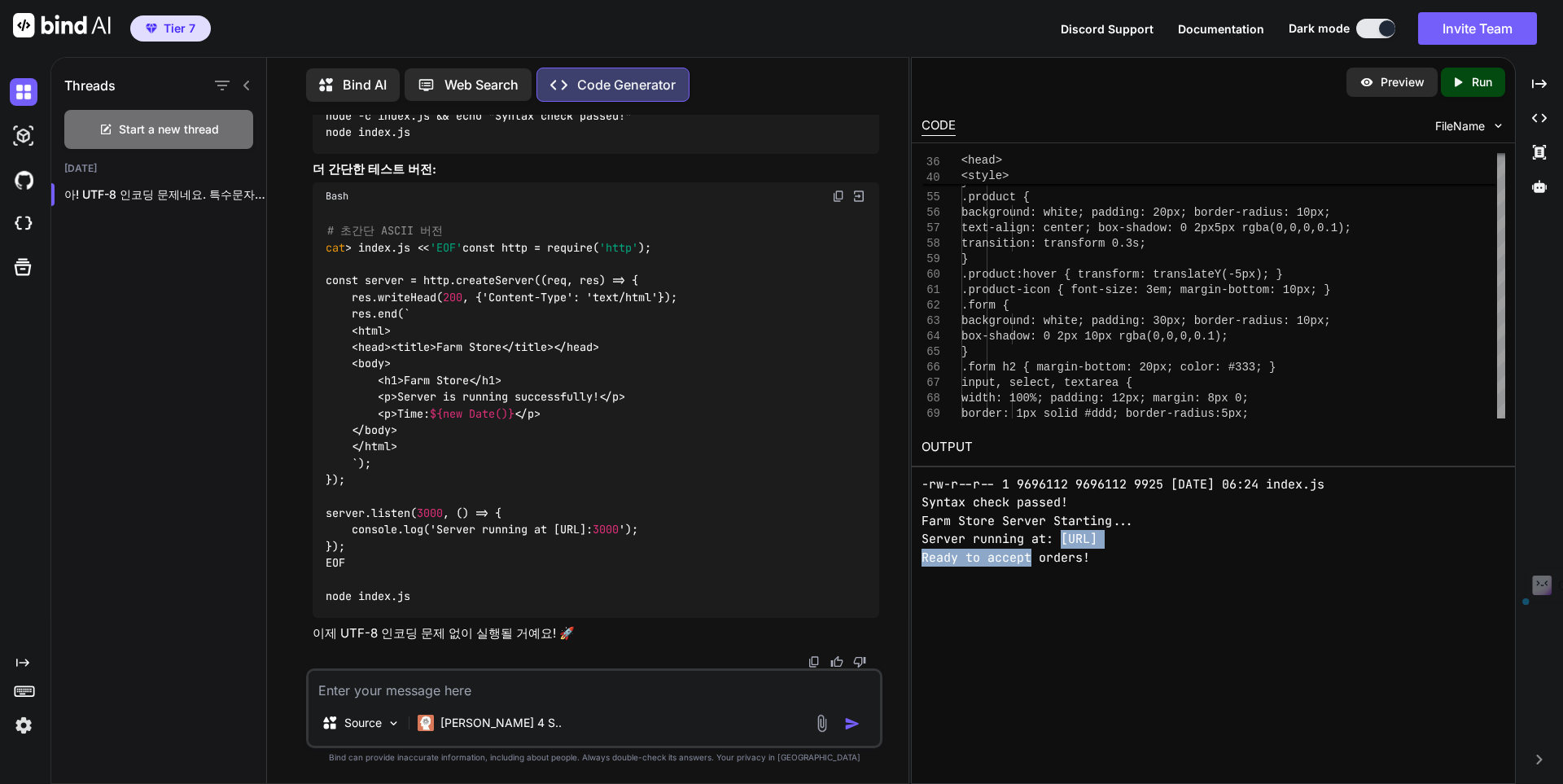
drag, startPoint x: 1060, startPoint y: 537, endPoint x: 1197, endPoint y: 538, distance: 137.0
click at [1209, 541] on pre "File created successfully! -rw-r--r-- 1 9696112 9696112 9925 Sep 12 06:24 index…" at bounding box center [1214, 511] width 584 height 110
drag, startPoint x: 1254, startPoint y: 542, endPoint x: 1062, endPoint y: 539, distance: 192.0
click at [1062, 539] on pre "File created successfully! -rw-r--r-- 1 9696112 9696112 9925 Sep 12 06:24 index…" at bounding box center [1214, 511] width 584 height 110
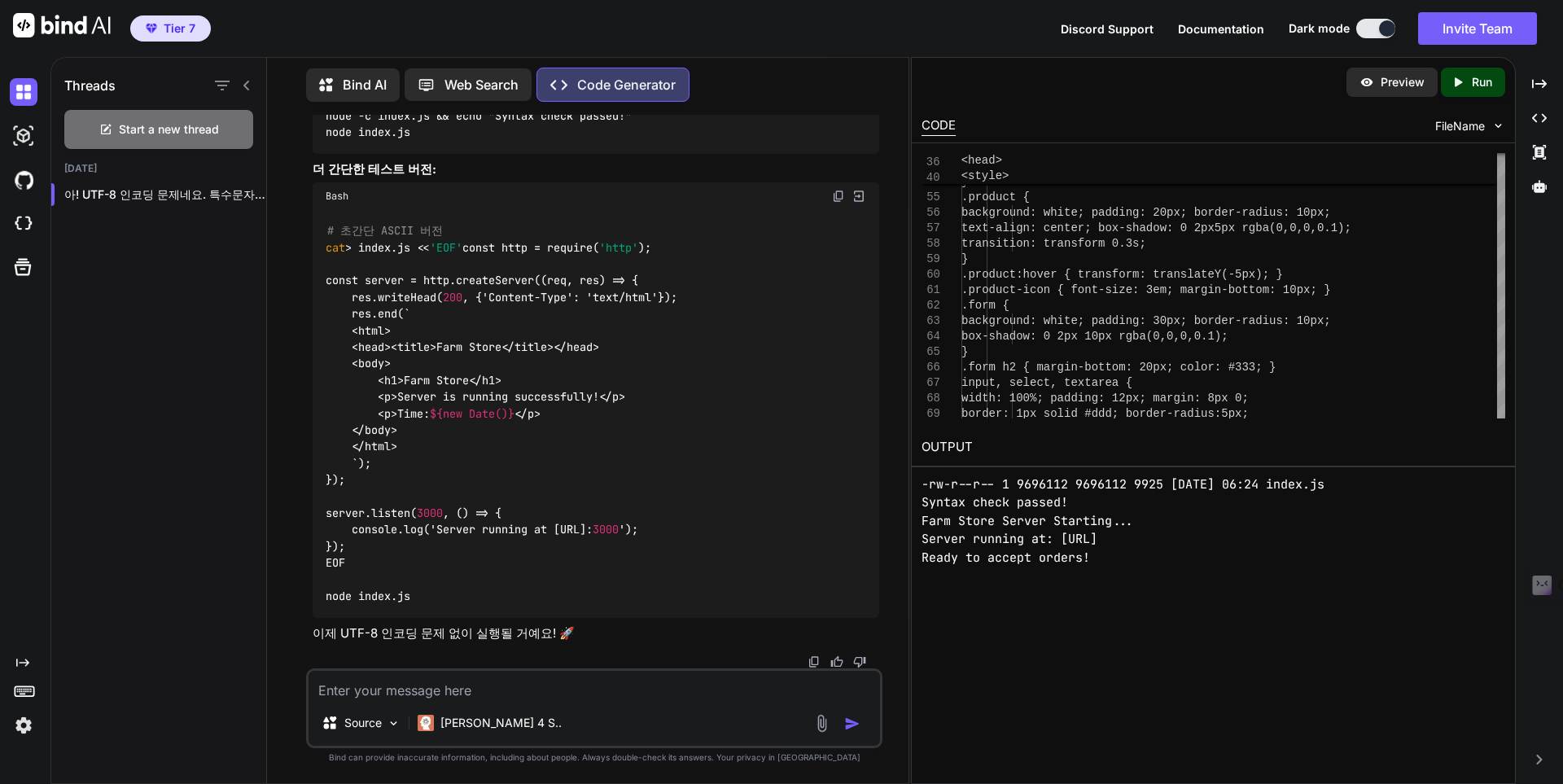
click at [511, 637] on p "이제 UTF-8 인코딩 문제 없이 실행될 거예요! 🚀" at bounding box center [596, 633] width 566 height 18
click at [511, 637] on p "이제 UTF-8 인코딩 문제 없이 실행될 거예요! 🚀" at bounding box center [596, 633] width 566 height 18
click at [663, 630] on p "이제 UTF-8 인코딩 문제 없이 실행될 거예요! 🚀" at bounding box center [596, 633] width 566 height 18
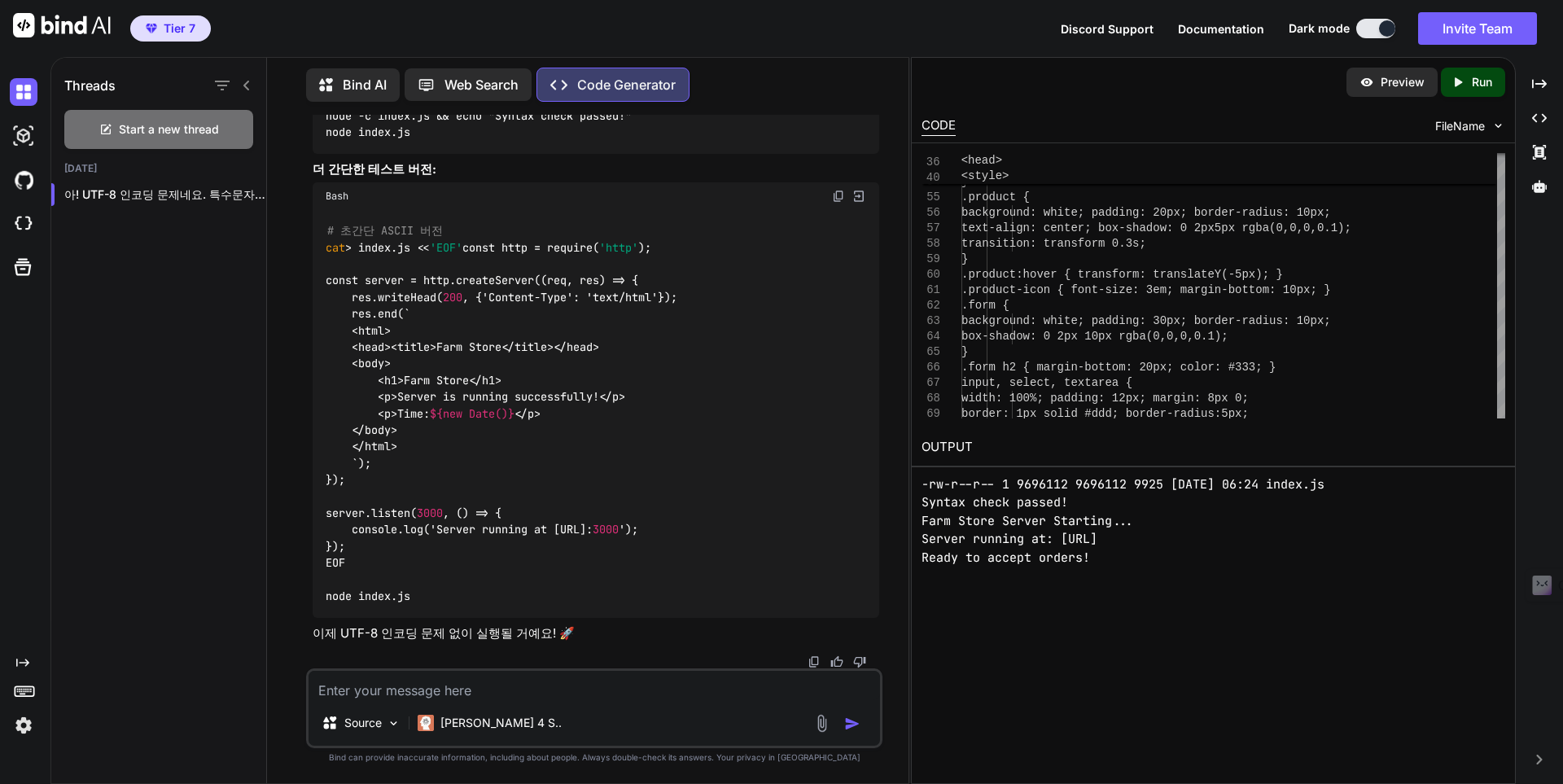
click at [513, 632] on p "이제 UTF-8 인코딩 문제 없이 실행될 거예요! 🚀" at bounding box center [596, 633] width 566 height 18
click at [512, 632] on p "이제 UTF-8 인코딩 문제 없이 실행될 거예요! 🚀" at bounding box center [596, 633] width 566 height 18
click at [608, 630] on p "이제 UTF-8 인코딩 문제 없이 실행될 거예요! 🚀" at bounding box center [596, 633] width 566 height 18
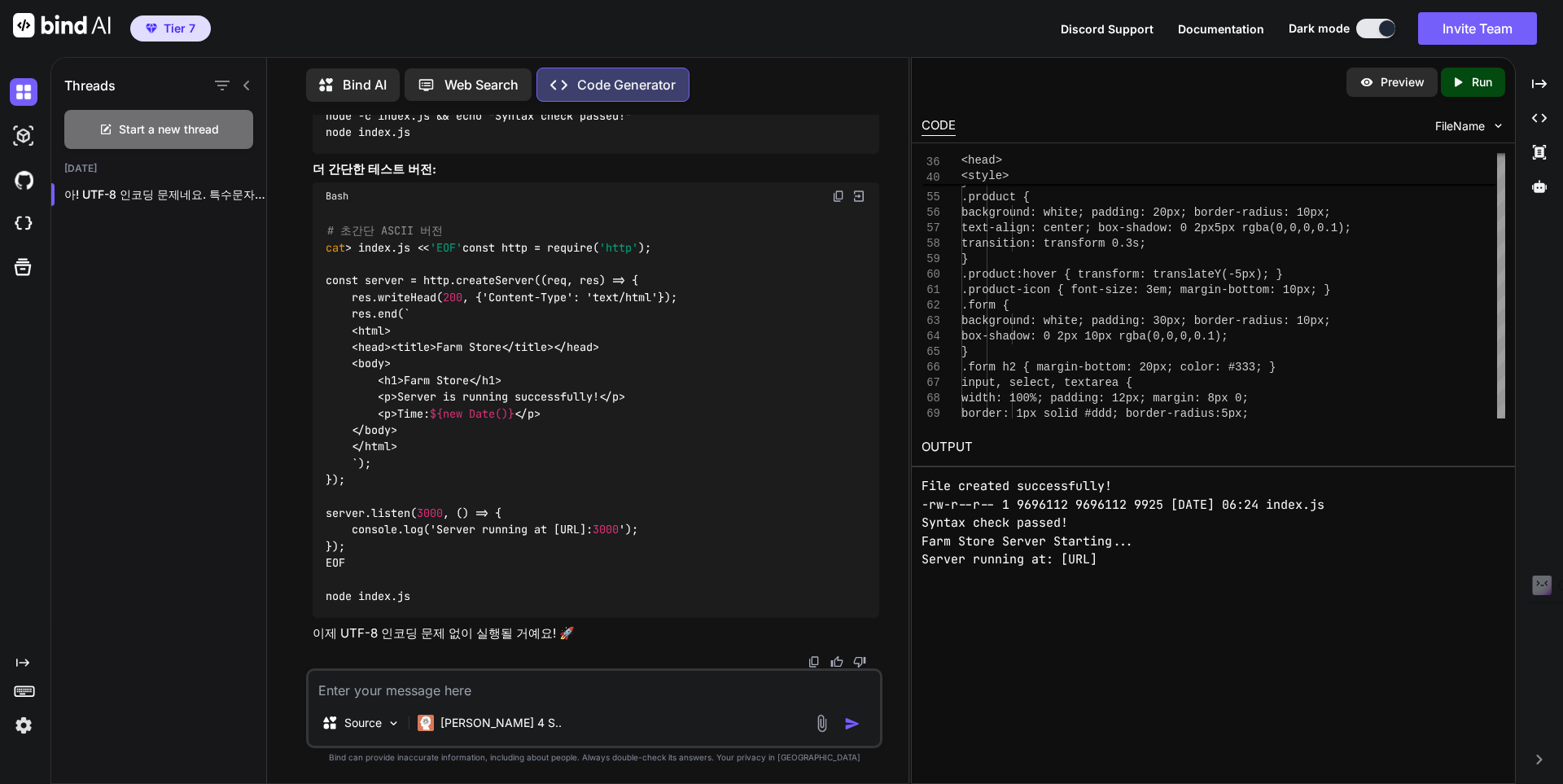
scroll to position [20, 0]
click at [1460, 79] on icon "Created with Pixso." at bounding box center [1458, 82] width 15 height 15
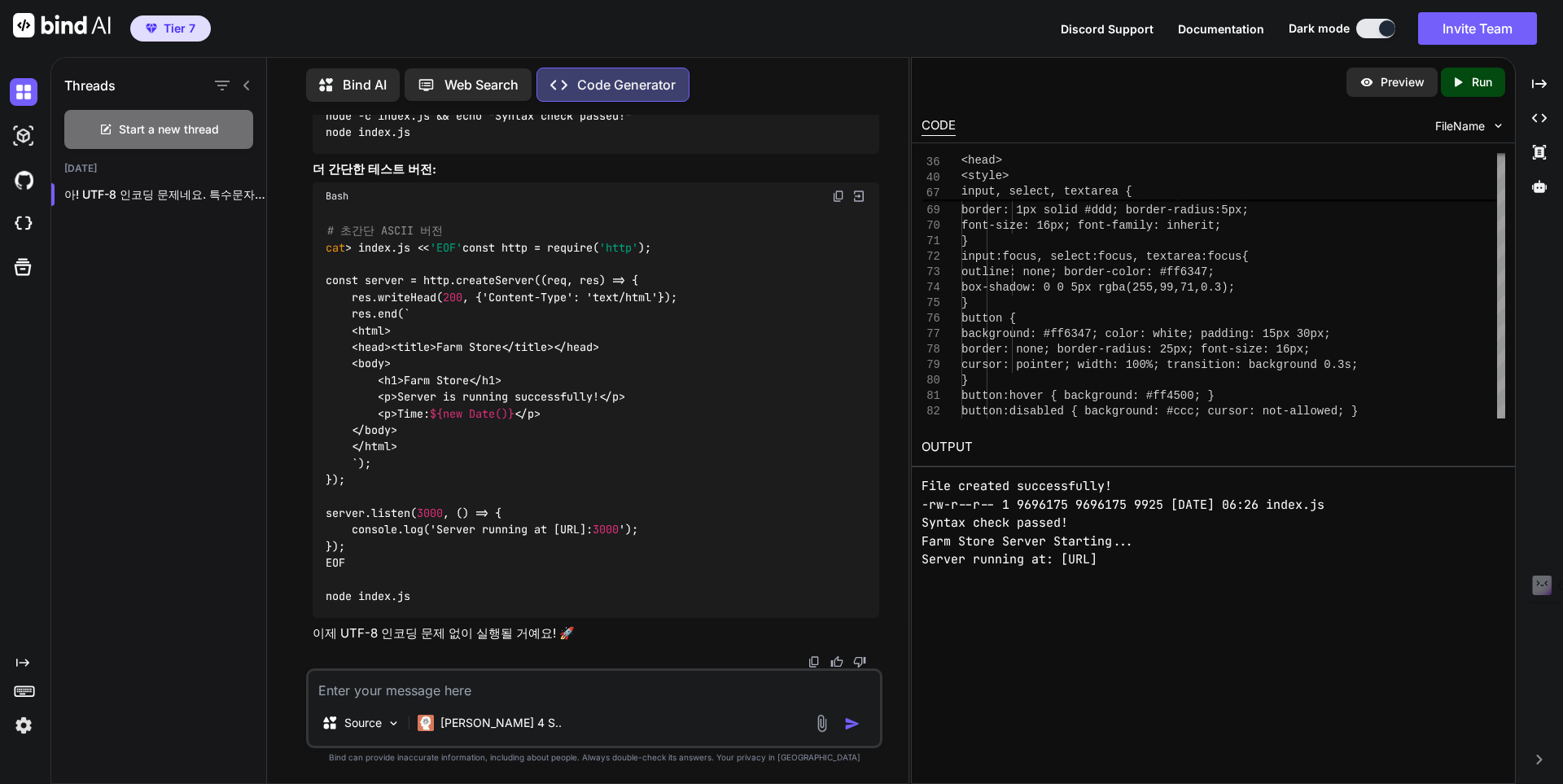
click at [1469, 89] on icon "Created with Pixso." at bounding box center [1461, 82] width 21 height 15
click at [612, 694] on textarea at bounding box center [594, 686] width 572 height 30
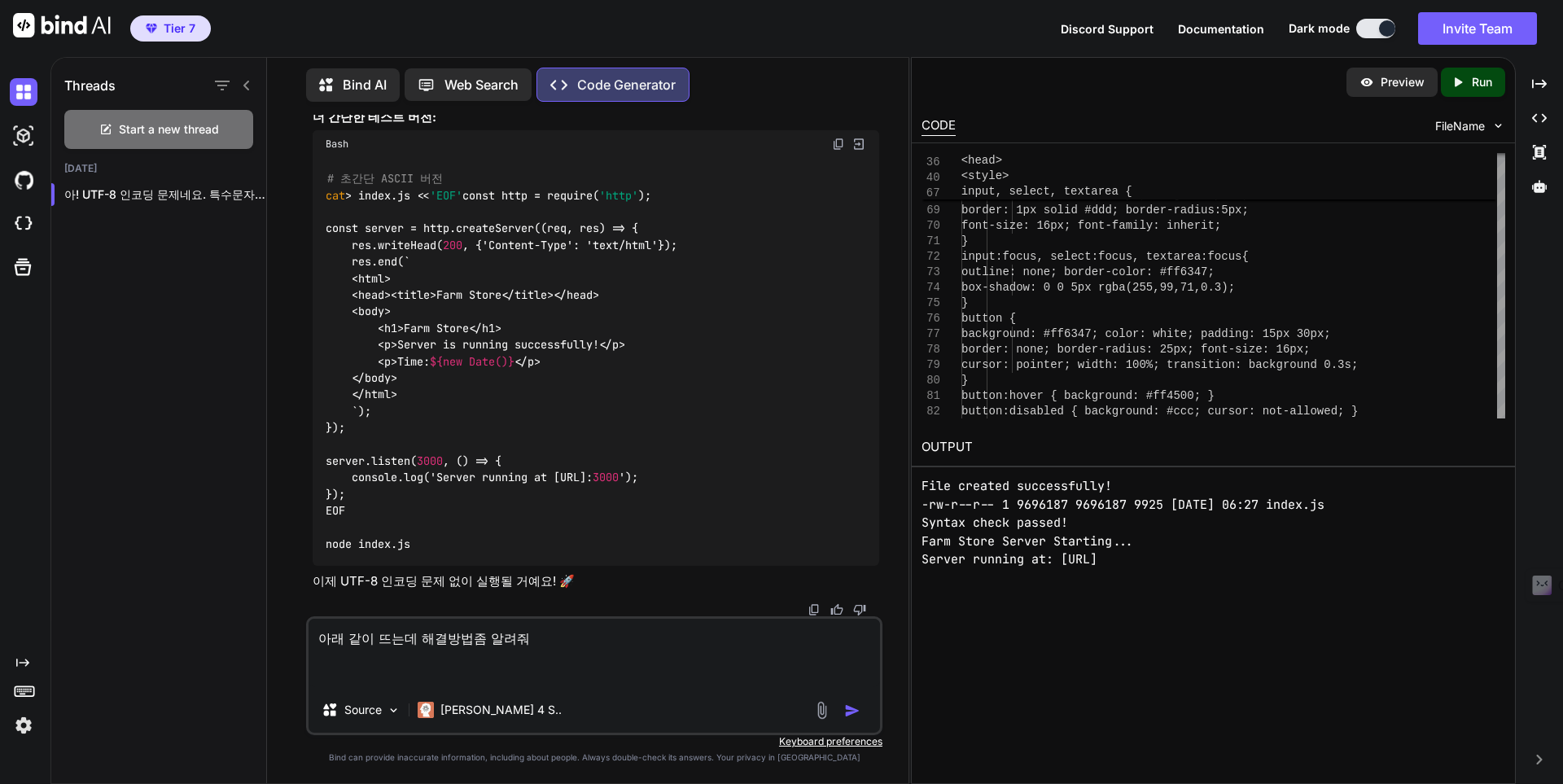
paste textarea "사이트에 연결할 수 없음 localhost에서 연결을 거부했습니다. 다음 방법을 시도해 보세요. 연결 확인 프록시 및 방화벽 확인 ERR_CO…"
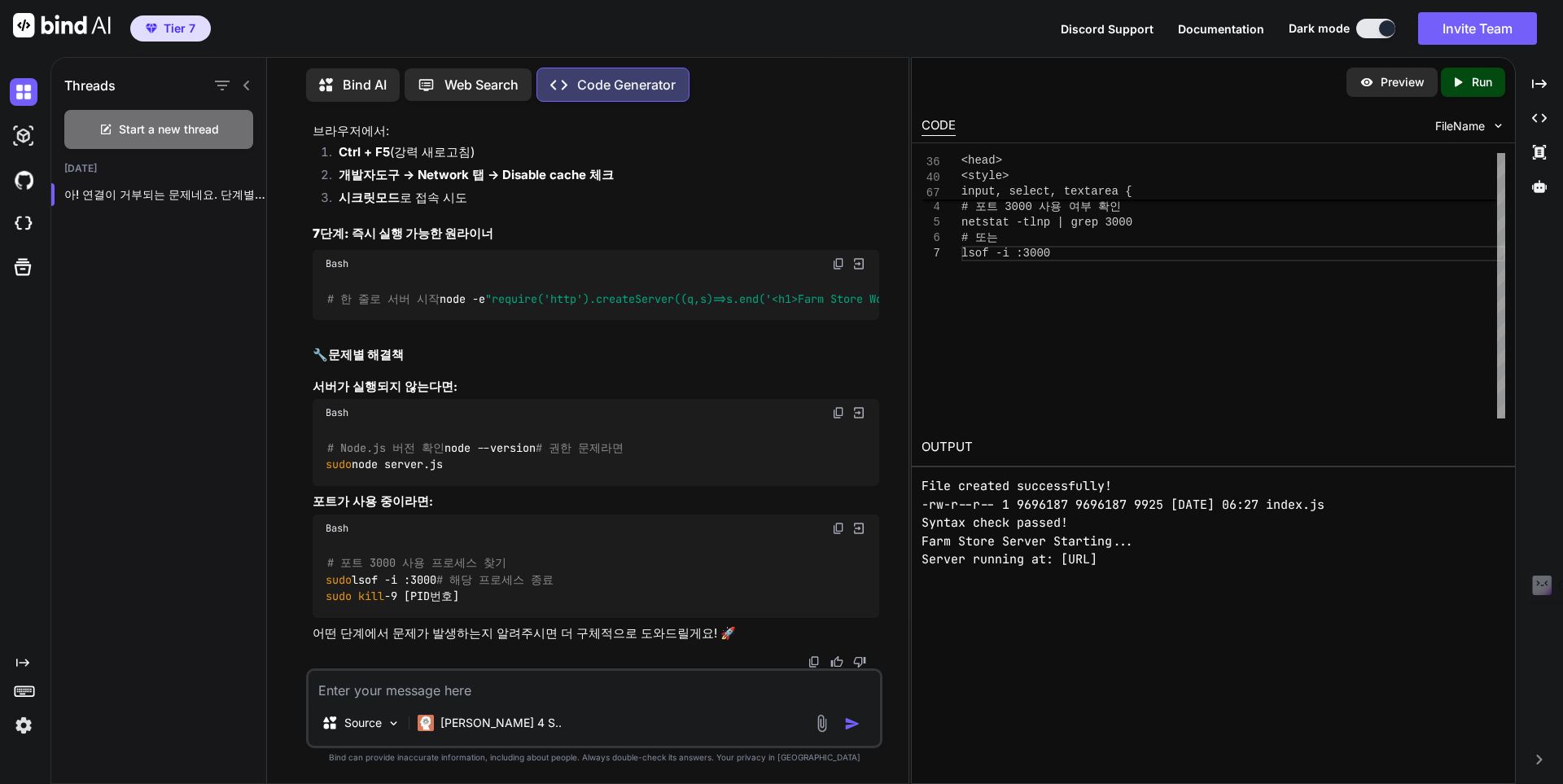
scroll to position [64616, 0]
click at [1472, 80] on p "Run" at bounding box center [1481, 82] width 20 height 17
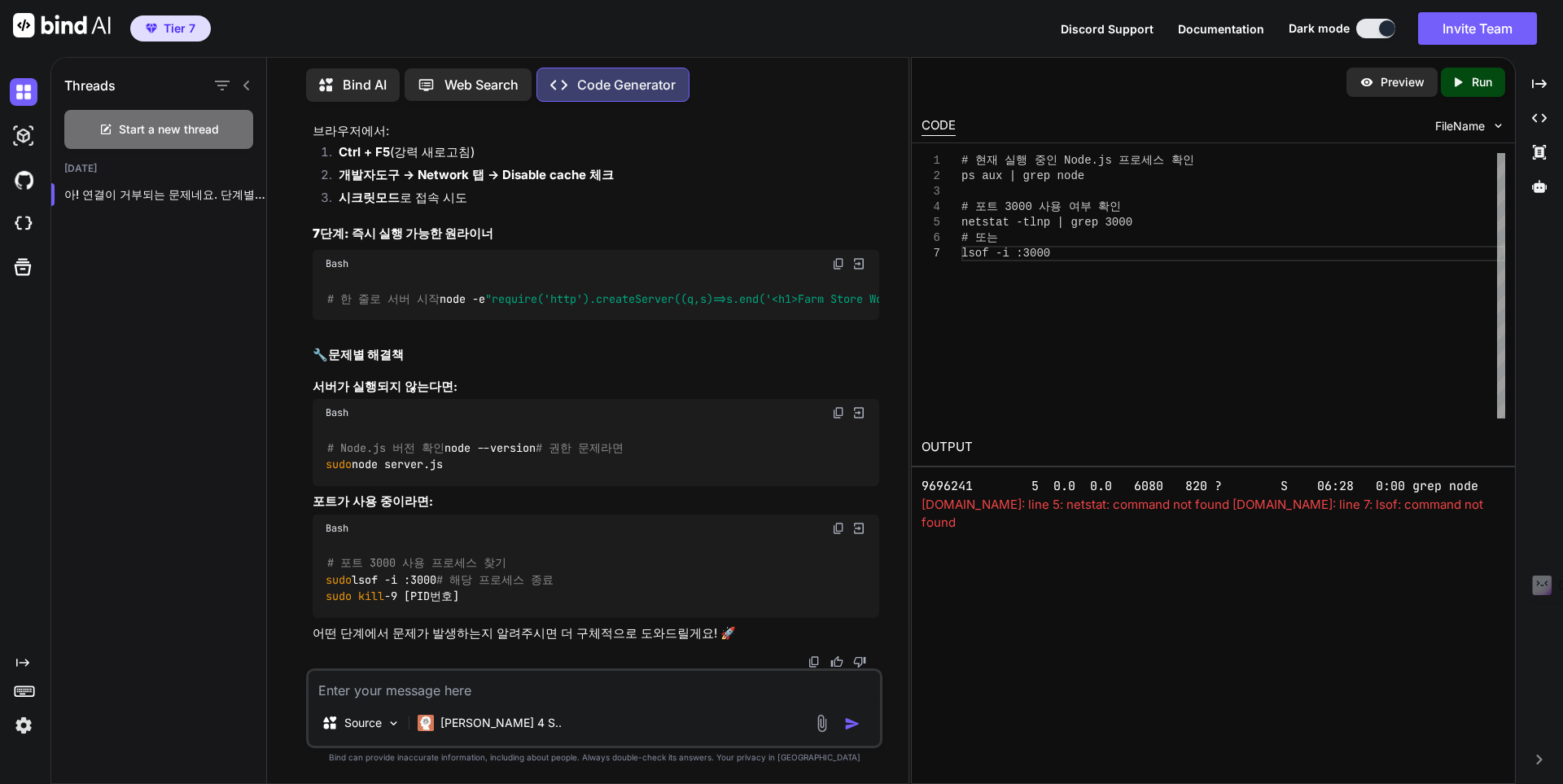
click at [1290, 510] on div "script.sh: line 5: netstat: command not found script.sh: line 7: lsof: command …" at bounding box center [1214, 514] width 584 height 37
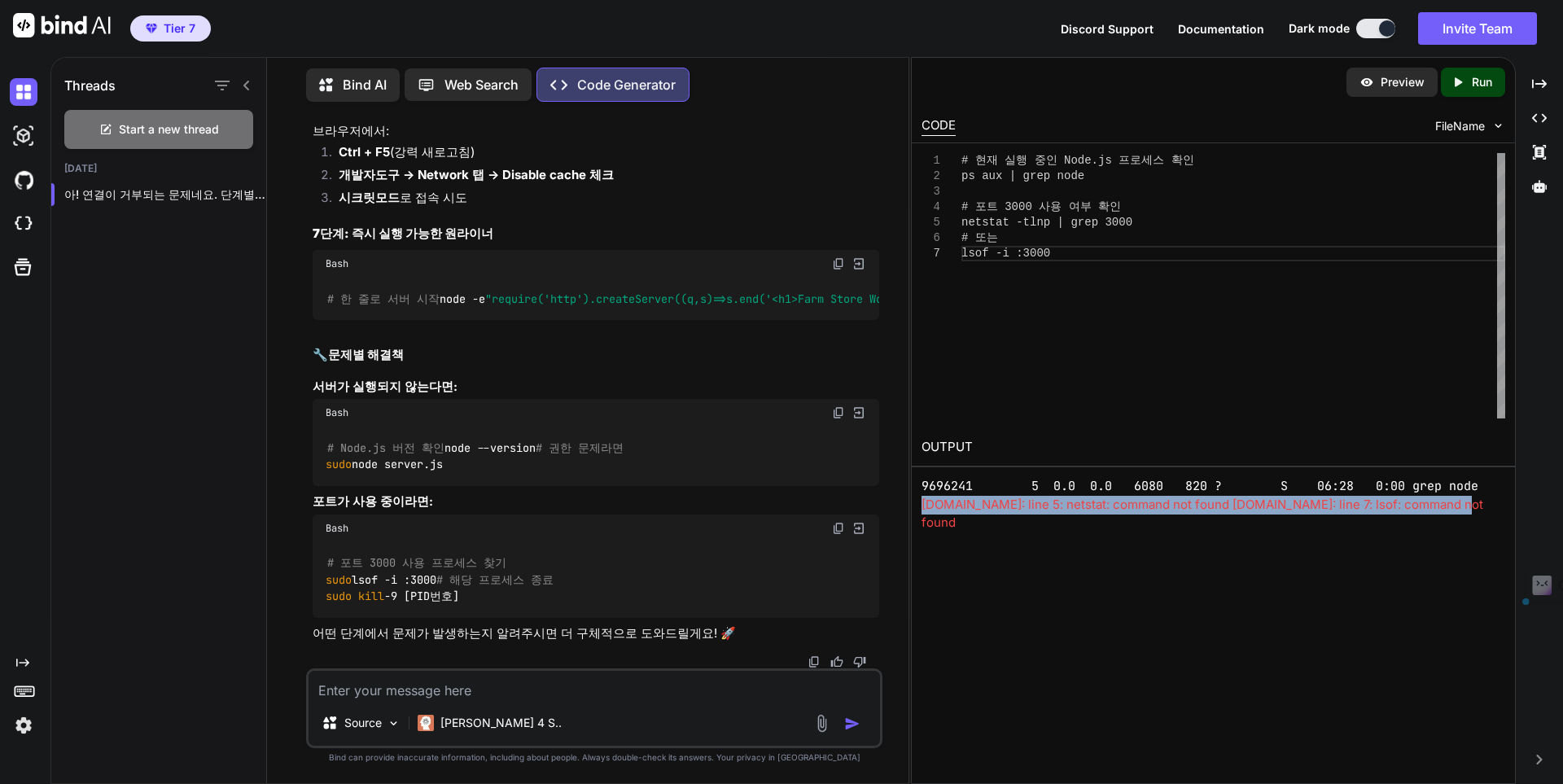
click at [1290, 510] on div "script.sh: line 5: netstat: command not found script.sh: line 7: lsof: command …" at bounding box center [1214, 514] width 584 height 37
copy div "script.sh: line 5: netstat: command not found script.sh: line 7: lsof: command …"
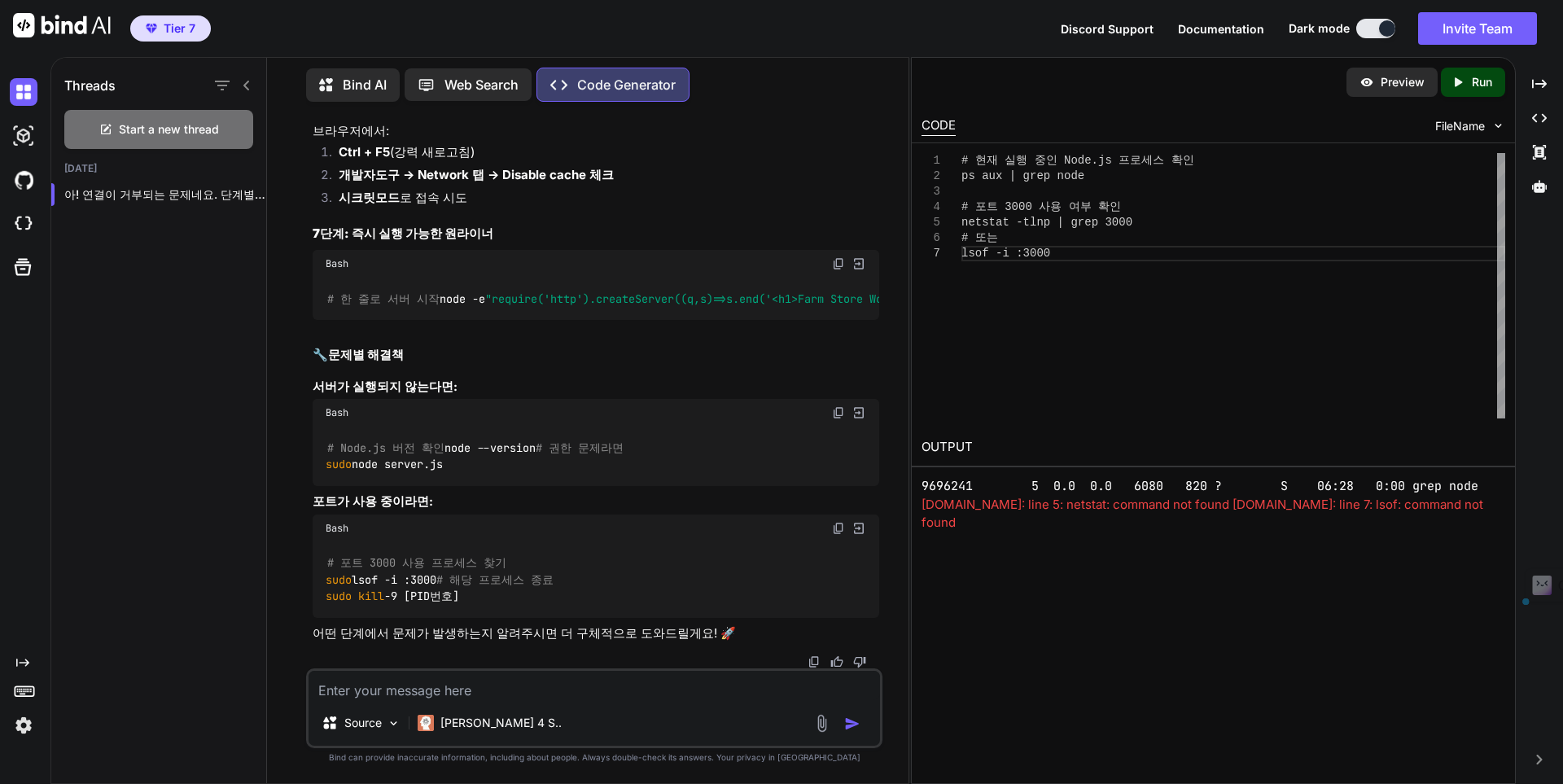
click at [690, 708] on div "Source Claude 4 S.." at bounding box center [594, 726] width 572 height 39
click at [691, 700] on textarea at bounding box center [594, 686] width 572 height 30
paste textarea "script.sh: line 5: netstat: command not found script.sh: line 7: lsof: command …"
click at [856, 724] on img "button" at bounding box center [852, 723] width 17 height 17
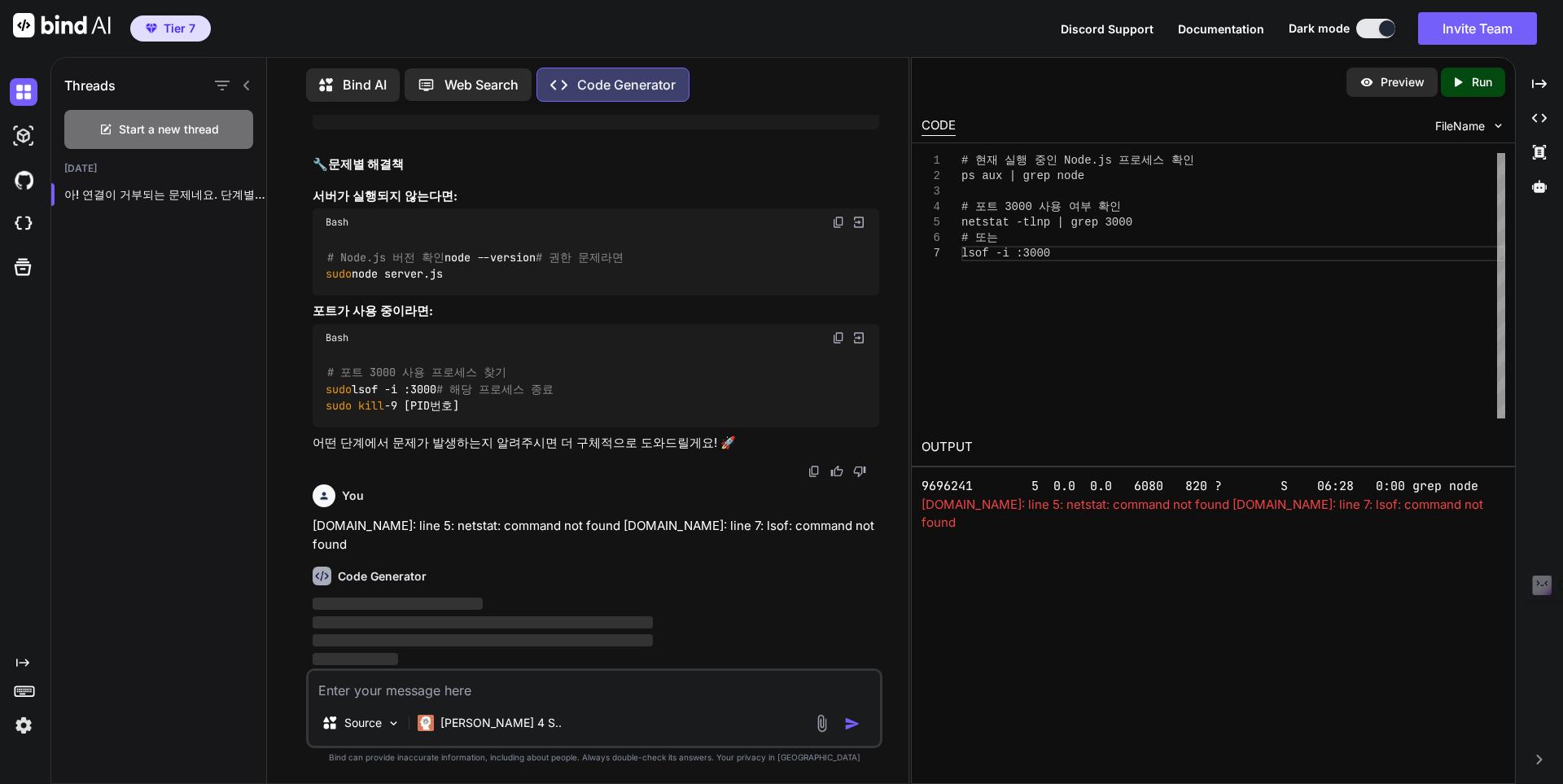
scroll to position [64789, 0]
click at [1484, 80] on p "Run" at bounding box center [1481, 82] width 20 height 17
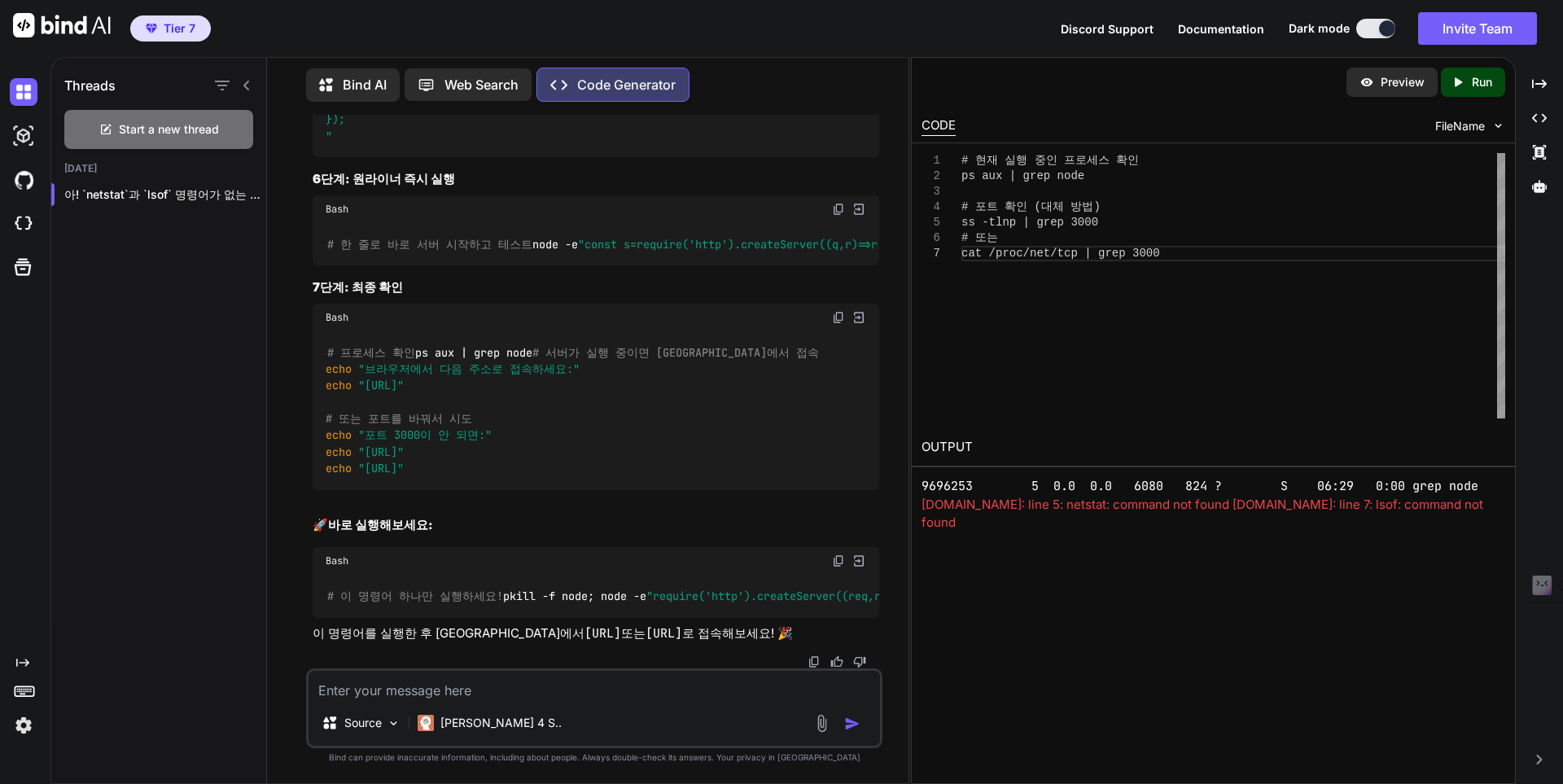
scroll to position [65223, 0]
drag, startPoint x: 1462, startPoint y: 89, endPoint x: 890, endPoint y: 330, distance: 620.7
click at [1462, 89] on icon "Created with Pixso." at bounding box center [1458, 82] width 15 height 15
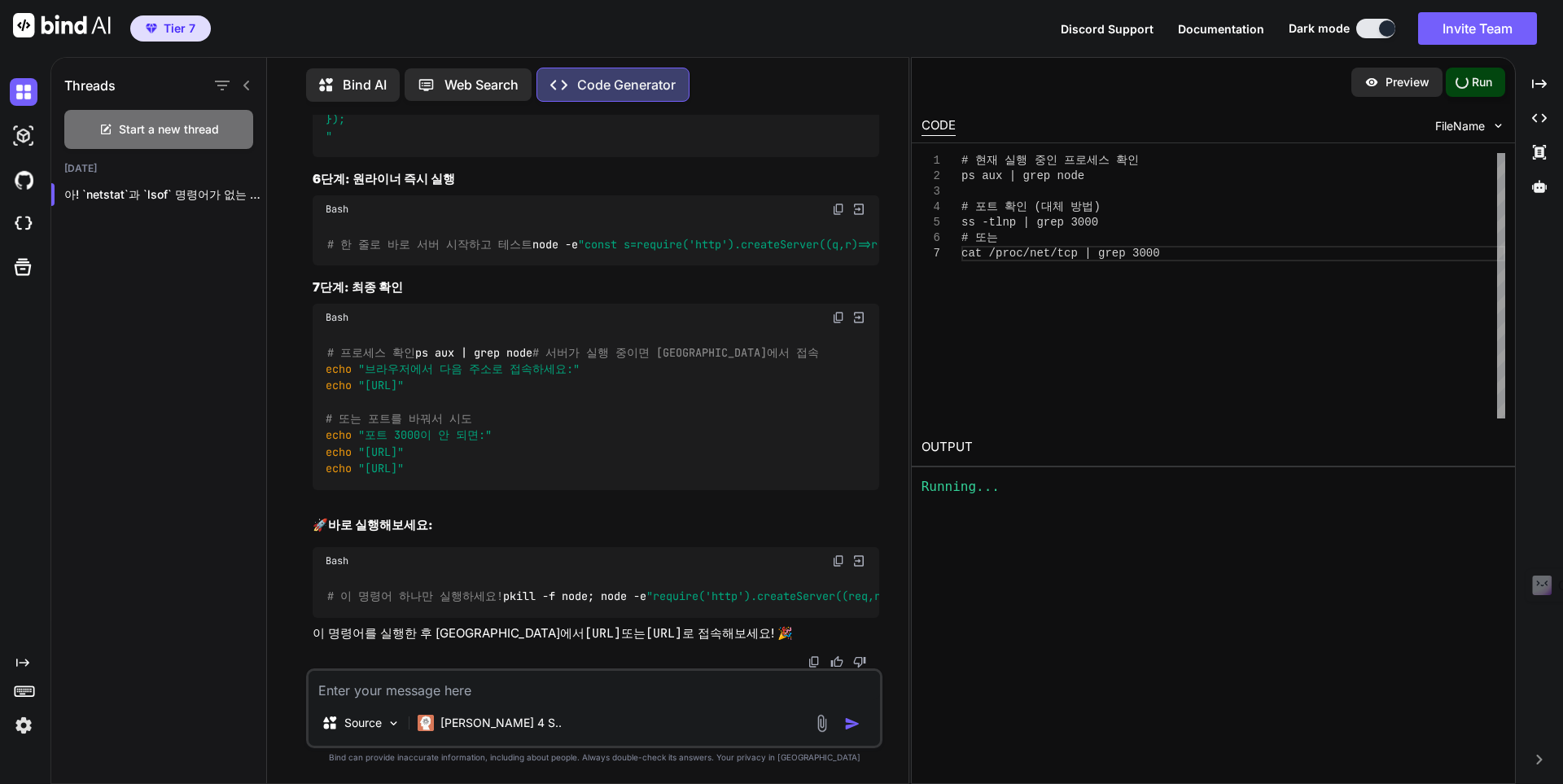
scroll to position [67457, 0]
click at [523, 702] on div "Source Claude 4 S.." at bounding box center [593, 708] width 576 height 80
click at [526, 693] on textarea at bounding box center [594, 686] width 572 height 30
click at [537, 690] on textarea at bounding box center [594, 686] width 572 height 30
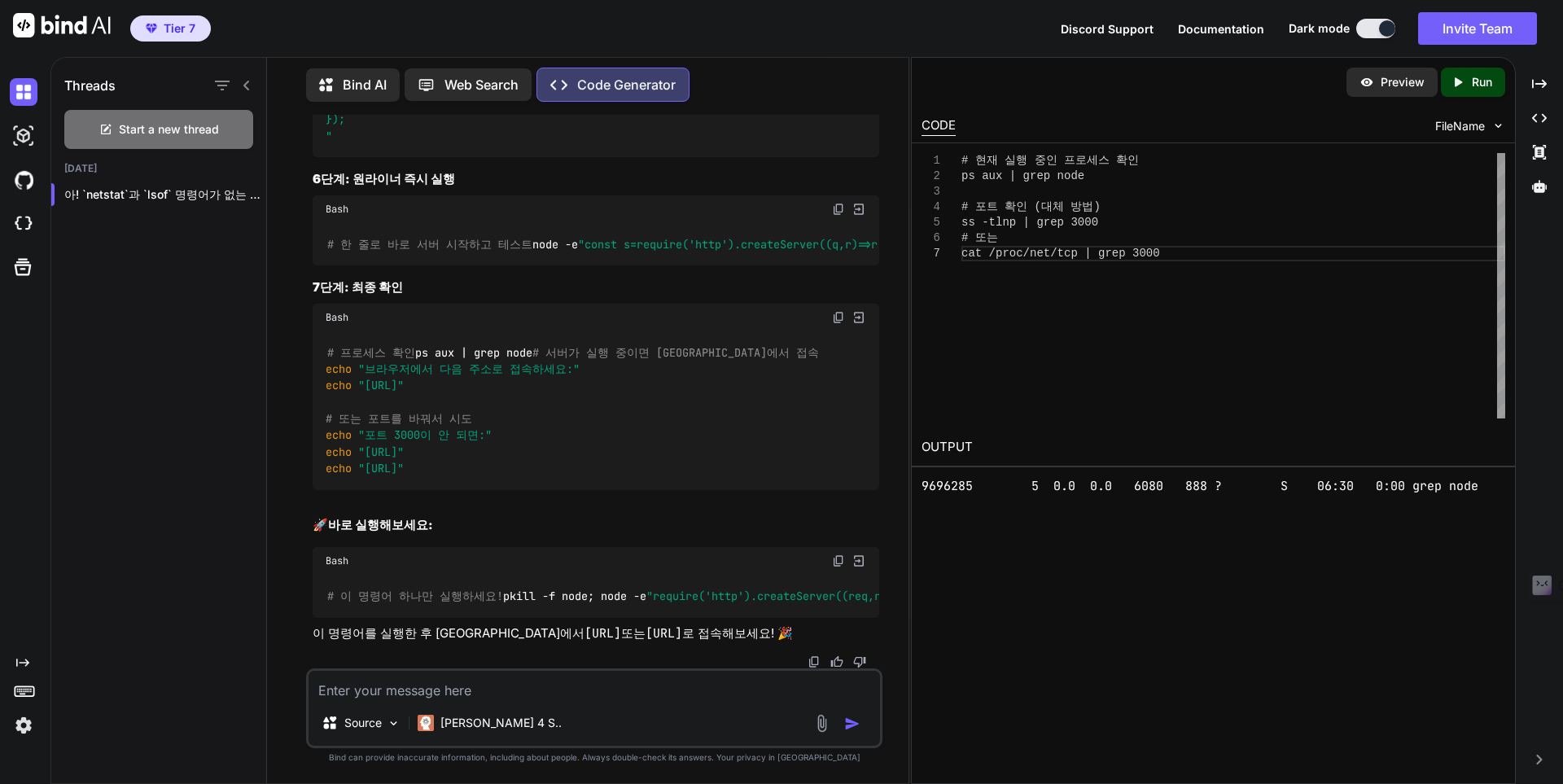
paste textarea "d"
click at [378, 719] on p "Source" at bounding box center [362, 722] width 37 height 17
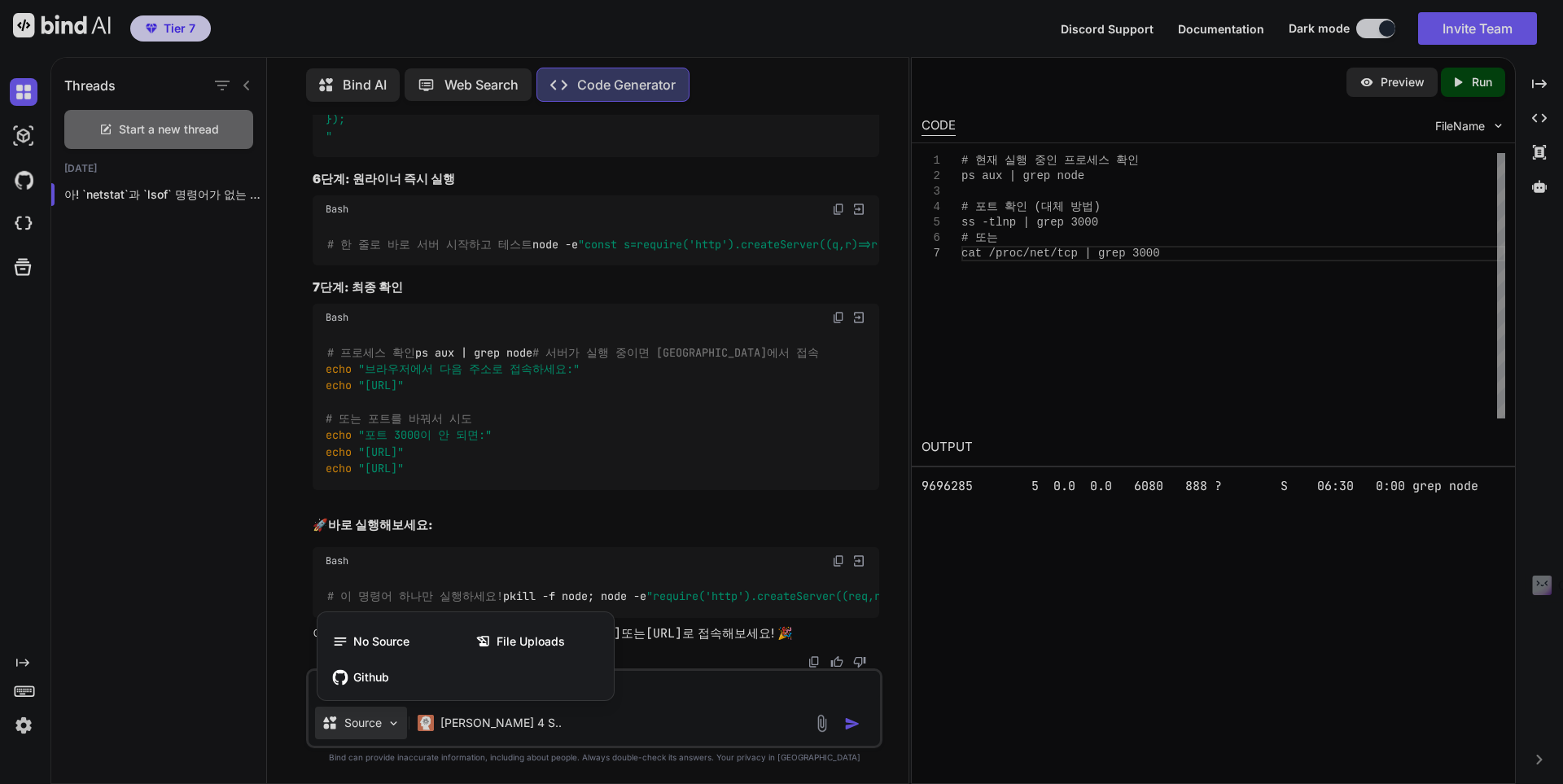
click at [808, 720] on div at bounding box center [782, 392] width 1563 height 784
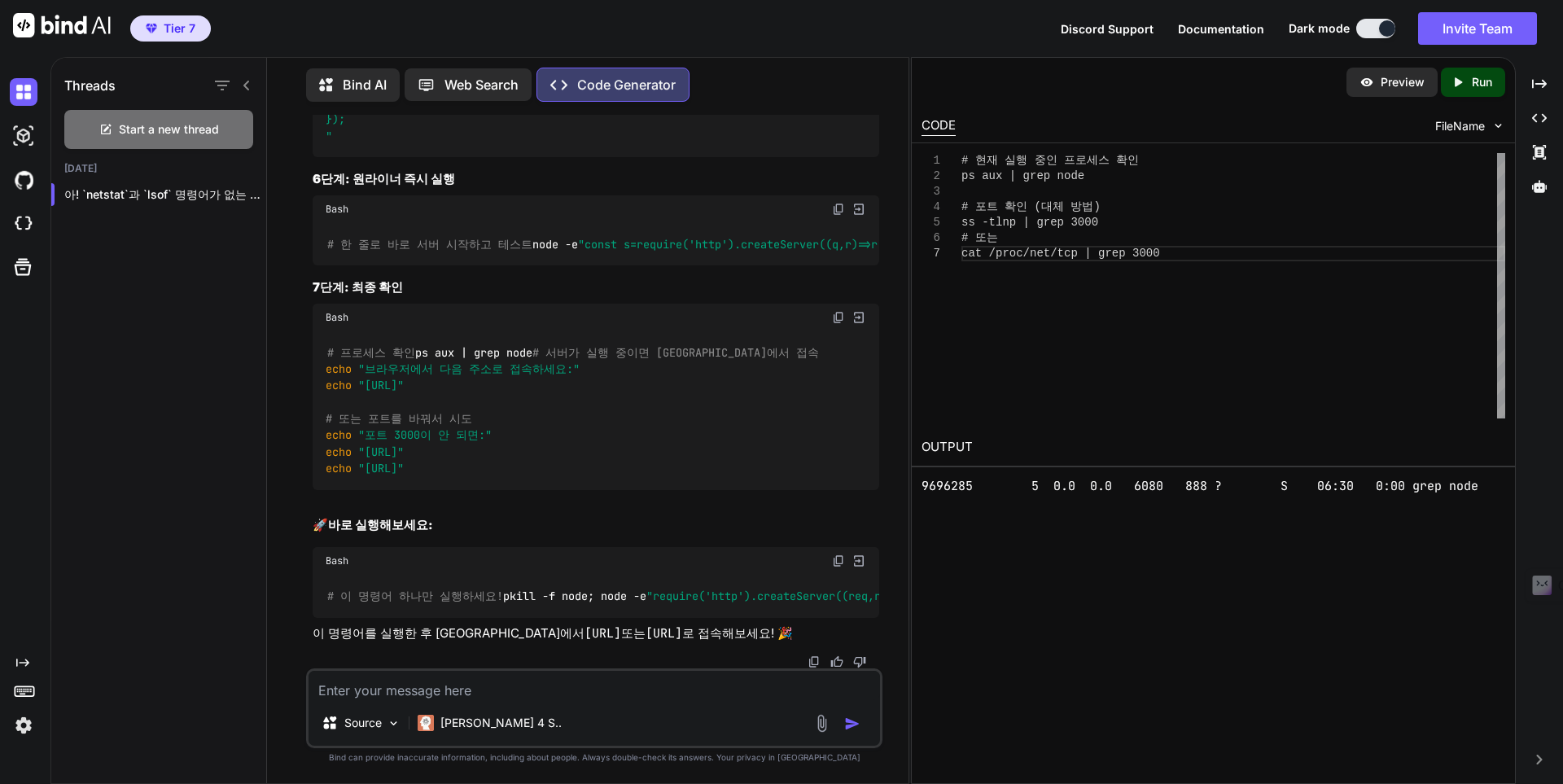
click at [819, 726] on img at bounding box center [821, 722] width 18 height 18
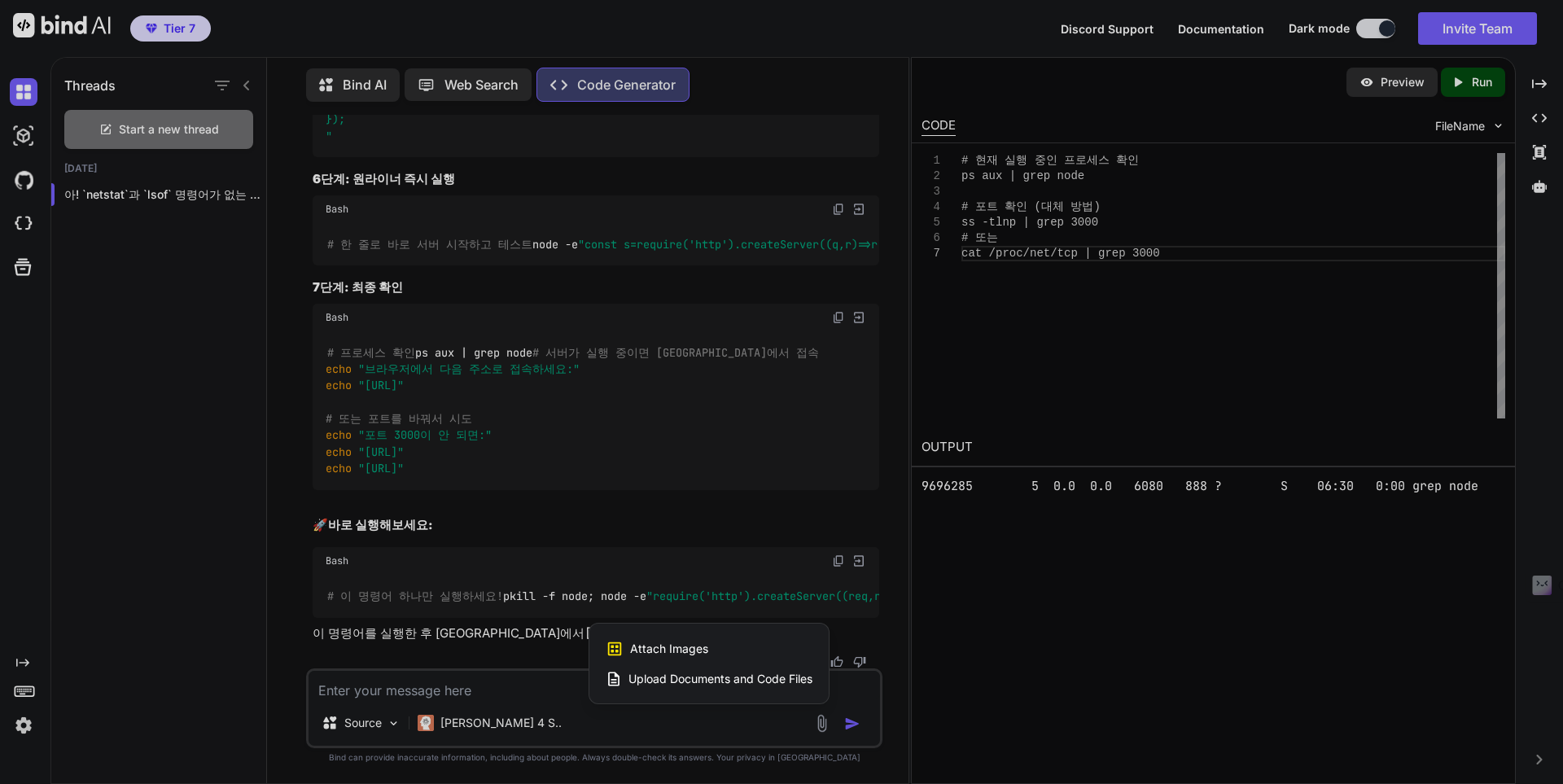
click at [746, 646] on div "Attach Images Image attachments are only supported in Claude and Gemini models." at bounding box center [708, 649] width 206 height 31
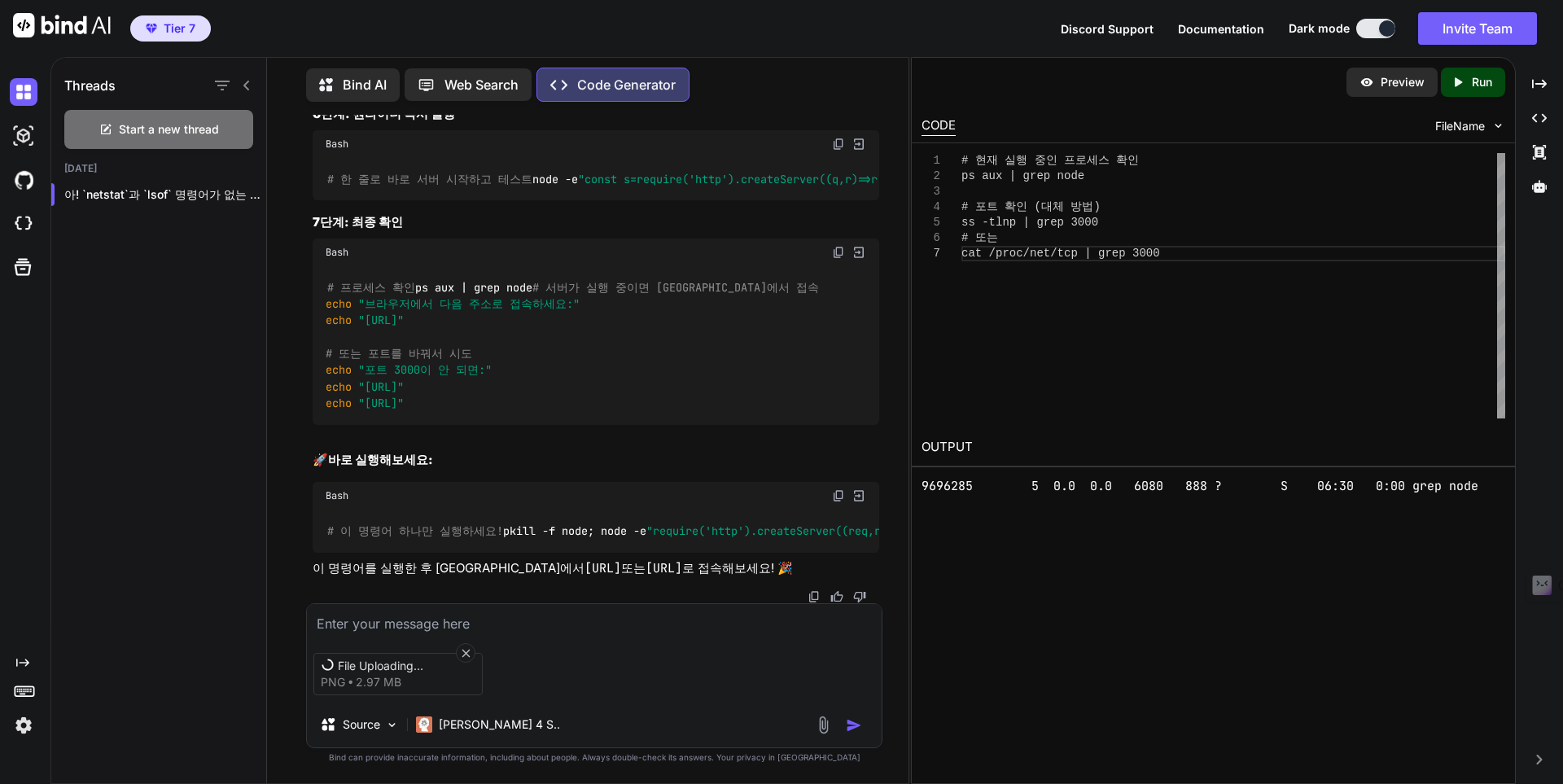
click at [438, 624] on textarea at bounding box center [594, 618] width 575 height 30
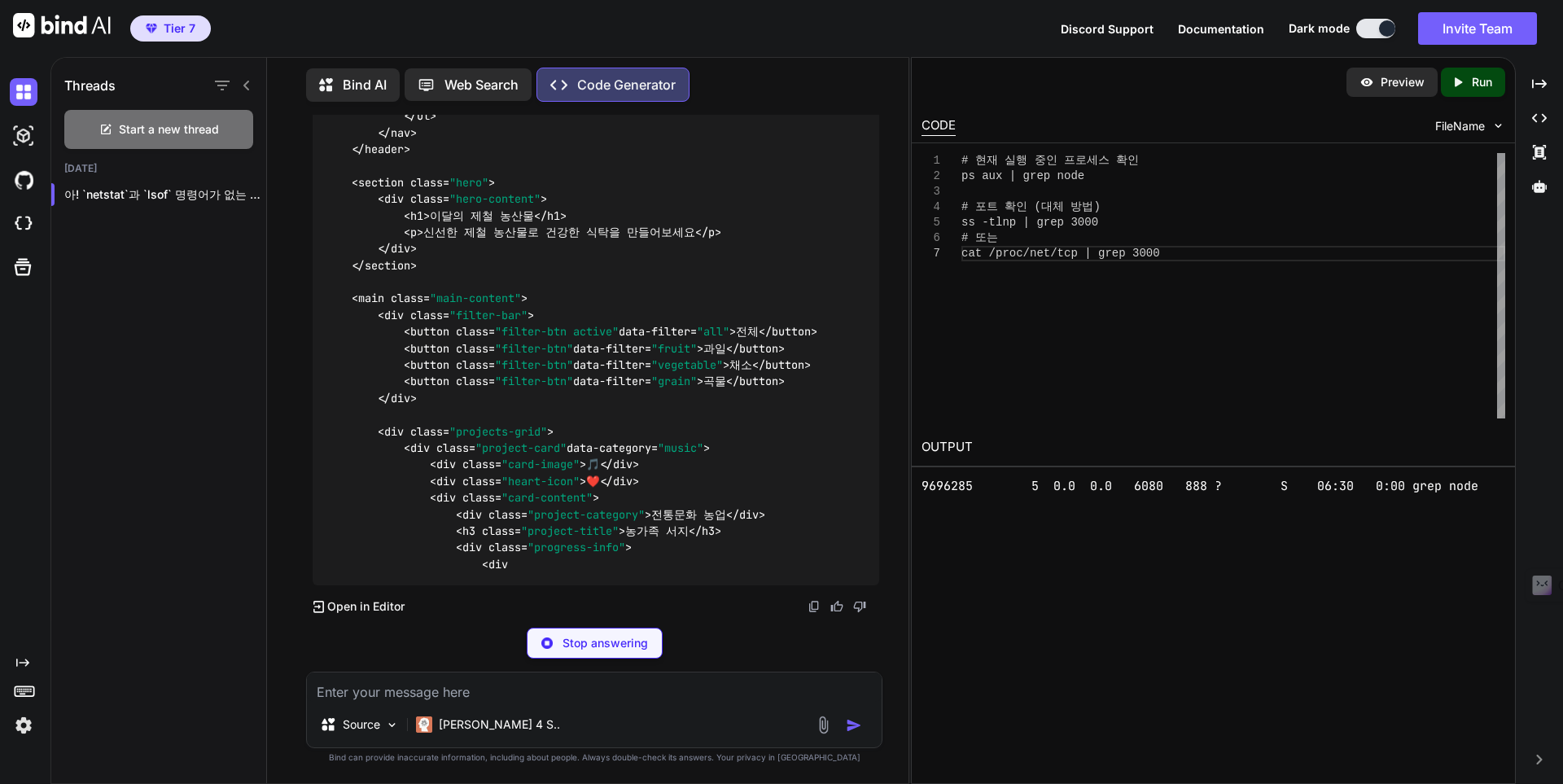
scroll to position [75022, 0]
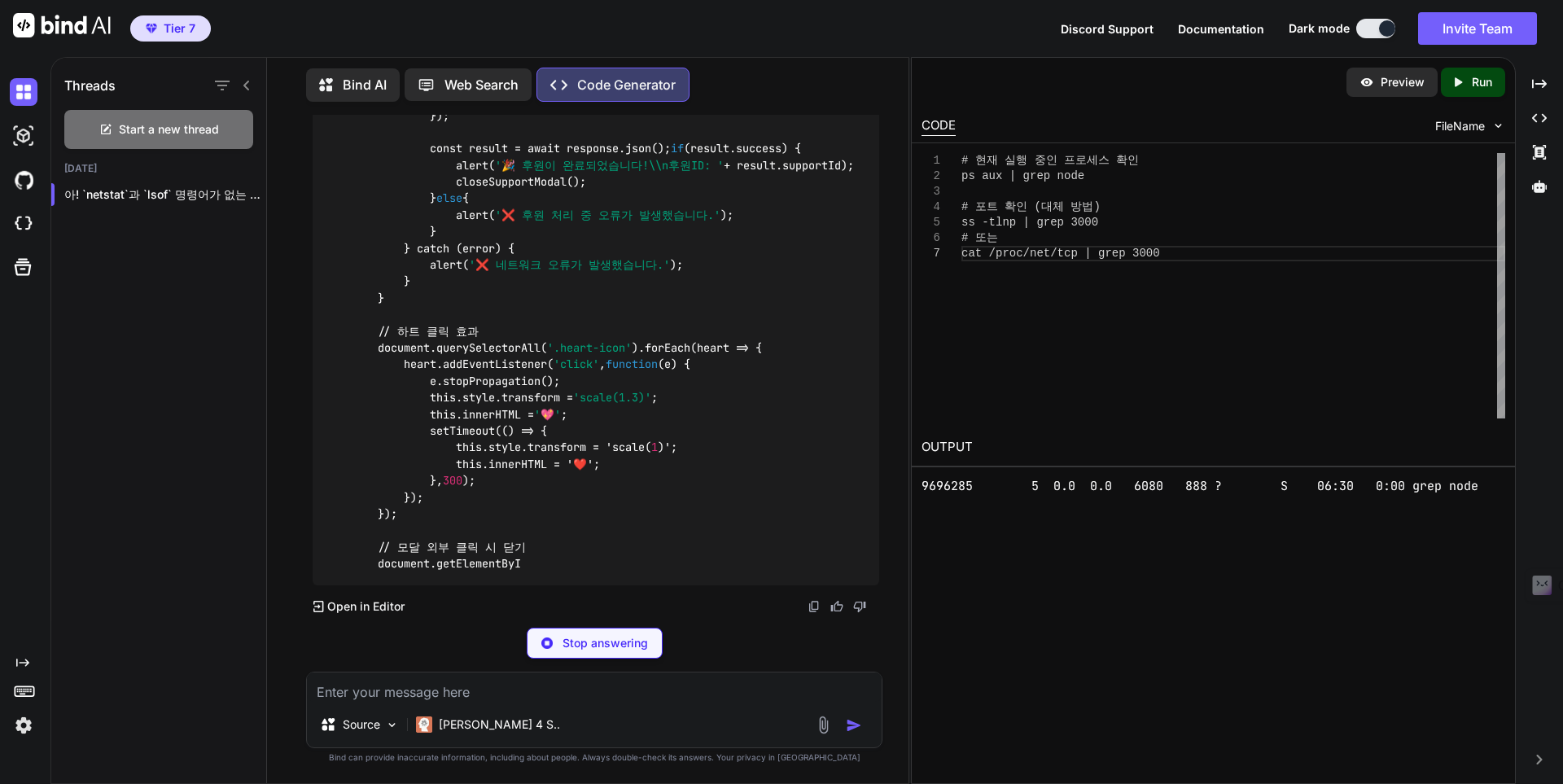
drag, startPoint x: 1032, startPoint y: 632, endPoint x: 1048, endPoint y: 618, distance: 21.3
click at [1032, 632] on div "Preview Created with Pixso. Run CODE FileName 1 2 3 4 5 6 7 # 현재 실행 중인 프로세스 확인 …" at bounding box center [1213, 420] width 605 height 727
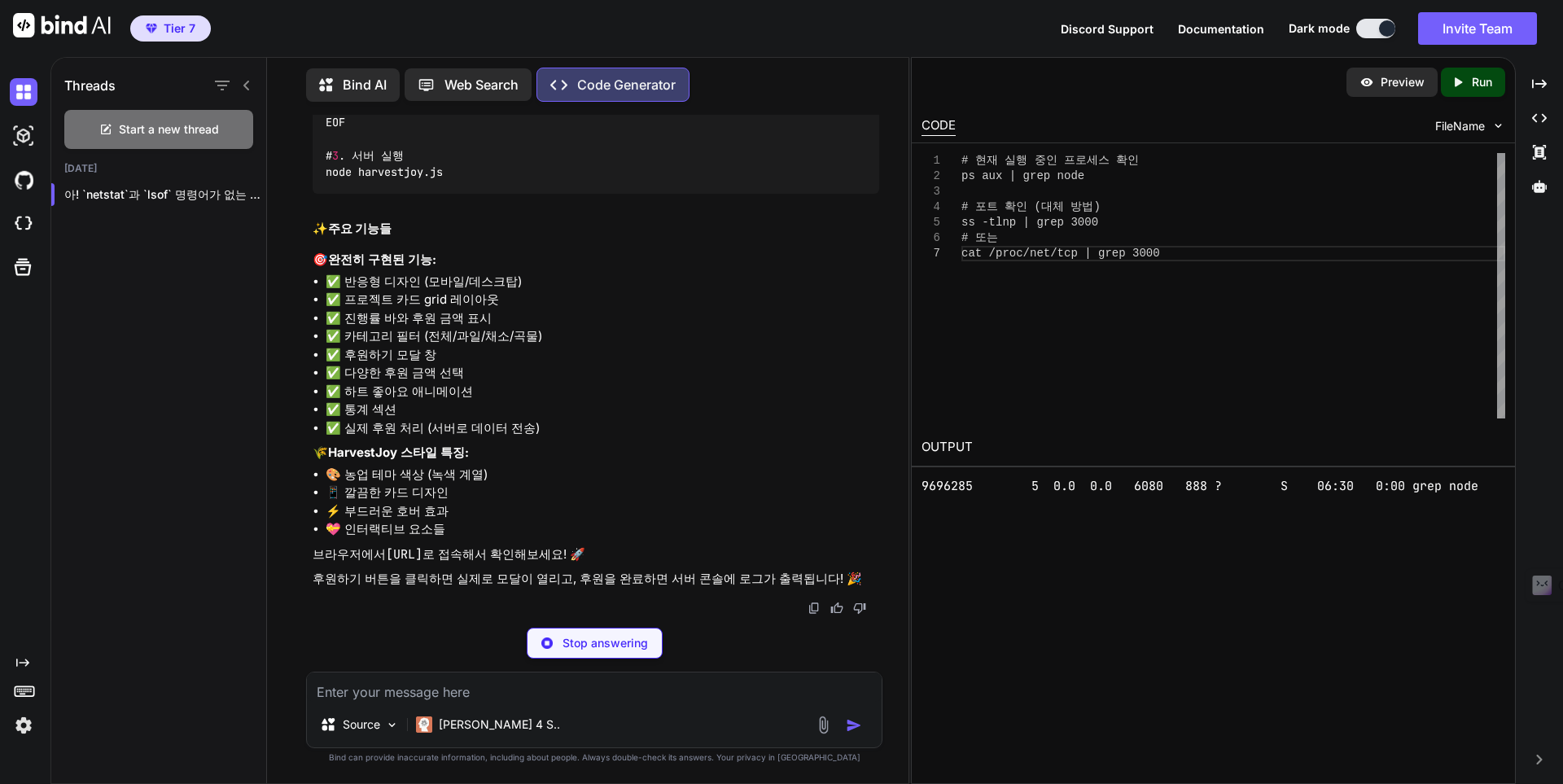
scroll to position [80102, 0]
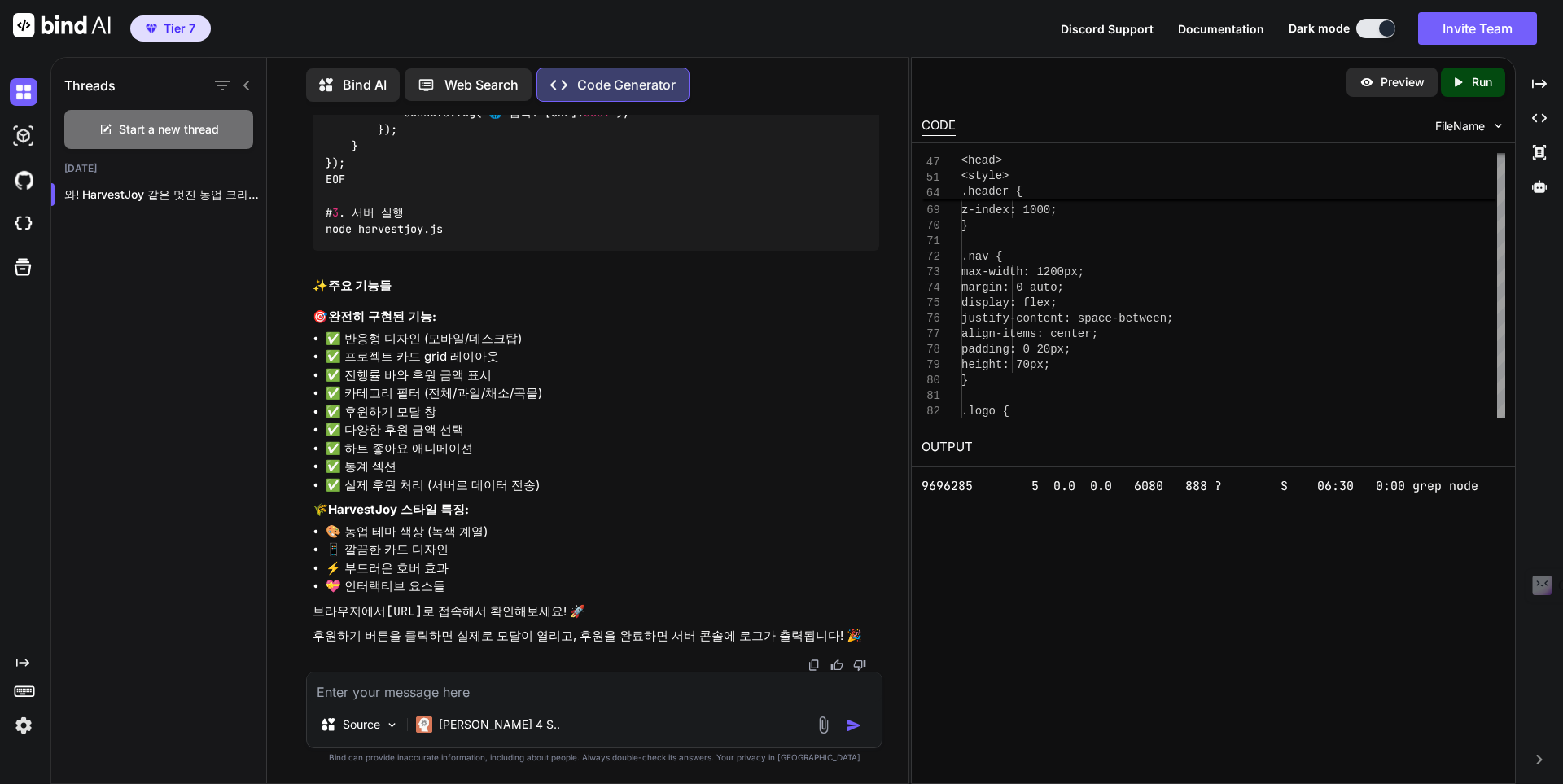
click at [1455, 91] on div "Created with Pixso. Run" at bounding box center [1473, 83] width 64 height 30
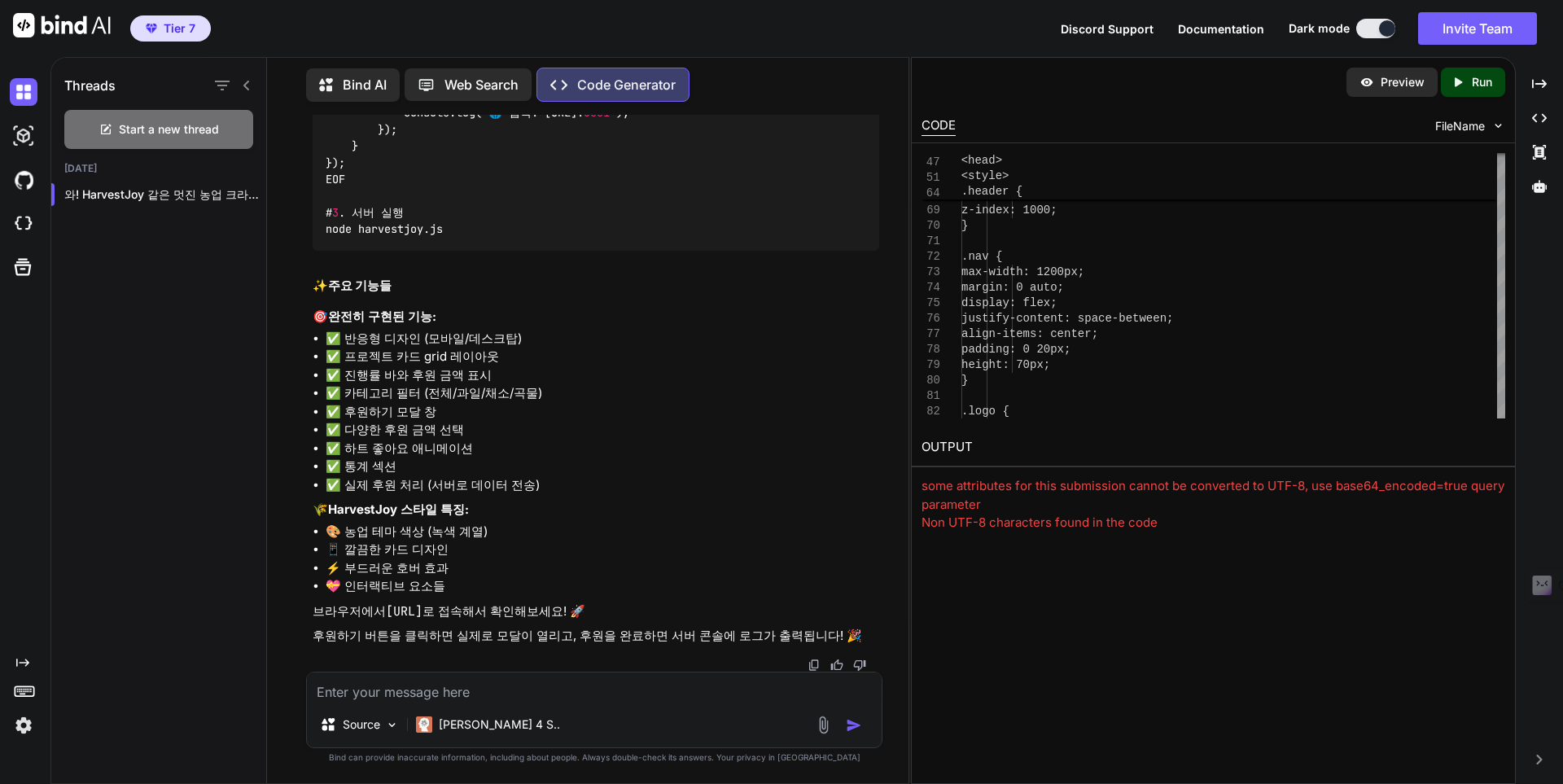
click at [1100, 491] on div "some attributes for this submission cannot be converted to UTF-8, use base64_en…" at bounding box center [1214, 495] width 584 height 37
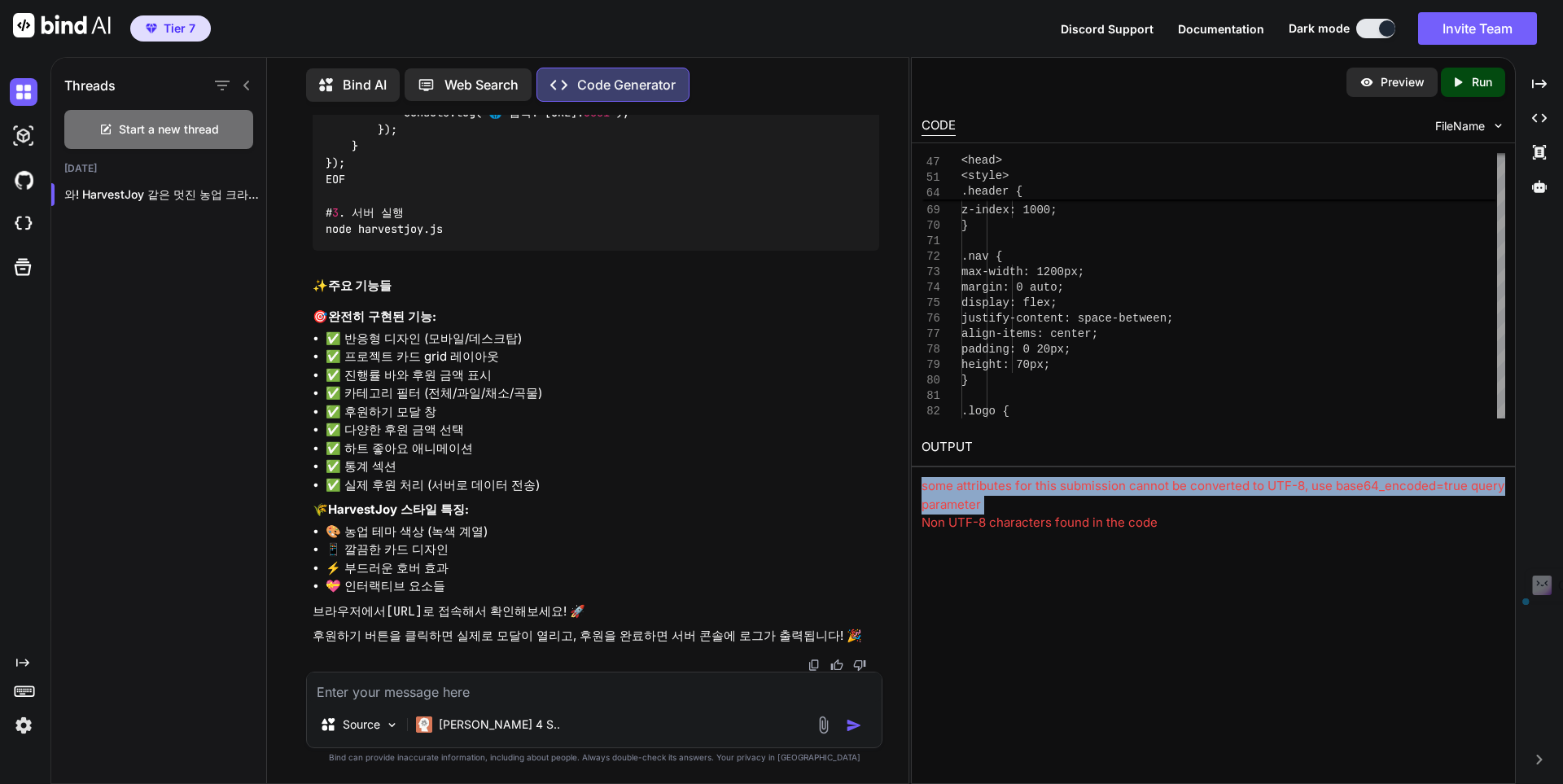
click at [1099, 491] on div "some attributes for this submission cannot be converted to UTF-8, use base64_en…" at bounding box center [1214, 495] width 584 height 37
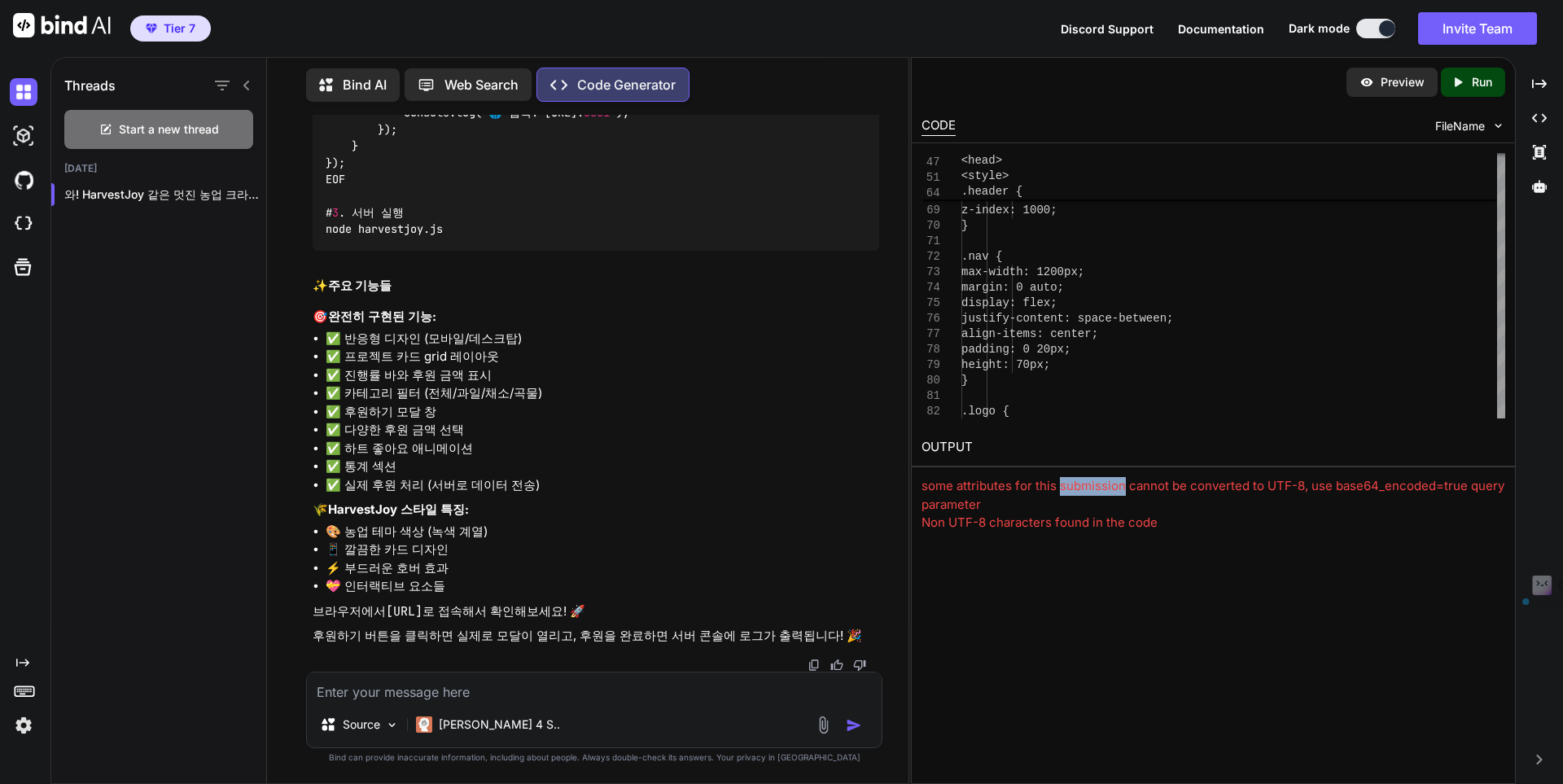
click at [1097, 493] on div "some attributes for this submission cannot be converted to UTF-8, use base64_en…" at bounding box center [1214, 495] width 584 height 37
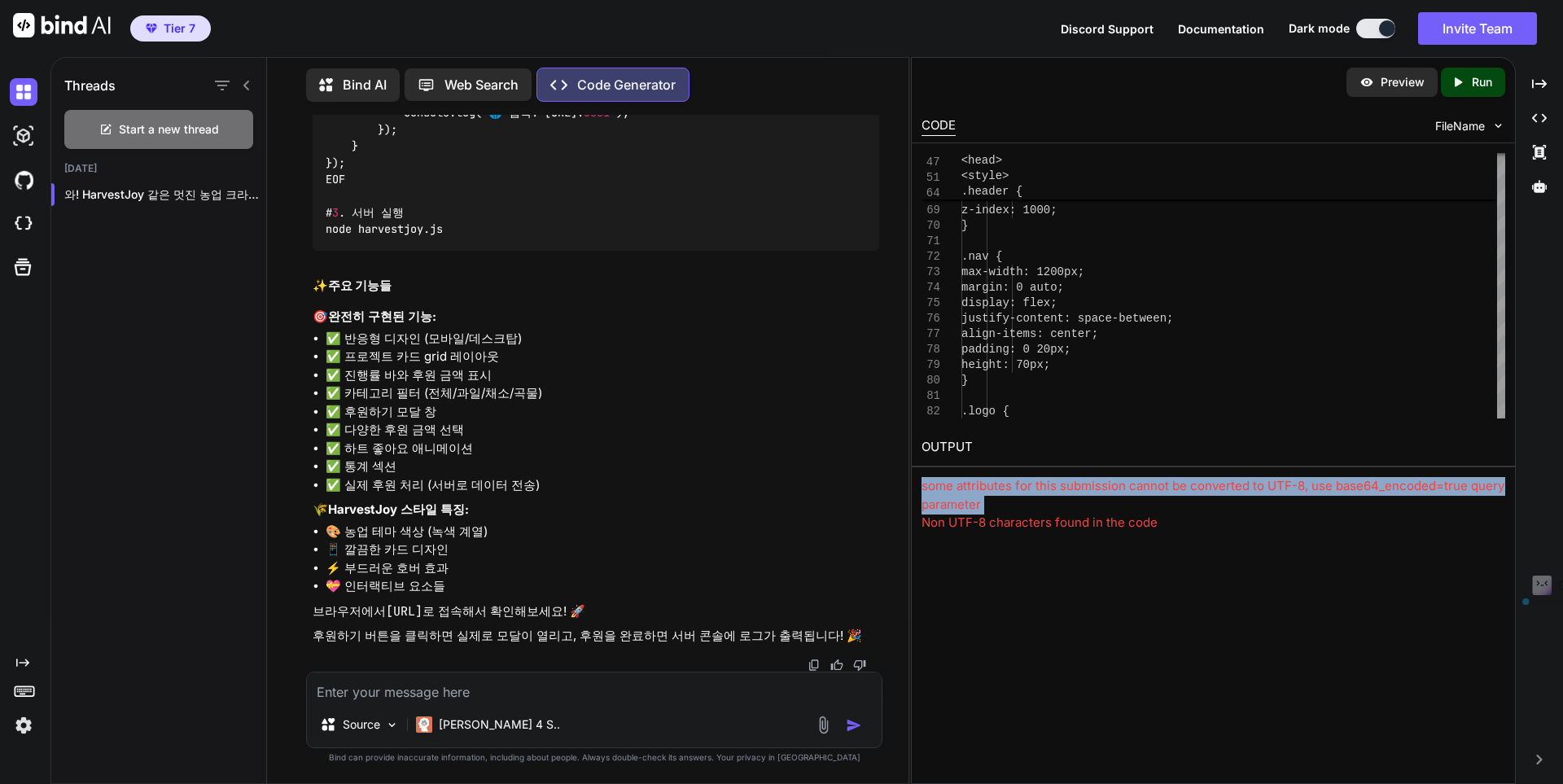
click at [1097, 493] on div "some attributes for this submission cannot be converted to UTF-8, use base64_en…" at bounding box center [1214, 495] width 584 height 37
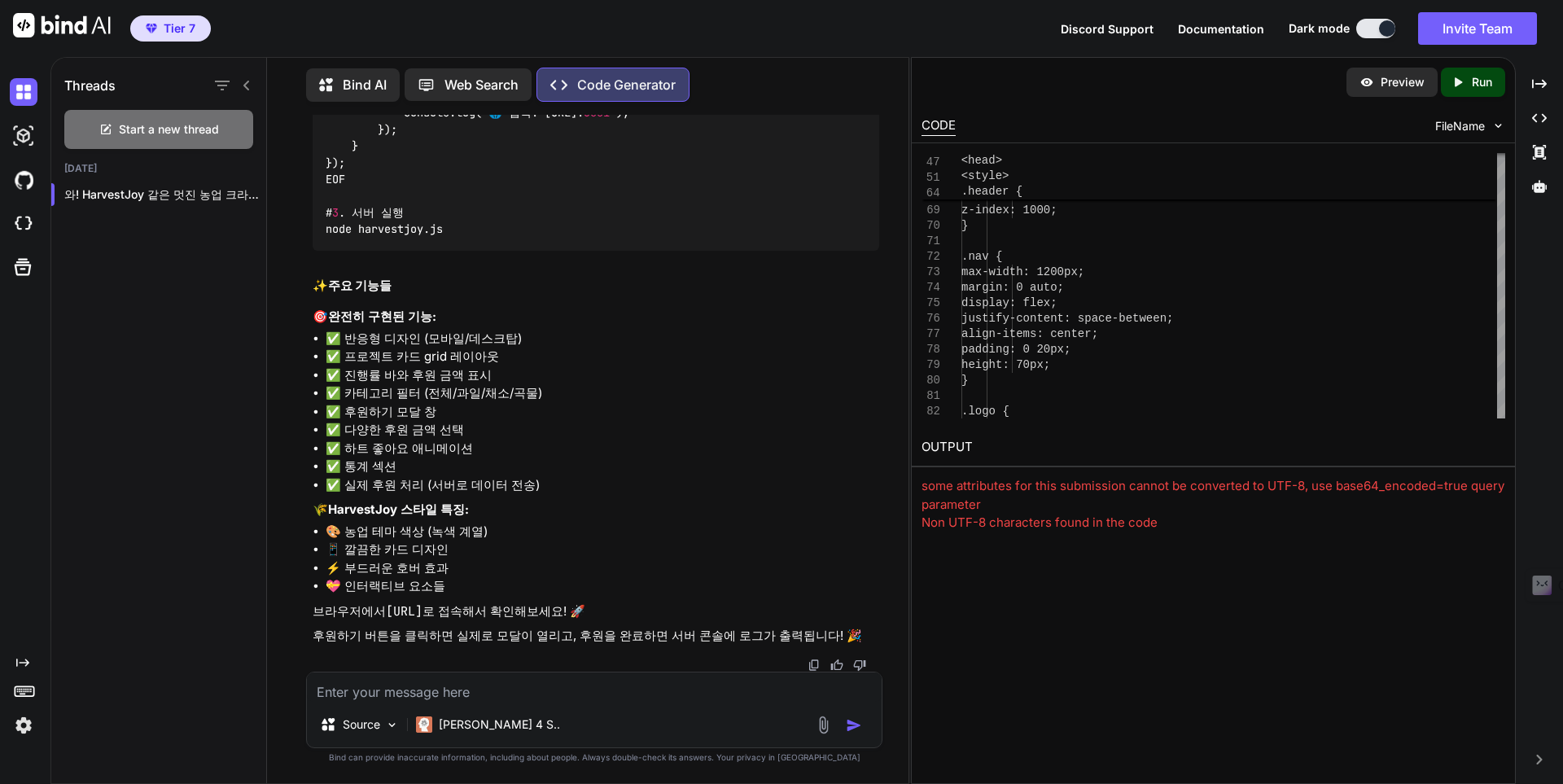
click at [1146, 519] on div "Non UTF-8 characters found in the code" at bounding box center [1214, 523] width 584 height 18
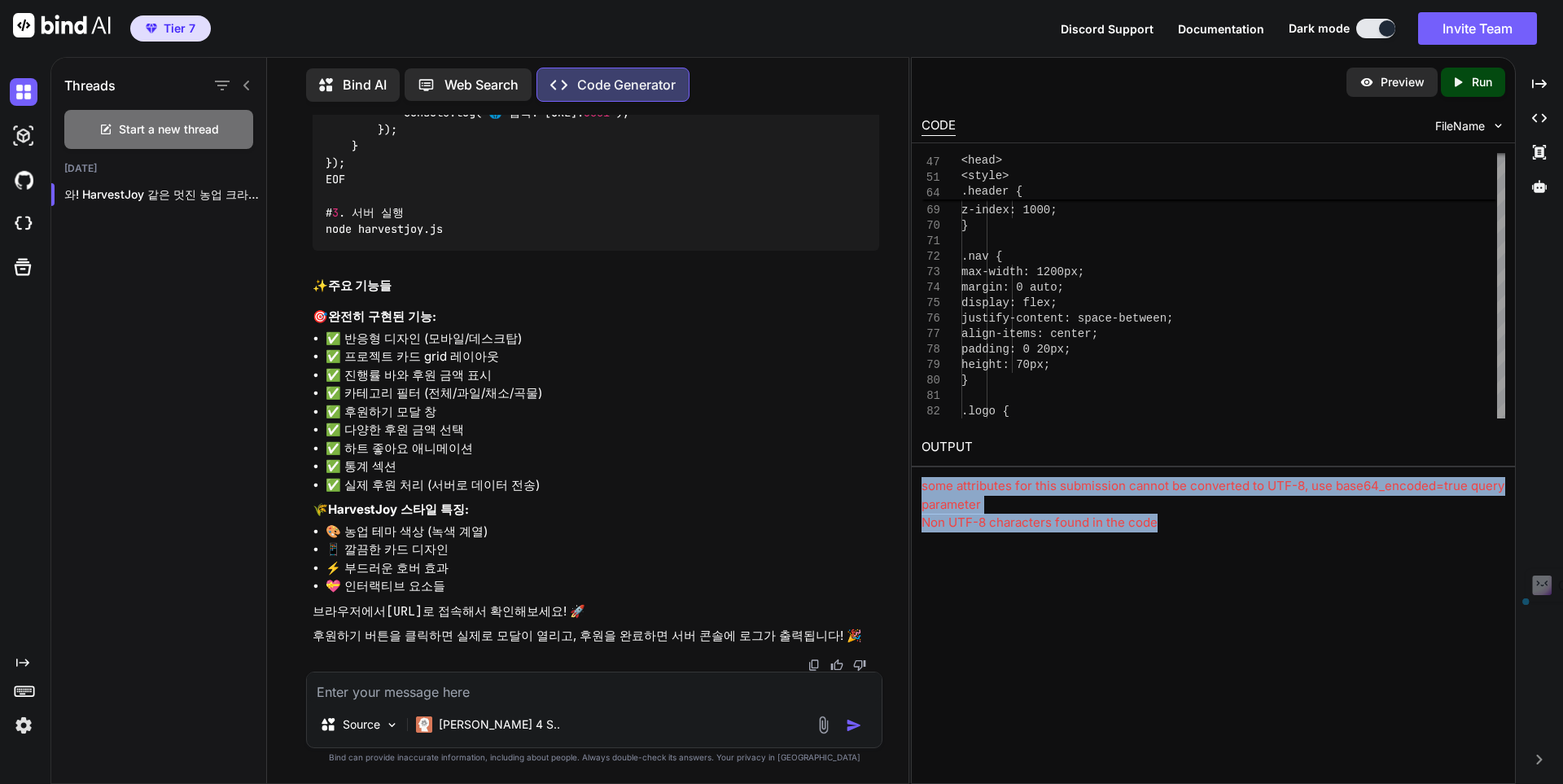
drag, startPoint x: 1169, startPoint y: 528, endPoint x: 920, endPoint y: 490, distance: 251.9
click at [920, 490] on div "OUTPUT some attributes for this submission cannot be converted to UTF-8, use ba…" at bounding box center [1213, 480] width 603 height 105
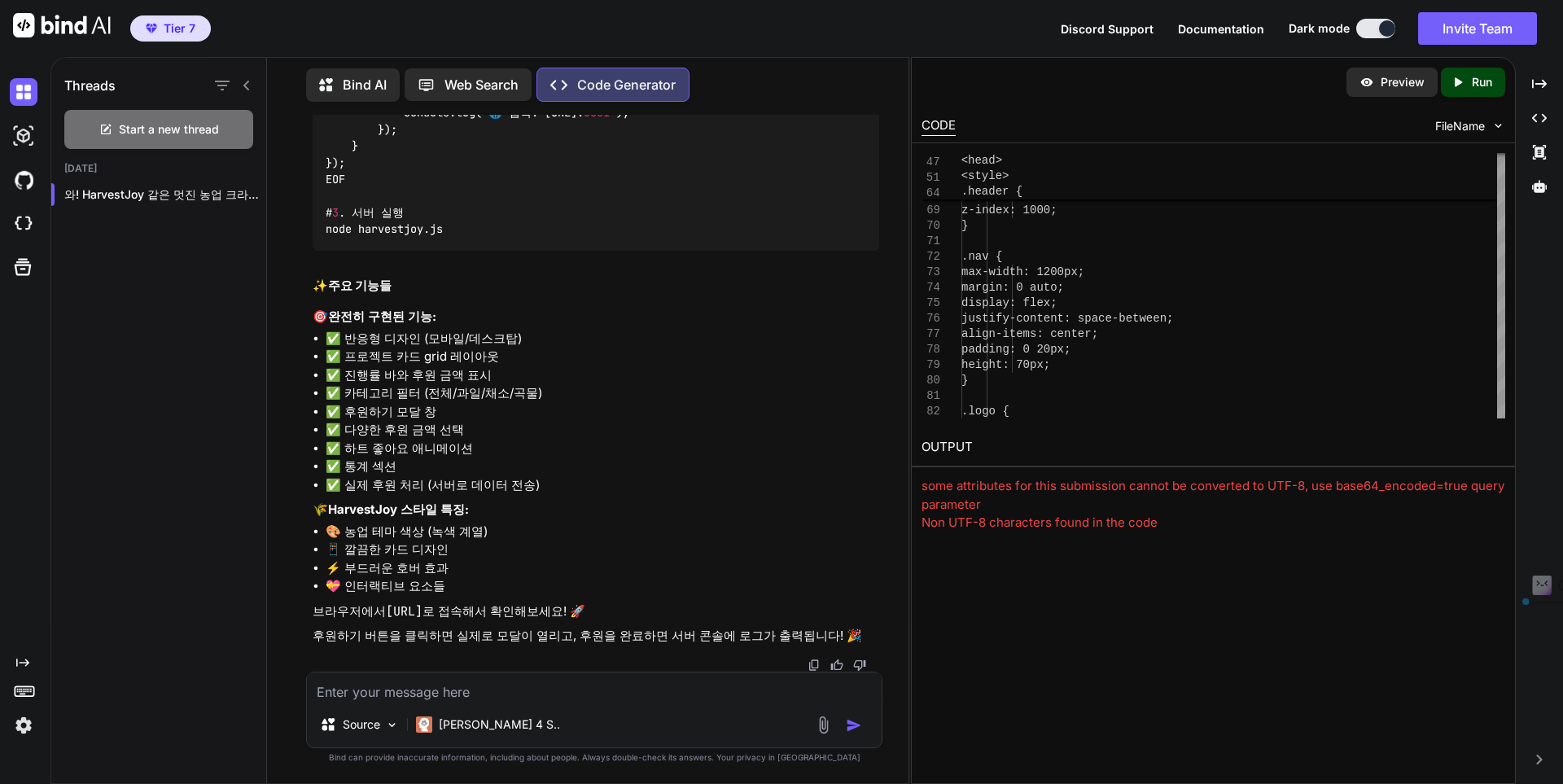
click at [619, 687] on textarea at bounding box center [594, 687] width 575 height 30
paste textarea "some attributes for this submission cannot be converted to UTF-8, use base64_en…"
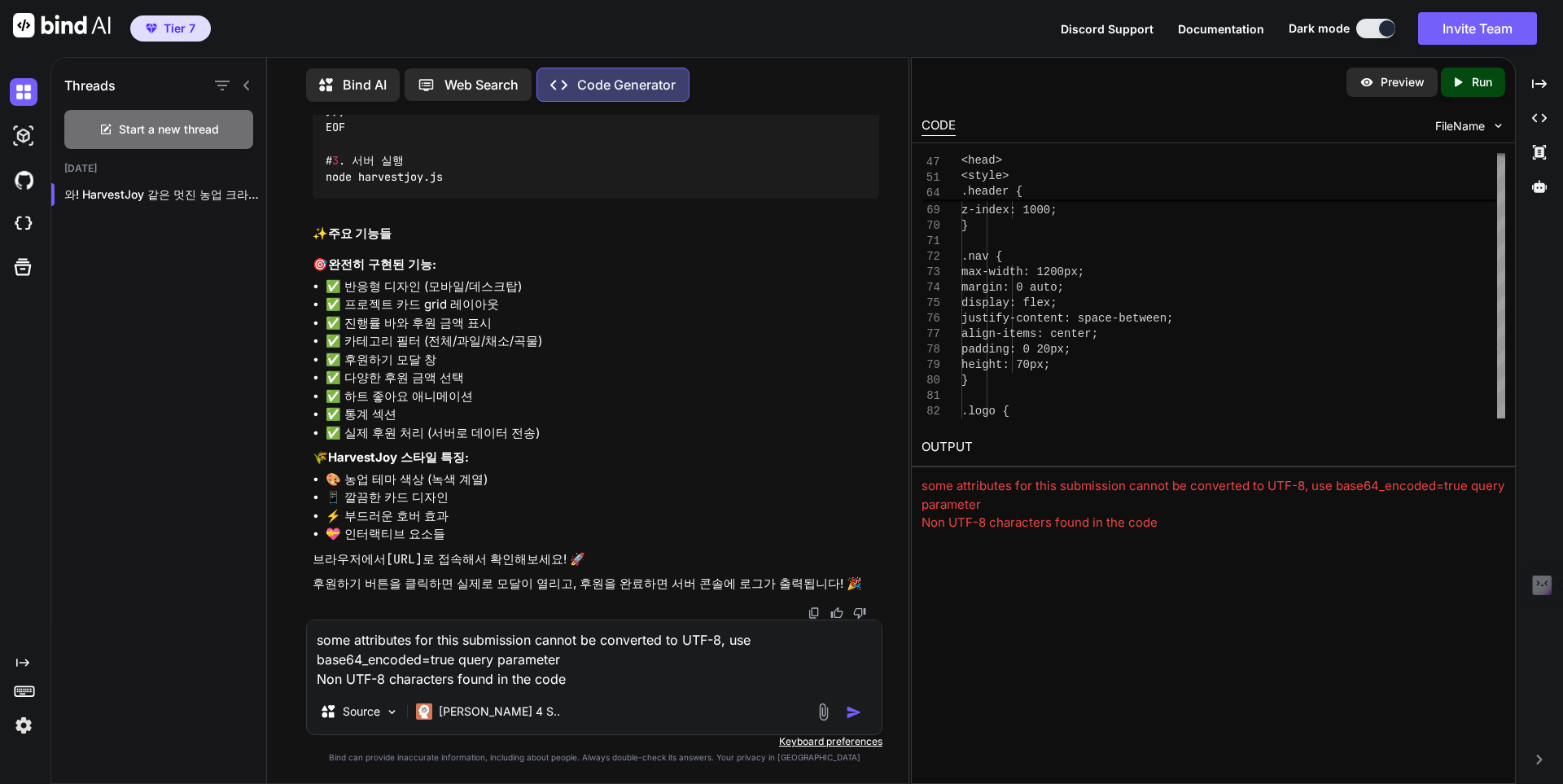
scroll to position [80154, 0]
click at [850, 714] on img "button" at bounding box center [854, 712] width 17 height 17
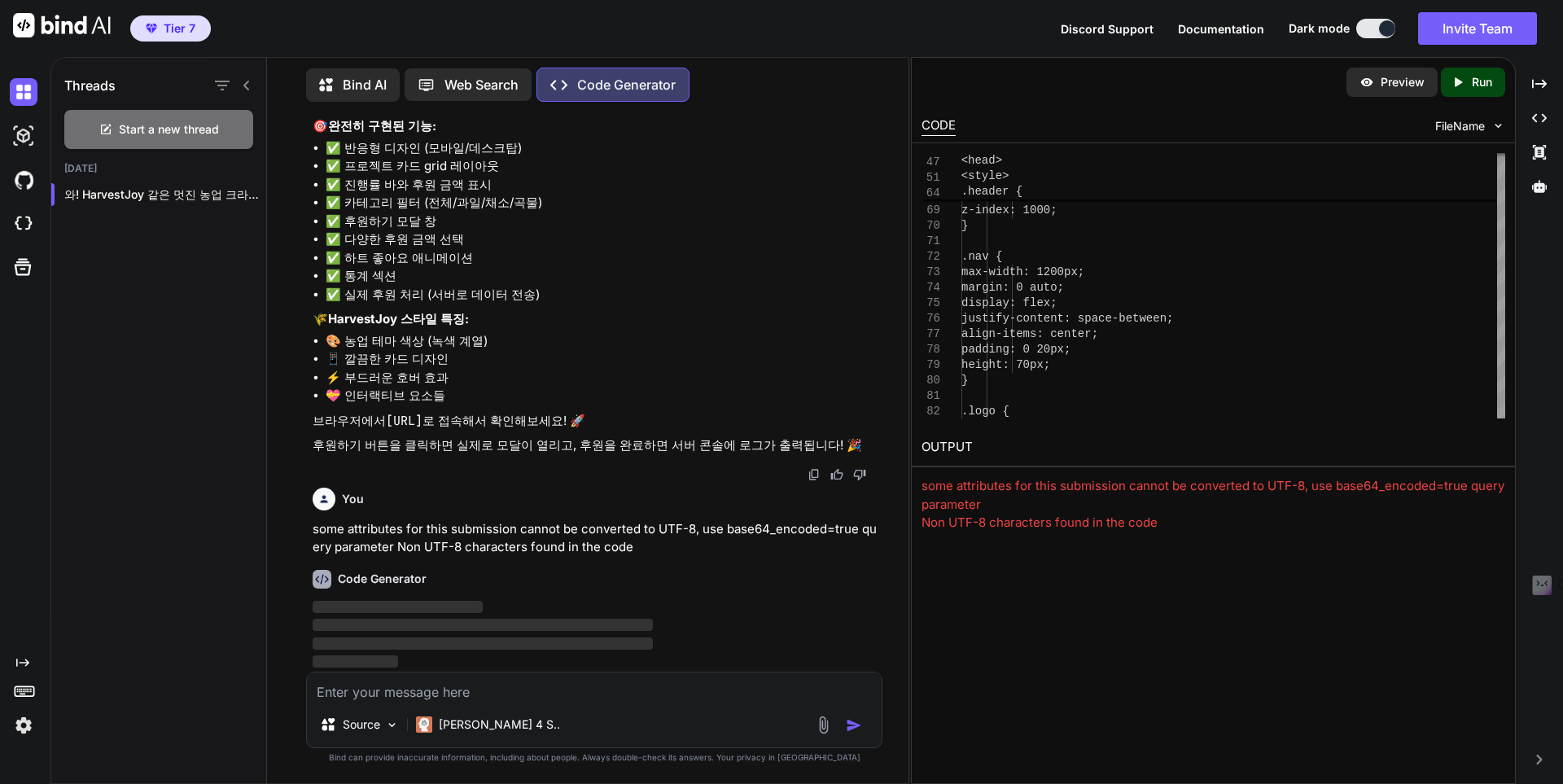
scroll to position [80293, 0]
click at [1468, 84] on icon "Created with Pixso." at bounding box center [1461, 82] width 21 height 15
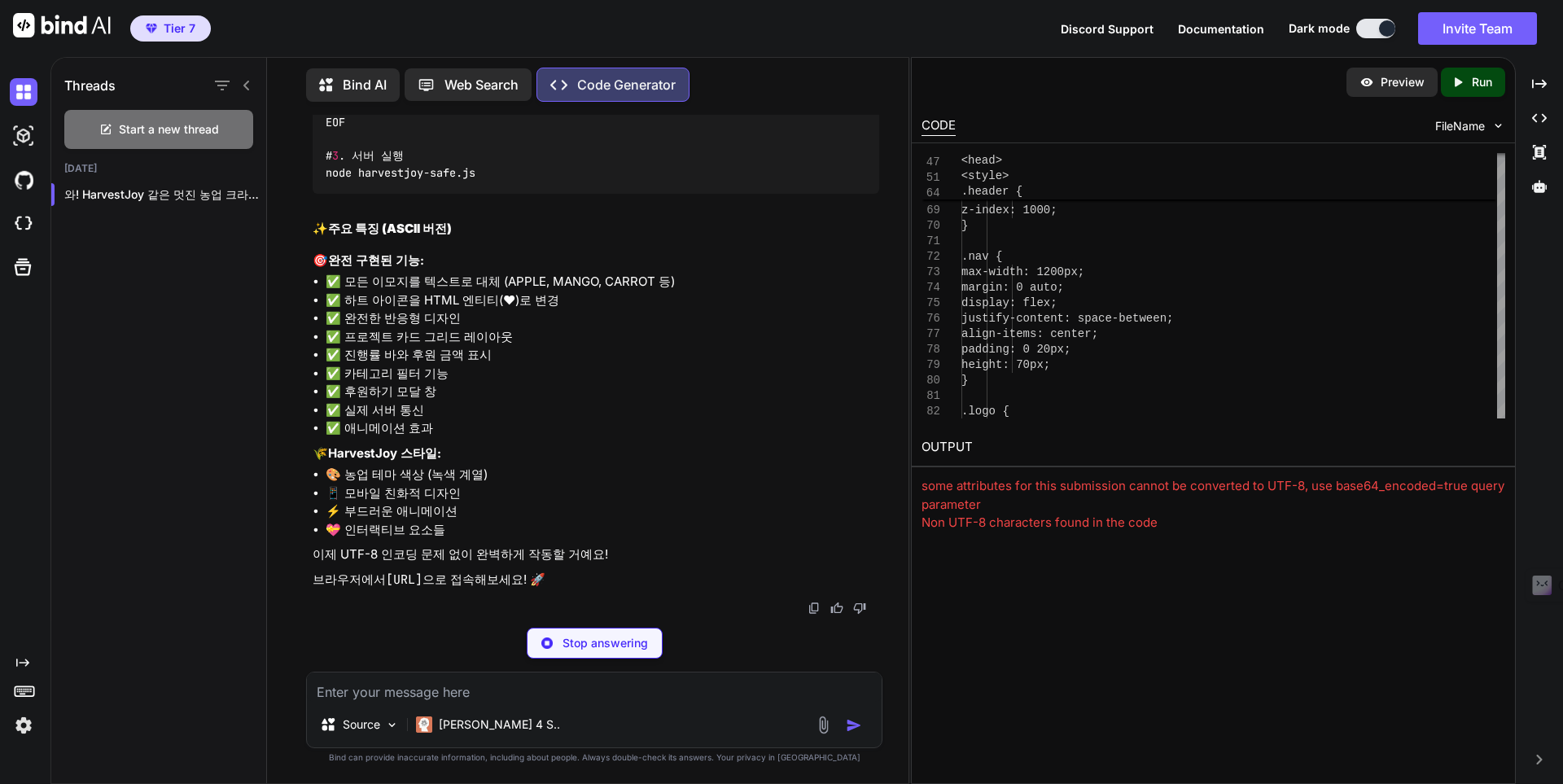
scroll to position [93179, 0]
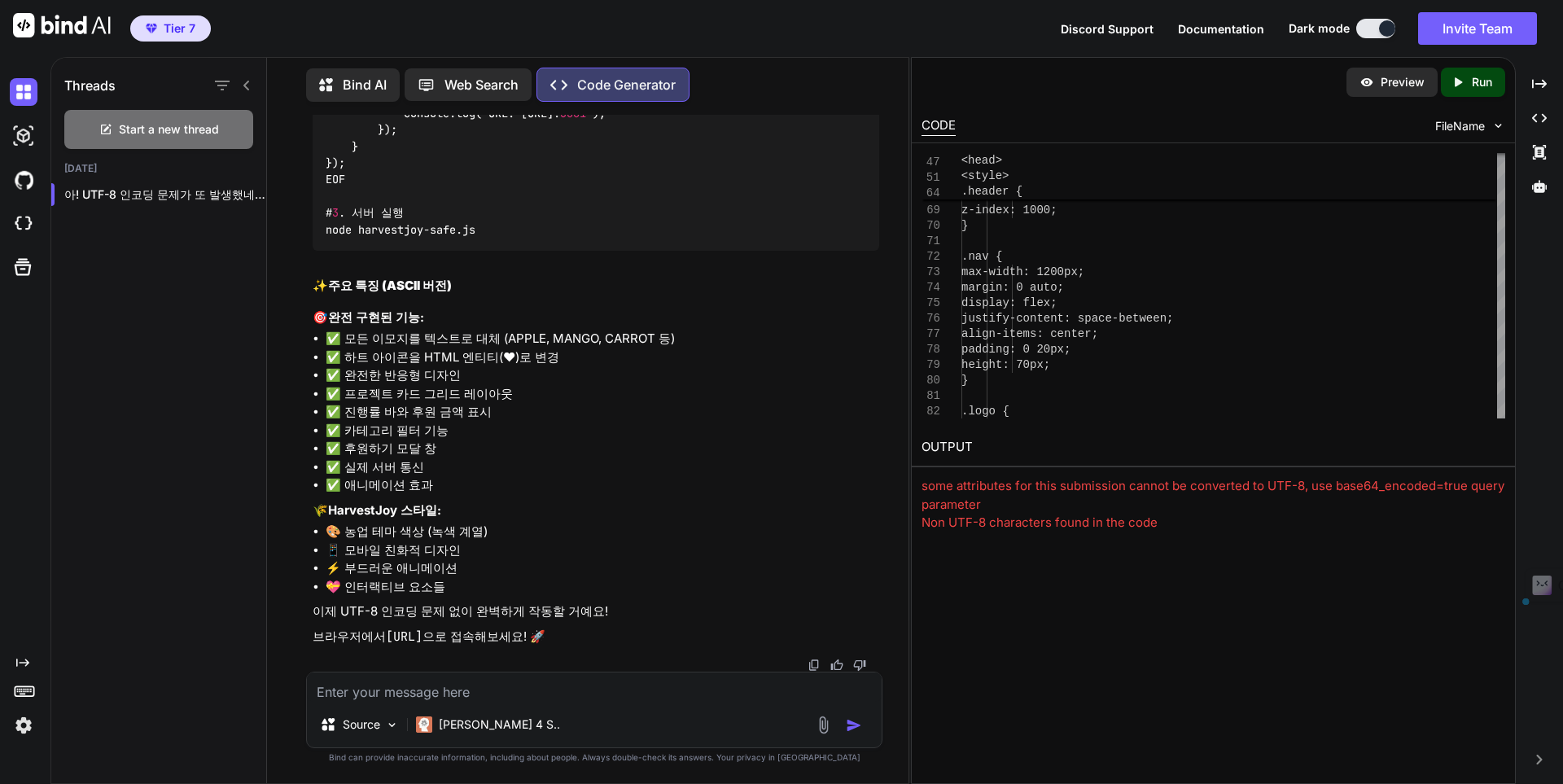
drag, startPoint x: 533, startPoint y: 633, endPoint x: 389, endPoint y: 640, distance: 144.2
click at [389, 640] on code "http://localhost:3000" at bounding box center [404, 636] width 37 height 17
click at [1465, 81] on icon "Created with Pixso." at bounding box center [1461, 82] width 21 height 15
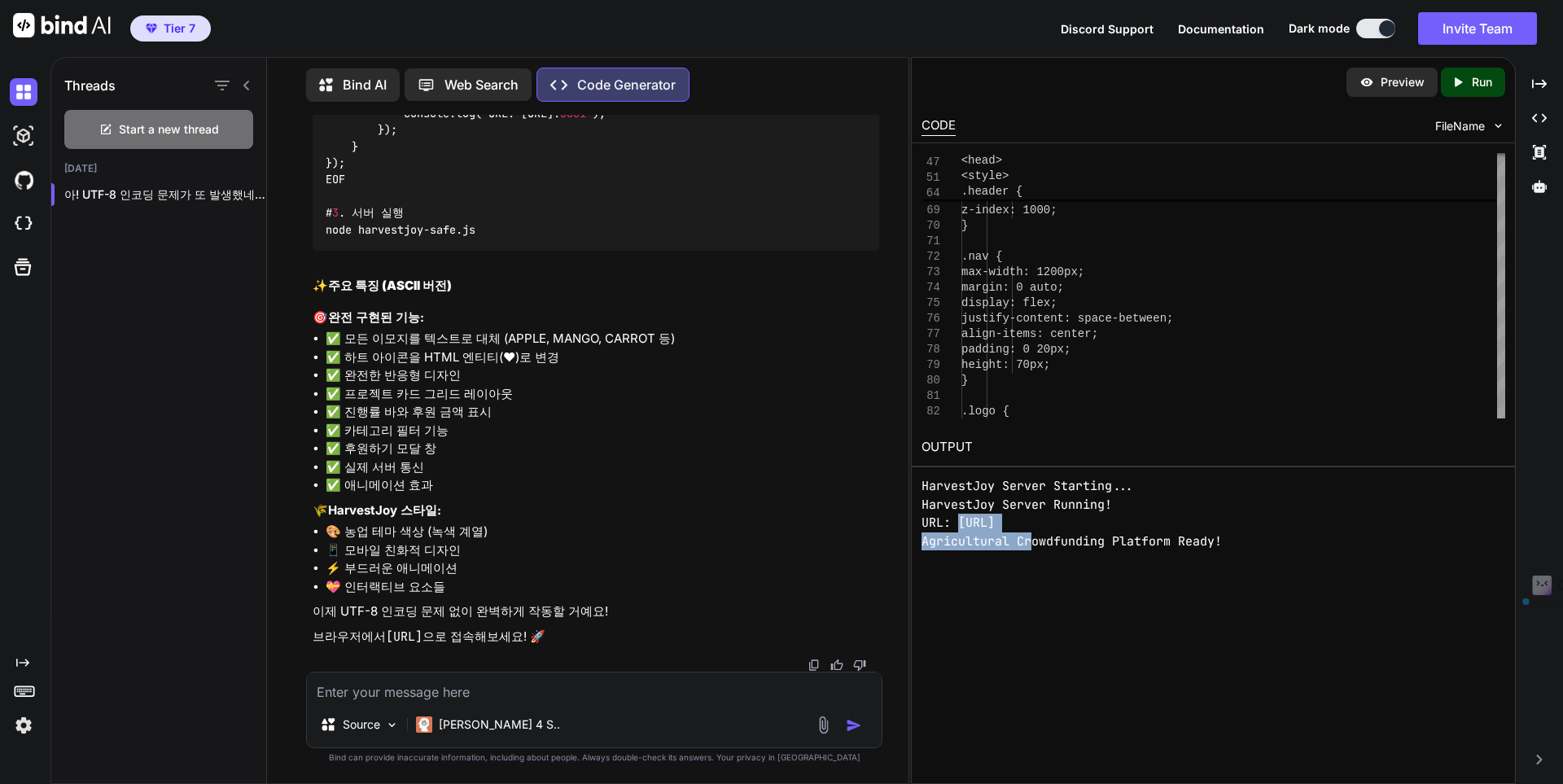
drag, startPoint x: 1067, startPoint y: 537, endPoint x: 961, endPoint y: 524, distance: 106.8
click at [961, 524] on pre "HarvestJoy Server Starting... HarvestJoy Server Running! URL: http://localhost:…" at bounding box center [1214, 513] width 584 height 73
click at [559, 686] on textarea at bounding box center [594, 687] width 575 height 30
paste textarea "사이트에 연결할 수 없음 localhost에서 연결을 거부했습니다. 다음 방법을 시도해 보세요. 연결 확인 프록시 및 방화벽 확인 ERR_CO…"
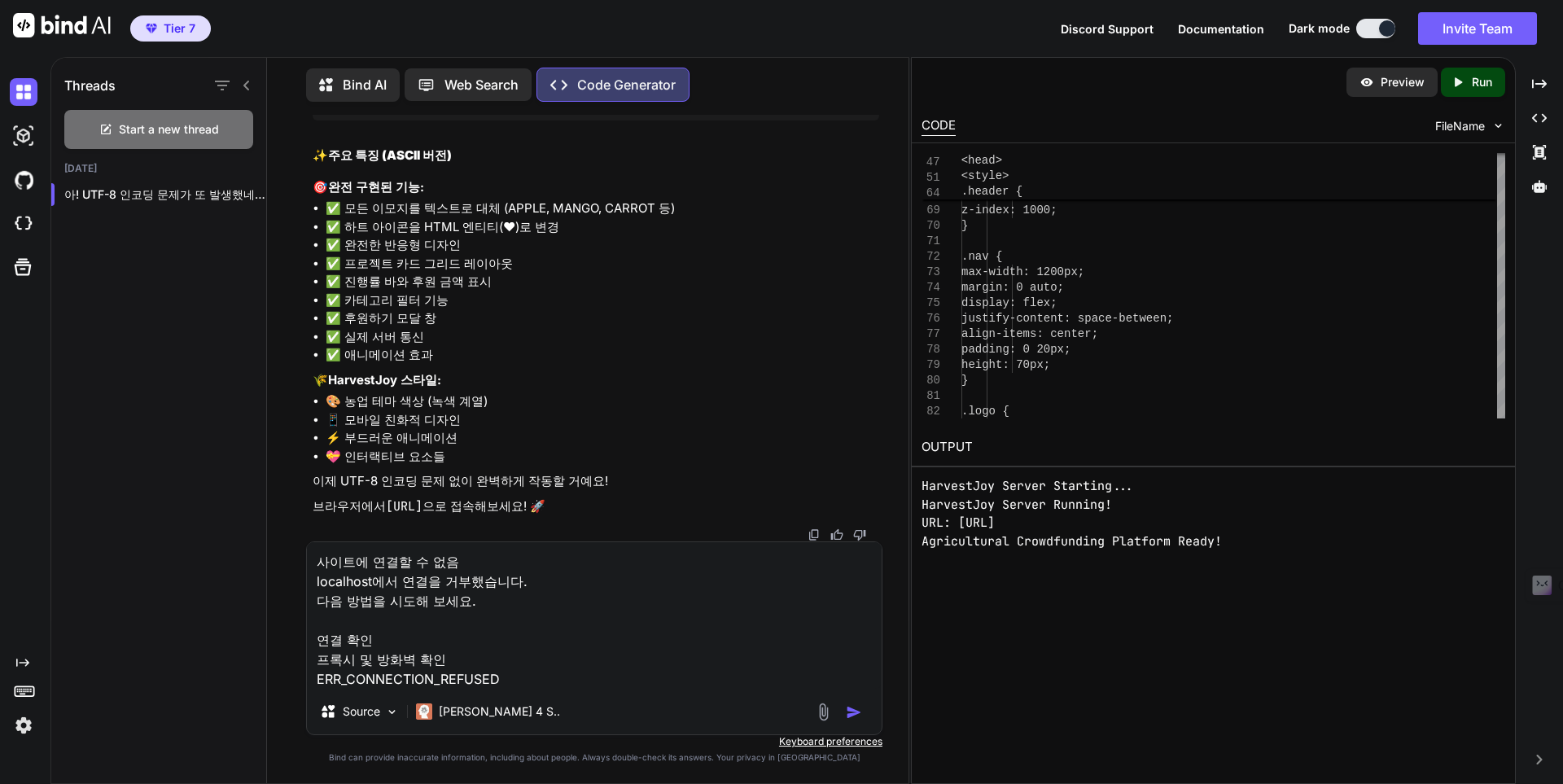
scroll to position [93211, 0]
click at [849, 716] on img "button" at bounding box center [854, 712] width 17 height 17
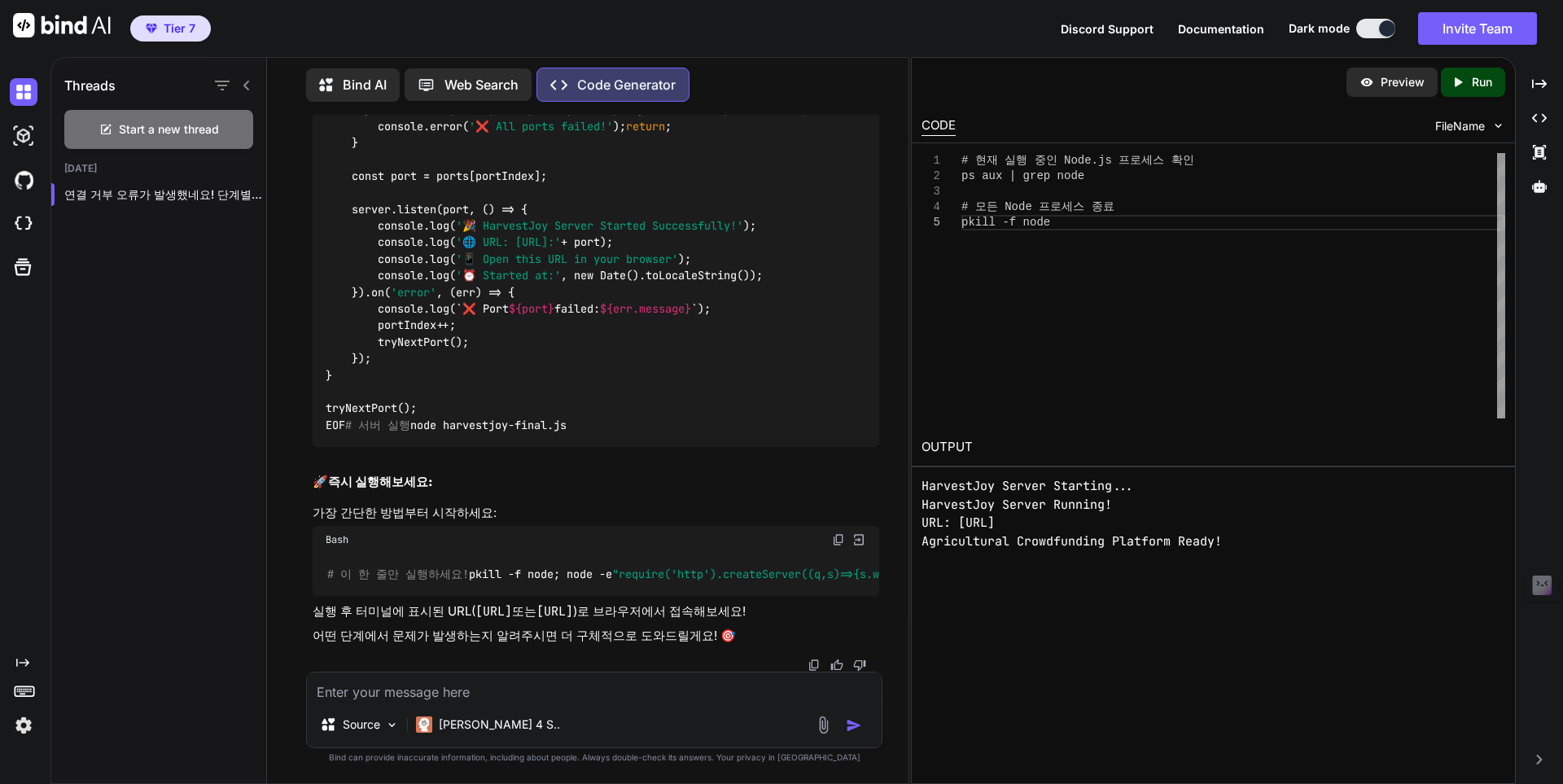
scroll to position [98448, 0]
click at [1072, 524] on pre "HarvestJoy Server Starting... HarvestJoy Server Running! URL: http://localhost:…" at bounding box center [1214, 513] width 584 height 73
click at [1472, 81] on p "Run" at bounding box center [1481, 82] width 20 height 17
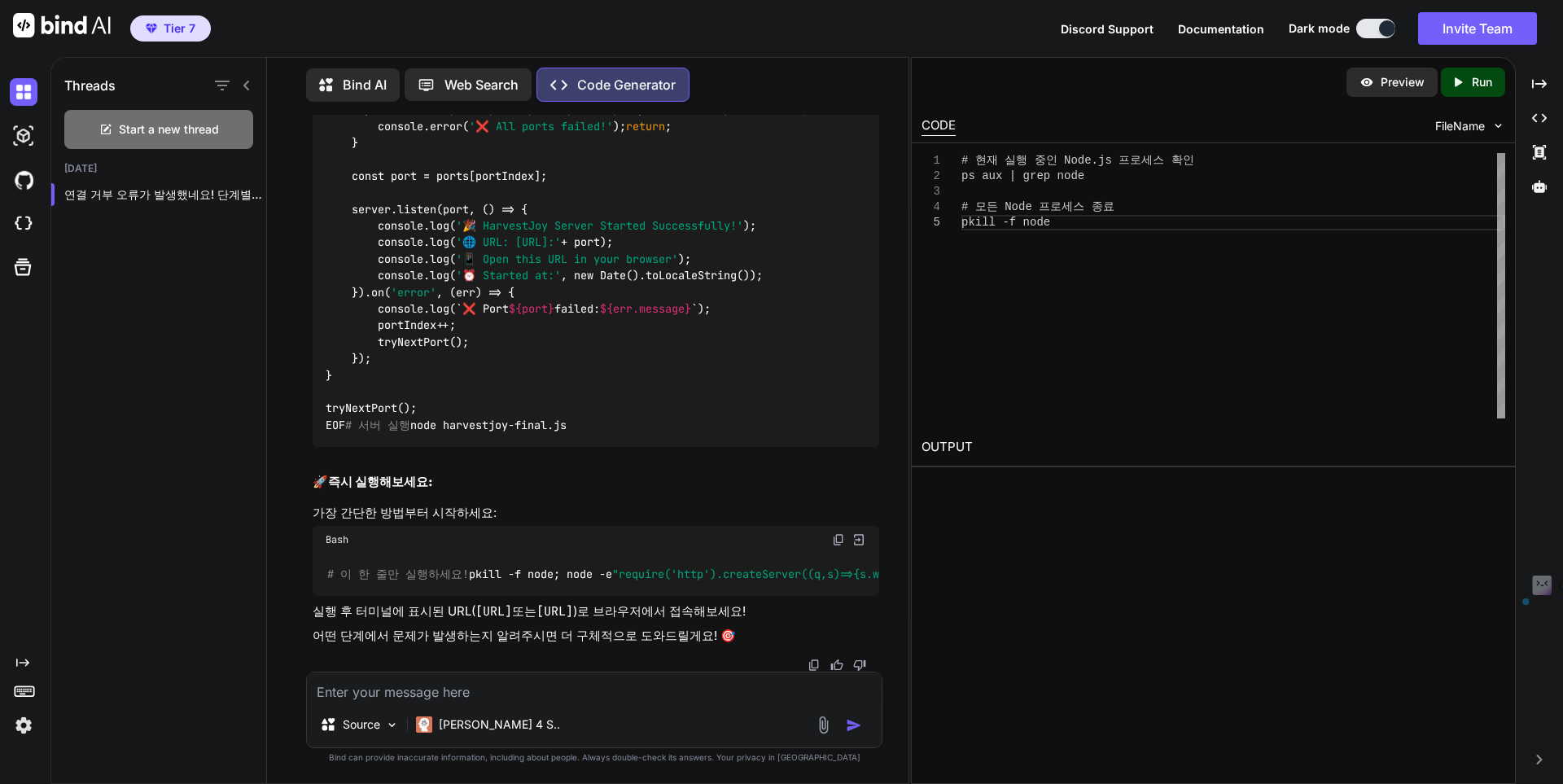
drag, startPoint x: 652, startPoint y: 596, endPoint x: 800, endPoint y: 599, distance: 148.0
click at [573, 603] on code "http://localhost:3001" at bounding box center [555, 611] width 37 height 17
drag, startPoint x: 802, startPoint y: 595, endPoint x: 652, endPoint y: 598, distance: 150.0
click at [649, 602] on p "실행 후 터미널에 표시된 URL( http://localhost:3000 또는 http://localhost:3001 )로 브라우저에서 접속해…" at bounding box center [596, 611] width 566 height 18
click at [988, 490] on div "Preview Created with Pixso. Run CODE FileName 1 2 3 4 5 # 현재 실행 중인 Node.js 프로세스…" at bounding box center [1213, 420] width 605 height 727
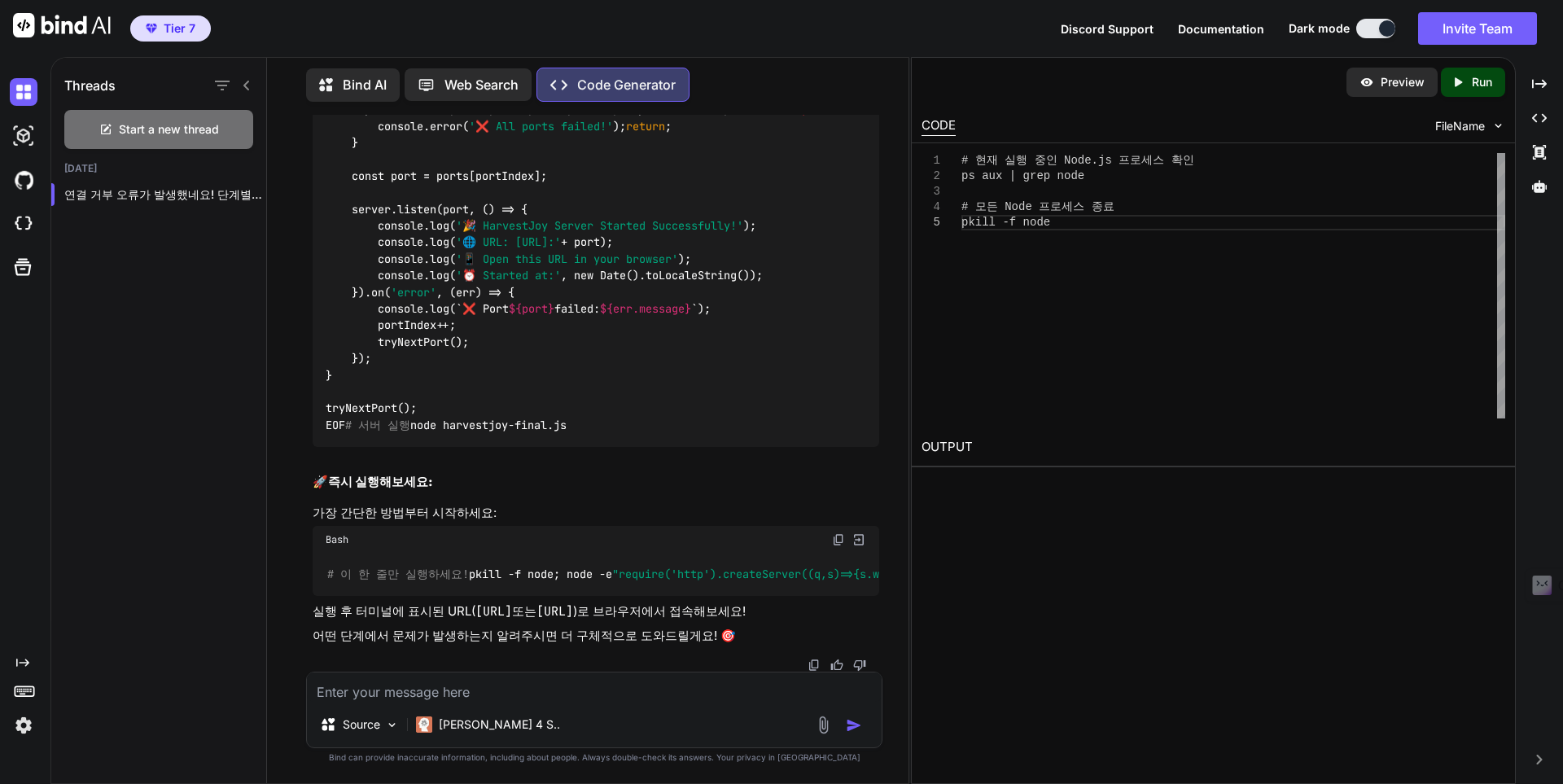
click at [573, 603] on code "http://localhost:3001" at bounding box center [555, 611] width 37 height 17
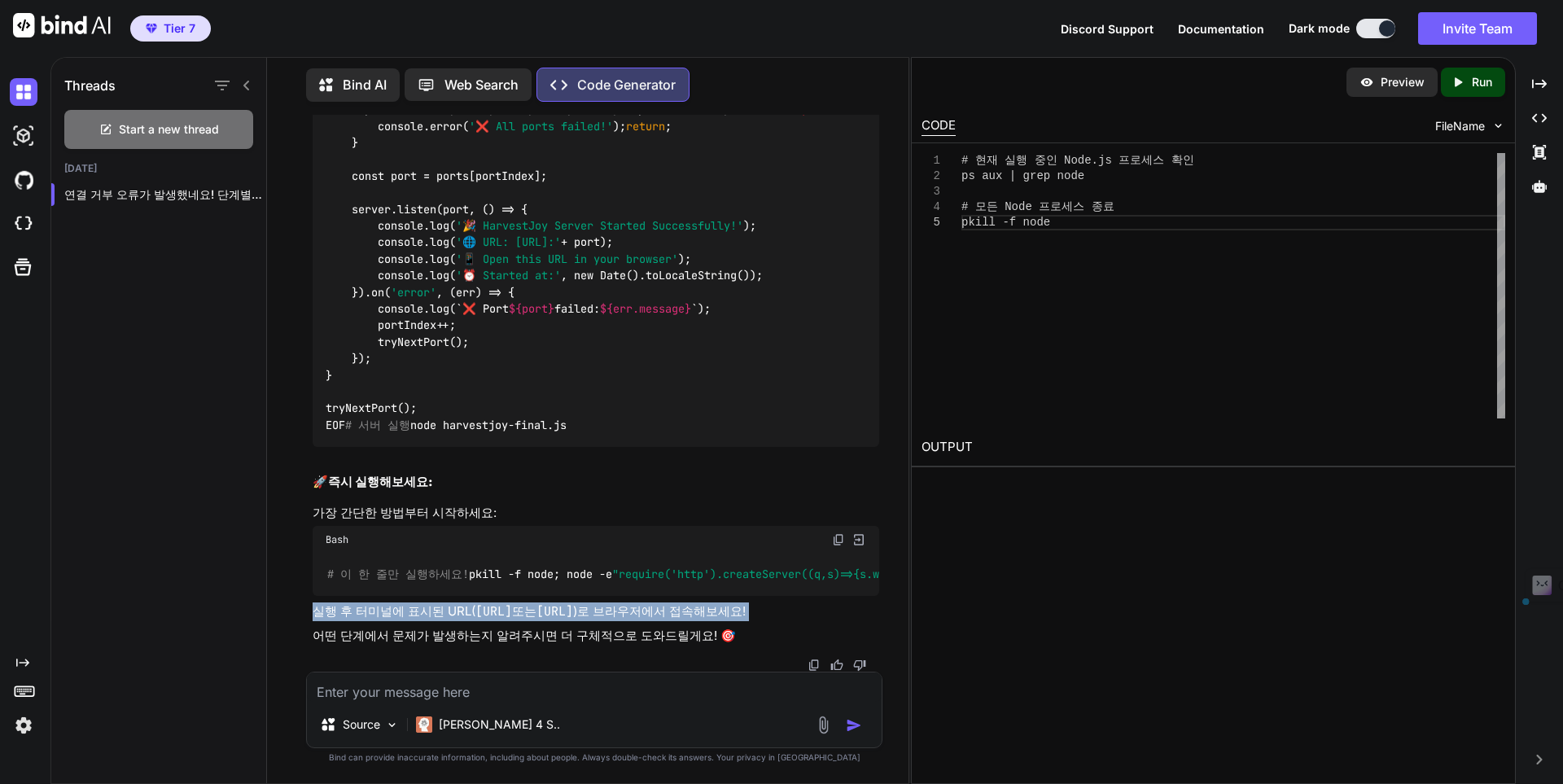
click at [573, 603] on code "http://localhost:3001" at bounding box center [555, 611] width 37 height 17
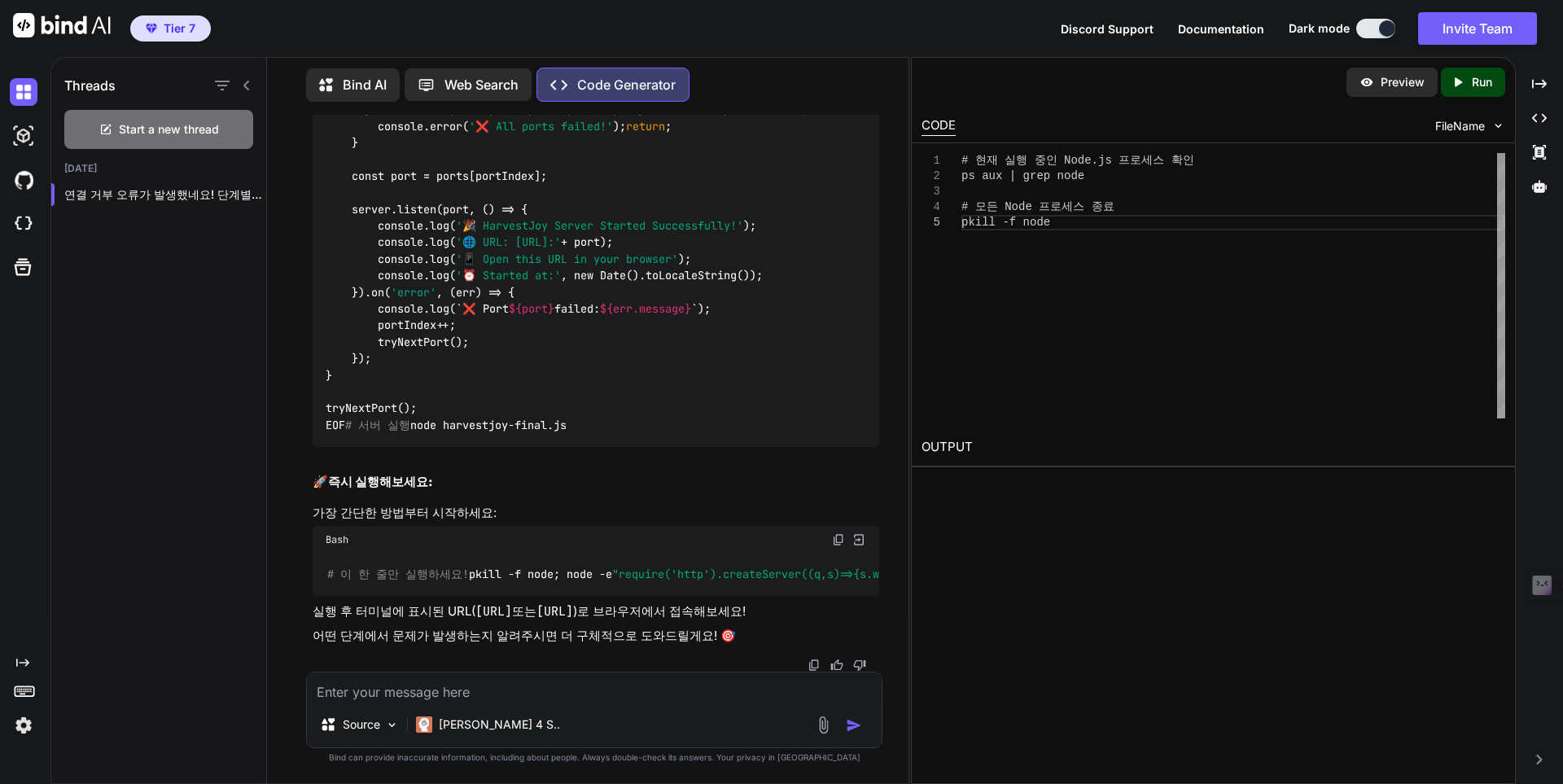
click at [573, 603] on code "http://localhost:3001" at bounding box center [555, 611] width 37 height 17
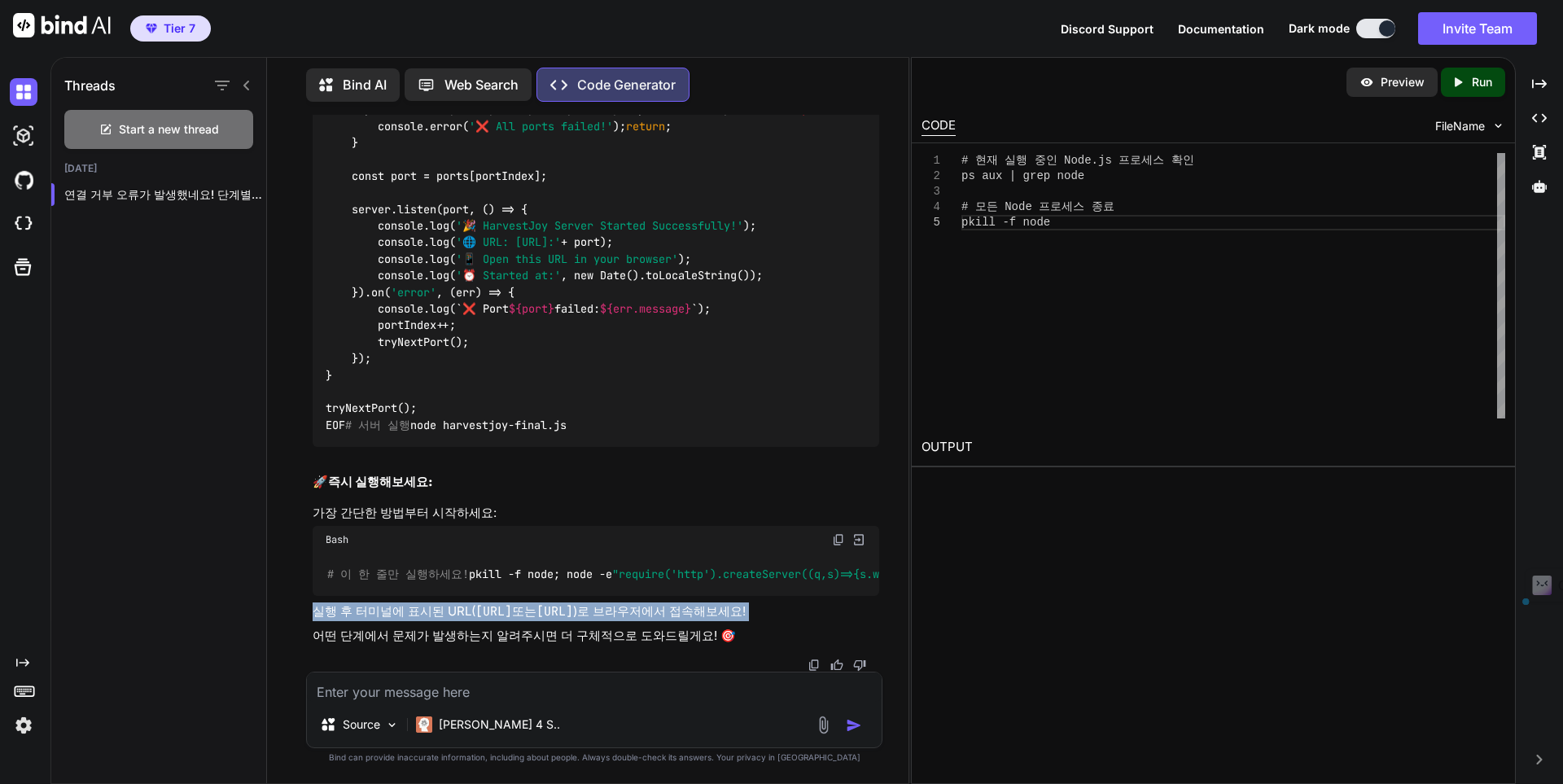
click at [573, 603] on code "http://localhost:3001" at bounding box center [555, 611] width 37 height 17
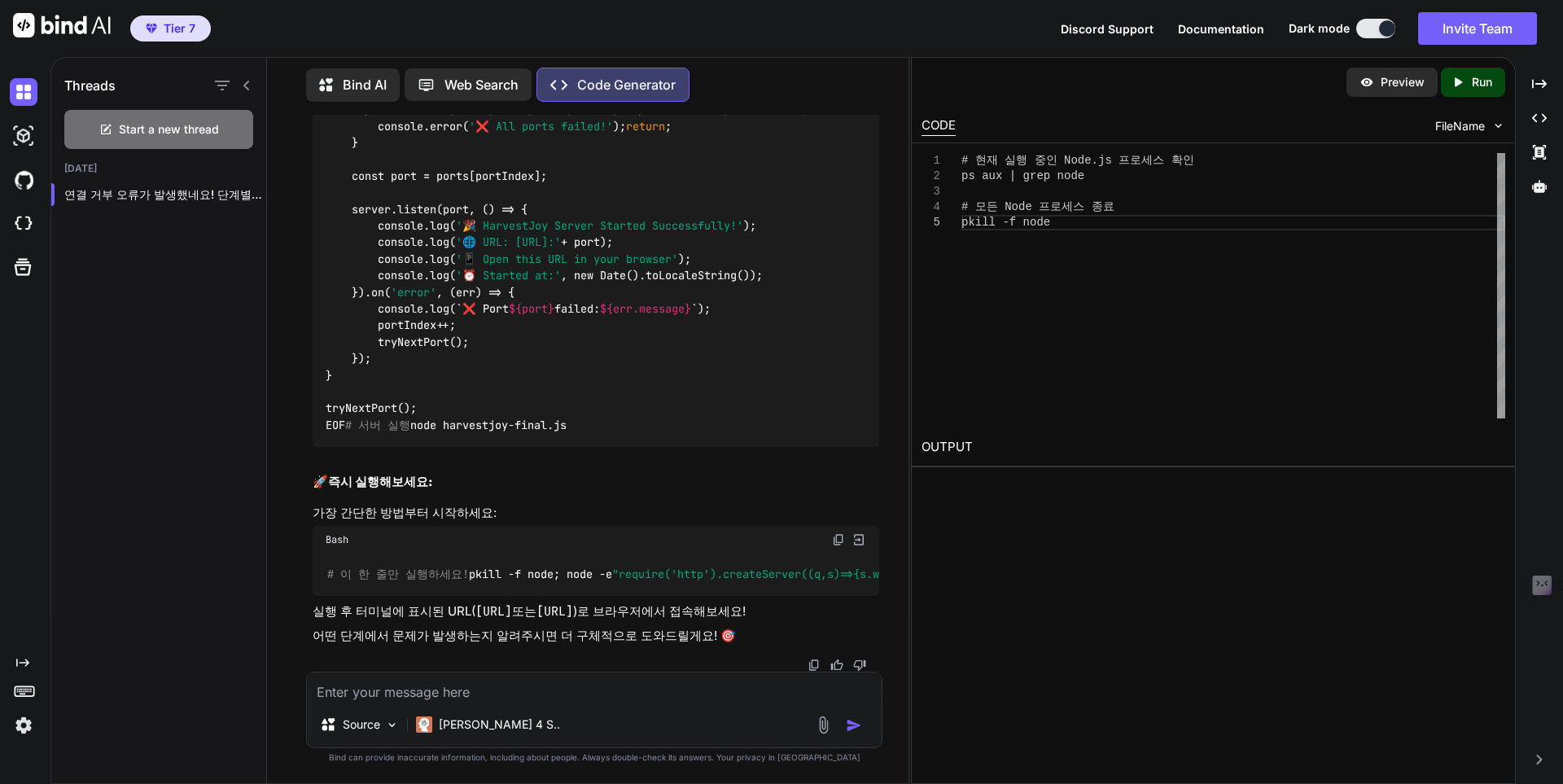
click at [1474, 79] on p "Run" at bounding box center [1481, 82] width 20 height 17
click at [1154, 497] on div "Preview Created with Pixso. Run CODE FileName 1 2 3 4 5 # 현재 실행 중인 Node.js 프로세스…" at bounding box center [1213, 420] width 605 height 727
drag, startPoint x: 650, startPoint y: 598, endPoint x: 803, endPoint y: 596, distance: 153.0
click at [807, 602] on p "실행 후 터미널에 표시된 URL( http://localhost:3000 또는 http://localhost:3001 )로 브라우저에서 접속해…" at bounding box center [596, 611] width 566 height 18
click at [1235, 501] on div "Preview Created with Pixso. Run CODE FileName 1 2 3 4 5 # 현재 실행 중인 Node.js 프로세스…" at bounding box center [1213, 420] width 605 height 727
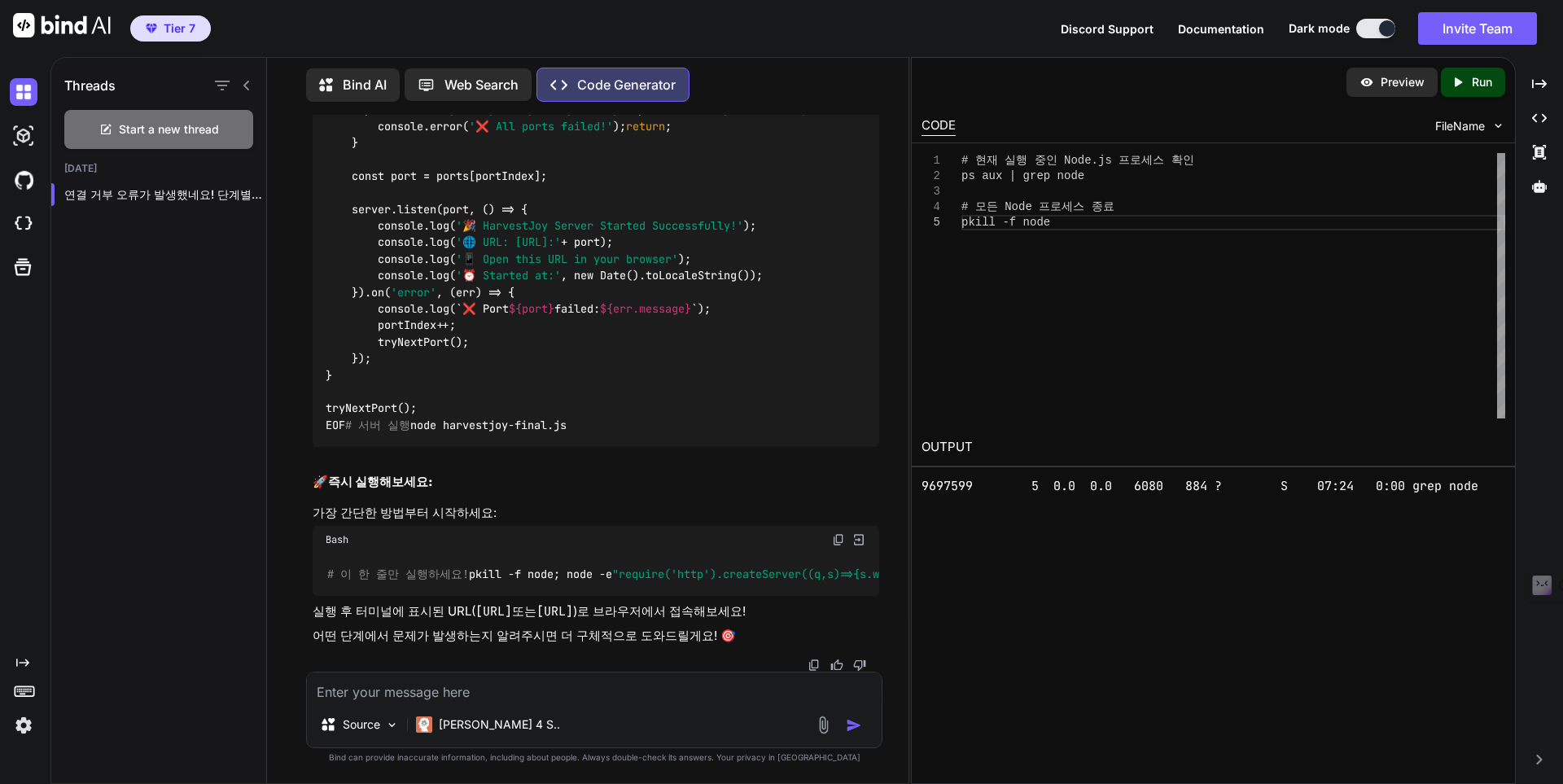
click at [1235, 490] on pre "9697599 5 0.0 0.0 6080 884 ? S 07:24 0:00 grep node" at bounding box center [1214, 485] width 584 height 18
click at [1234, 482] on pre "9697599 5 0.0 0.0 6080 884 ? S 07:24 0:00 grep node" at bounding box center [1214, 485] width 584 height 18
click at [1234, 483] on pre "9697599 5 0.0 0.0 6080 884 ? S 07:24 0:00 grep node" at bounding box center [1214, 485] width 584 height 18
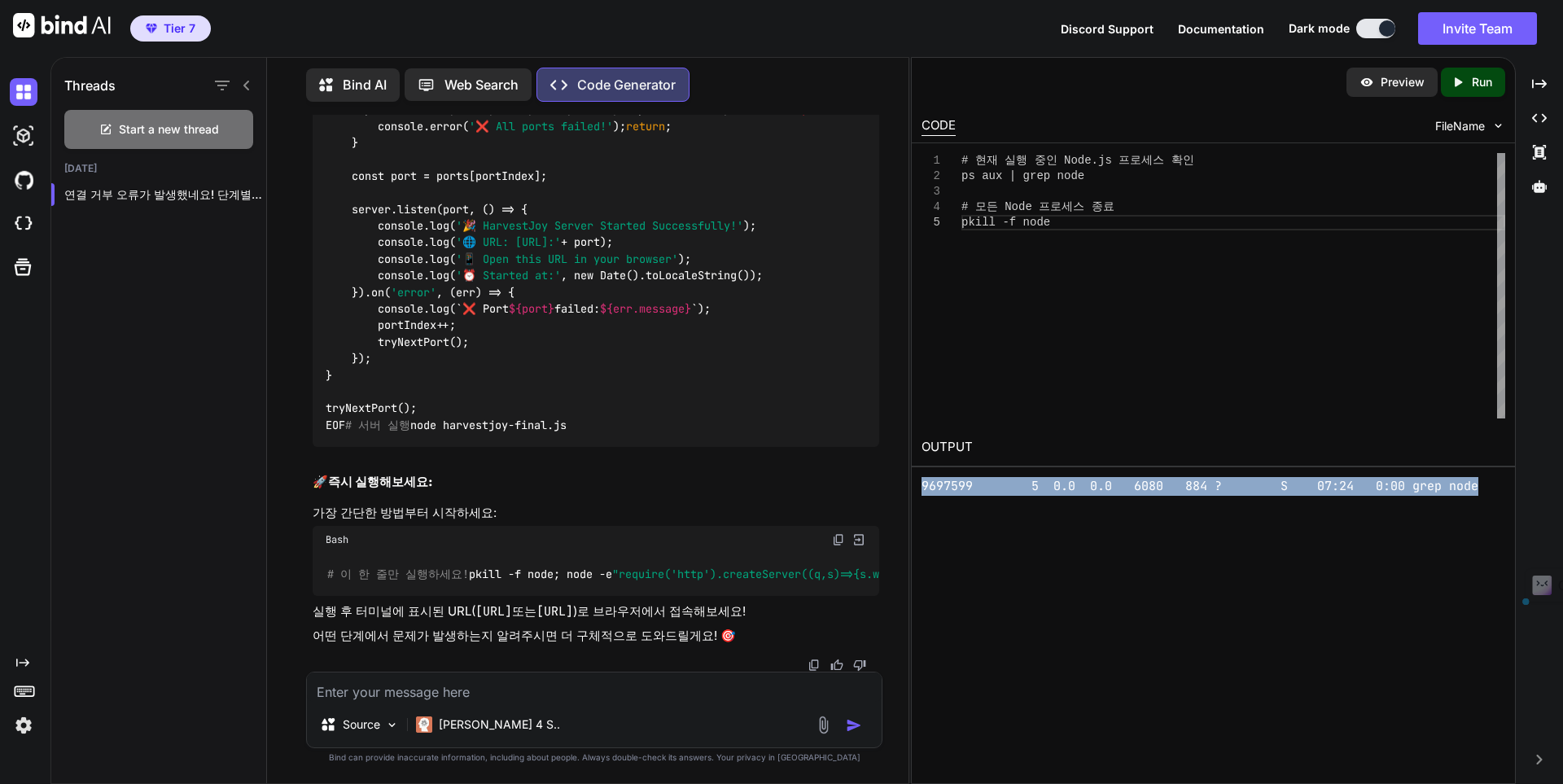
click at [1234, 483] on pre "9697599 5 0.0 0.0 6080 884 ? S 07:24 0:00 grep node" at bounding box center [1214, 485] width 584 height 18
drag, startPoint x: 1217, startPoint y: 596, endPoint x: 1206, endPoint y: 590, distance: 12.5
click at [1217, 597] on div "Preview Created with Pixso. Run CODE FileName 1 2 3 4 5 # 현재 실행 중인 Node.js 프로세스…" at bounding box center [1213, 420] width 605 height 727
drag, startPoint x: 620, startPoint y: 591, endPoint x: 524, endPoint y: 588, distance: 96.0
click at [476, 603] on code "http://localhost:3000" at bounding box center [494, 611] width 37 height 17
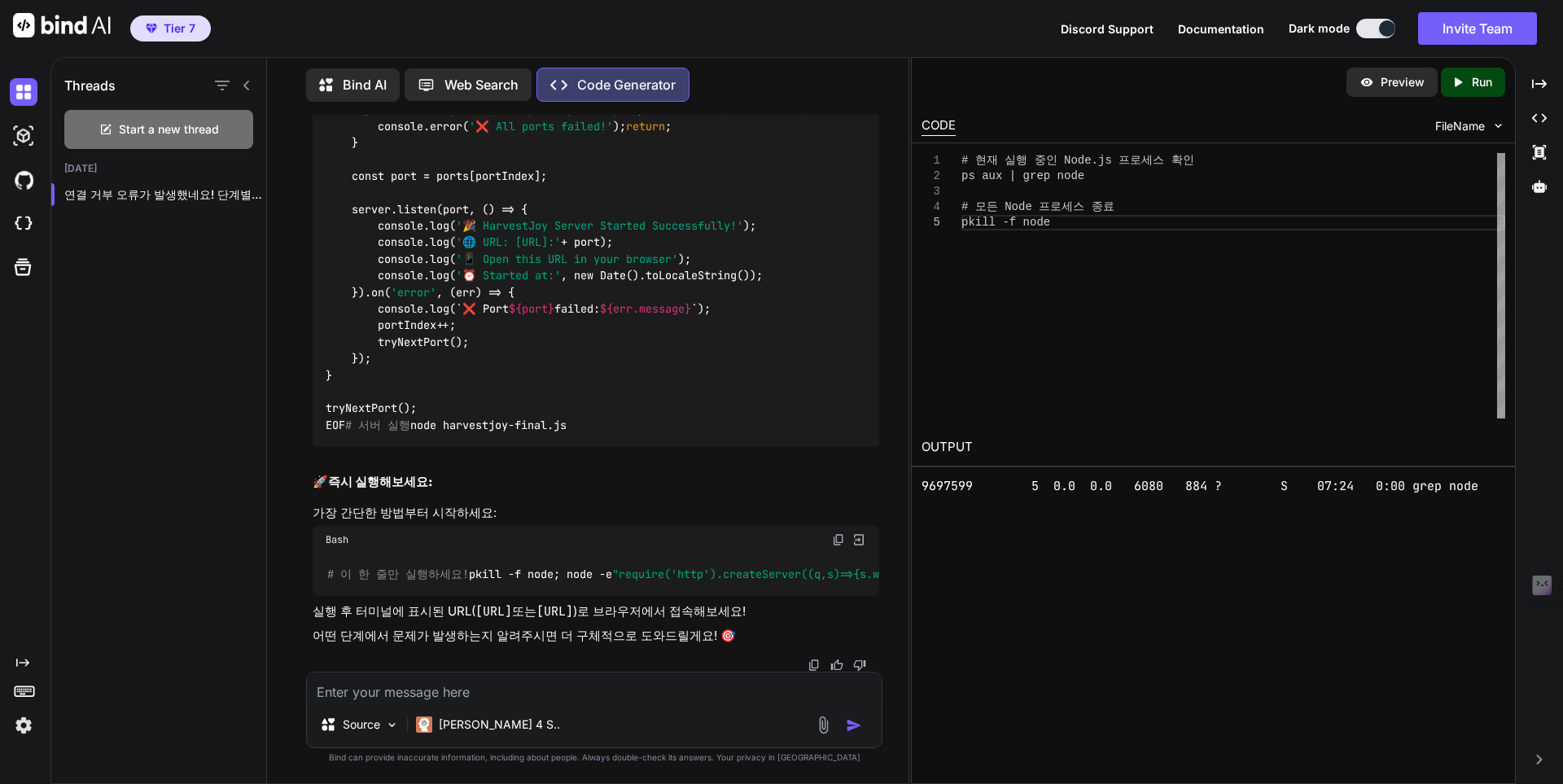
click at [476, 603] on code "http://localhost:3000" at bounding box center [494, 611] width 37 height 17
drag, startPoint x: 469, startPoint y: 597, endPoint x: 623, endPoint y: 593, distance: 154.1
click at [623, 602] on p "실행 후 터미널에 표시된 URL( http://localhost:3000 또는 http://localhost:3001 )로 브라우저에서 접속해…" at bounding box center [596, 611] width 566 height 18
drag, startPoint x: 169, startPoint y: 479, endPoint x: 264, endPoint y: 343, distance: 165.9
click at [169, 479] on div "Threads Start a new thread Today 연결 거부 오류가 발생했네요! 단계별로 해결해드릴게요. ## 🔍 **..." at bounding box center [159, 419] width 216 height 728
